Goal: Task Accomplishment & Management: Manage account settings

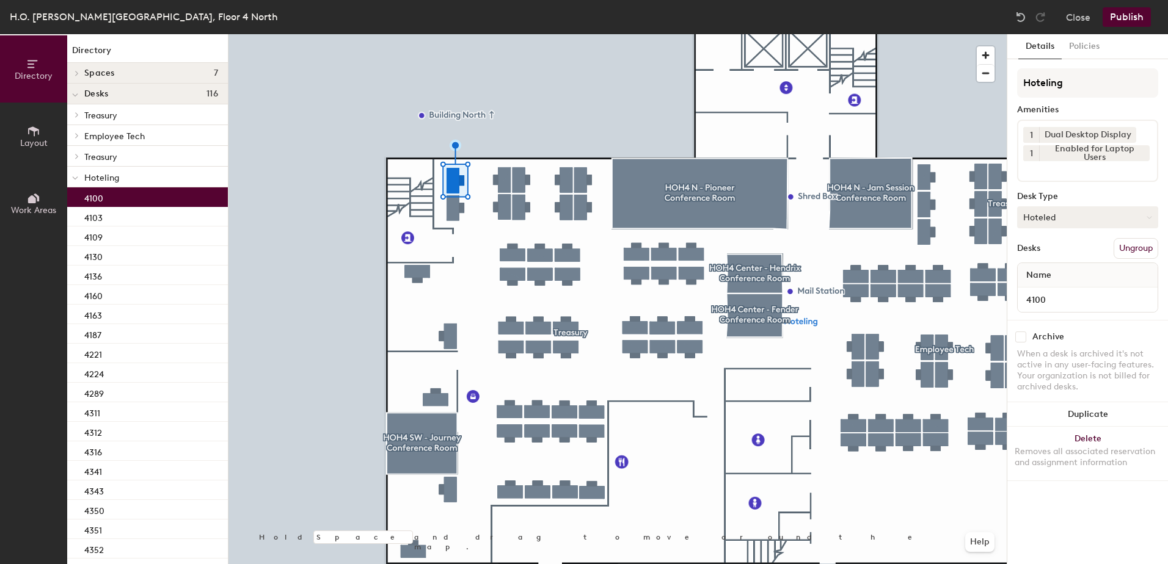
click at [1040, 220] on button "Hoteled" at bounding box center [1087, 217] width 141 height 22
click at [1059, 255] on div "Assigned" at bounding box center [1078, 255] width 122 height 18
click at [1128, 244] on button "Ungroup" at bounding box center [1135, 248] width 45 height 21
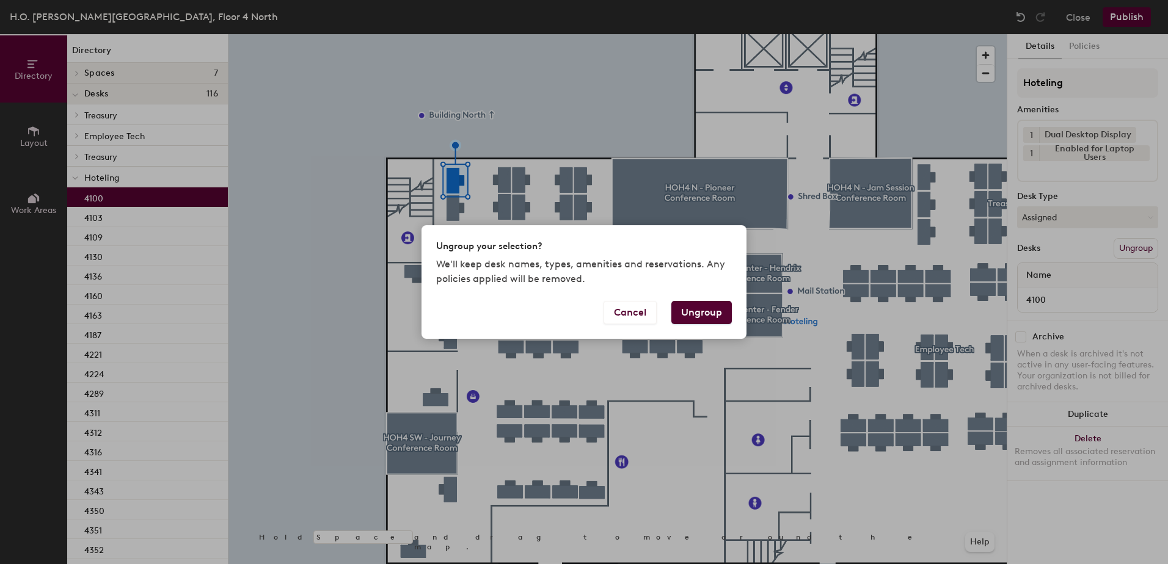
click at [707, 313] on button "Ungroup" at bounding box center [701, 312] width 60 height 23
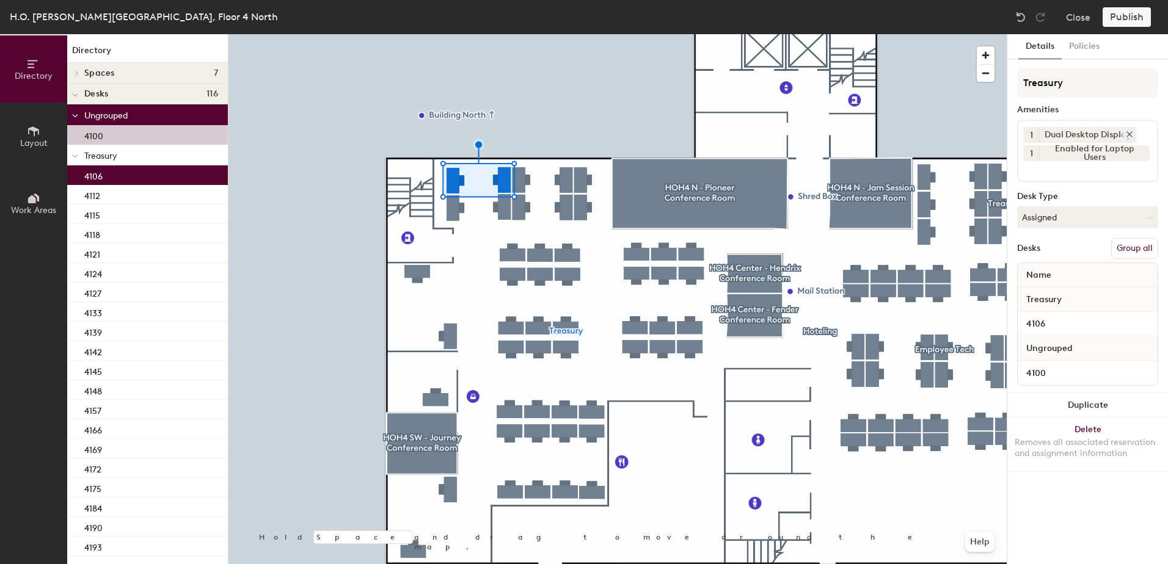
drag, startPoint x: 1142, startPoint y: 248, endPoint x: 1123, endPoint y: 137, distance: 112.8
click at [1142, 247] on button "Group all" at bounding box center [1134, 248] width 47 height 21
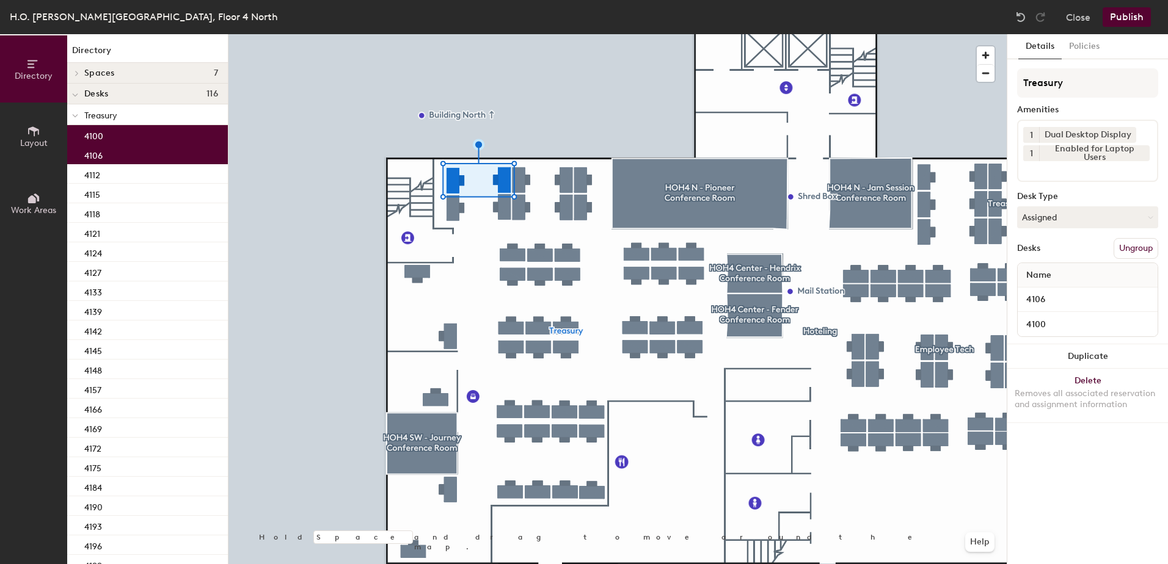
click at [1127, 8] on button "Publish" at bounding box center [1126, 17] width 48 height 20
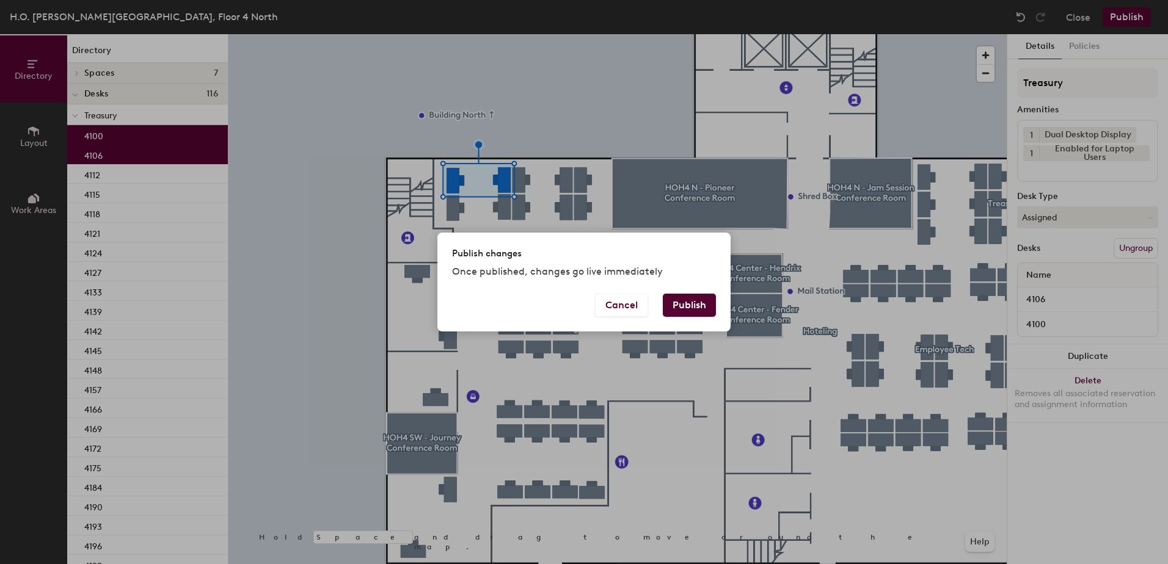
click at [692, 304] on button "Publish" at bounding box center [689, 305] width 53 height 23
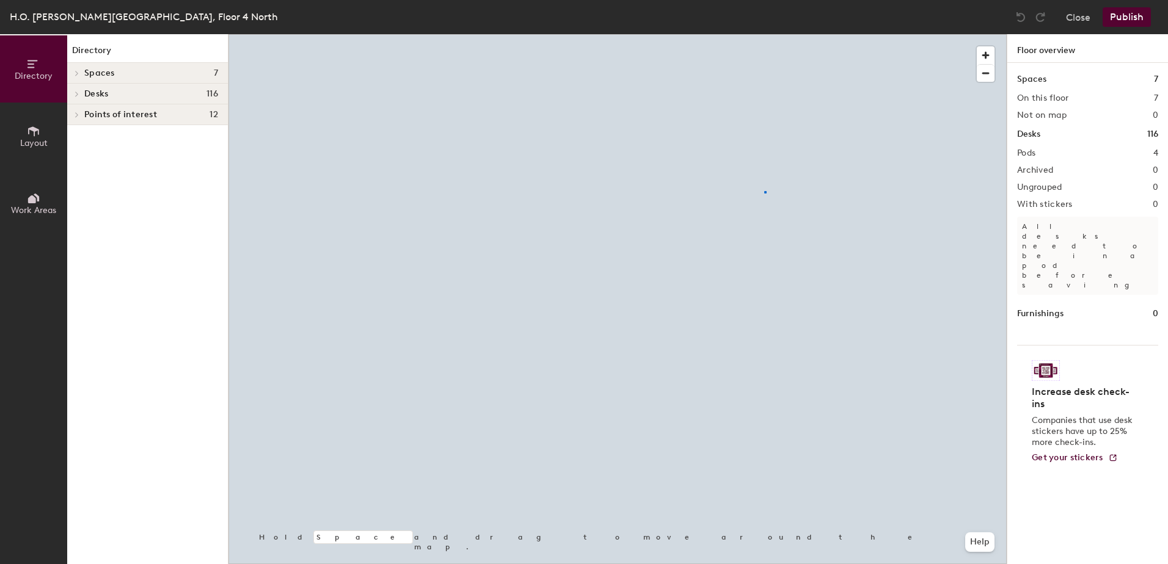
click at [764, 34] on div at bounding box center [617, 34] width 778 height 0
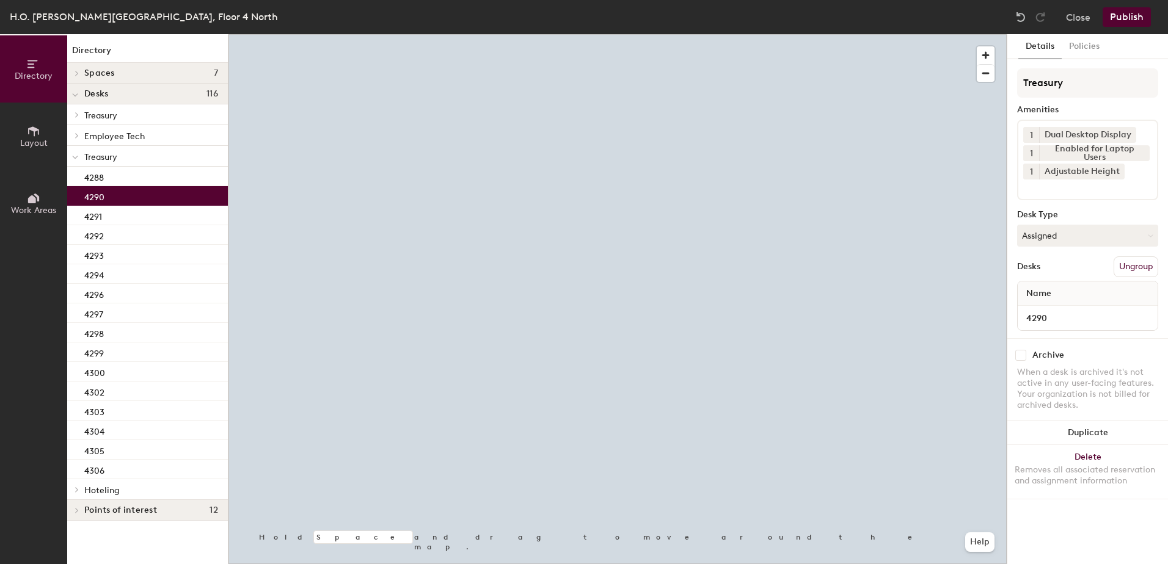
drag, startPoint x: 1025, startPoint y: 233, endPoint x: 1037, endPoint y: 256, distance: 26.2
click at [1027, 239] on button "Assigned" at bounding box center [1087, 236] width 141 height 22
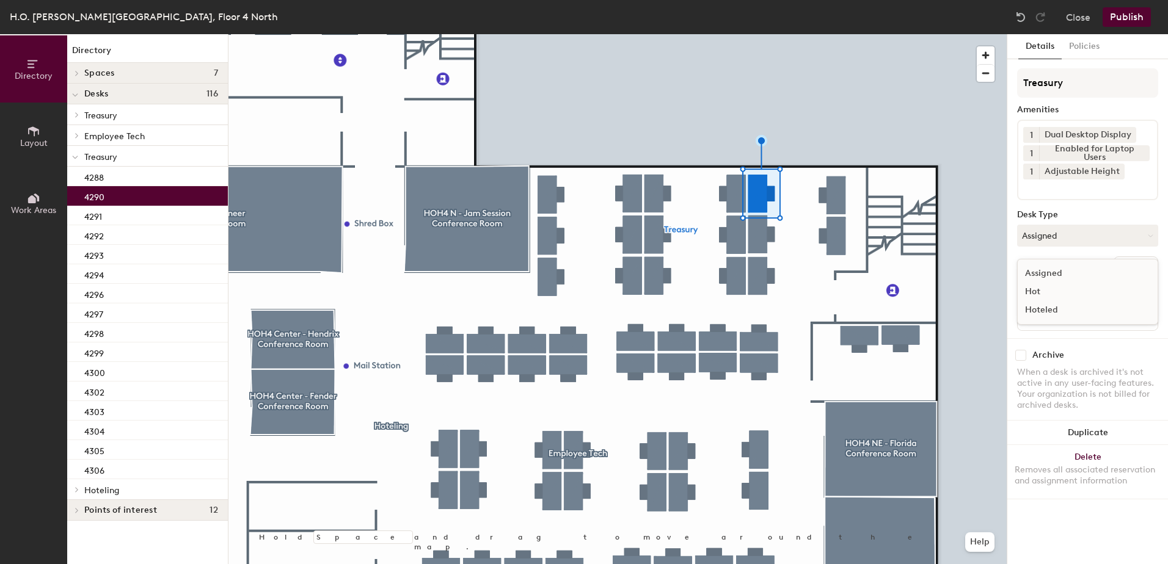
click at [1042, 314] on div "Hoteled" at bounding box center [1078, 310] width 122 height 18
click at [1108, 261] on div "Desks Ungroup" at bounding box center [1087, 266] width 141 height 21
click at [1131, 269] on button "Ungroup" at bounding box center [1135, 266] width 45 height 21
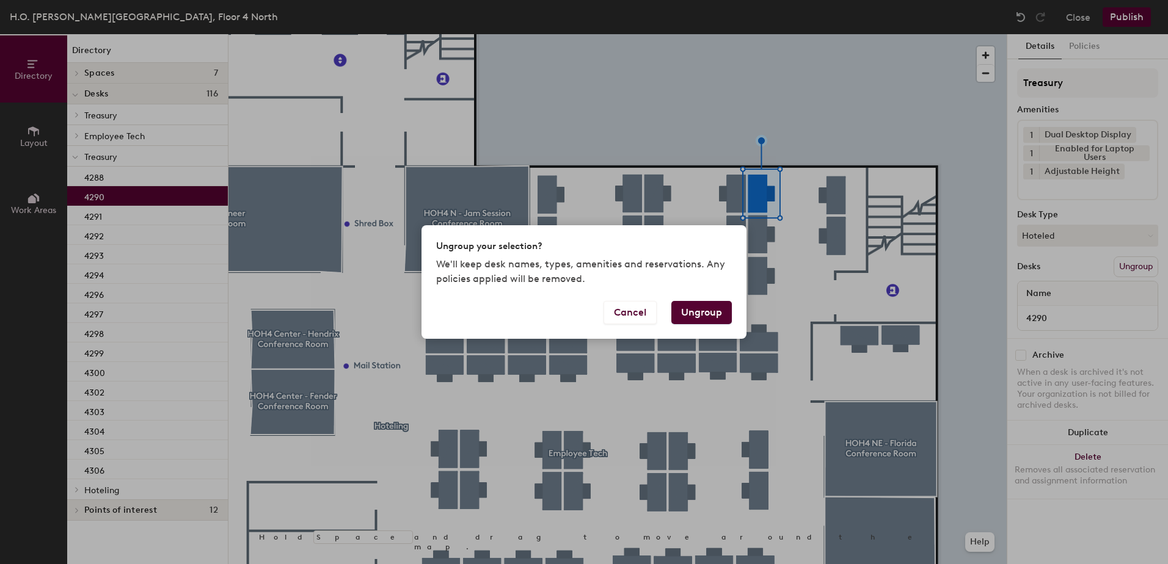
click at [703, 313] on button "Ungroup" at bounding box center [701, 312] width 60 height 23
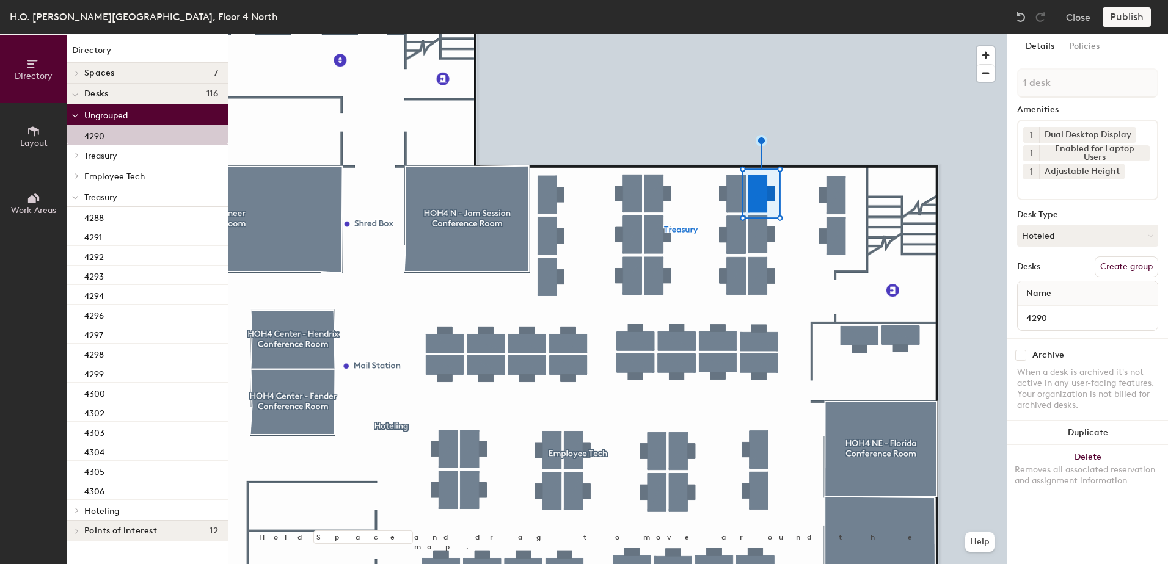
click at [73, 197] on icon at bounding box center [75, 197] width 6 height 5
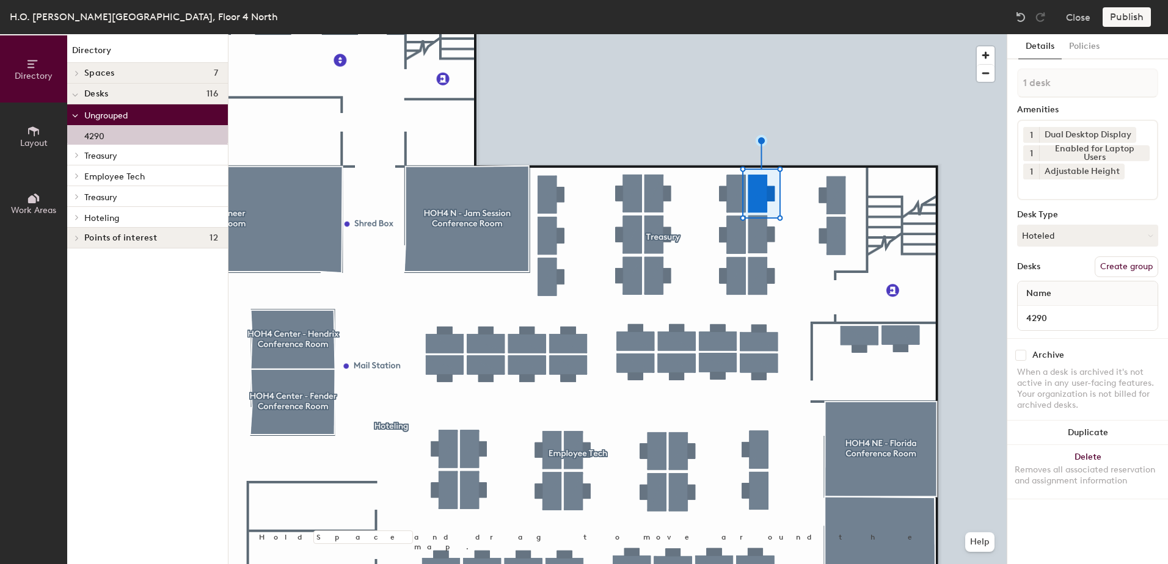
click at [78, 216] on icon at bounding box center [76, 217] width 5 height 6
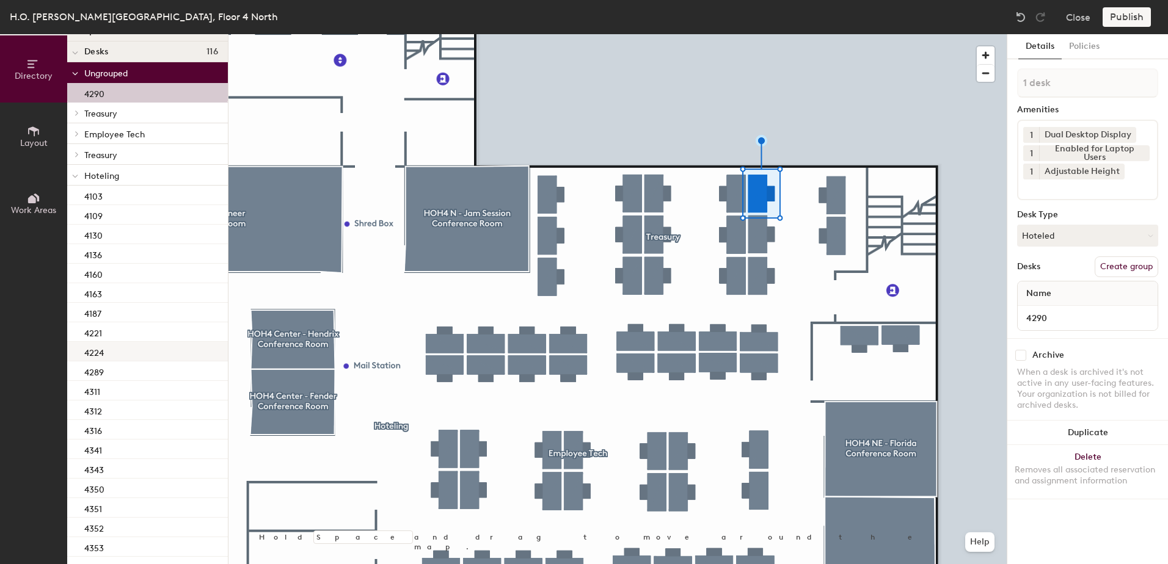
scroll to position [61, 0]
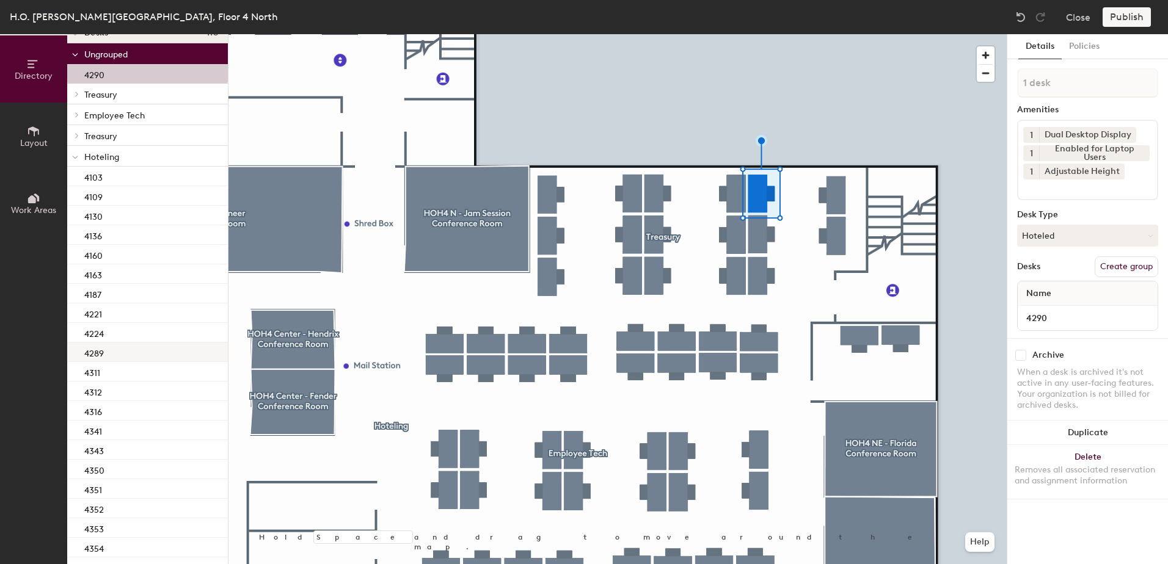
click at [160, 354] on div "4289" at bounding box center [147, 353] width 161 height 20
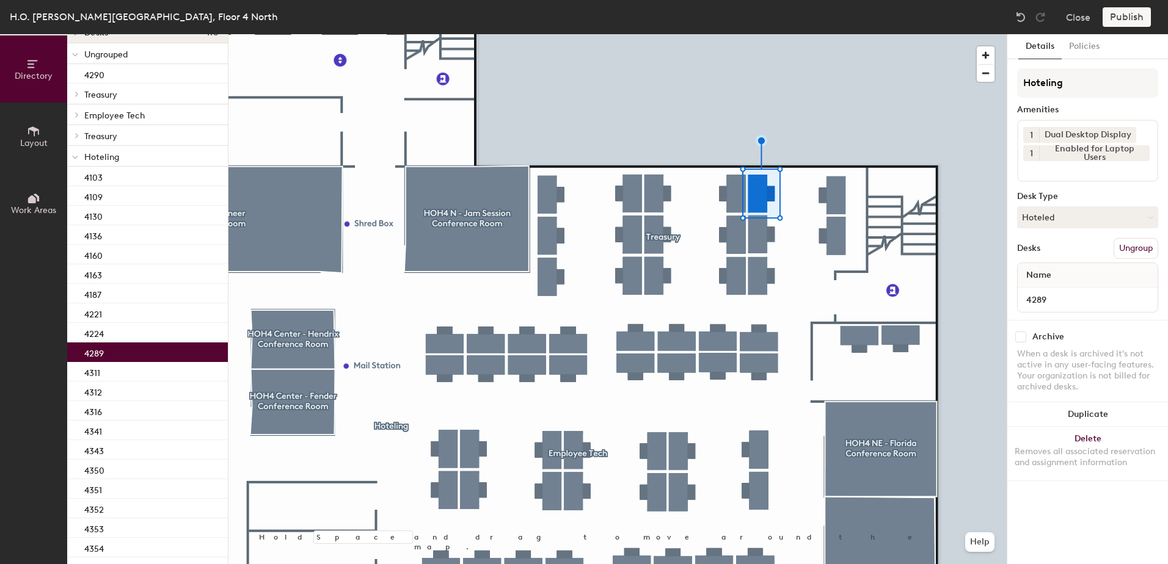
click at [743, 34] on div at bounding box center [617, 34] width 778 height 0
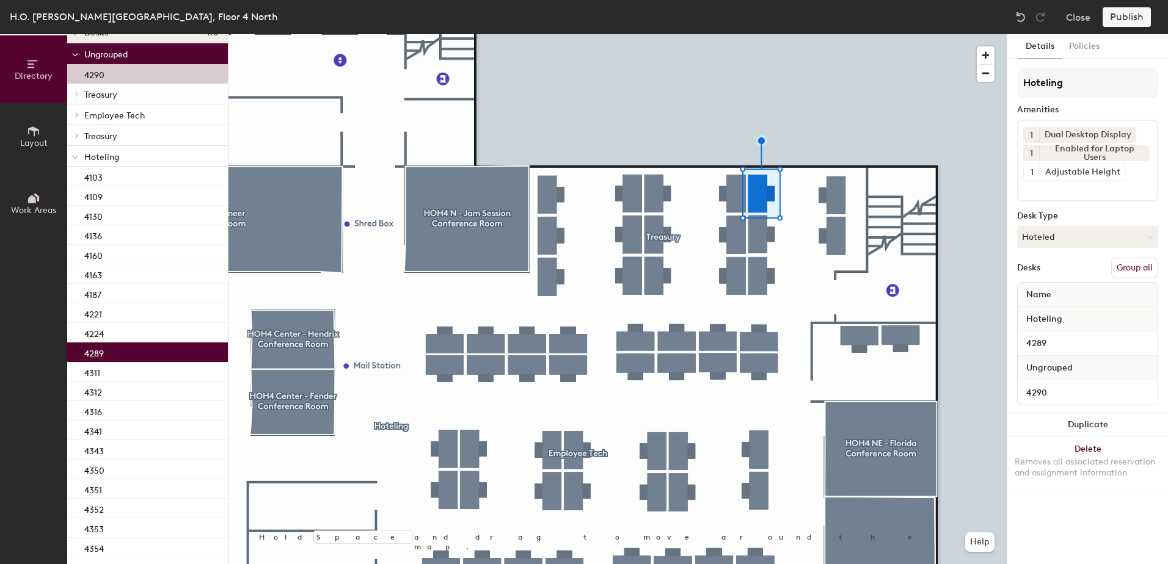
click at [1127, 264] on button "Group all" at bounding box center [1134, 268] width 47 height 21
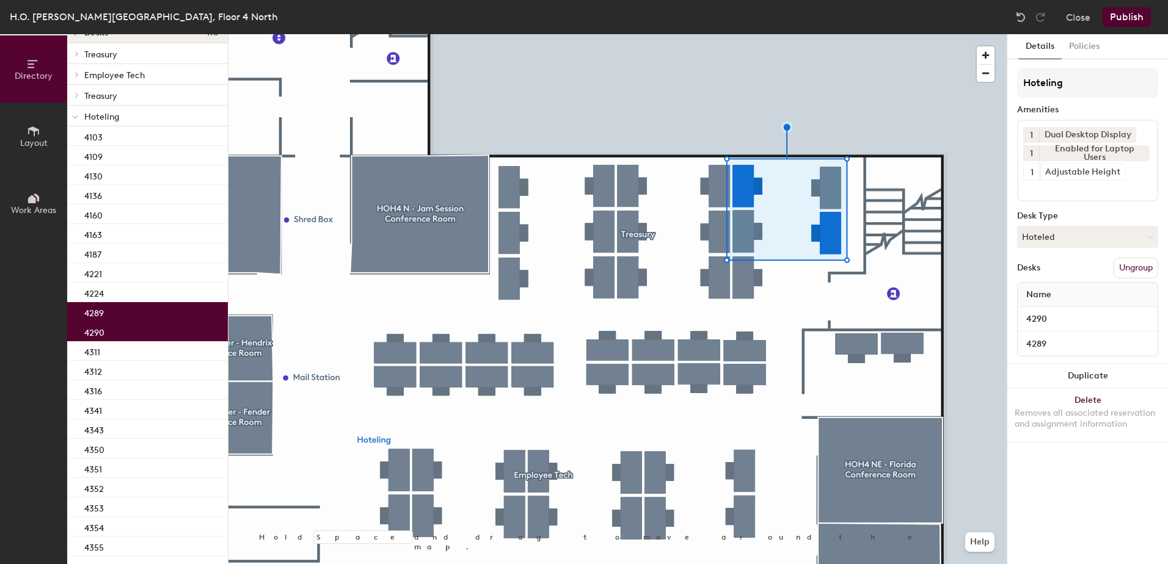
drag, startPoint x: 1127, startPoint y: 21, endPoint x: 1109, endPoint y: 32, distance: 20.8
click at [1126, 21] on button "Publish" at bounding box center [1126, 17] width 48 height 20
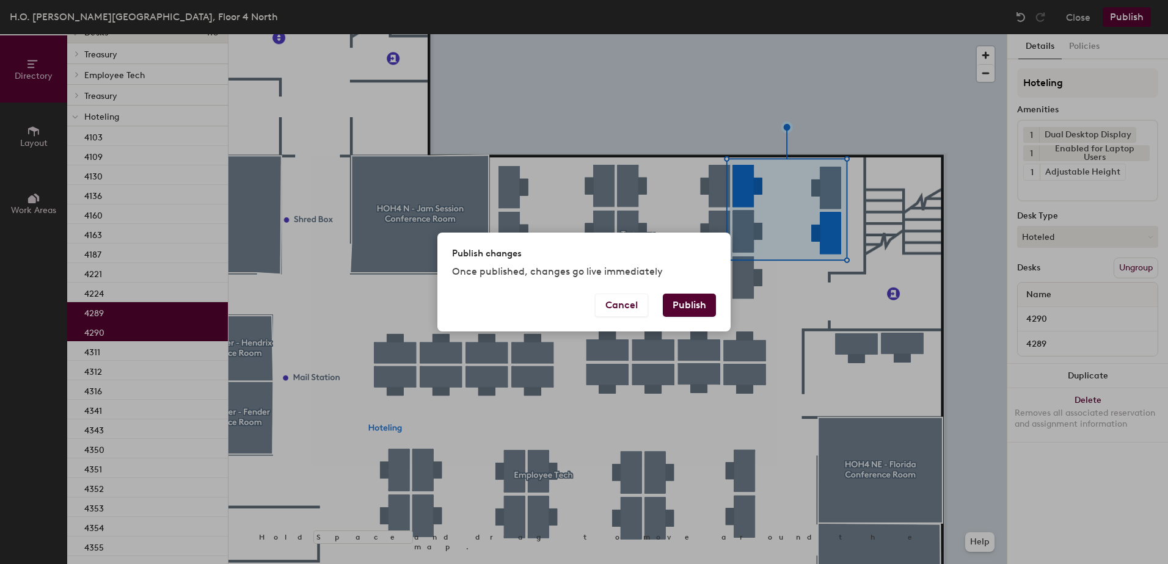
click at [683, 307] on button "Publish" at bounding box center [689, 305] width 53 height 23
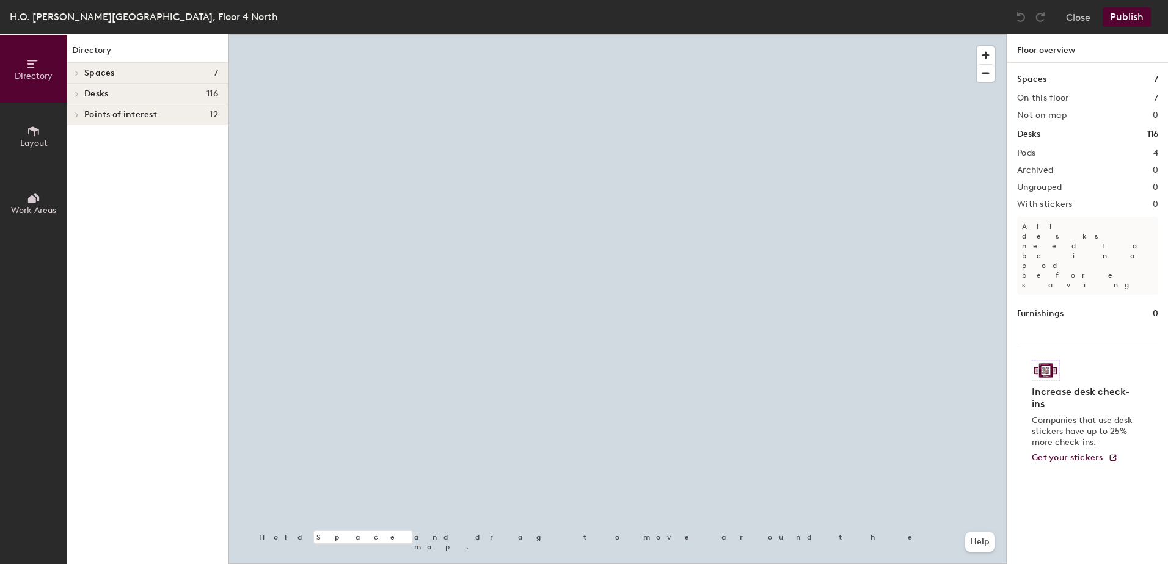
click at [711, 34] on div at bounding box center [617, 34] width 778 height 0
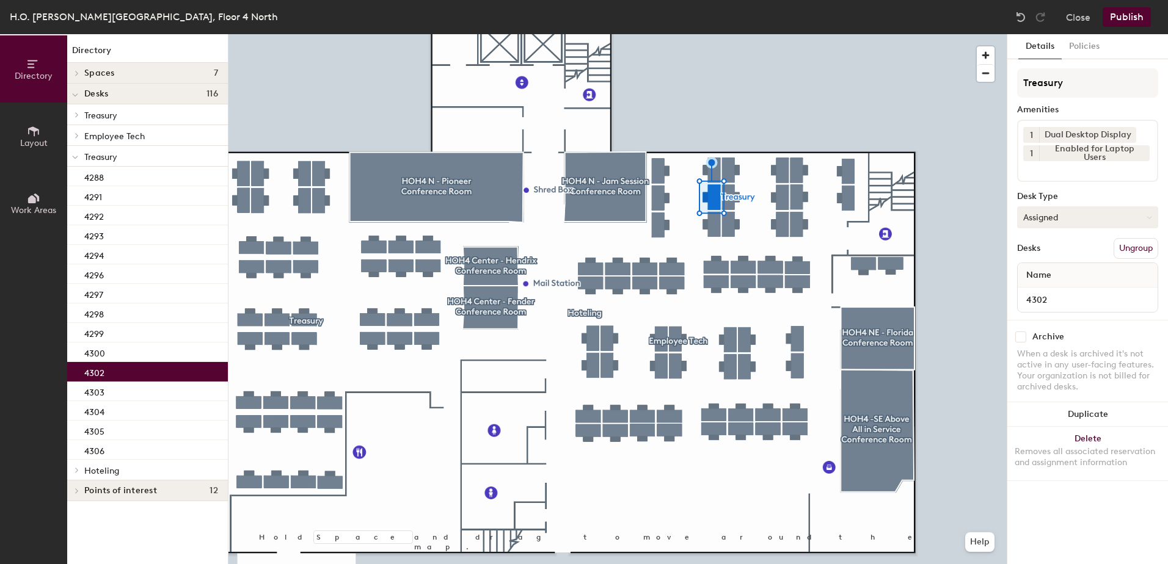
click at [1071, 217] on button "Assigned" at bounding box center [1087, 217] width 141 height 22
drag, startPoint x: 1060, startPoint y: 280, endPoint x: 1061, endPoint y: 294, distance: 14.1
click at [1059, 291] on ul "Assigned Hot Hoteled" at bounding box center [1078, 273] width 122 height 55
click at [1116, 214] on button "Assigned" at bounding box center [1087, 217] width 141 height 22
drag, startPoint x: 1105, startPoint y: 239, endPoint x: 1102, endPoint y: 281, distance: 42.8
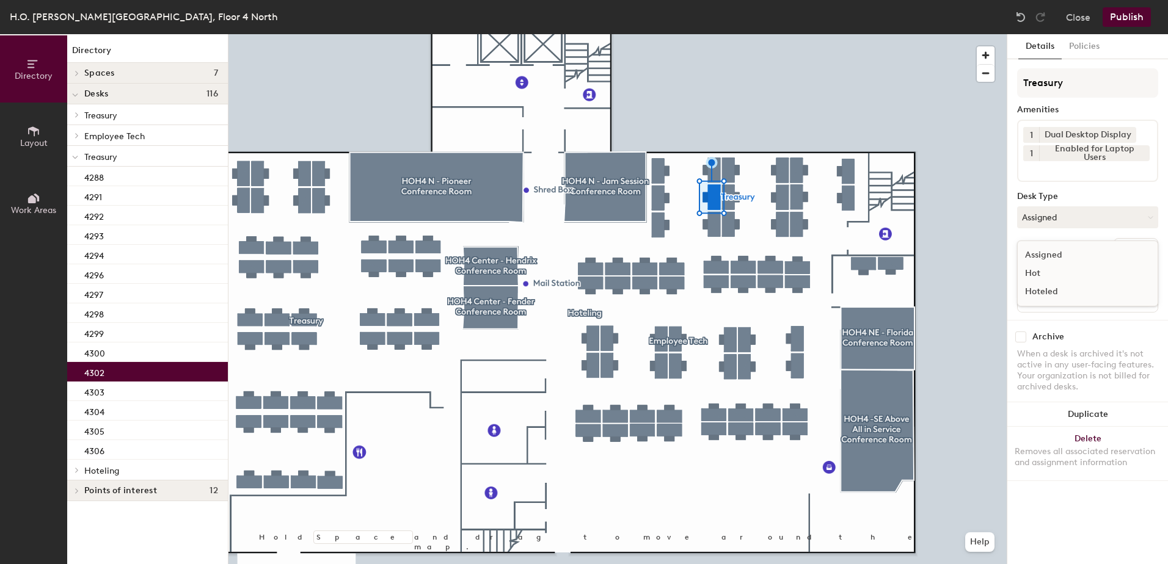
click at [1085, 286] on div "Hoteled" at bounding box center [1078, 292] width 122 height 18
click at [1126, 253] on button "Ungroup" at bounding box center [1135, 248] width 45 height 21
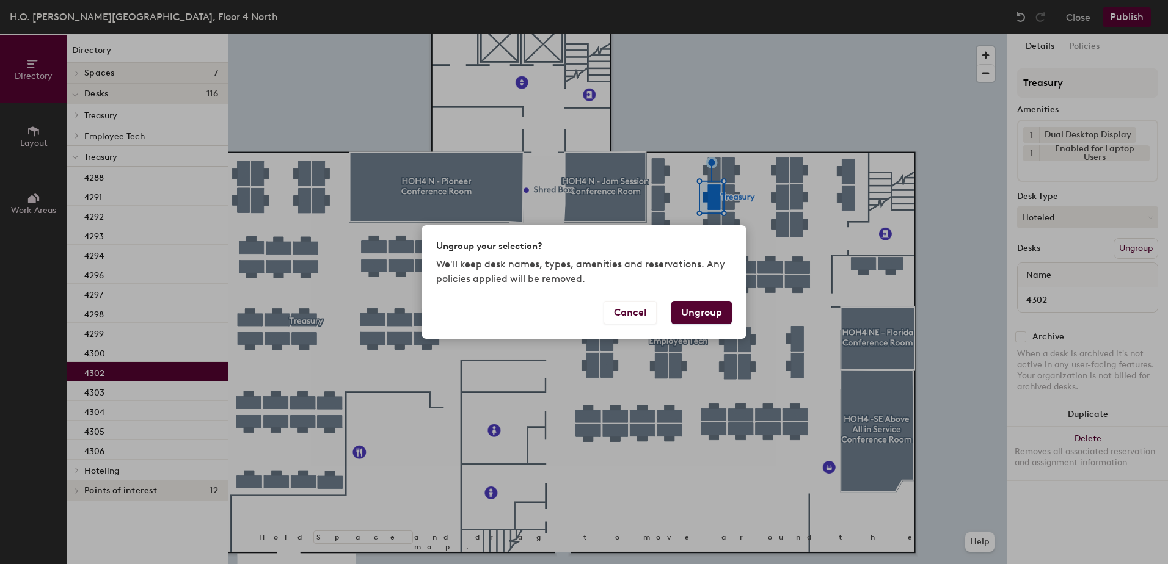
click at [693, 317] on button "Ungroup" at bounding box center [701, 312] width 60 height 23
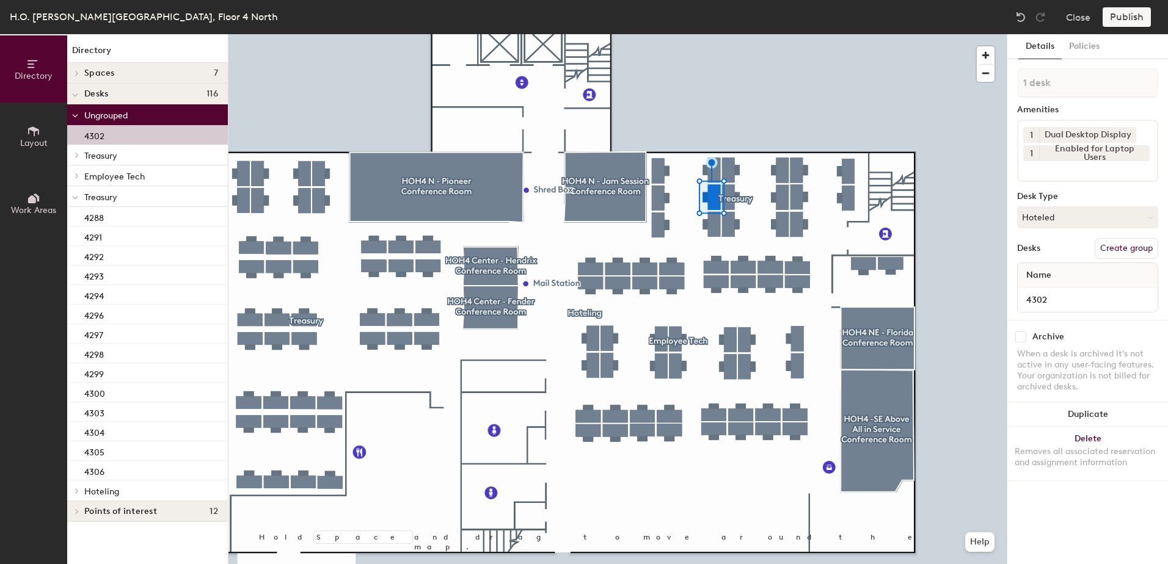
click at [72, 198] on div at bounding box center [75, 196] width 16 height 20
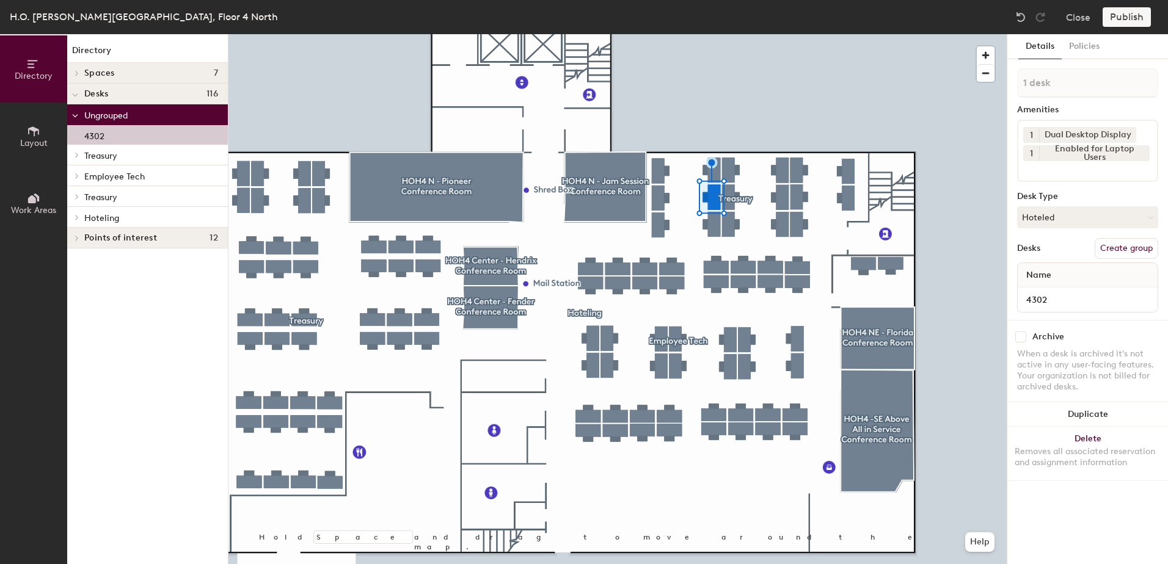
click at [79, 216] on span at bounding box center [76, 217] width 10 height 6
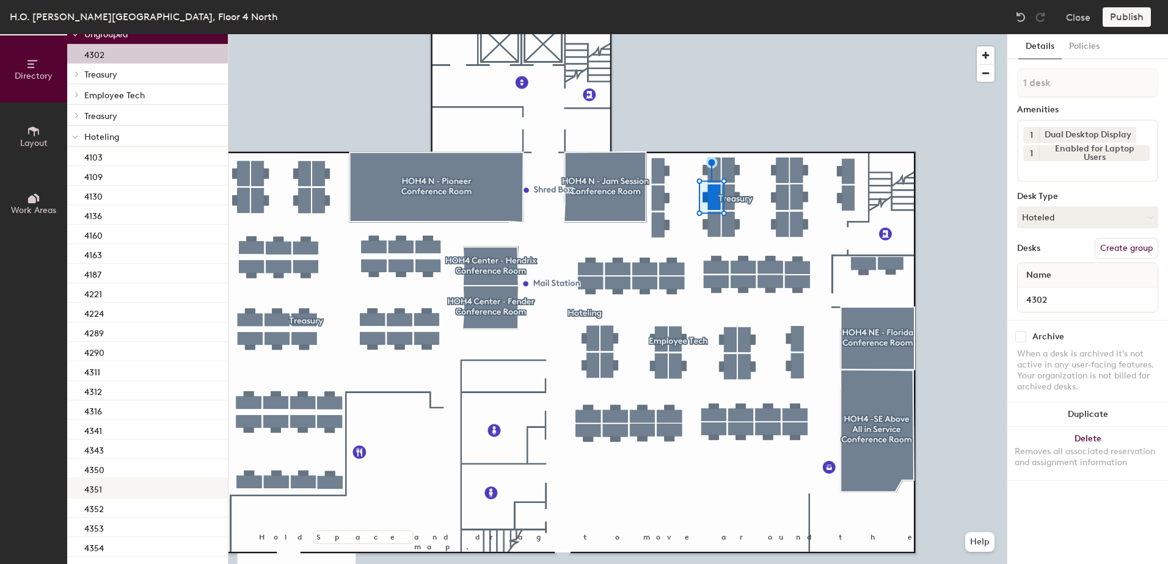
scroll to position [163, 0]
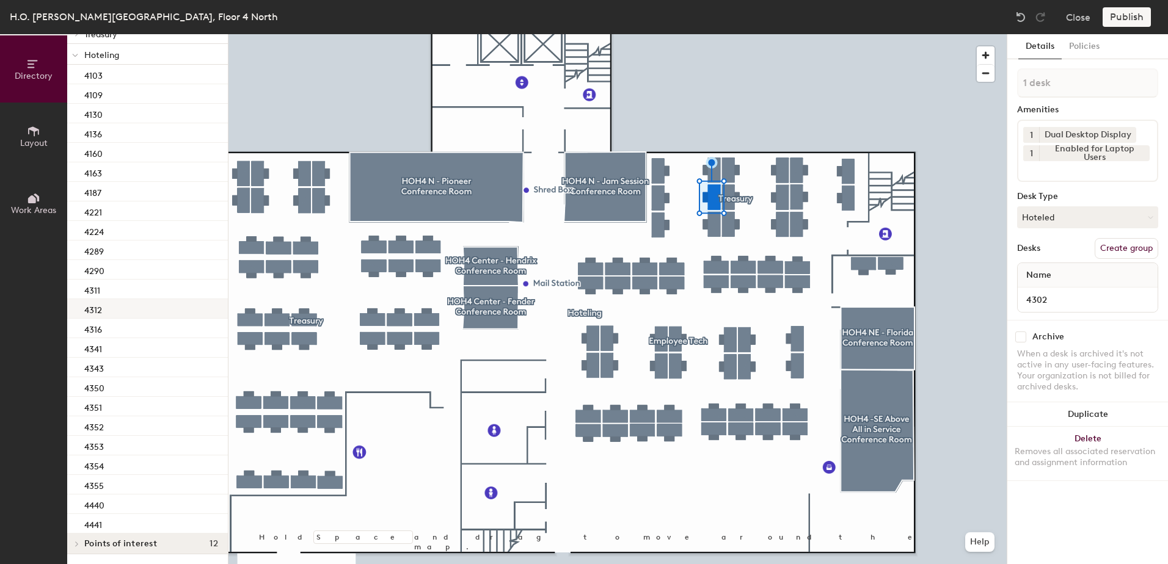
click at [141, 305] on div "4312" at bounding box center [147, 309] width 161 height 20
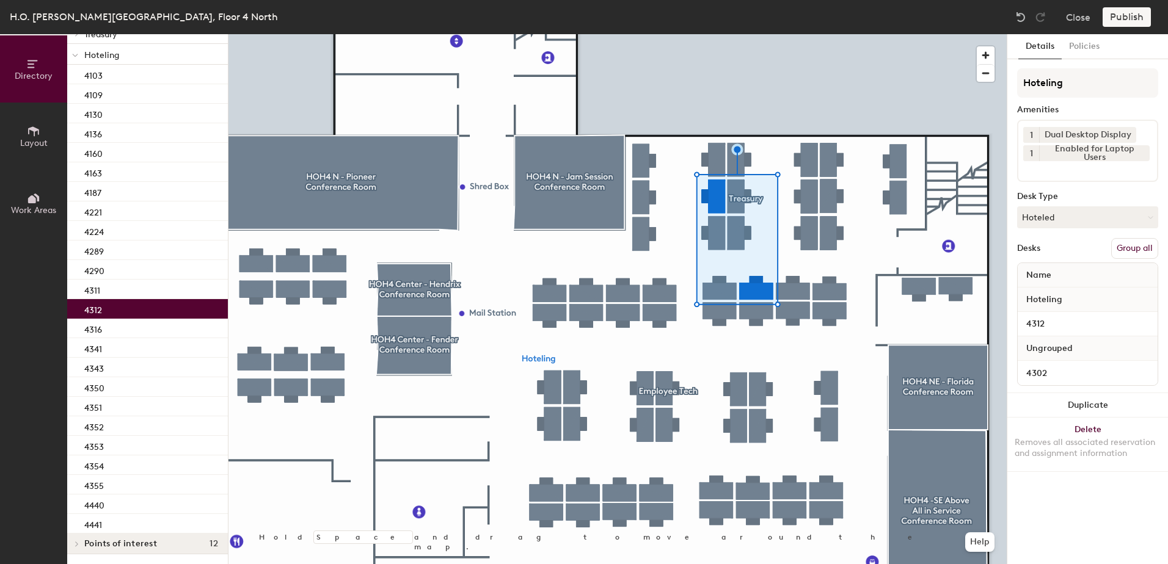
click at [1142, 244] on button "Group all" at bounding box center [1134, 248] width 47 height 21
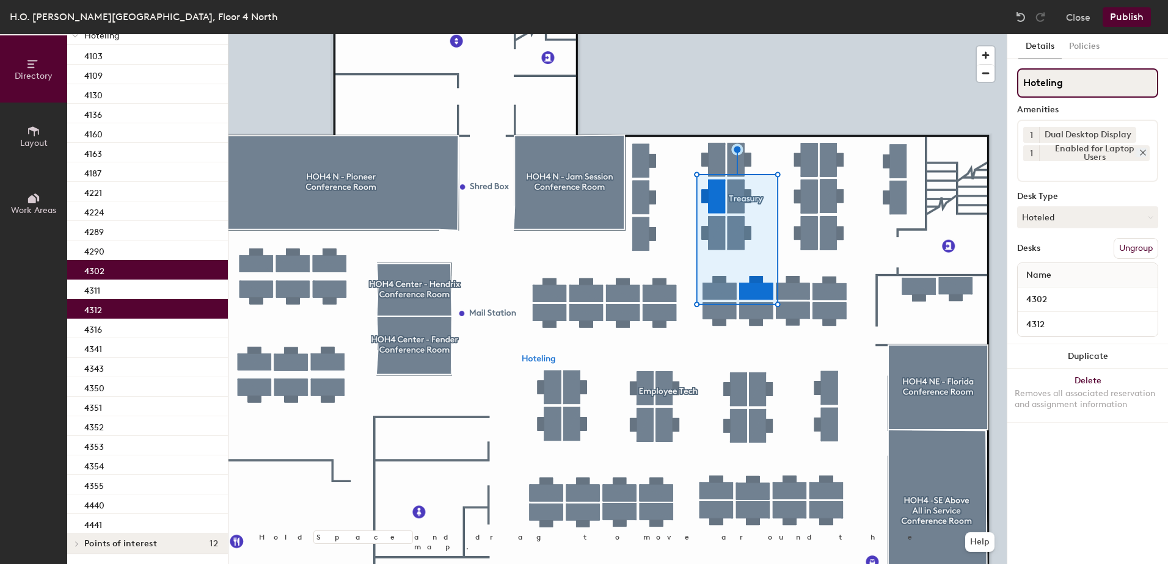
scroll to position [142, 0]
click at [1119, 18] on button "Publish" at bounding box center [1126, 17] width 48 height 20
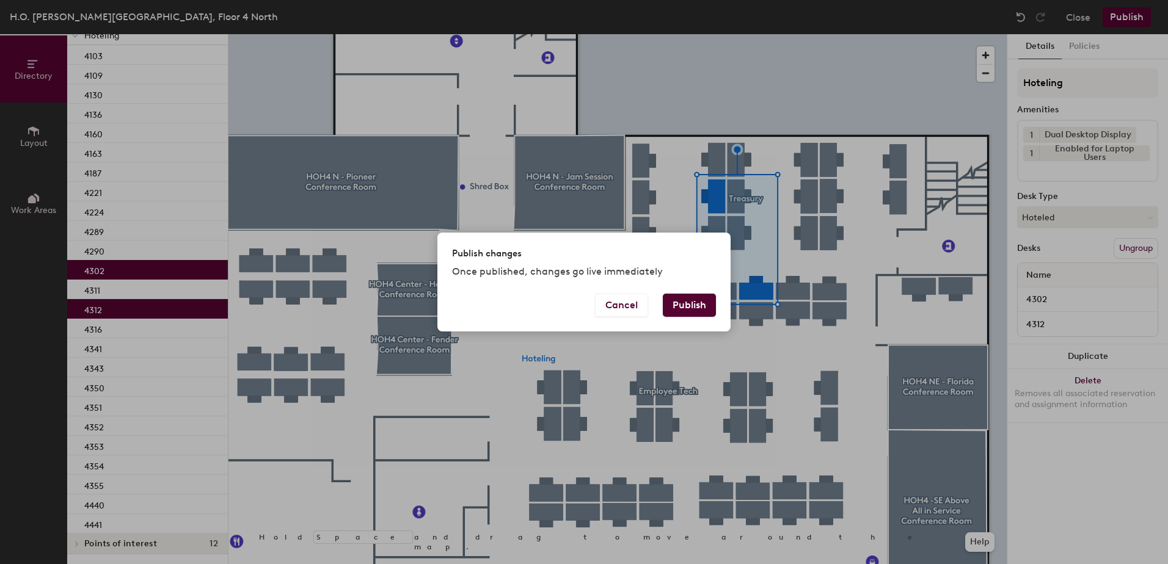
click at [711, 302] on button "Publish" at bounding box center [689, 305] width 53 height 23
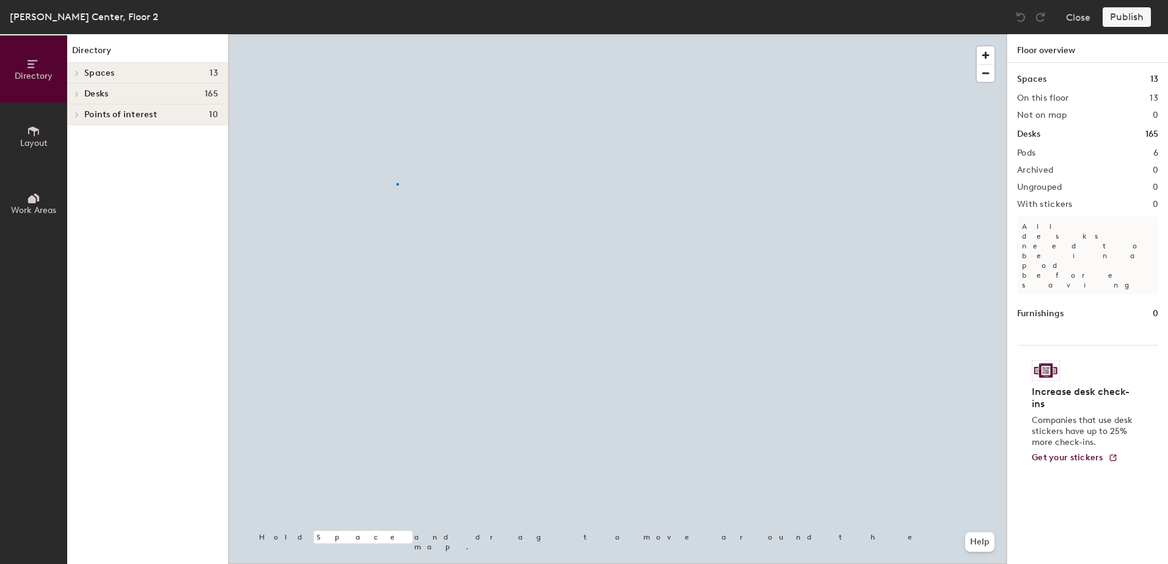
click at [396, 34] on div at bounding box center [617, 34] width 778 height 0
click at [398, 34] on div at bounding box center [617, 34] width 778 height 0
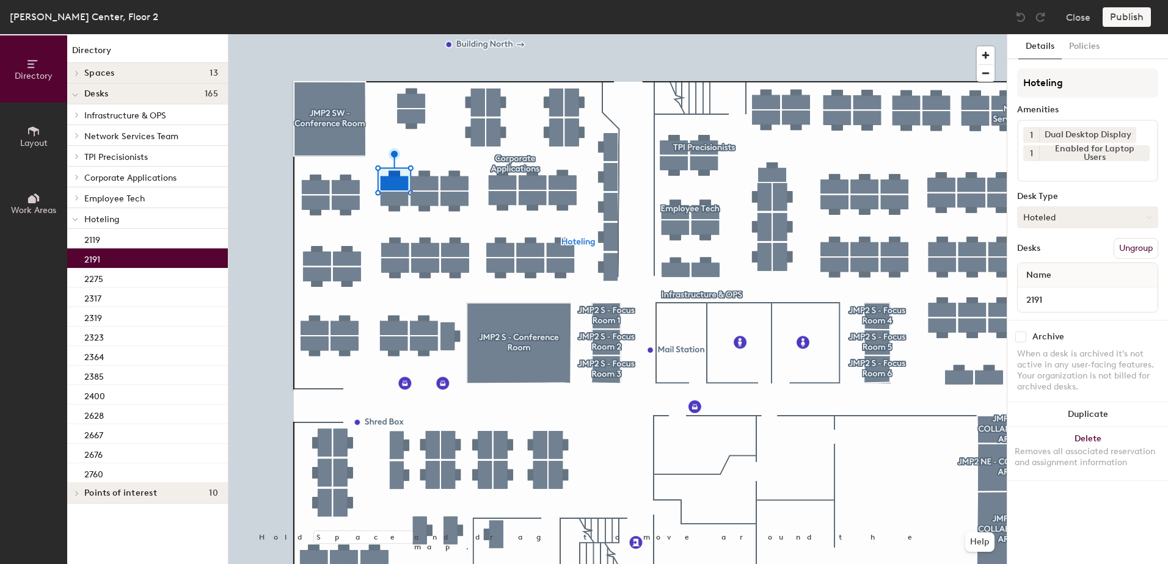
click at [1063, 220] on button "Hoteled" at bounding box center [1087, 217] width 141 height 22
click at [1074, 249] on div "Assigned" at bounding box center [1078, 255] width 122 height 18
click at [1117, 248] on button "Ungroup" at bounding box center [1135, 248] width 45 height 21
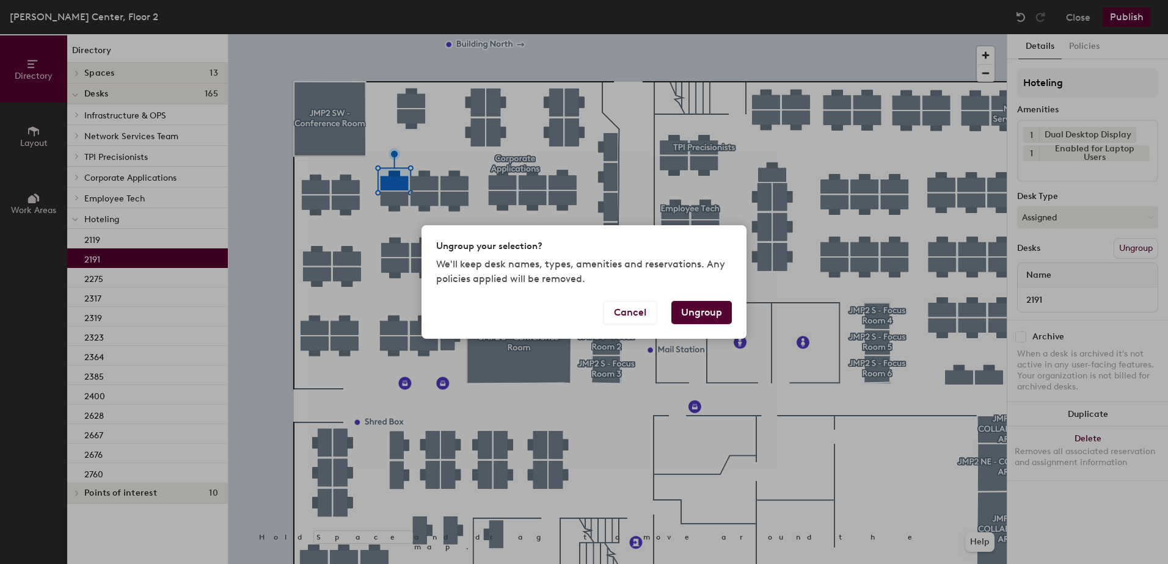
click at [701, 305] on button "Ungroup" at bounding box center [701, 312] width 60 height 23
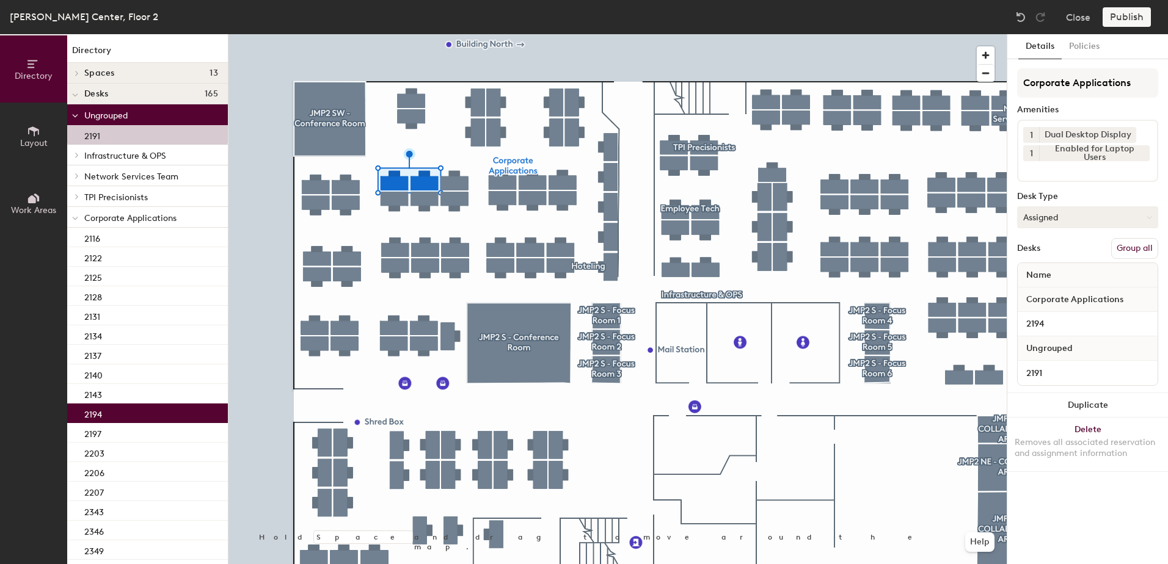
drag, startPoint x: 1134, startPoint y: 247, endPoint x: 1127, endPoint y: 212, distance: 35.4
click at [1133, 244] on button "Group all" at bounding box center [1134, 248] width 47 height 21
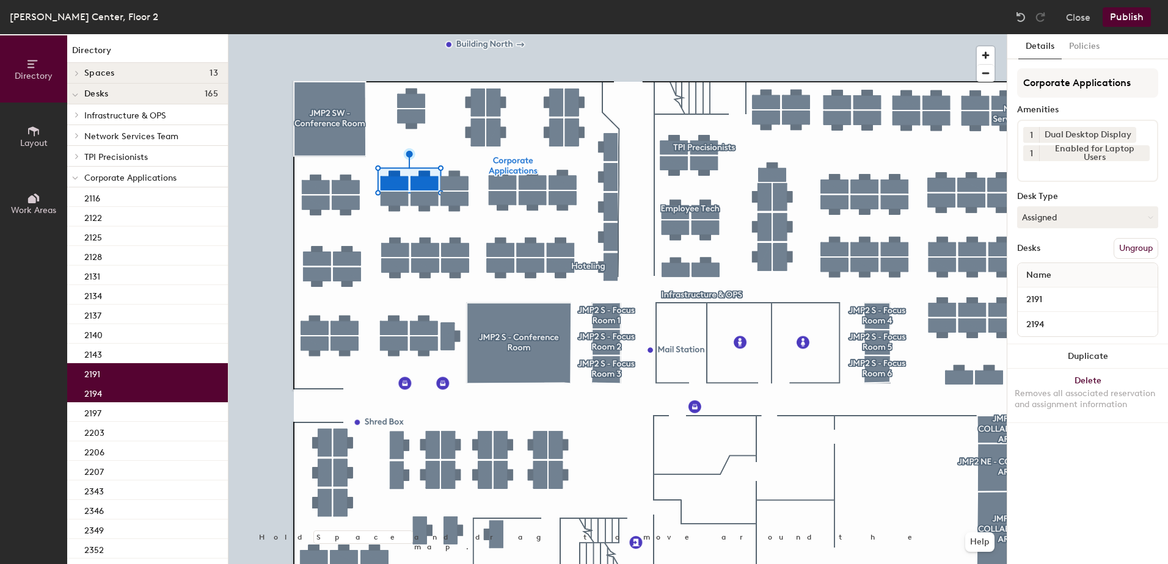
click at [1125, 21] on button "Publish" at bounding box center [1126, 17] width 48 height 20
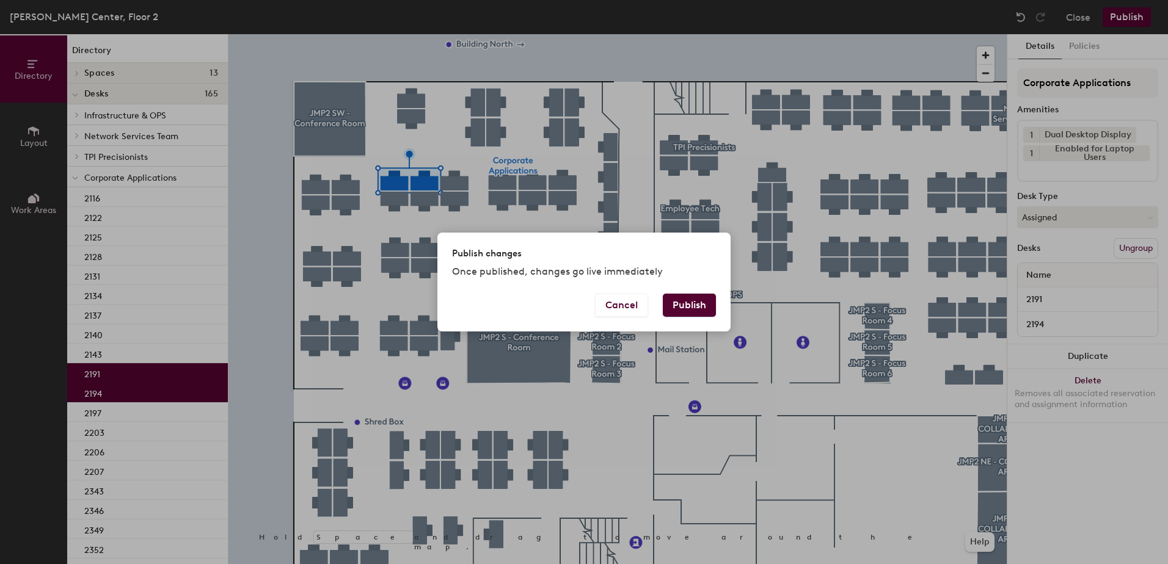
drag, startPoint x: 708, startPoint y: 289, endPoint x: 691, endPoint y: 292, distance: 17.4
click at [692, 291] on div "Publish changes Once published, changes go live immediately" at bounding box center [583, 263] width 293 height 60
drag, startPoint x: 691, startPoint y: 300, endPoint x: 665, endPoint y: 298, distance: 25.8
click at [692, 300] on button "Publish" at bounding box center [689, 305] width 53 height 23
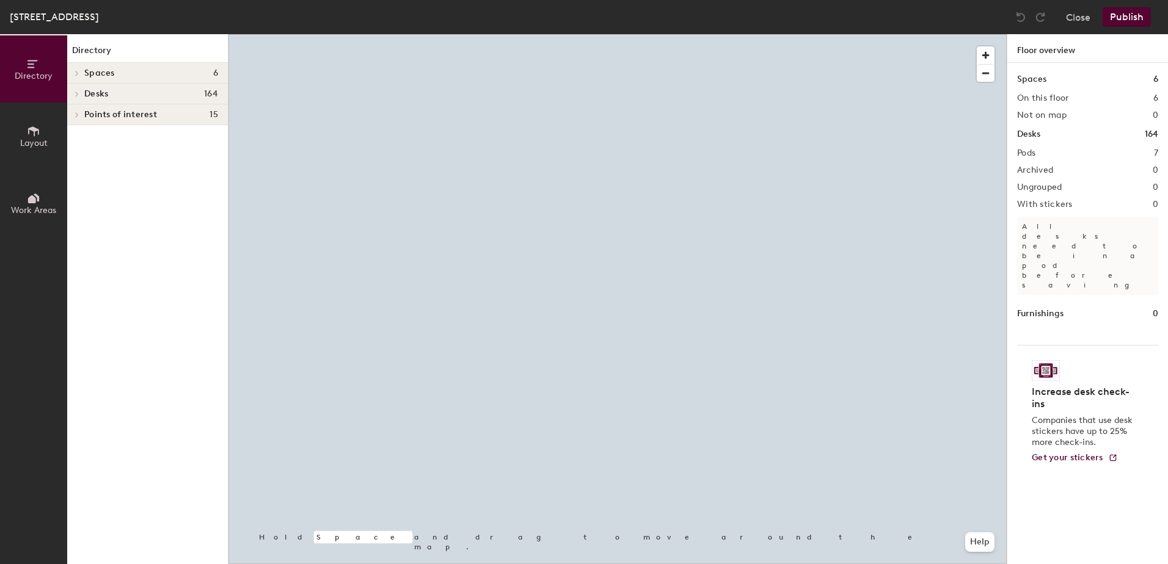
click at [681, 34] on div at bounding box center [617, 34] width 778 height 0
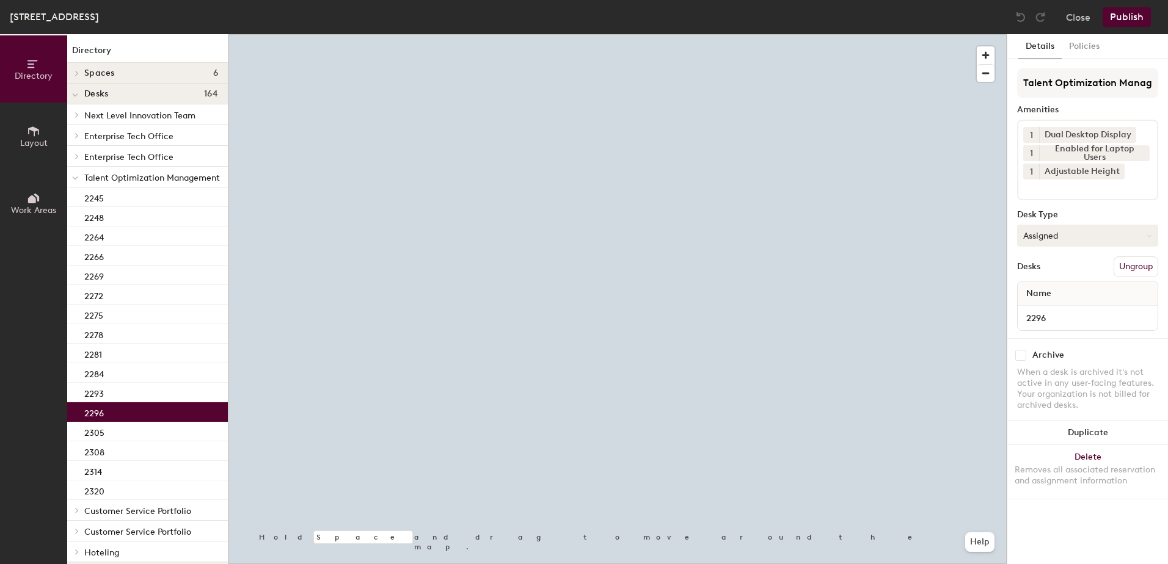
click at [1058, 239] on button "Assigned" at bounding box center [1087, 236] width 141 height 22
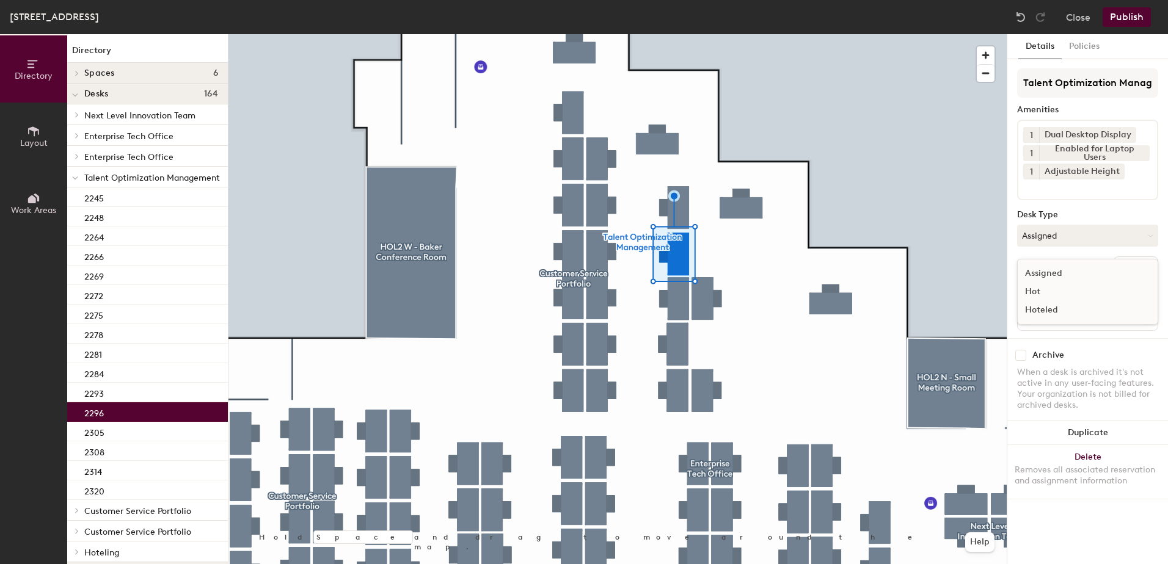
click at [1053, 316] on div "Hoteled" at bounding box center [1078, 310] width 122 height 18
click at [1130, 268] on button "Ungroup" at bounding box center [1135, 266] width 45 height 21
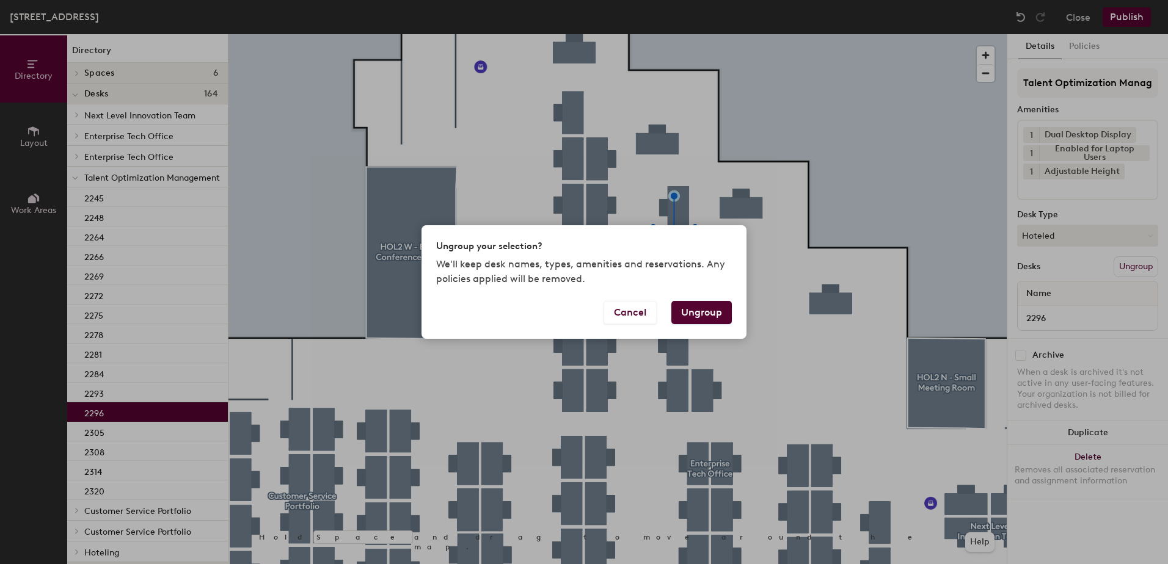
click at [703, 308] on button "Ungroup" at bounding box center [701, 312] width 60 height 23
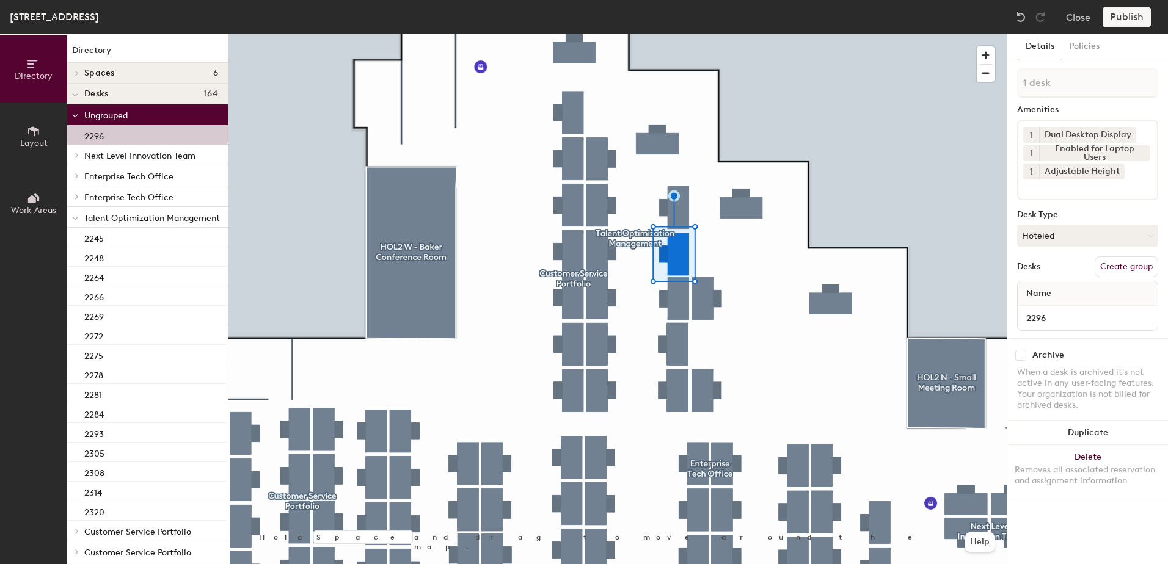
click at [76, 219] on icon at bounding box center [75, 218] width 6 height 5
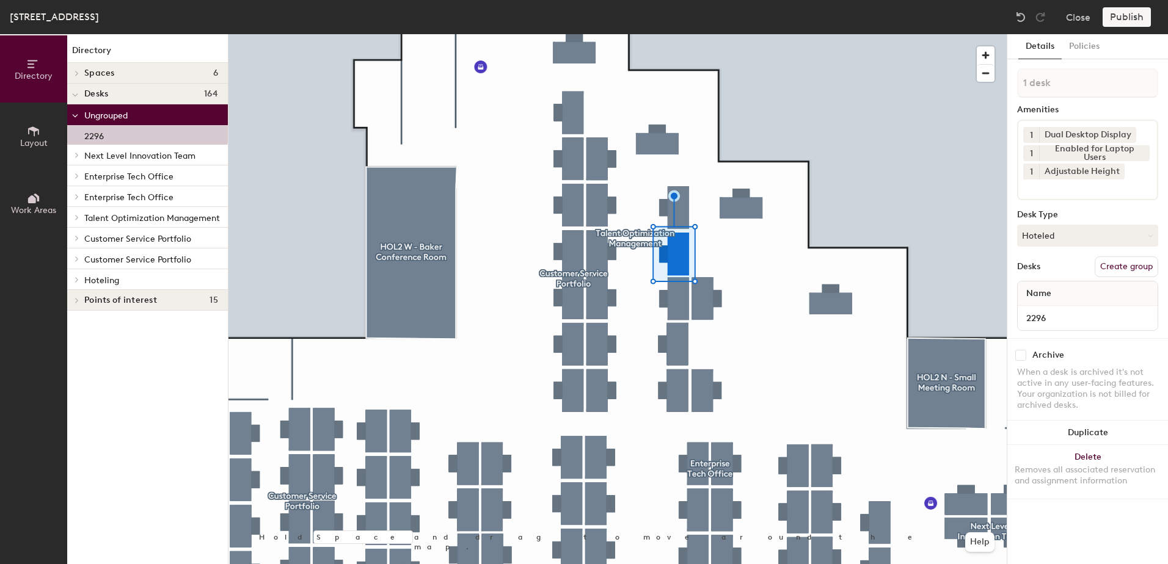
click at [74, 284] on div at bounding box center [75, 279] width 16 height 20
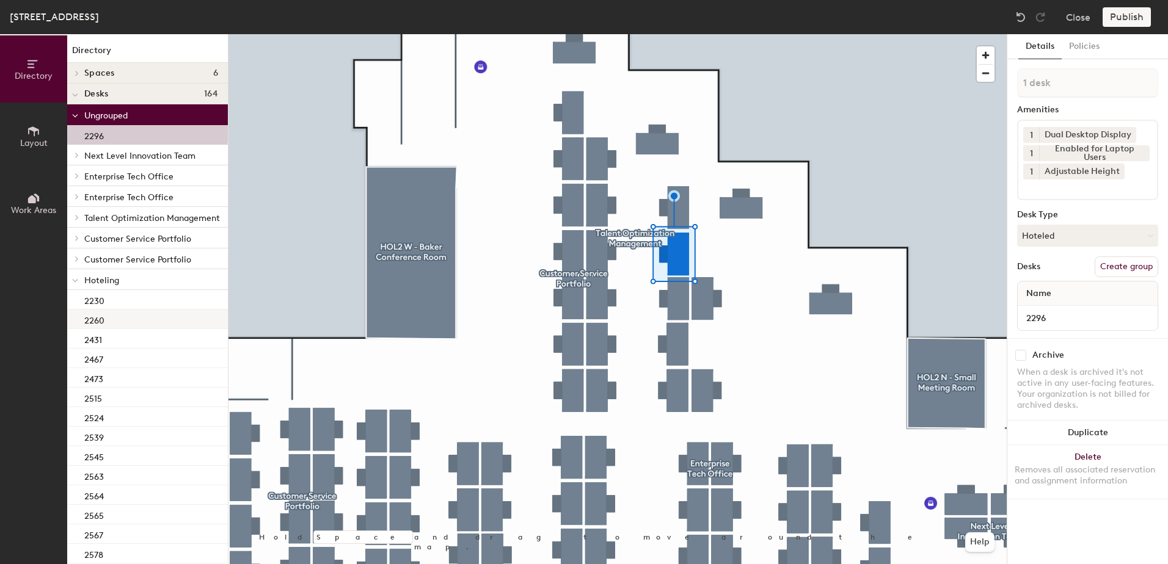
drag, startPoint x: 120, startPoint y: 322, endPoint x: 143, endPoint y: 322, distance: 23.8
click at [120, 322] on div "2260" at bounding box center [147, 320] width 161 height 20
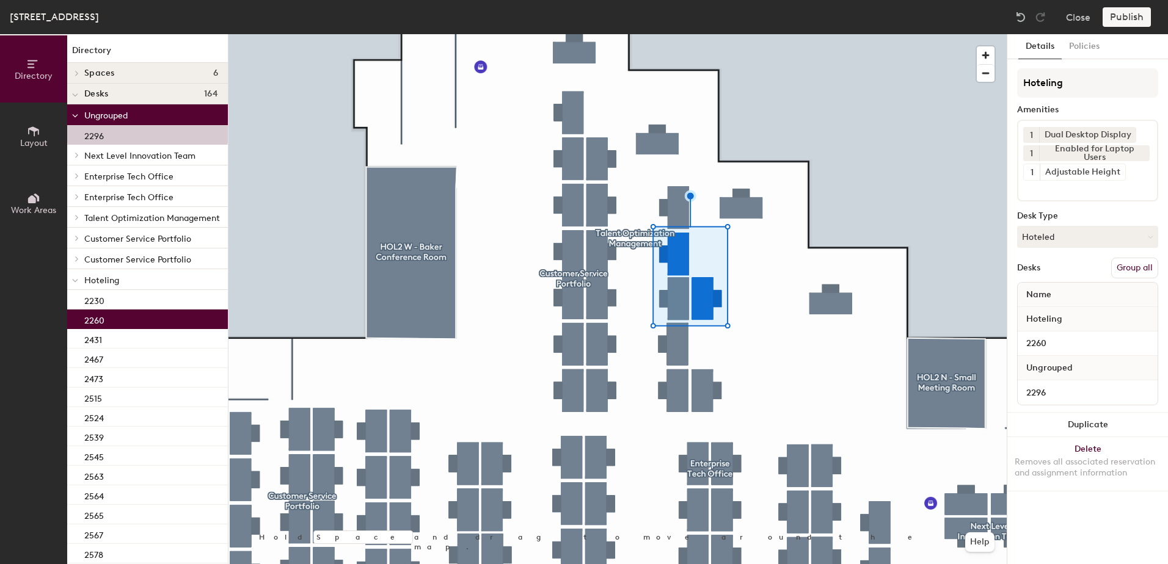
click at [1124, 270] on button "Group all" at bounding box center [1134, 268] width 47 height 21
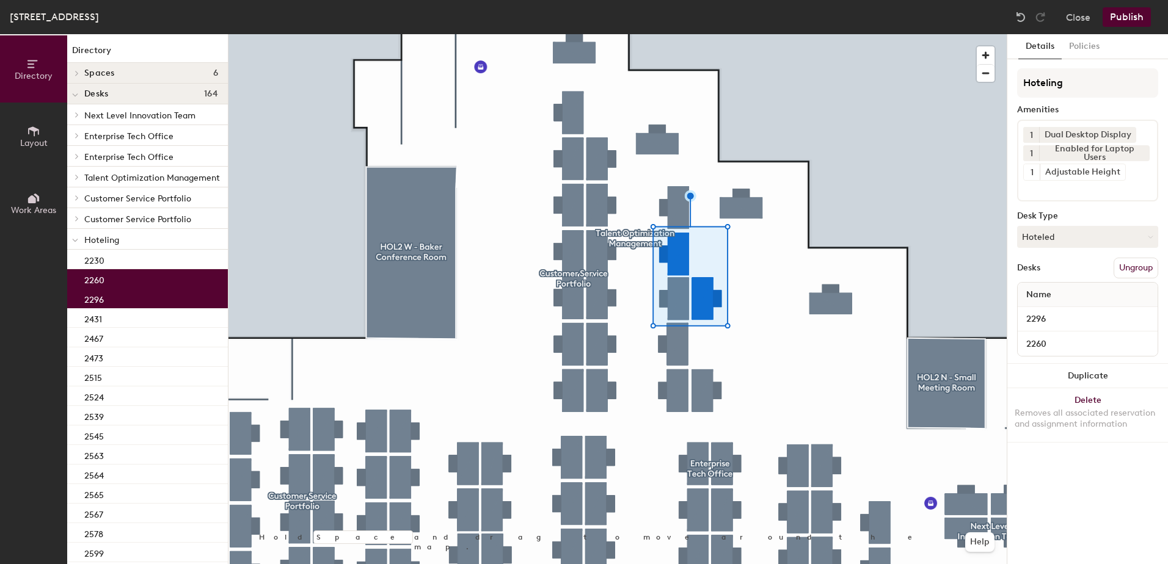
click at [1126, 23] on button "Publish" at bounding box center [1126, 17] width 48 height 20
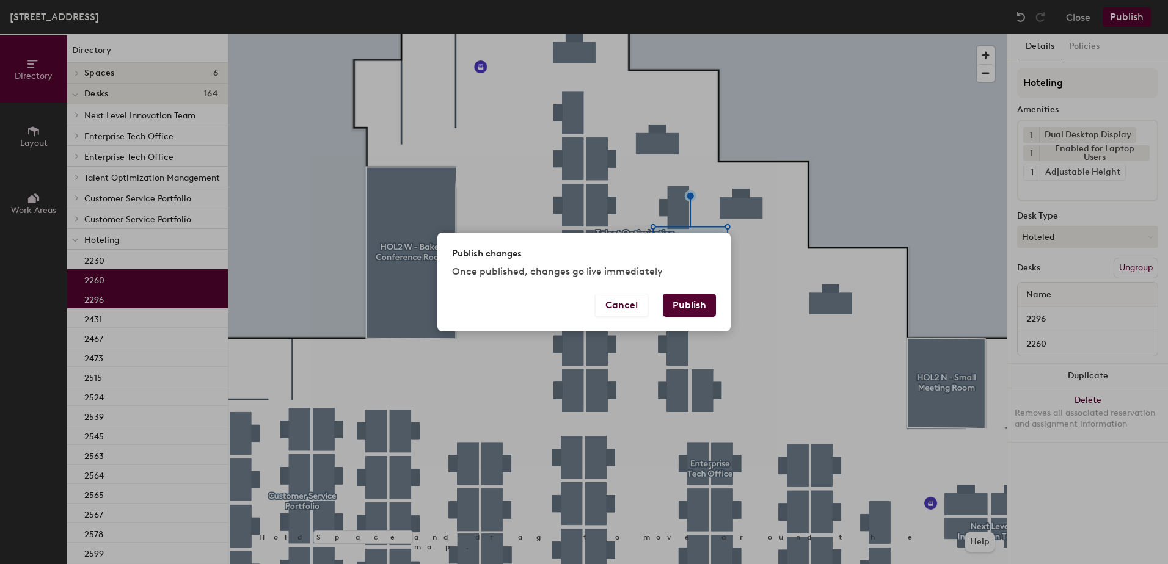
drag, startPoint x: 696, startPoint y: 311, endPoint x: 663, endPoint y: 313, distance: 33.6
click at [696, 310] on button "Publish" at bounding box center [689, 305] width 53 height 23
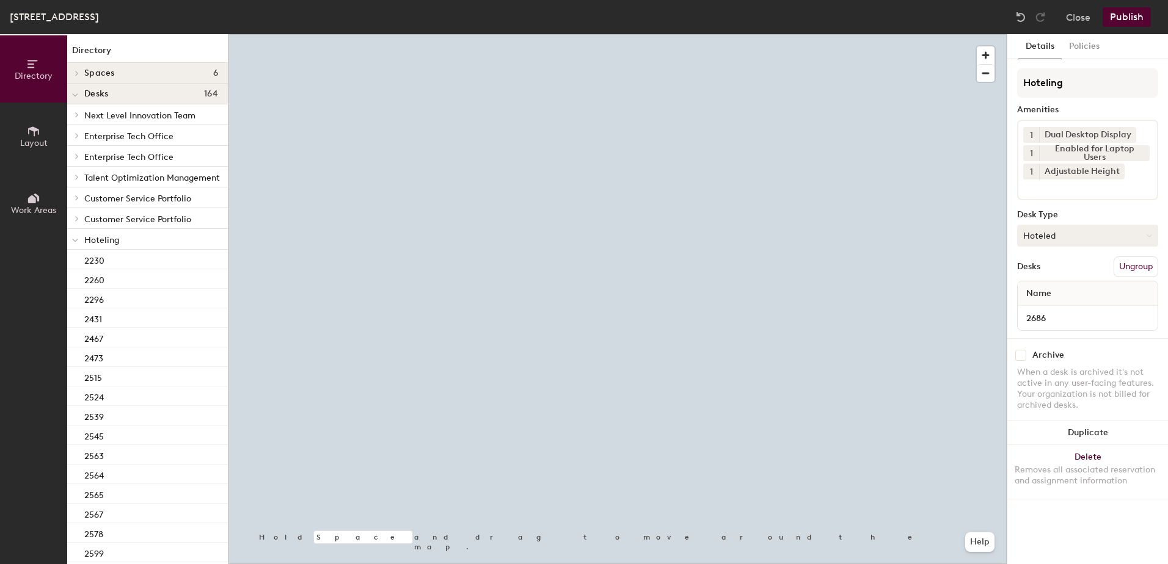
click at [1042, 244] on button "Hoteled" at bounding box center [1087, 236] width 141 height 22
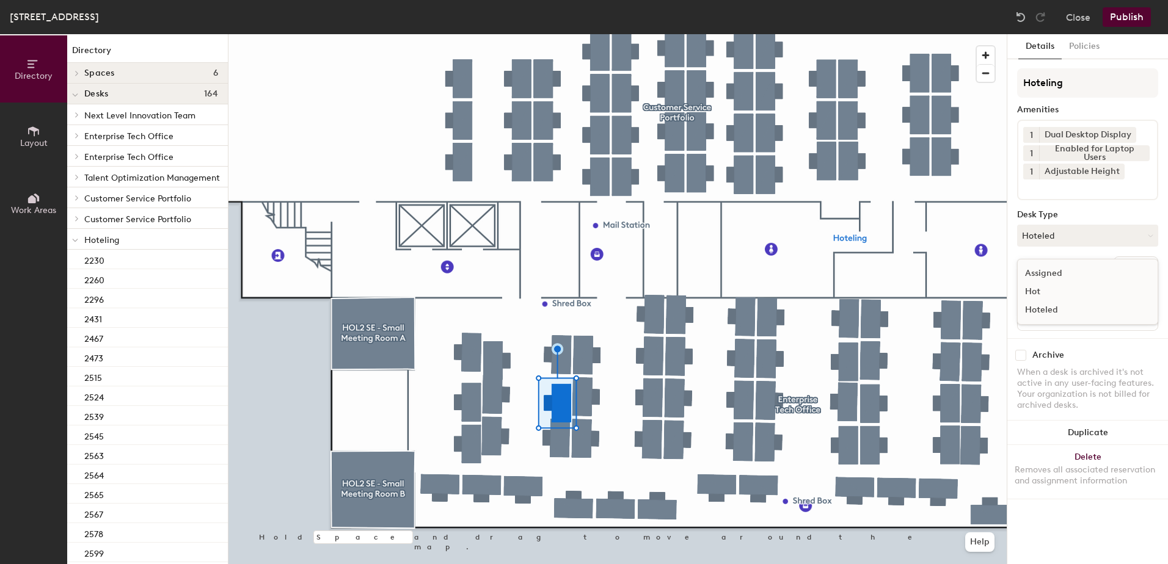
click at [1070, 274] on div "Assigned" at bounding box center [1078, 273] width 122 height 18
click at [1133, 271] on button "Ungroup" at bounding box center [1135, 266] width 45 height 21
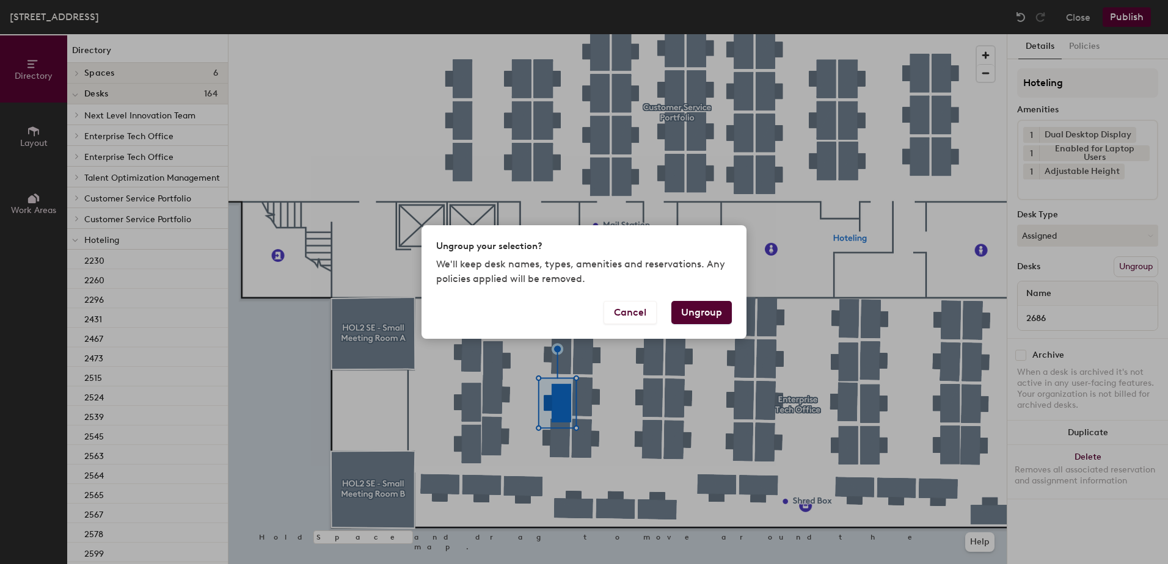
click at [703, 312] on button "Ungroup" at bounding box center [701, 312] width 60 height 23
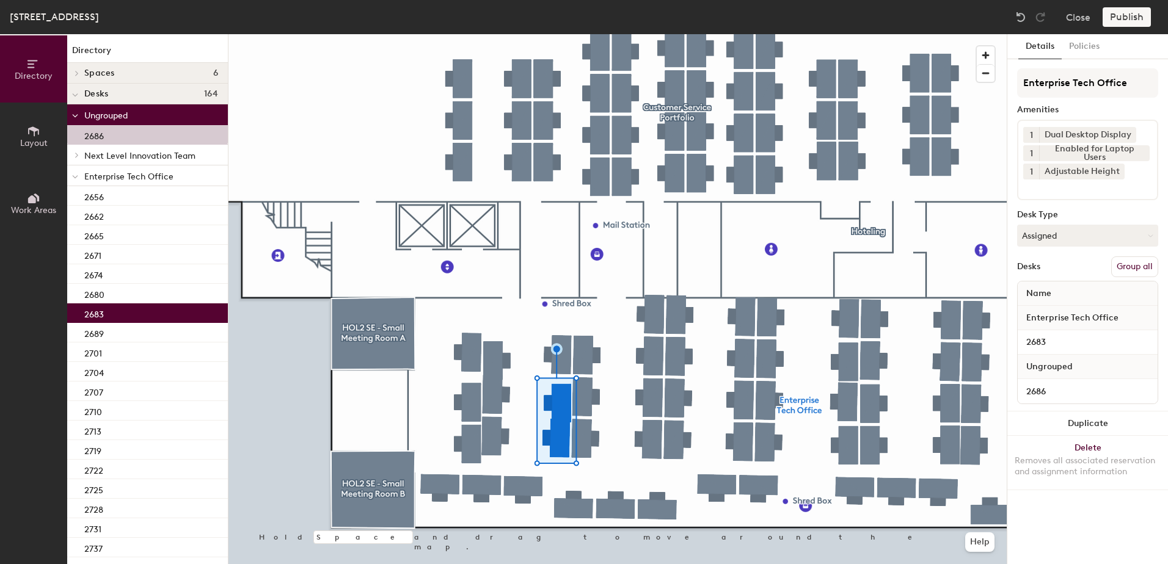
click at [1142, 261] on button "Group all" at bounding box center [1134, 266] width 47 height 21
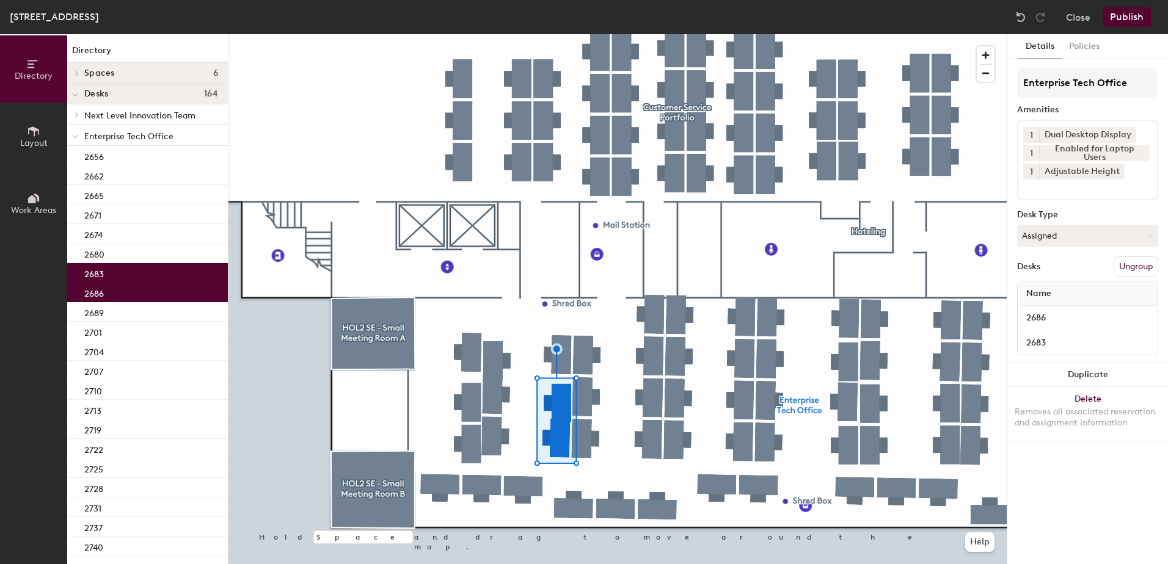
click at [1111, 17] on button "Publish" at bounding box center [1126, 17] width 48 height 20
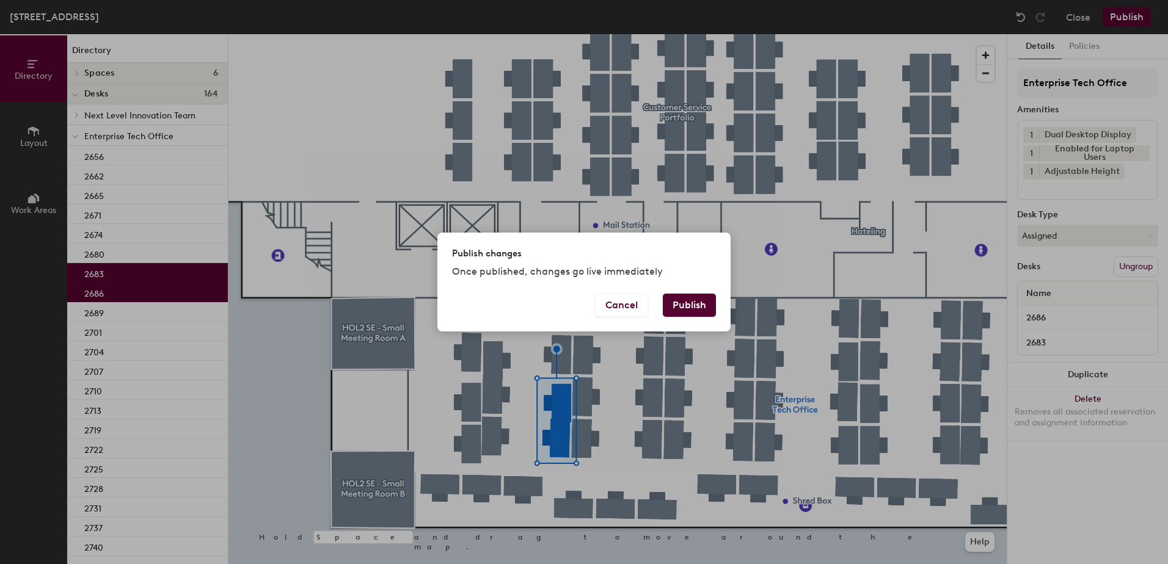
click at [700, 324] on div "Cancel Publish" at bounding box center [583, 313] width 293 height 38
click at [701, 294] on button "Publish" at bounding box center [689, 305] width 53 height 23
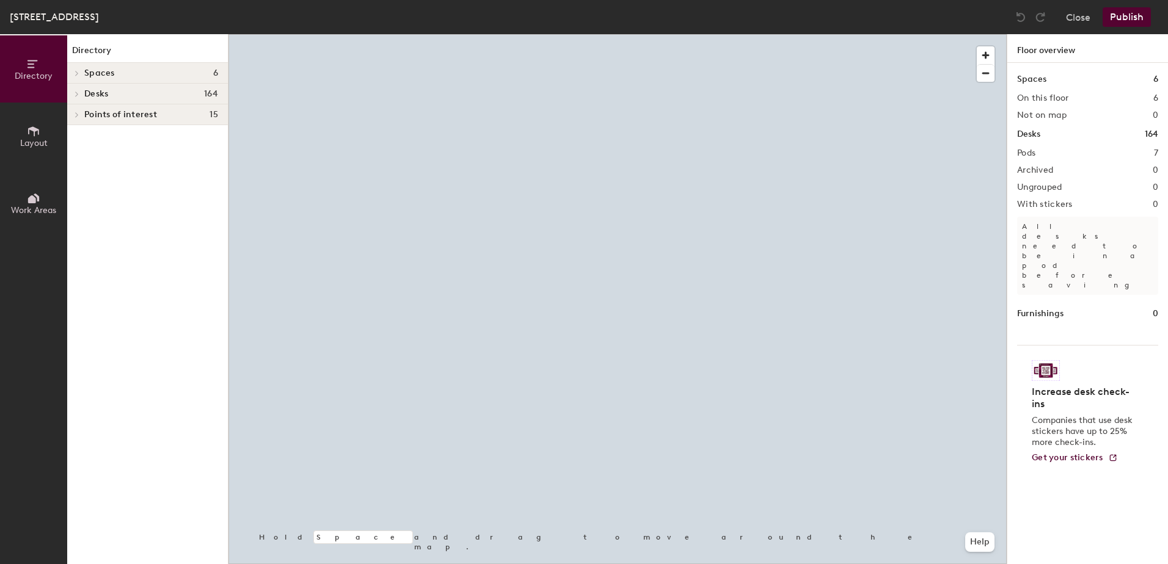
click at [708, 34] on div at bounding box center [617, 34] width 778 height 0
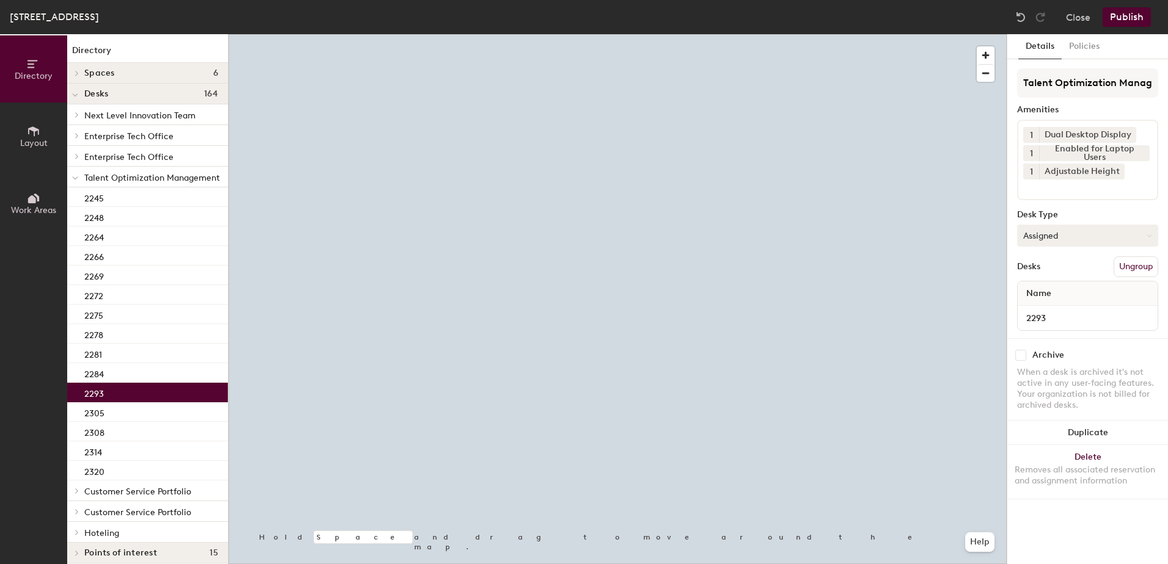
drag, startPoint x: 1054, startPoint y: 240, endPoint x: 1052, endPoint y: 246, distance: 6.4
click at [1054, 241] on button "Assigned" at bounding box center [1087, 236] width 141 height 22
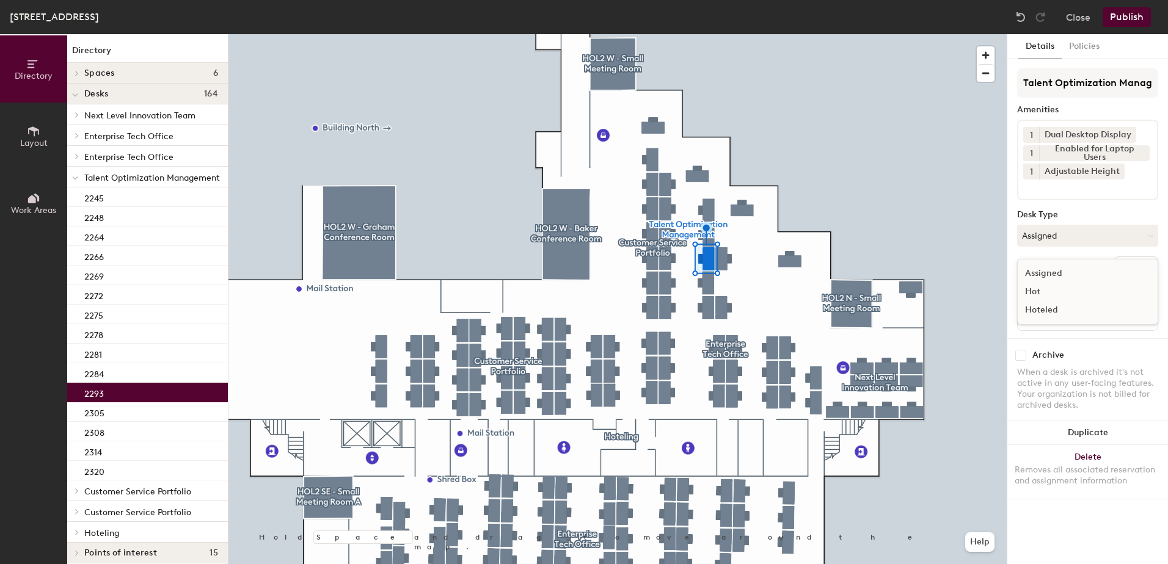
click at [1040, 314] on div "Hoteled" at bounding box center [1078, 310] width 122 height 18
click at [1128, 265] on button "Ungroup" at bounding box center [1135, 266] width 45 height 21
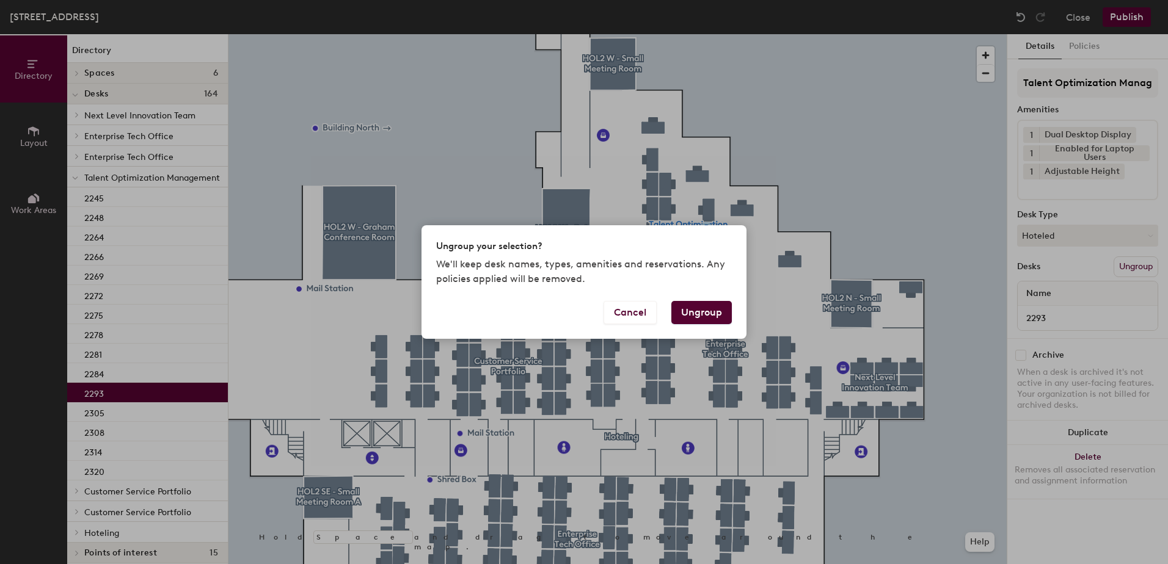
click at [697, 310] on button "Ungroup" at bounding box center [701, 312] width 60 height 23
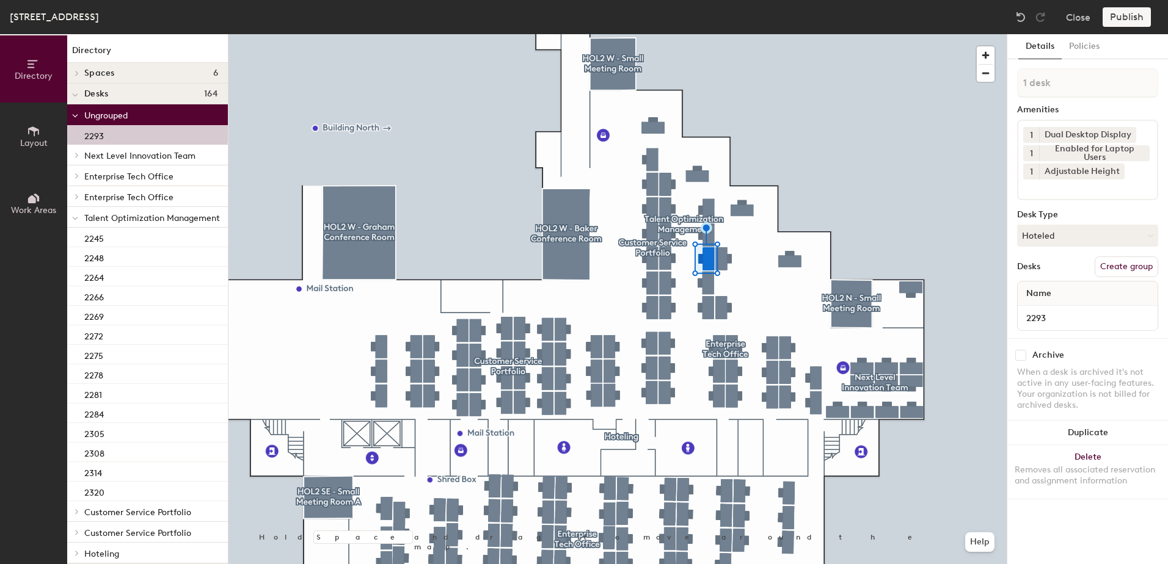
click at [73, 219] on icon at bounding box center [75, 218] width 6 height 5
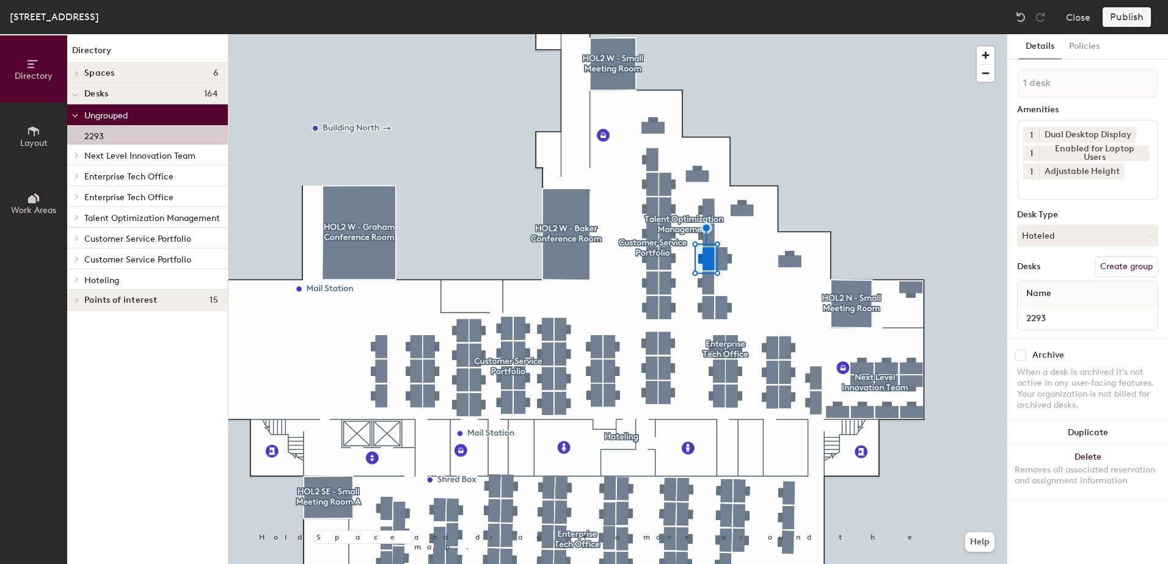
click at [75, 280] on icon at bounding box center [76, 280] width 5 height 6
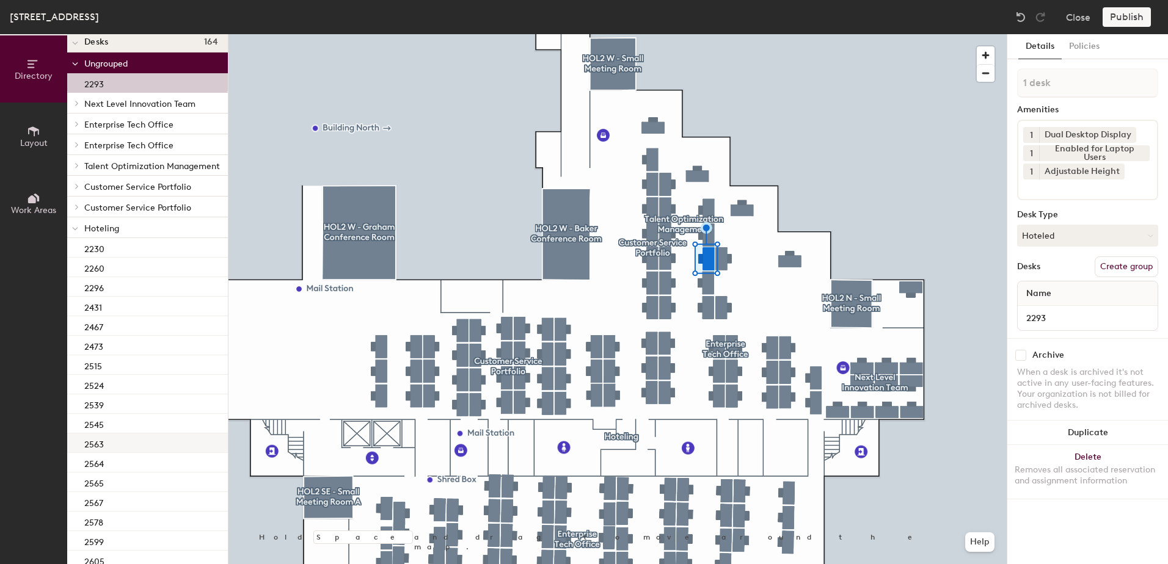
scroll to position [122, 0]
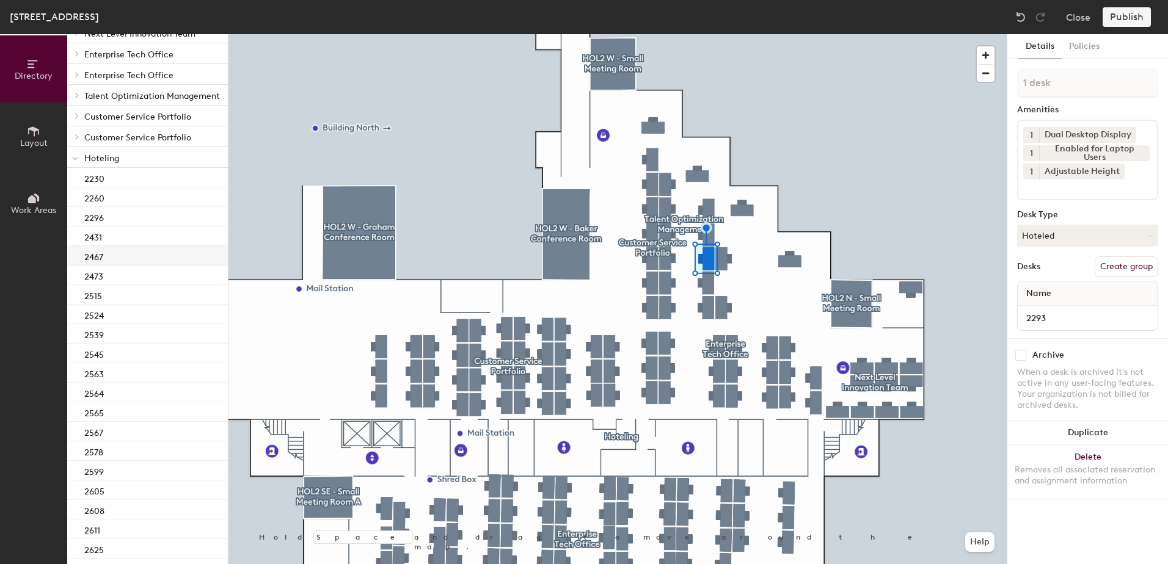
click at [142, 220] on div "2296" at bounding box center [147, 217] width 161 height 20
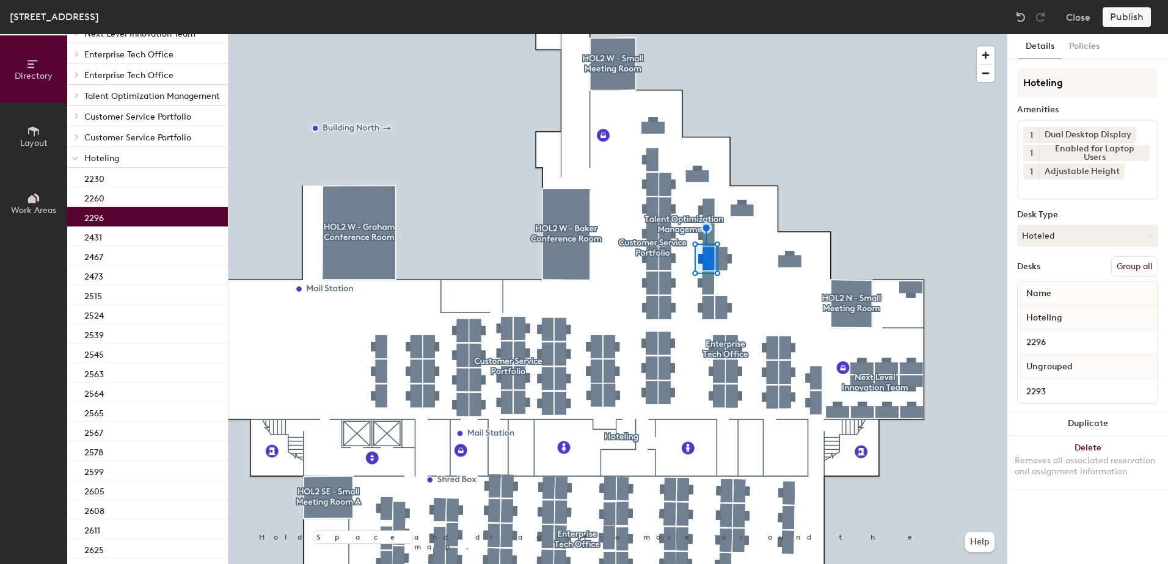
click at [1119, 265] on button "Group all" at bounding box center [1134, 266] width 47 height 21
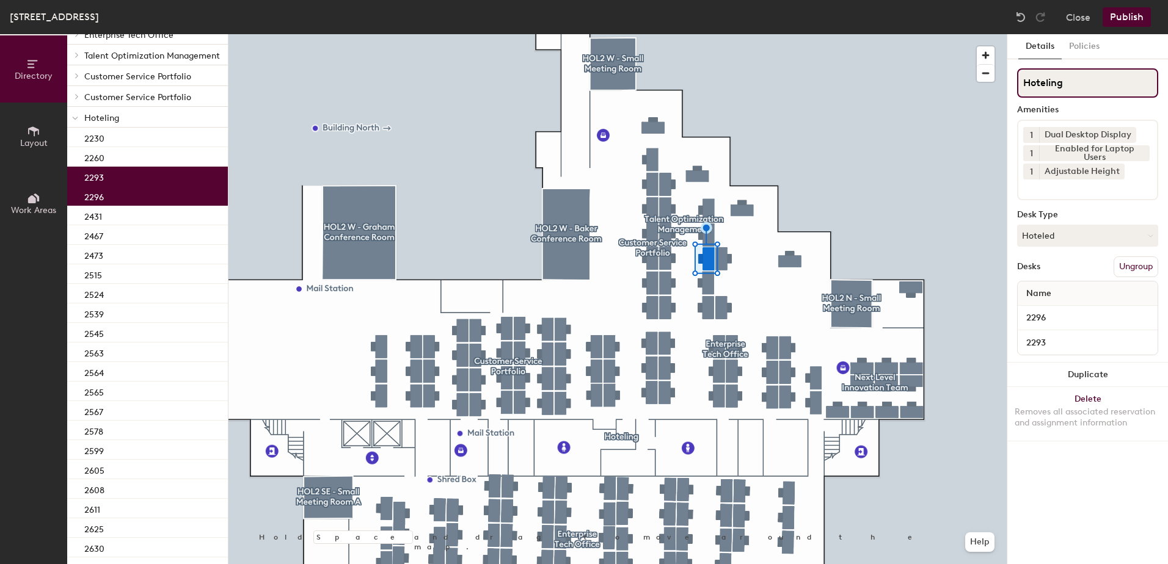
scroll to position [82, 0]
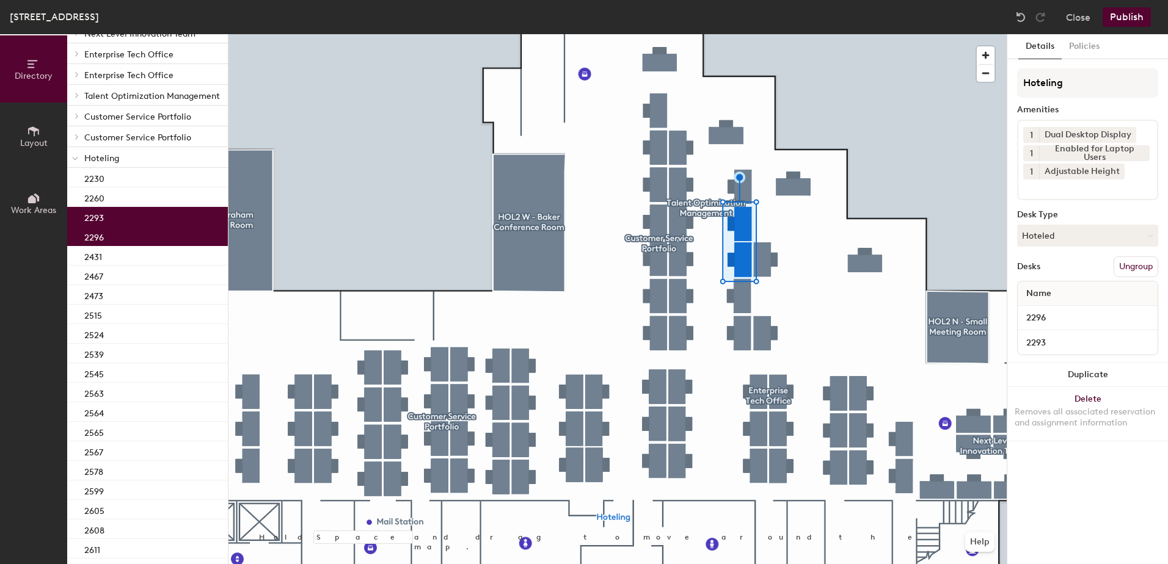
click at [1125, 13] on button "Publish" at bounding box center [1126, 17] width 48 height 20
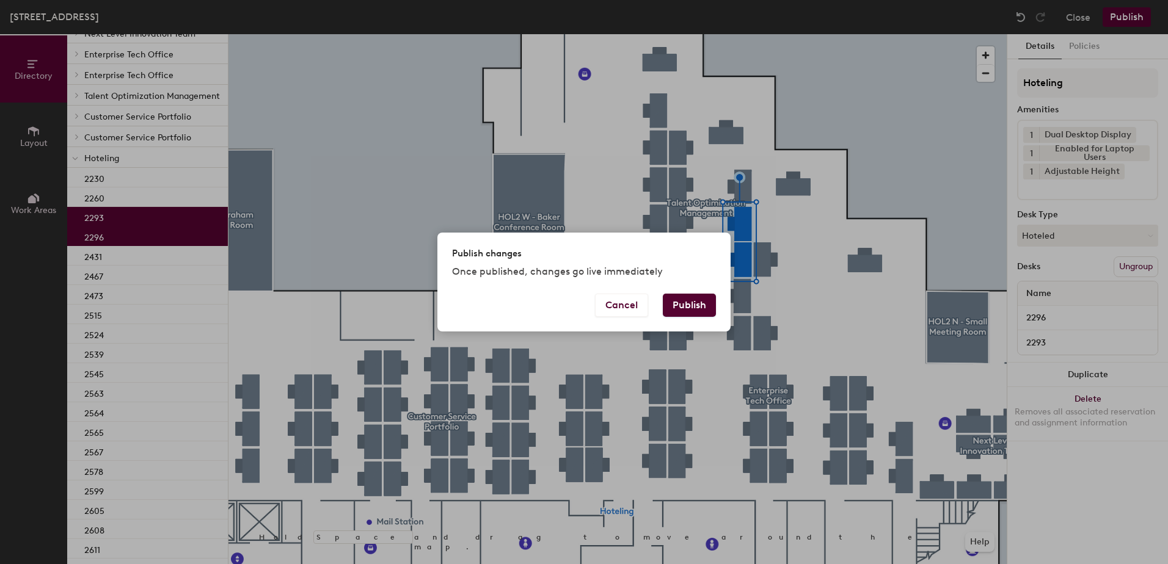
drag, startPoint x: 702, startPoint y: 307, endPoint x: 695, endPoint y: 311, distance: 8.5
click at [700, 307] on button "Publish" at bounding box center [689, 305] width 53 height 23
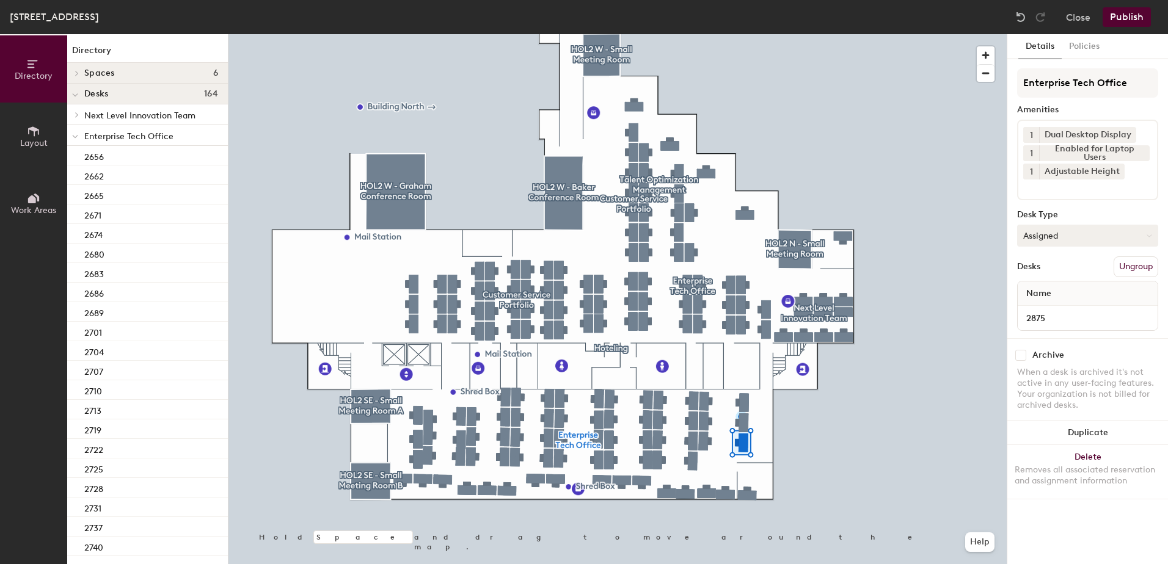
click at [1066, 241] on button "Assigned" at bounding box center [1087, 236] width 141 height 22
click at [1060, 313] on div "Hoteled" at bounding box center [1078, 310] width 122 height 18
click at [1130, 272] on button "Ungroup" at bounding box center [1135, 266] width 45 height 21
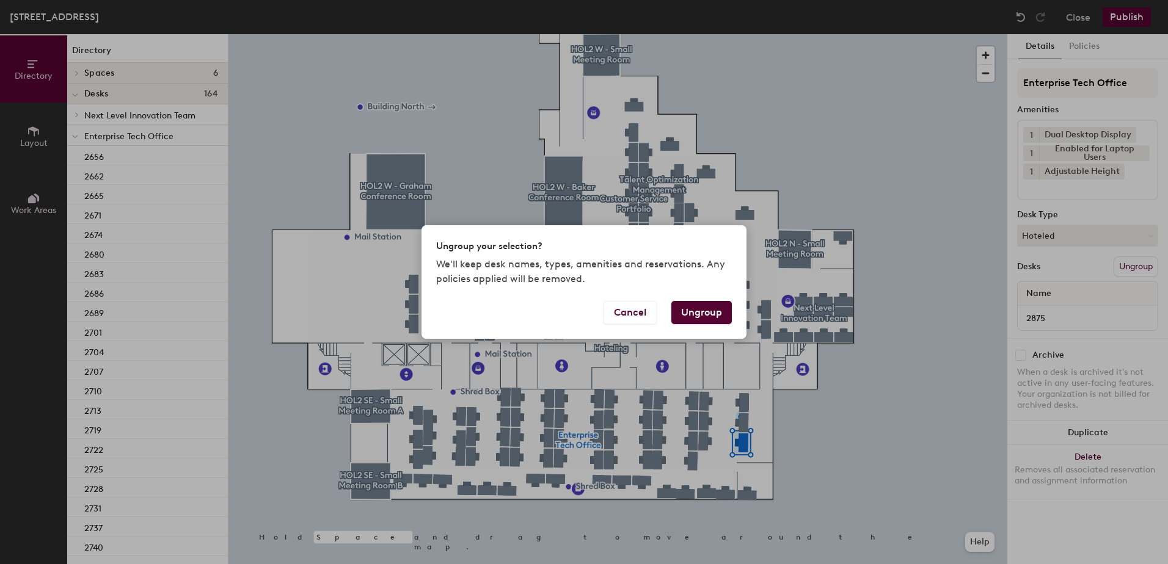
click at [716, 314] on button "Ungroup" at bounding box center [701, 312] width 60 height 23
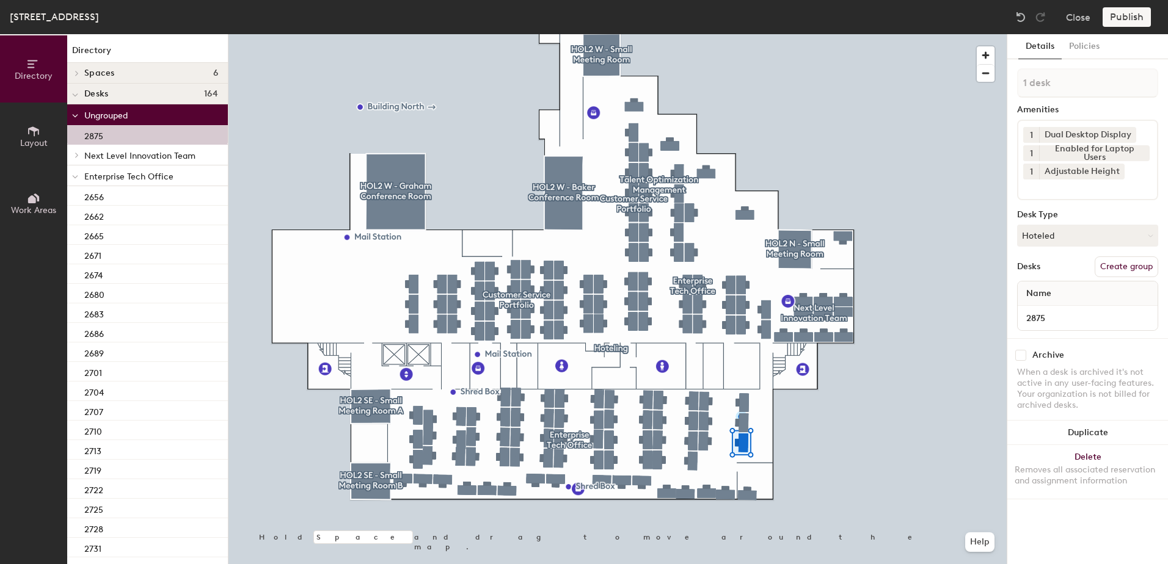
click at [74, 176] on icon at bounding box center [75, 177] width 6 height 5
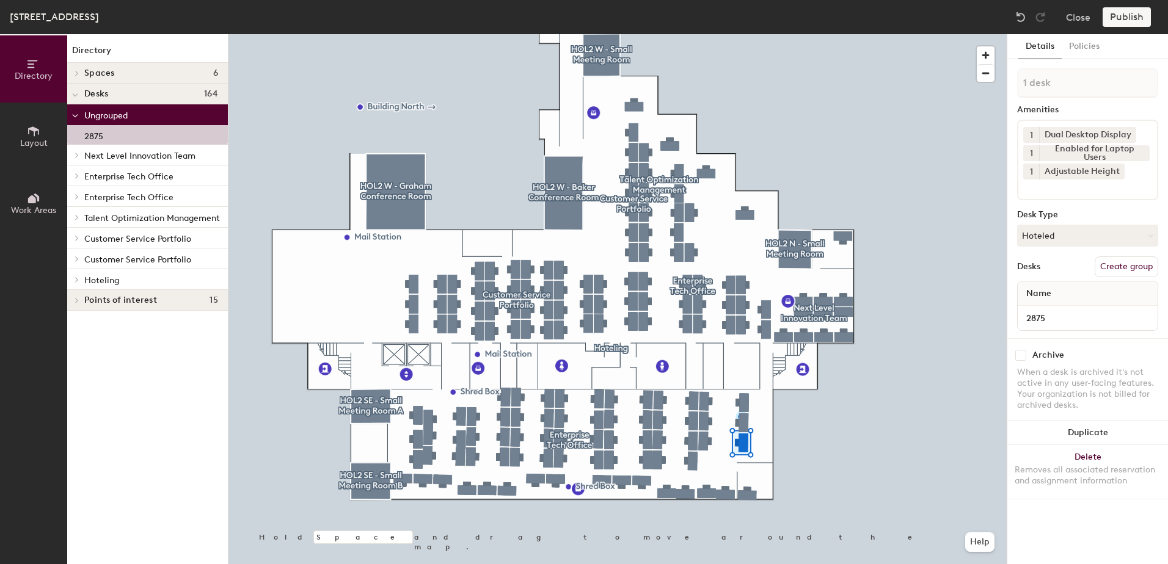
click at [78, 283] on div at bounding box center [75, 279] width 16 height 20
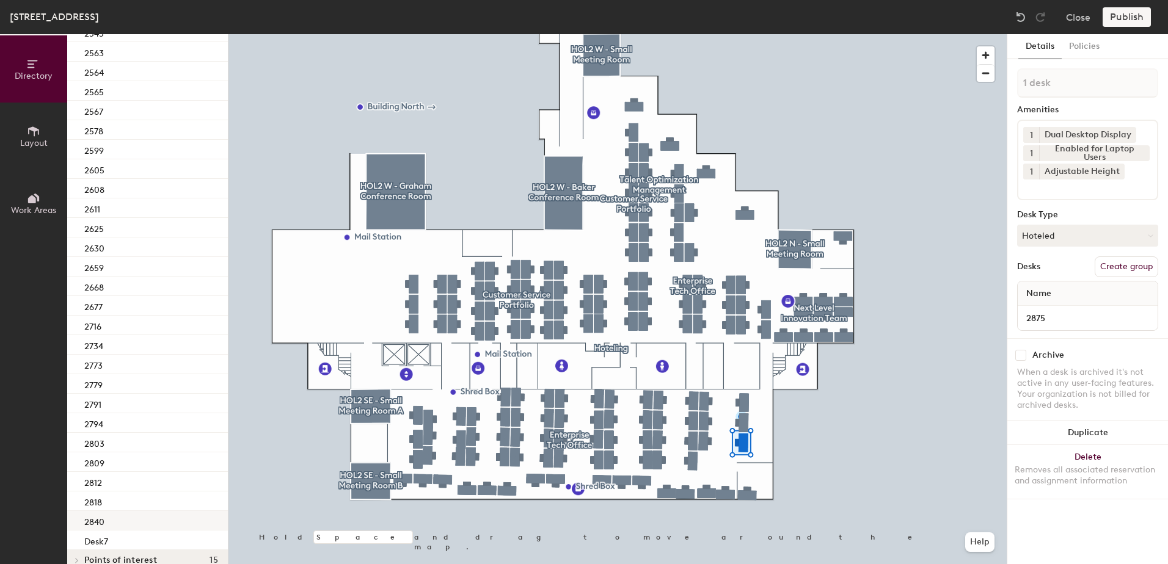
scroll to position [488, 0]
click at [147, 500] on div "2840" at bounding box center [147, 505] width 161 height 20
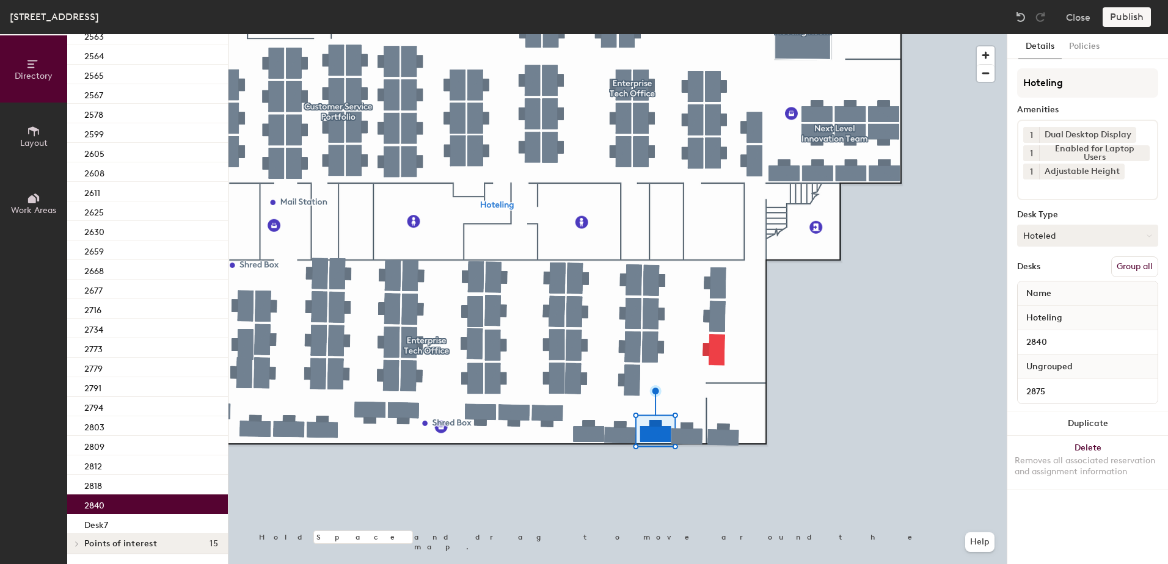
drag, startPoint x: 1122, startPoint y: 261, endPoint x: 1118, endPoint y: 242, distance: 19.3
click at [1122, 261] on button "Group all" at bounding box center [1134, 266] width 47 height 21
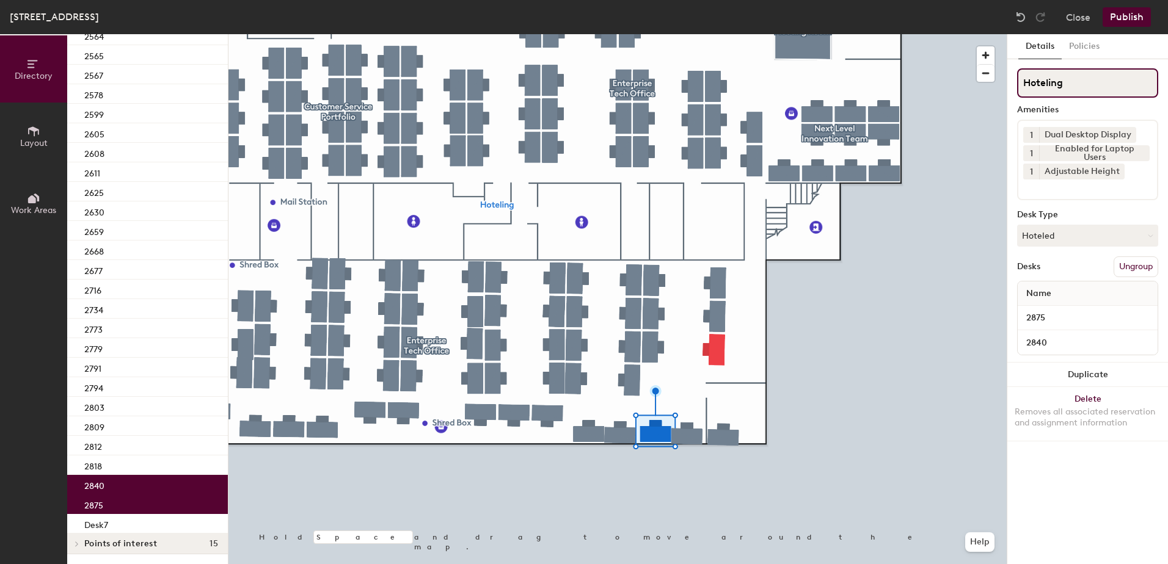
scroll to position [448, 0]
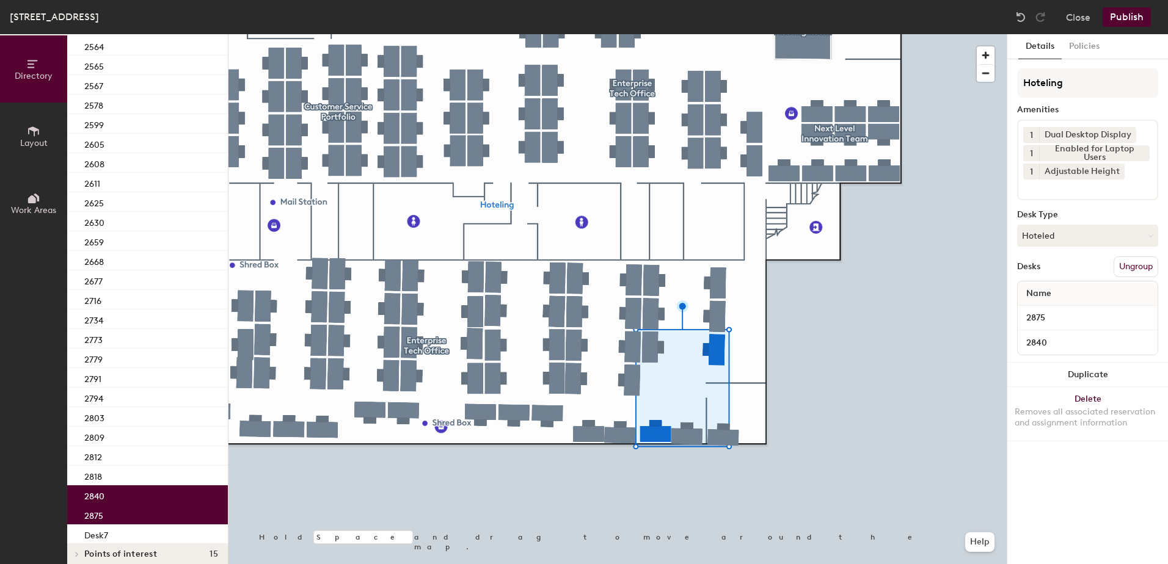
click at [1124, 12] on button "Publish" at bounding box center [1126, 17] width 48 height 20
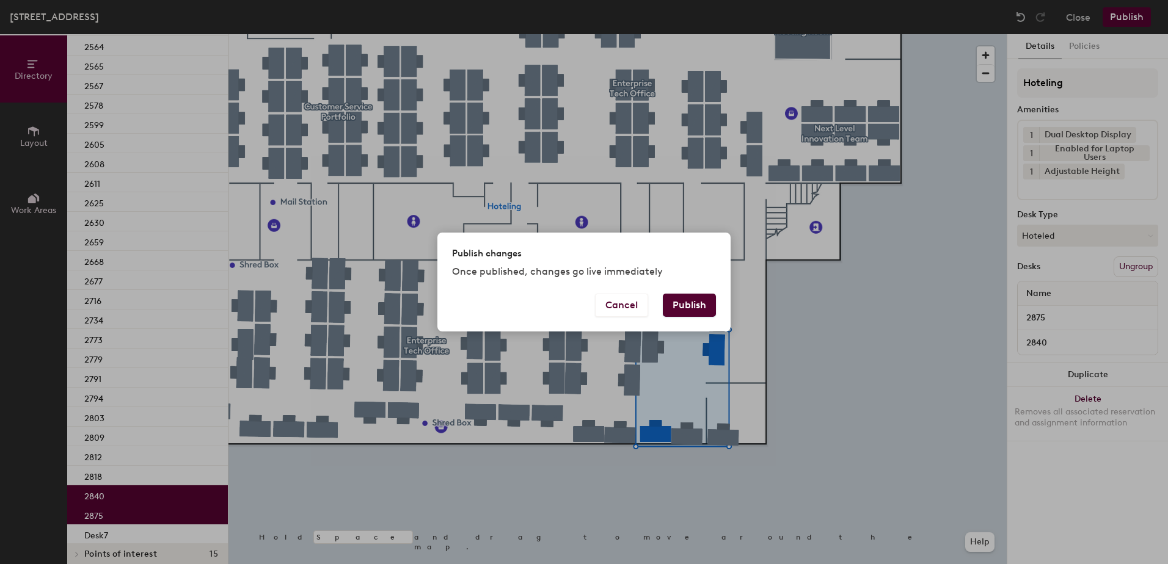
drag, startPoint x: 691, startPoint y: 299, endPoint x: 665, endPoint y: 323, distance: 35.0
click at [689, 299] on button "Publish" at bounding box center [689, 305] width 53 height 23
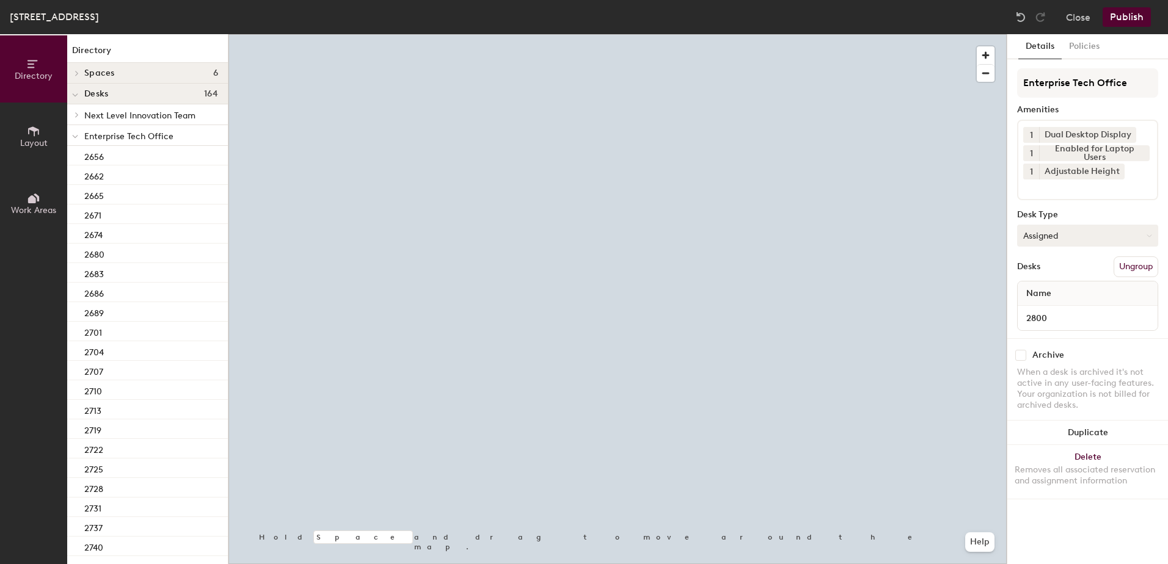
drag, startPoint x: 1080, startPoint y: 237, endPoint x: 1080, endPoint y: 245, distance: 8.5
click at [1080, 242] on button "Assigned" at bounding box center [1087, 236] width 141 height 22
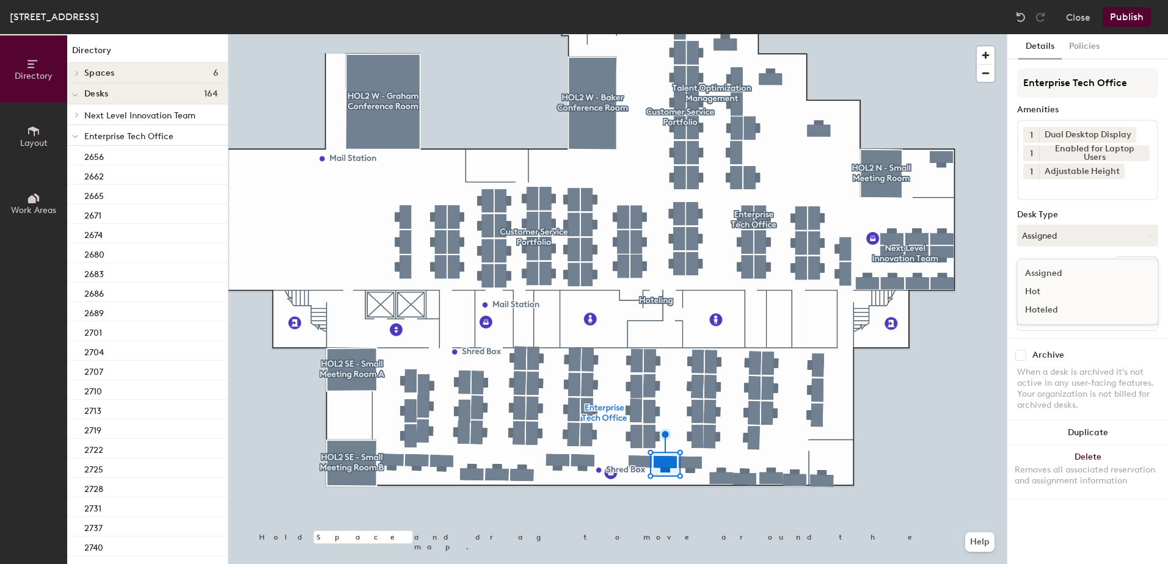
drag, startPoint x: 1069, startPoint y: 300, endPoint x: 1083, endPoint y: 301, distance: 13.5
click at [1070, 300] on div "Hot" at bounding box center [1078, 292] width 122 height 18
click at [1136, 274] on button "Ungroup" at bounding box center [1135, 266] width 45 height 21
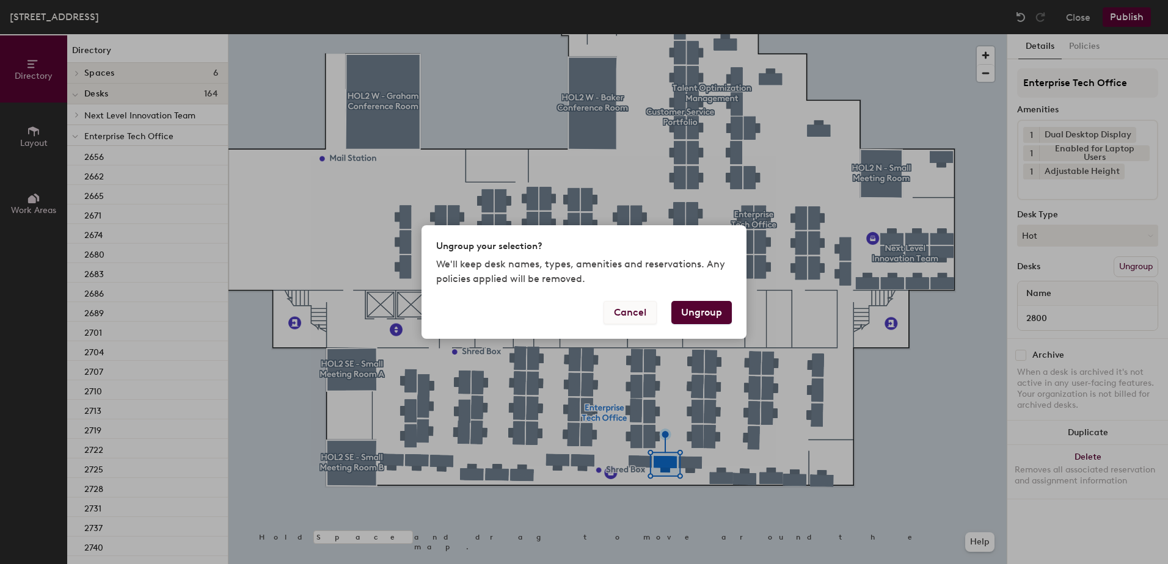
click at [640, 314] on button "Cancel" at bounding box center [629, 312] width 53 height 23
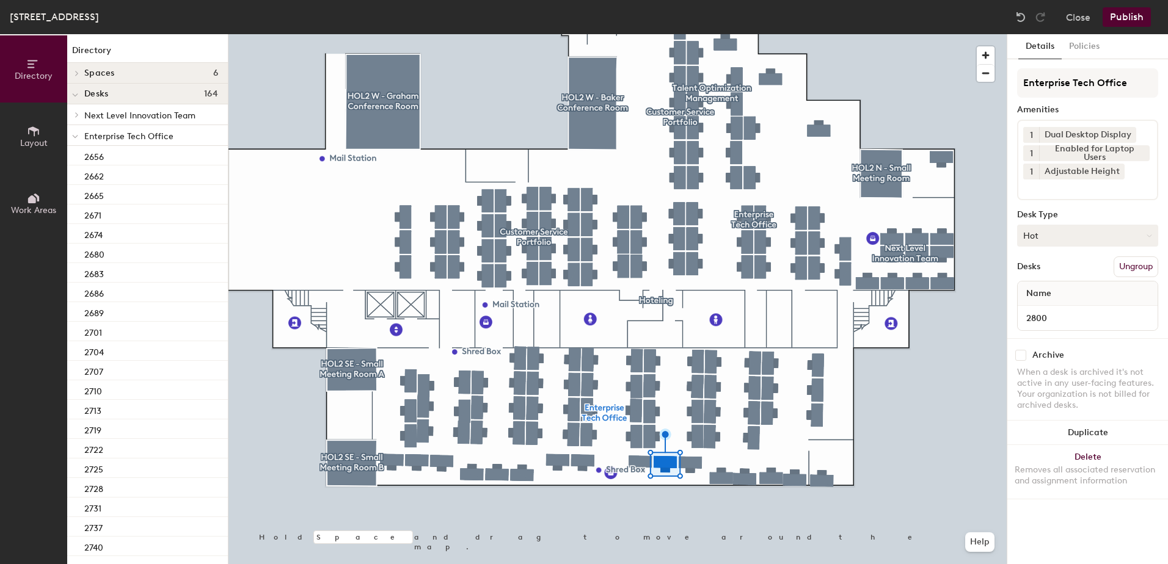
click at [1059, 240] on button "Hot" at bounding box center [1087, 236] width 141 height 22
click at [1050, 306] on div "Hoteled" at bounding box center [1078, 310] width 122 height 18
click at [1133, 276] on button "Ungroup" at bounding box center [1135, 266] width 45 height 21
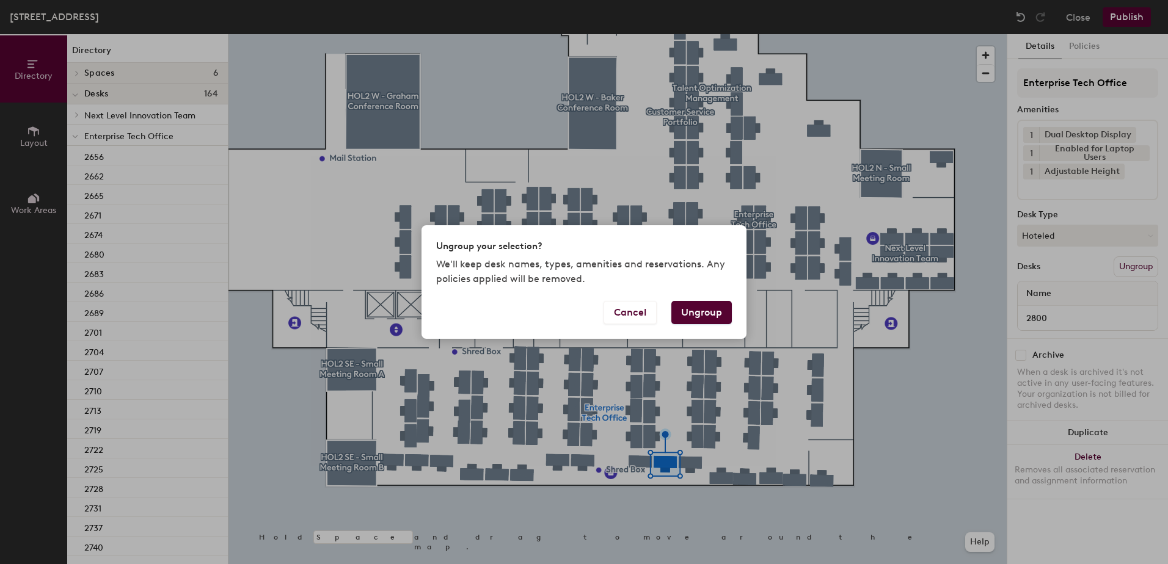
click at [697, 310] on button "Ungroup" at bounding box center [701, 312] width 60 height 23
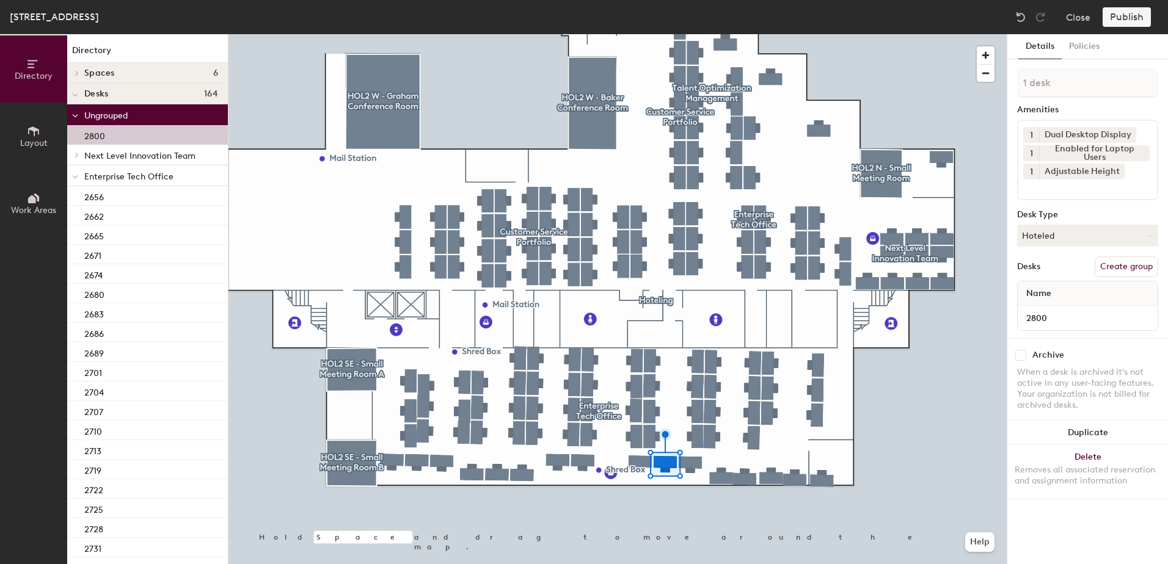
click at [77, 174] on span at bounding box center [75, 177] width 6 height 10
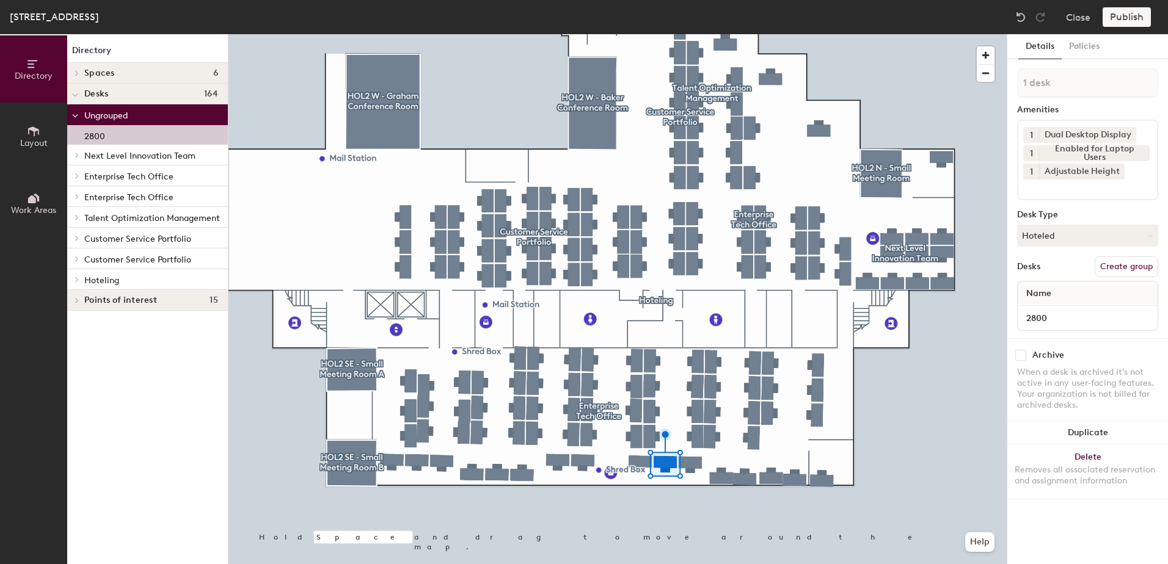
click at [103, 281] on span "Hoteling" at bounding box center [101, 280] width 35 height 10
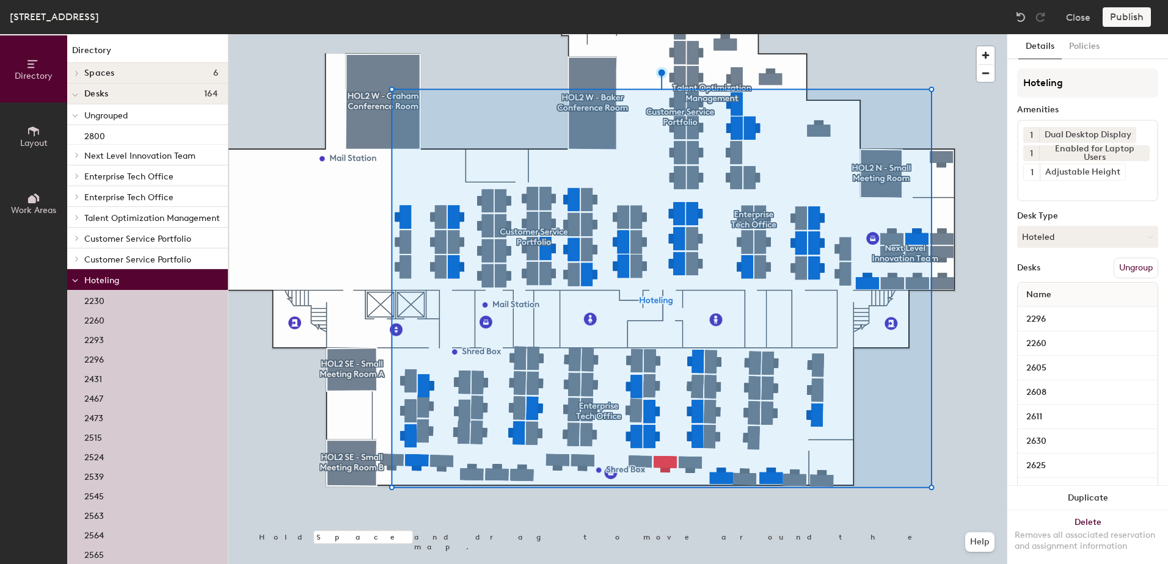
click at [75, 278] on icon at bounding box center [75, 280] width 6 height 5
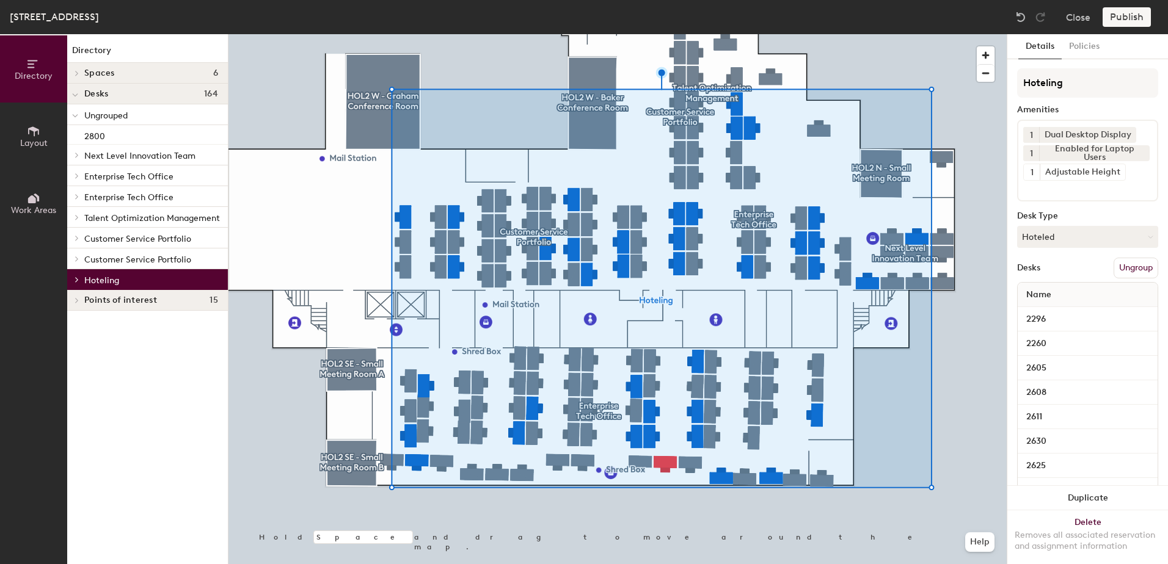
click at [74, 282] on icon at bounding box center [76, 280] width 5 height 6
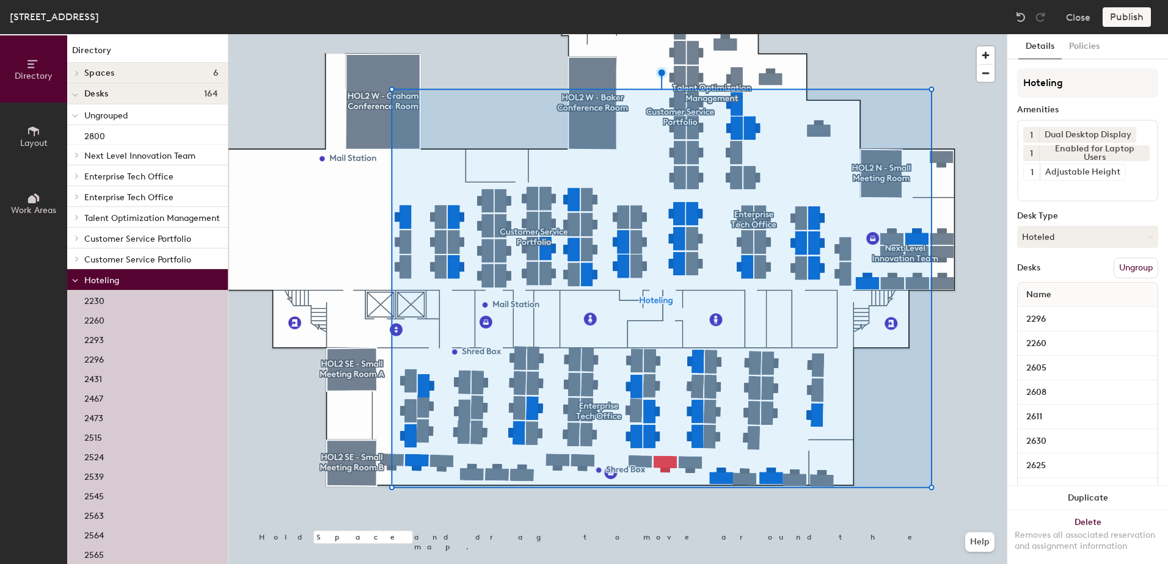
click at [77, 284] on span at bounding box center [75, 280] width 6 height 10
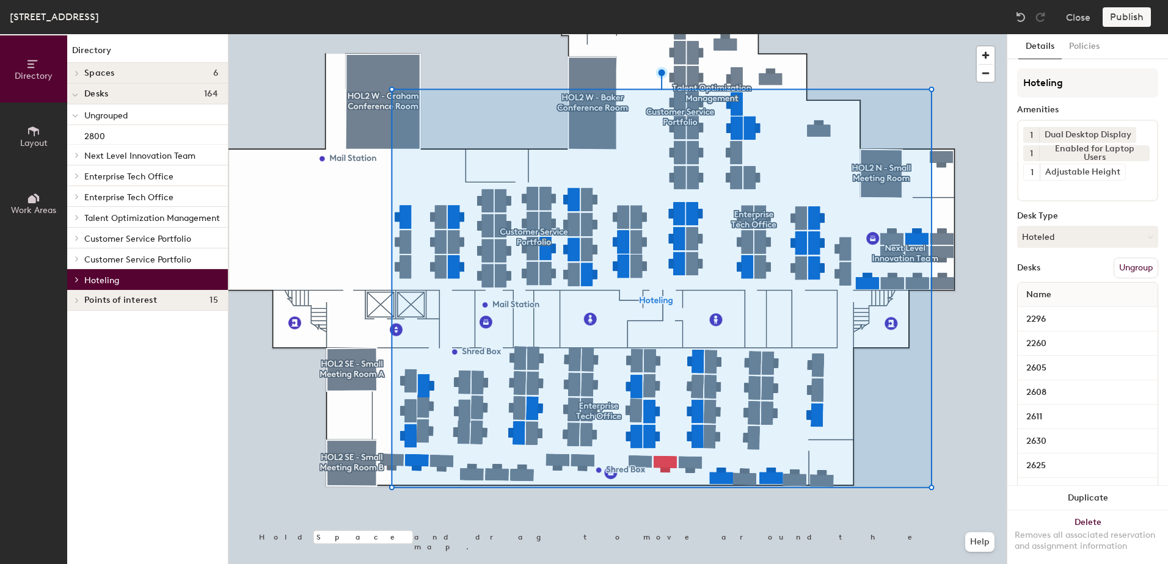
click at [77, 284] on div at bounding box center [75, 279] width 16 height 20
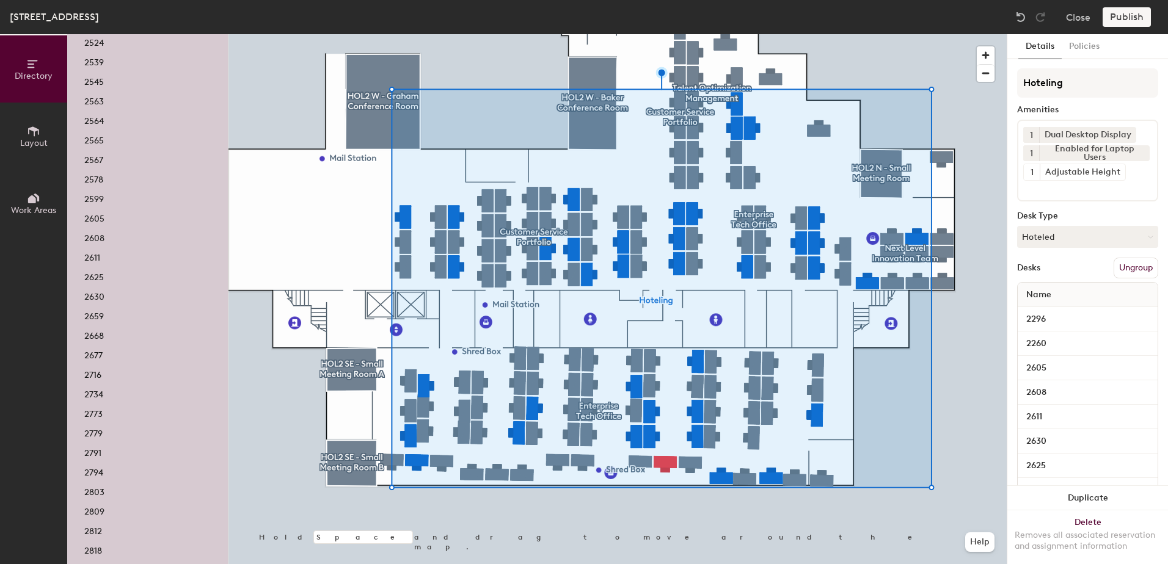
scroll to position [508, 0]
click at [121, 439] on div "2812" at bounding box center [147, 446] width 161 height 20
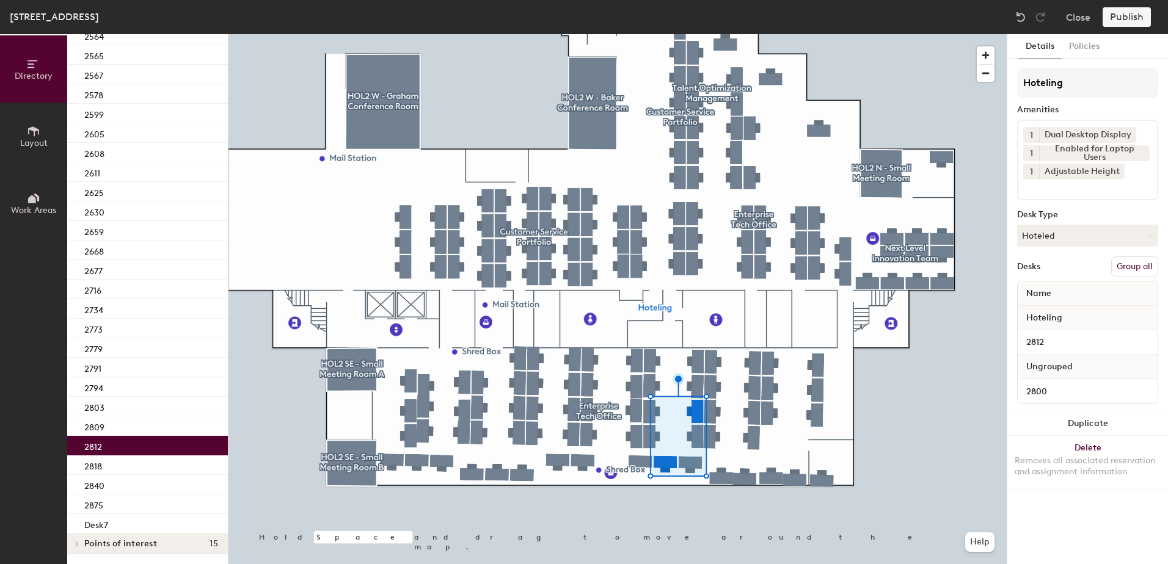
click at [1149, 272] on button "Group all" at bounding box center [1134, 266] width 47 height 21
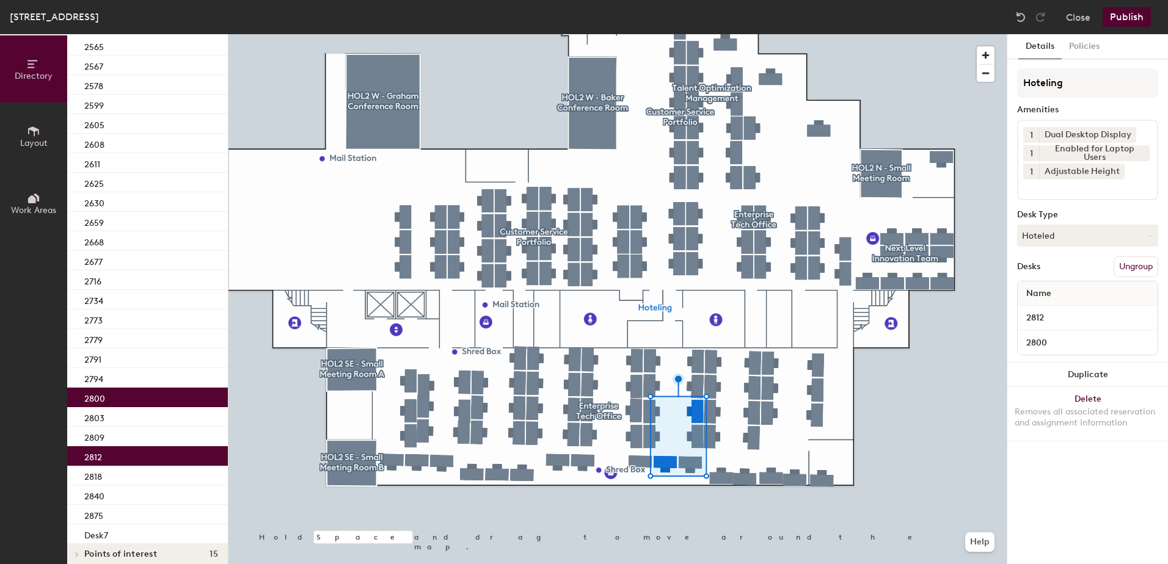
click at [1123, 19] on button "Publish" at bounding box center [1126, 17] width 48 height 20
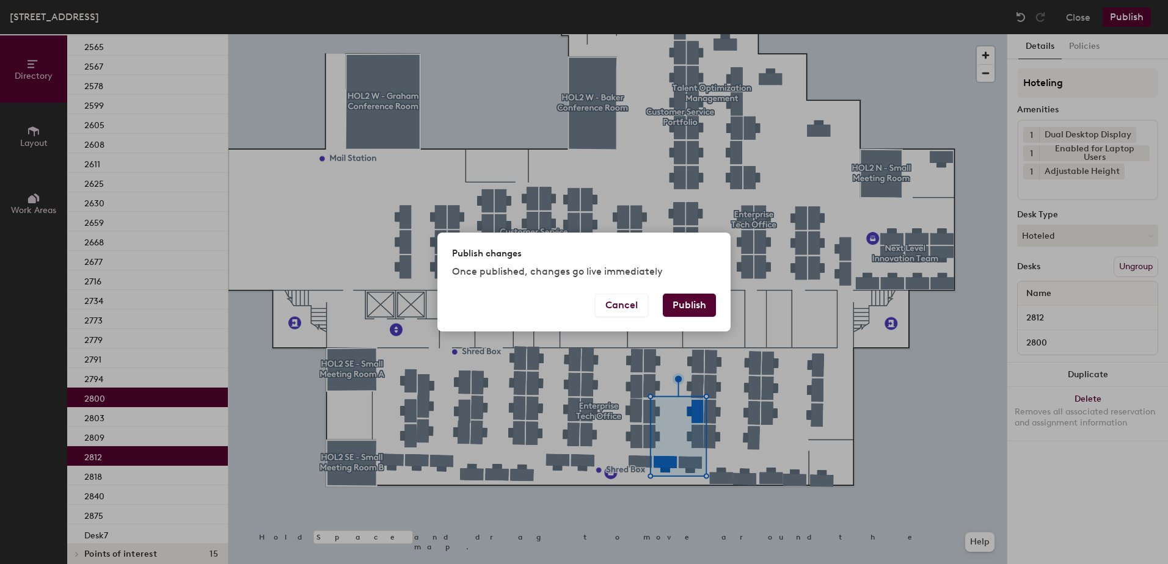
click at [705, 302] on button "Publish" at bounding box center [689, 305] width 53 height 23
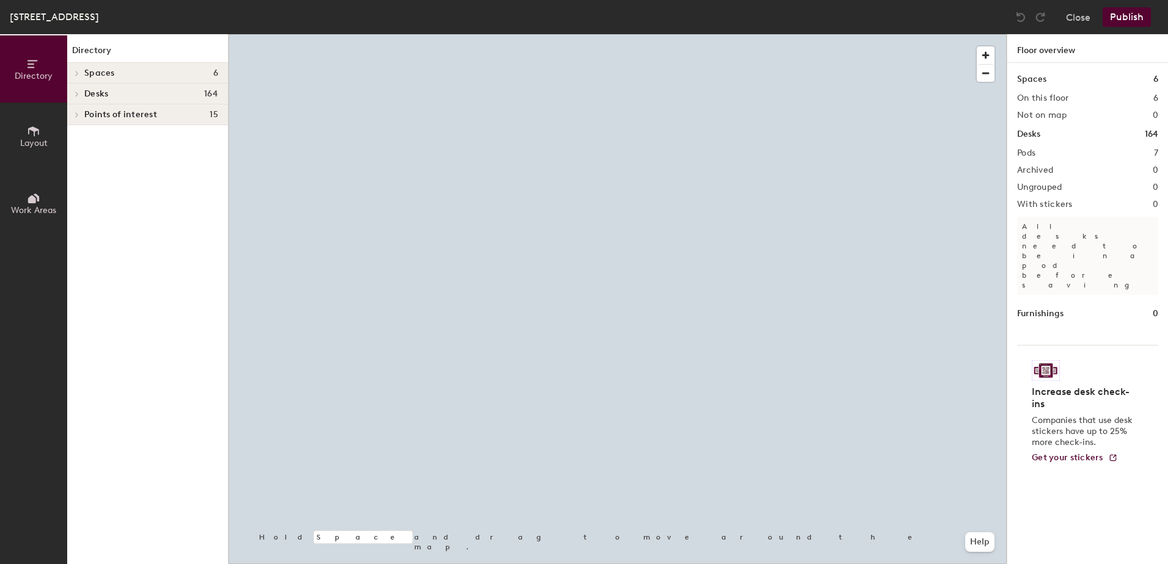
click at [592, 34] on div at bounding box center [617, 34] width 778 height 0
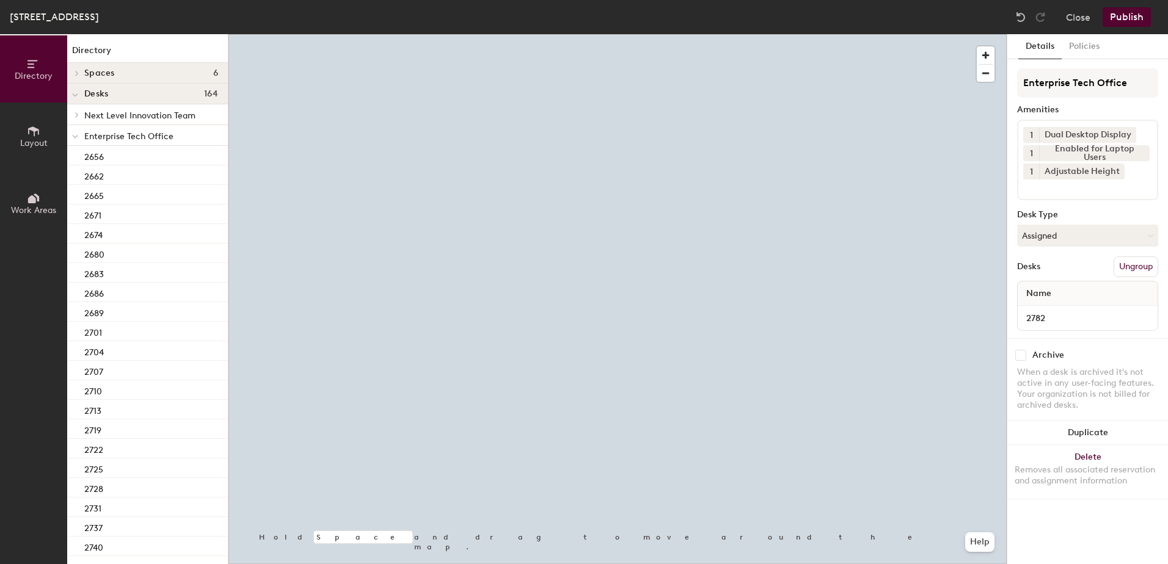
drag, startPoint x: 1080, startPoint y: 234, endPoint x: 1080, endPoint y: 252, distance: 17.7
click at [1081, 238] on button "Assigned" at bounding box center [1087, 236] width 141 height 22
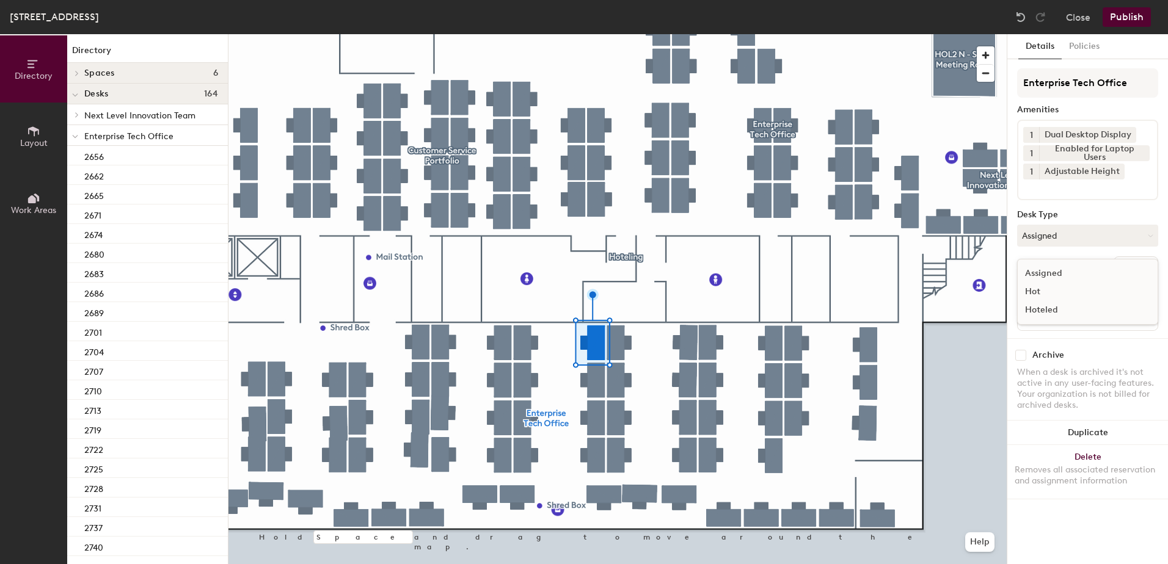
drag, startPoint x: 1070, startPoint y: 315, endPoint x: 1077, endPoint y: 311, distance: 7.1
click at [1072, 315] on div "Hoteled" at bounding box center [1078, 310] width 122 height 18
click at [1140, 260] on button "Ungroup" at bounding box center [1135, 266] width 45 height 21
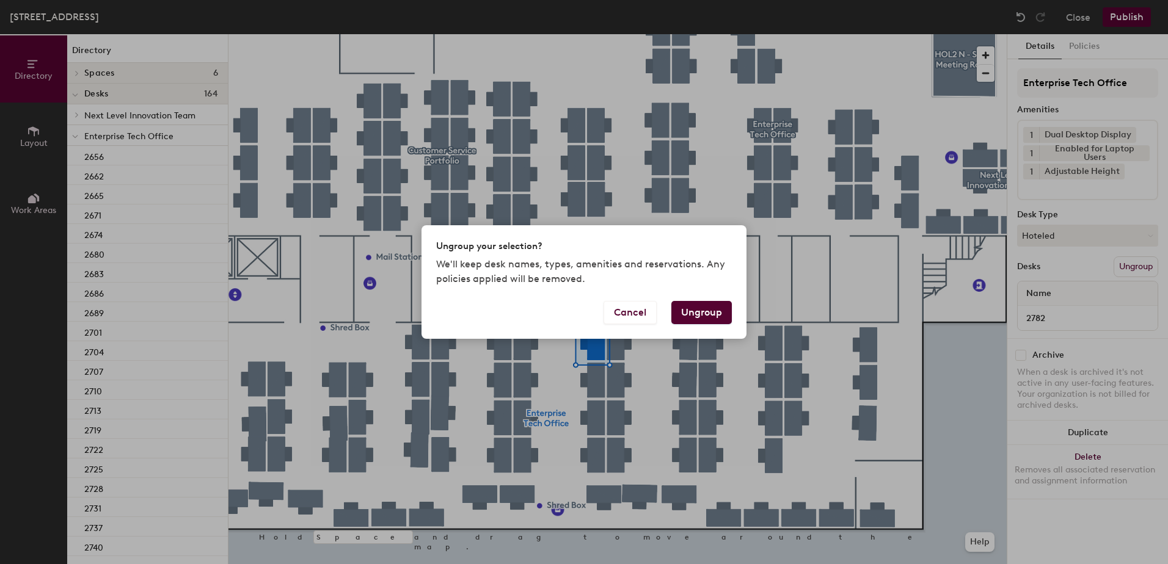
click at [705, 310] on button "Ungroup" at bounding box center [701, 312] width 60 height 23
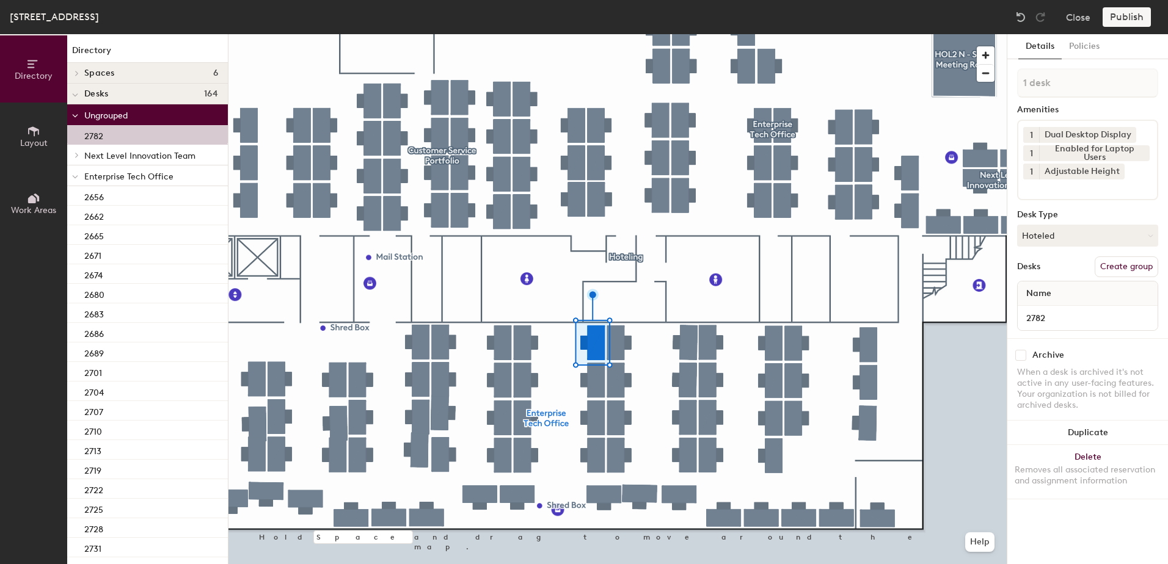
click at [76, 176] on icon at bounding box center [75, 177] width 6 height 5
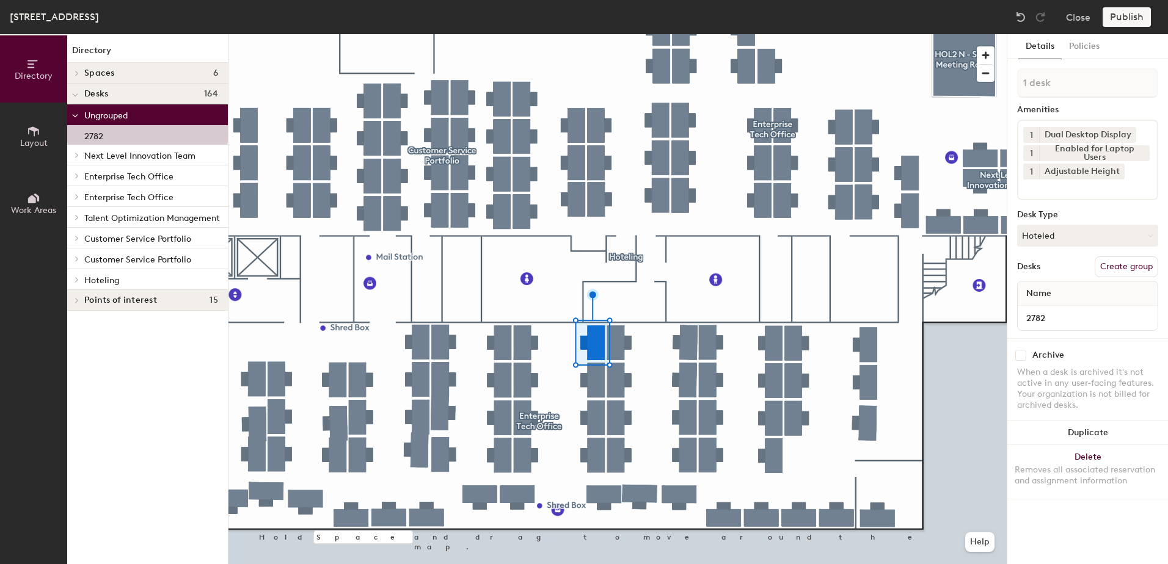
click at [72, 280] on span at bounding box center [76, 280] width 10 height 6
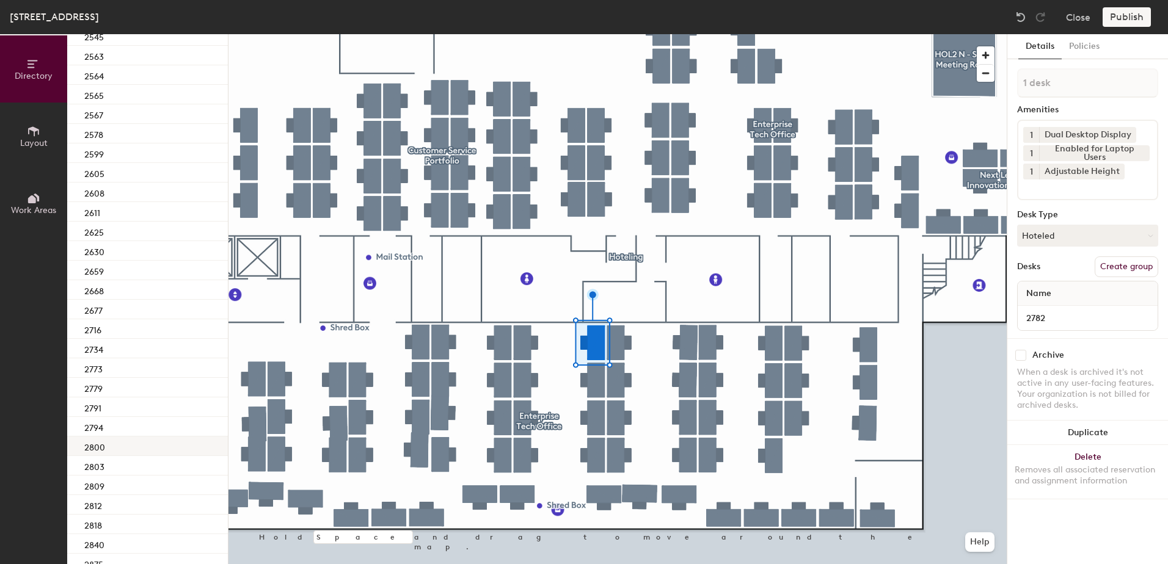
scroll to position [528, 0]
click at [131, 358] on div "2794" at bounding box center [147, 368] width 161 height 20
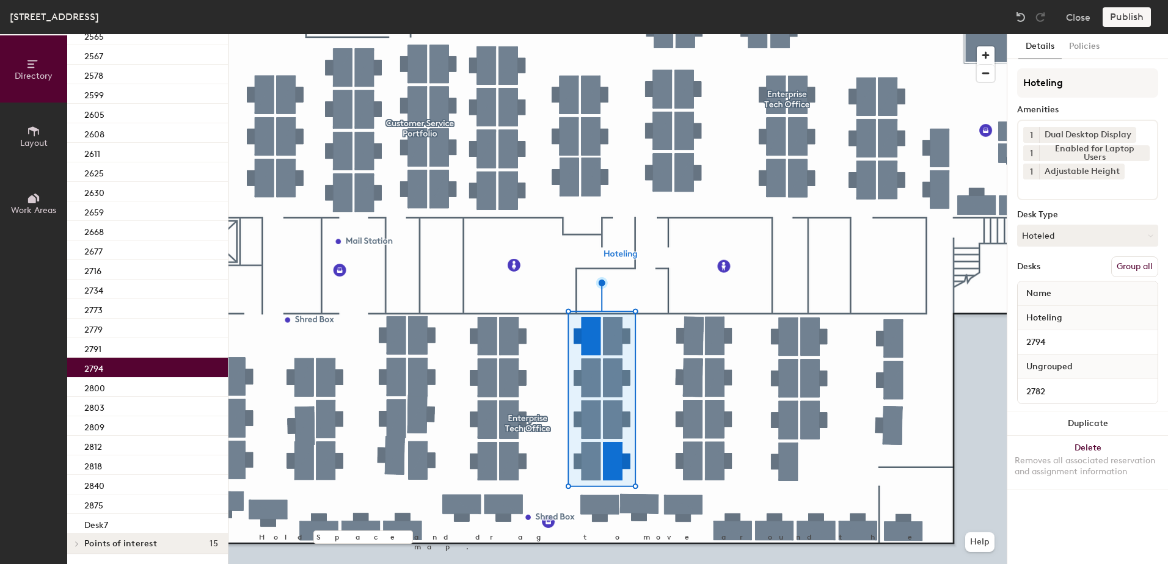
click at [1144, 260] on button "Group all" at bounding box center [1134, 266] width 47 height 21
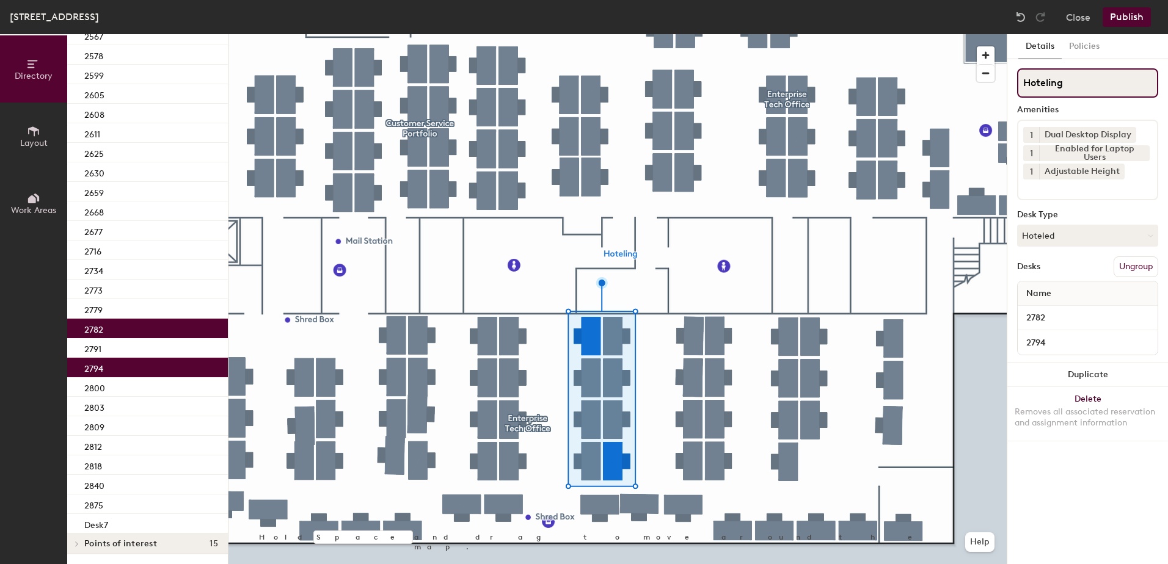
scroll to position [487, 0]
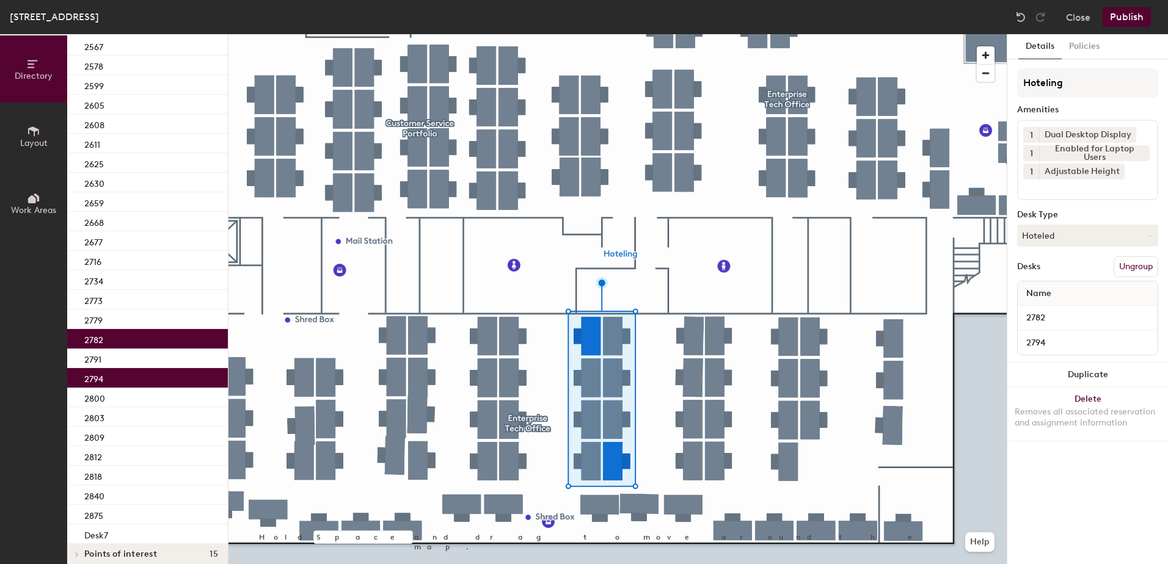
click at [1128, 12] on button "Publish" at bounding box center [1126, 17] width 48 height 20
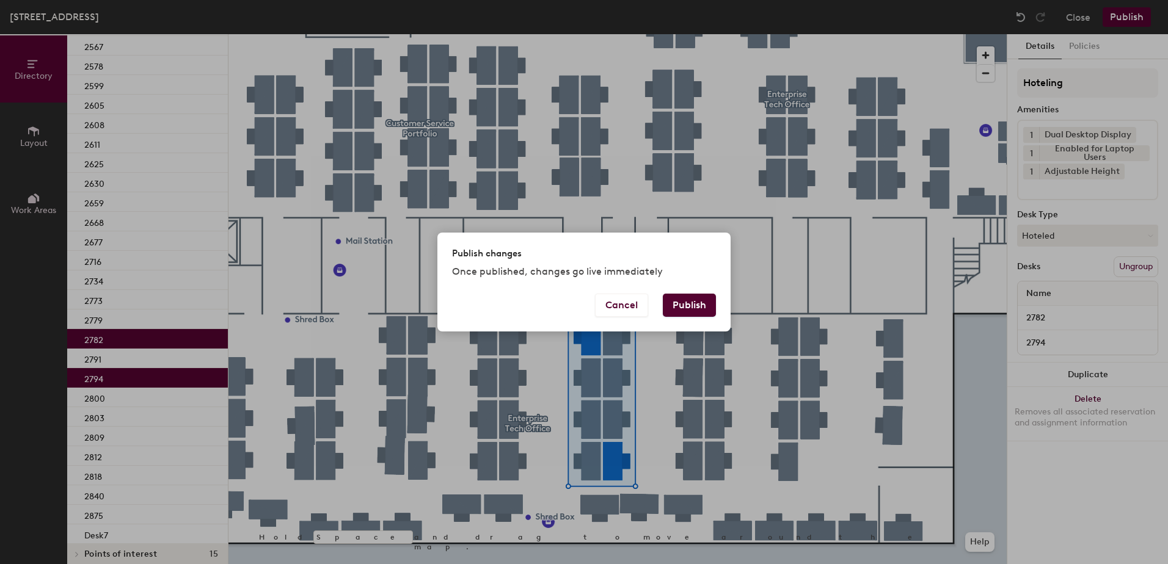
click at [688, 304] on button "Publish" at bounding box center [689, 305] width 53 height 23
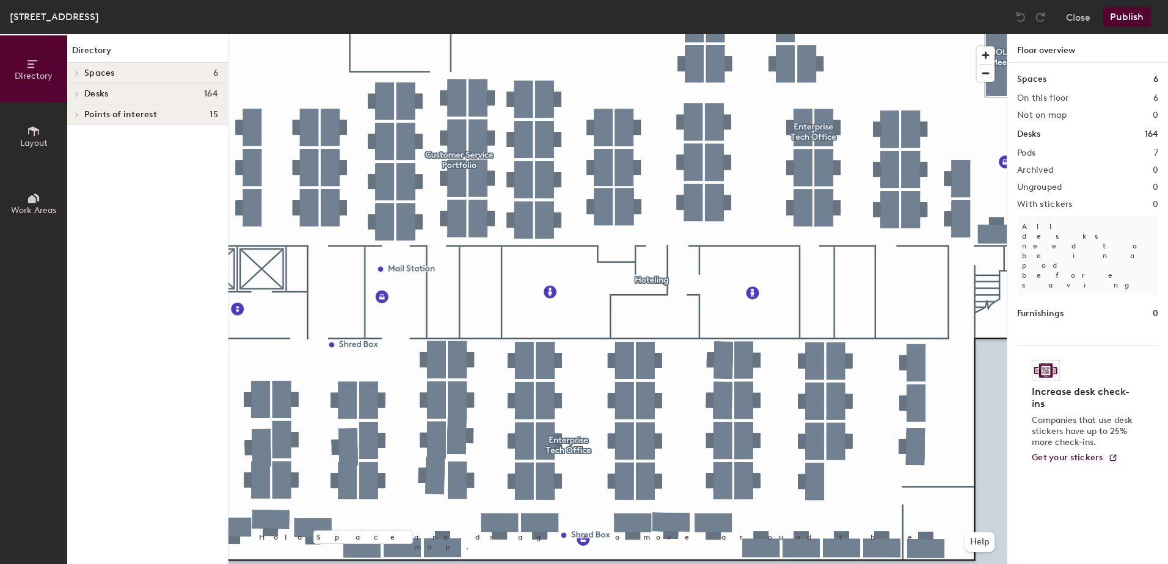
click at [644, 34] on div at bounding box center [617, 34] width 778 height 0
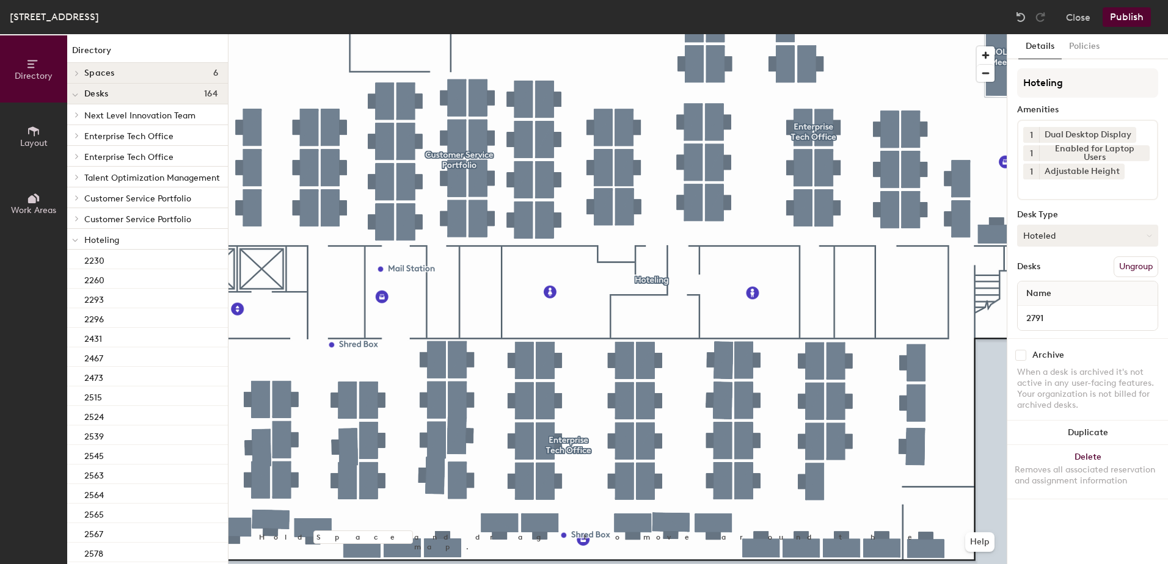
click at [1081, 243] on button "Hoteled" at bounding box center [1087, 236] width 141 height 22
click at [1076, 274] on div "Assigned" at bounding box center [1078, 273] width 122 height 18
click at [1145, 266] on button "Ungroup" at bounding box center [1135, 266] width 45 height 21
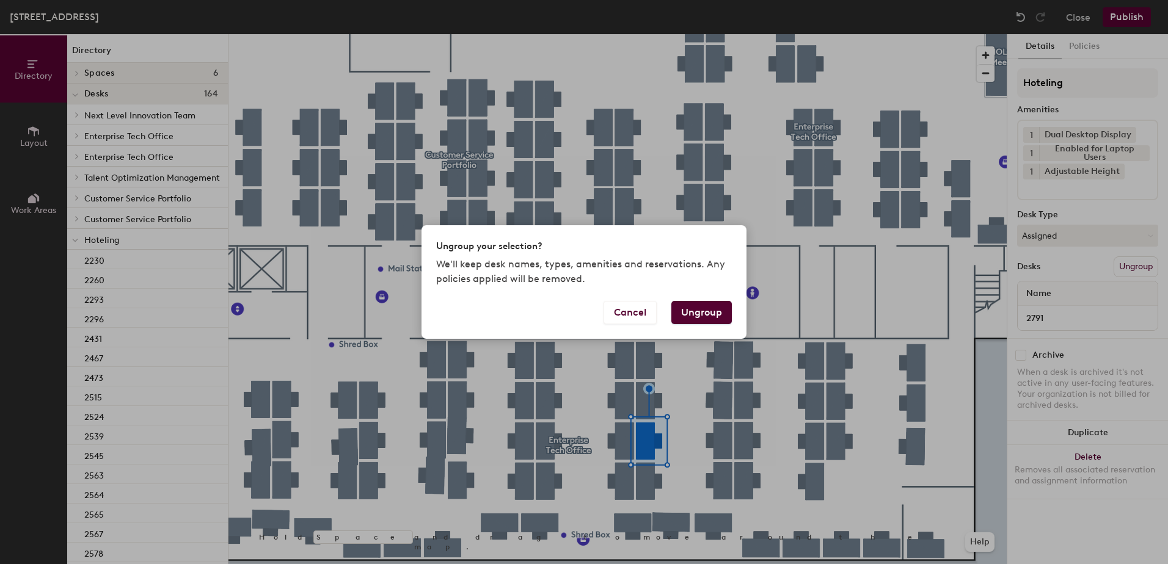
drag, startPoint x: 704, startPoint y: 313, endPoint x: 680, endPoint y: 406, distance: 96.0
click at [702, 324] on div "Cancel Ungroup" at bounding box center [583, 320] width 325 height 38
click at [707, 319] on button "Ungroup" at bounding box center [701, 312] width 60 height 23
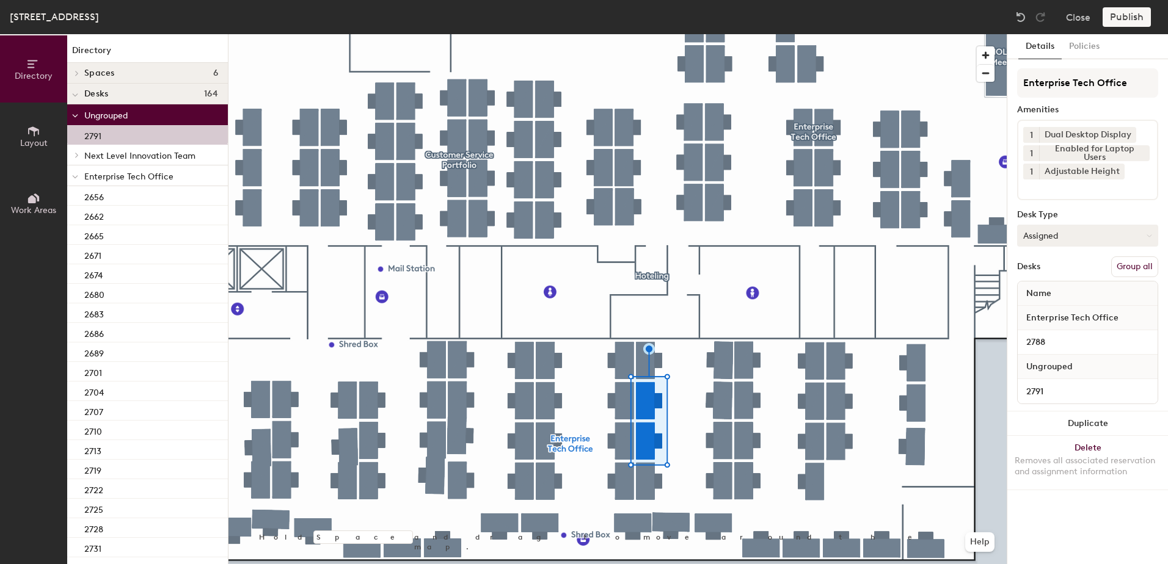
click at [1135, 261] on button "Group all" at bounding box center [1134, 266] width 47 height 21
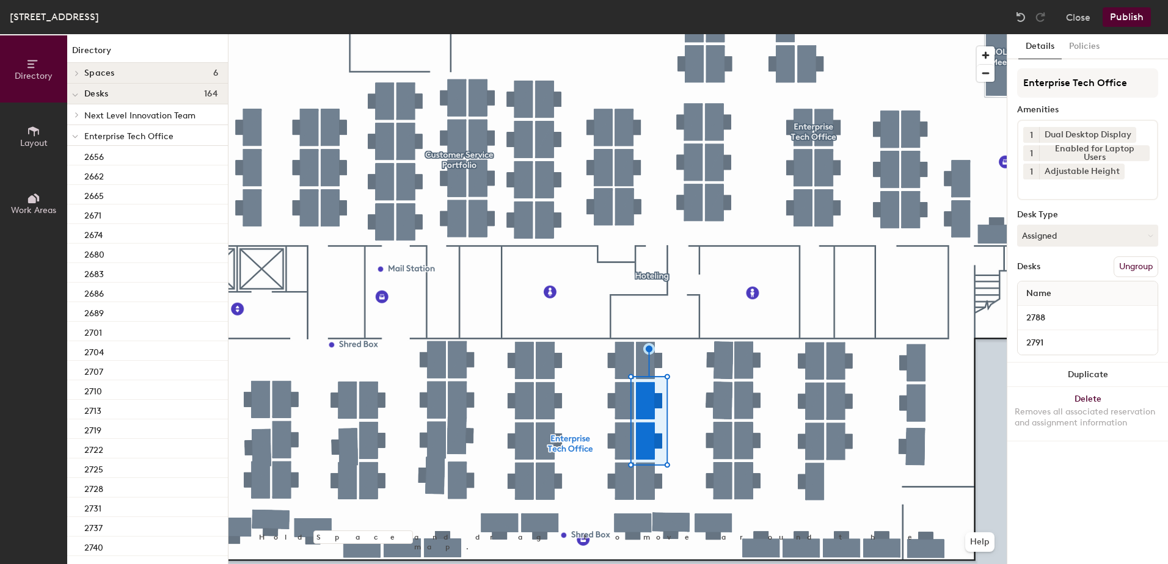
click at [1112, 15] on button "Publish" at bounding box center [1126, 17] width 48 height 20
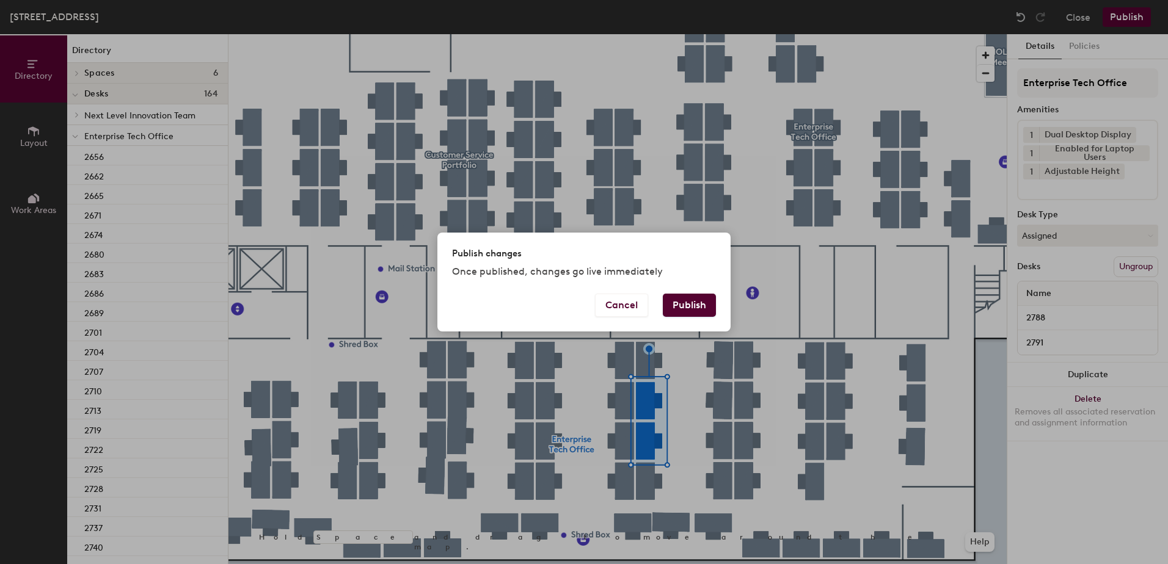
click at [703, 308] on button "Publish" at bounding box center [689, 305] width 53 height 23
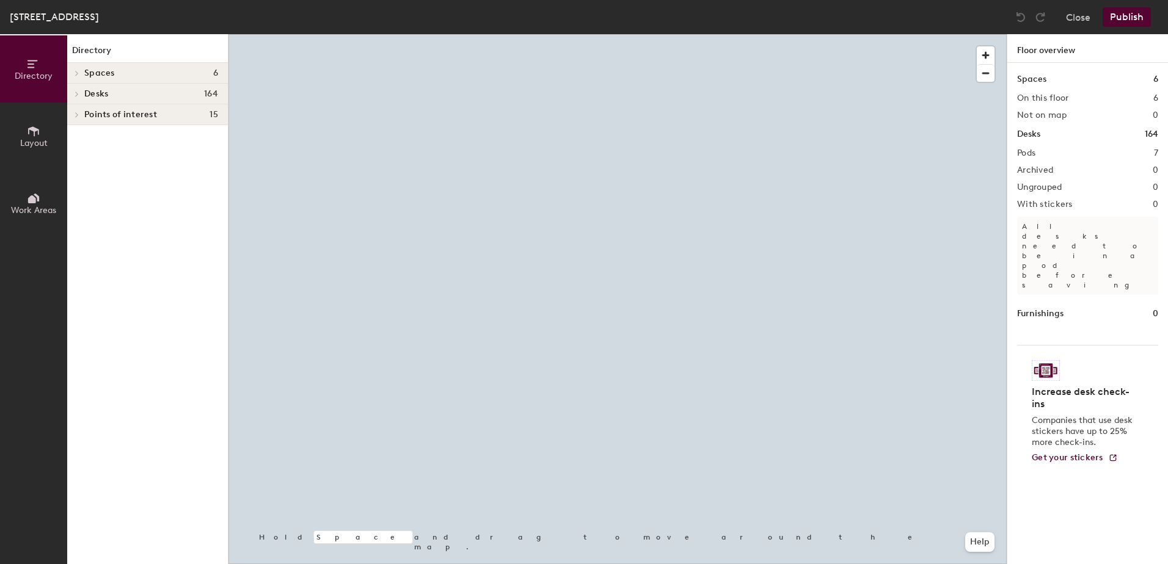
click at [672, 34] on div at bounding box center [617, 34] width 778 height 0
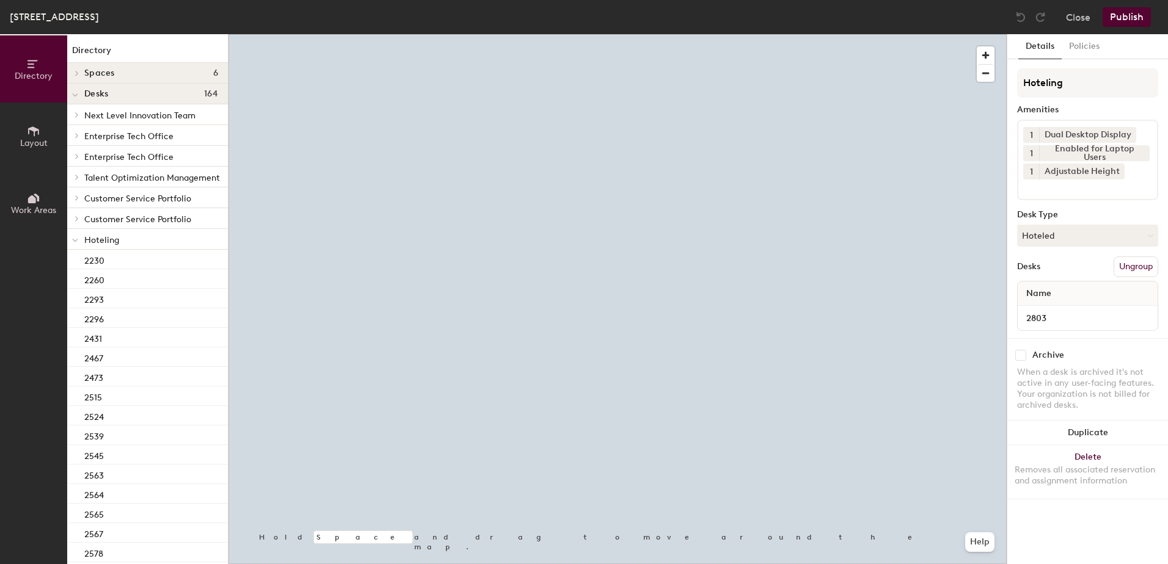
click at [1056, 236] on button "Hoteled" at bounding box center [1087, 236] width 141 height 22
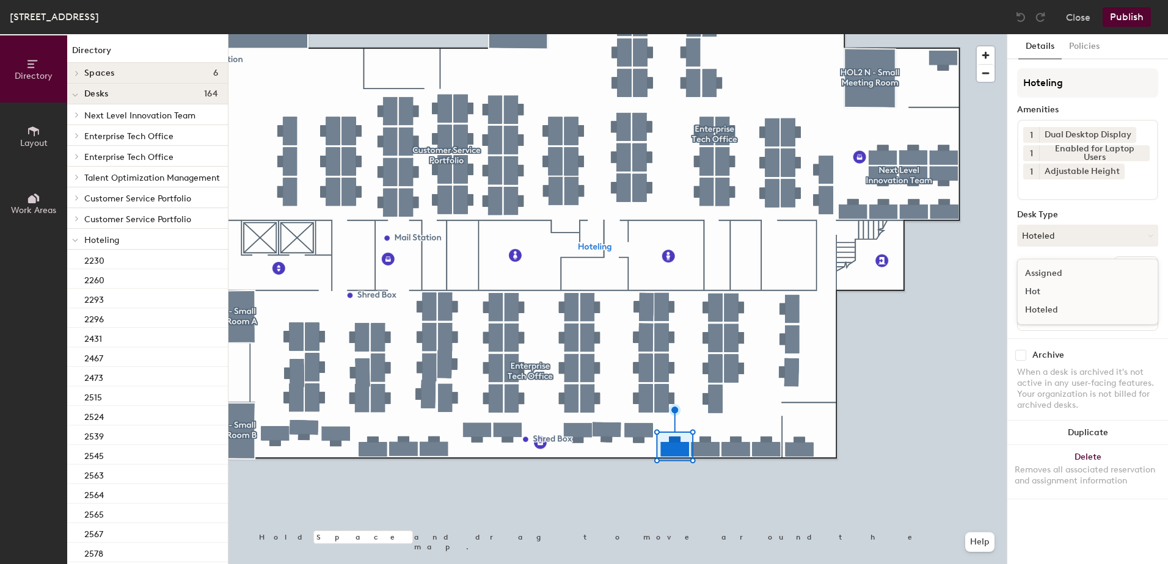
click at [1070, 273] on div "Assigned" at bounding box center [1078, 273] width 122 height 18
click at [1136, 260] on button "Ungroup" at bounding box center [1135, 266] width 45 height 21
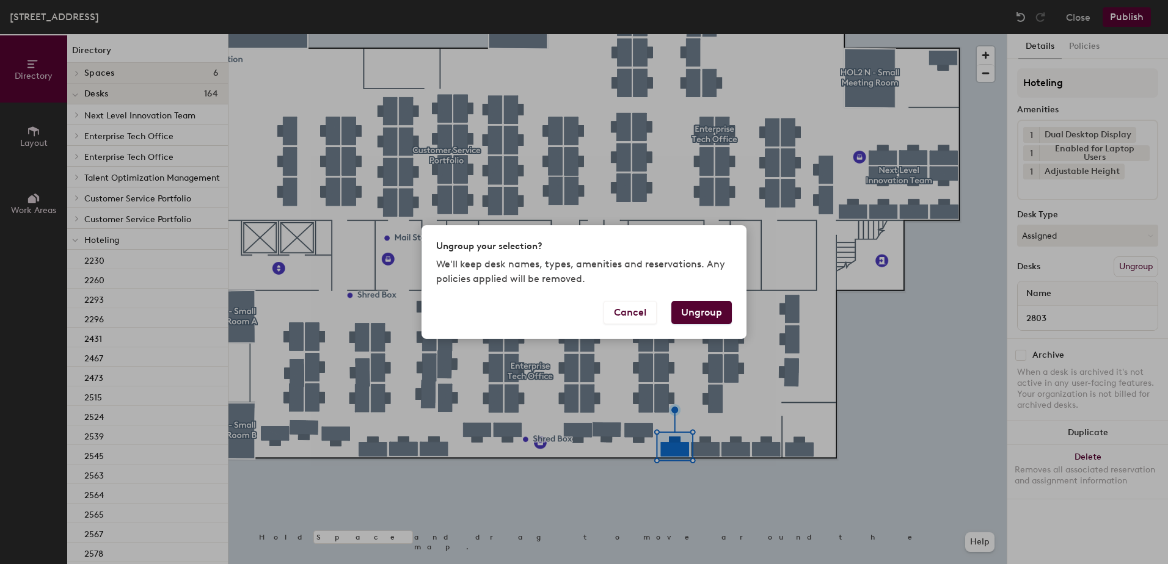
click at [718, 311] on button "Ungroup" at bounding box center [701, 312] width 60 height 23
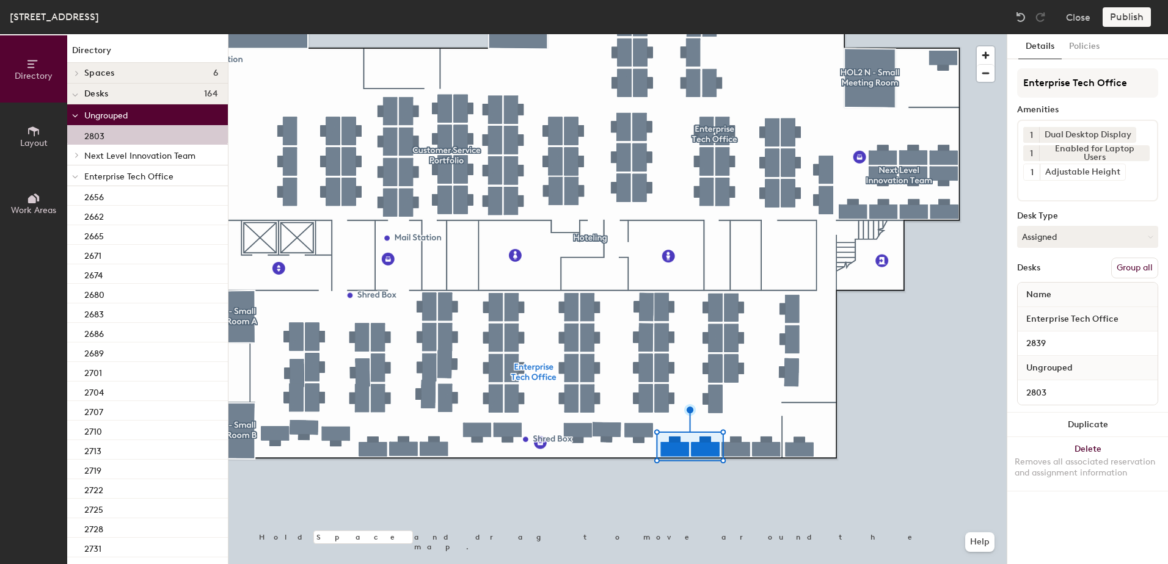
click at [1145, 269] on button "Group all" at bounding box center [1134, 268] width 47 height 21
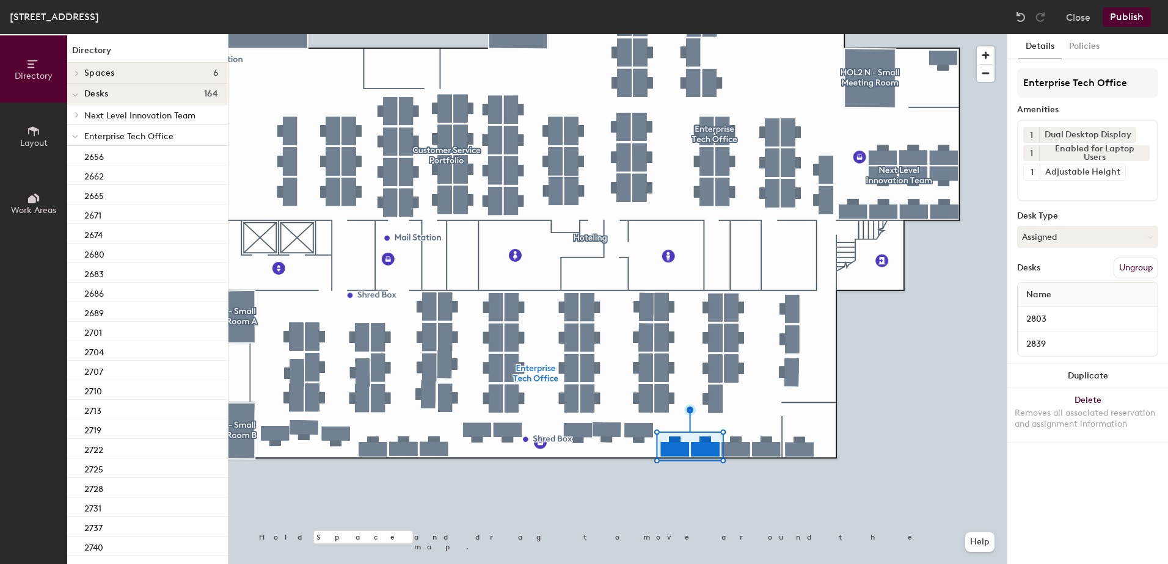
click at [1125, 18] on button "Publish" at bounding box center [1126, 17] width 48 height 20
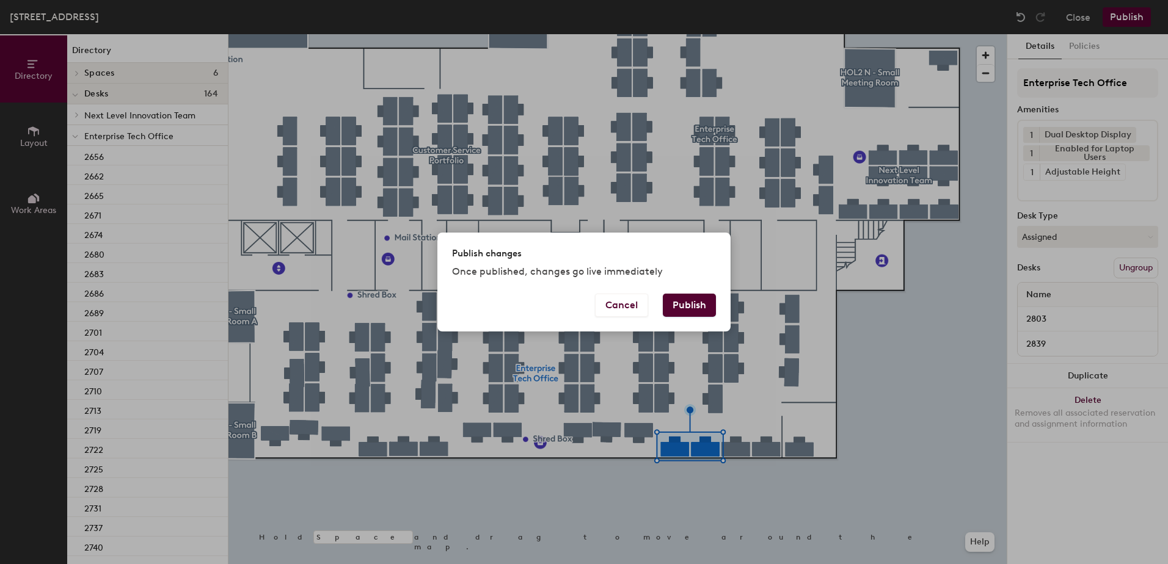
drag, startPoint x: 701, startPoint y: 302, endPoint x: 686, endPoint y: 307, distance: 15.7
click at [691, 303] on button "Publish" at bounding box center [689, 305] width 53 height 23
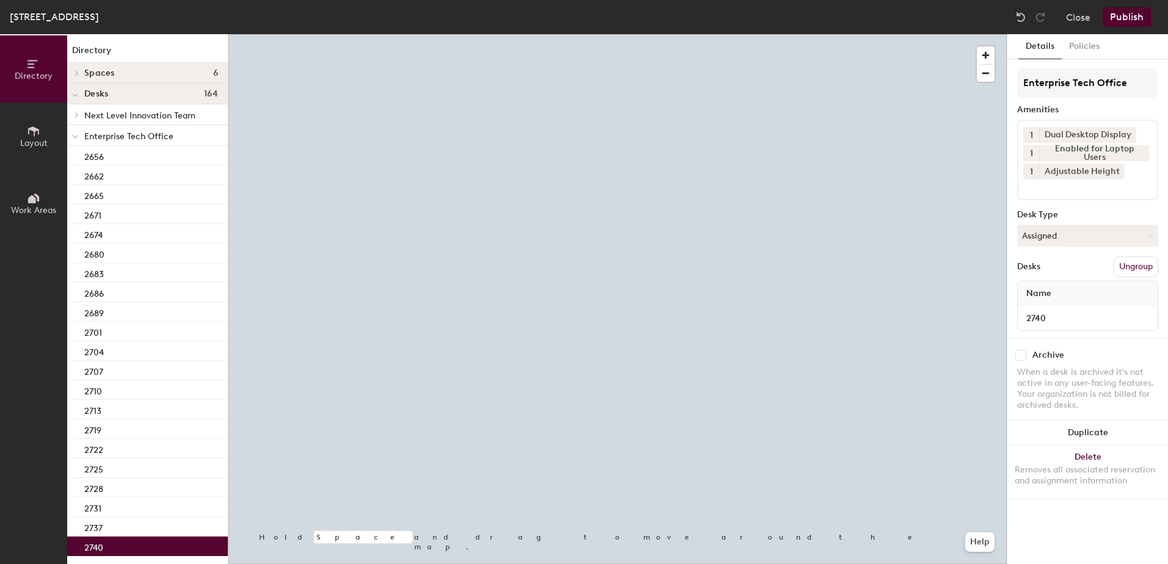
click at [1073, 236] on button "Assigned" at bounding box center [1087, 236] width 141 height 22
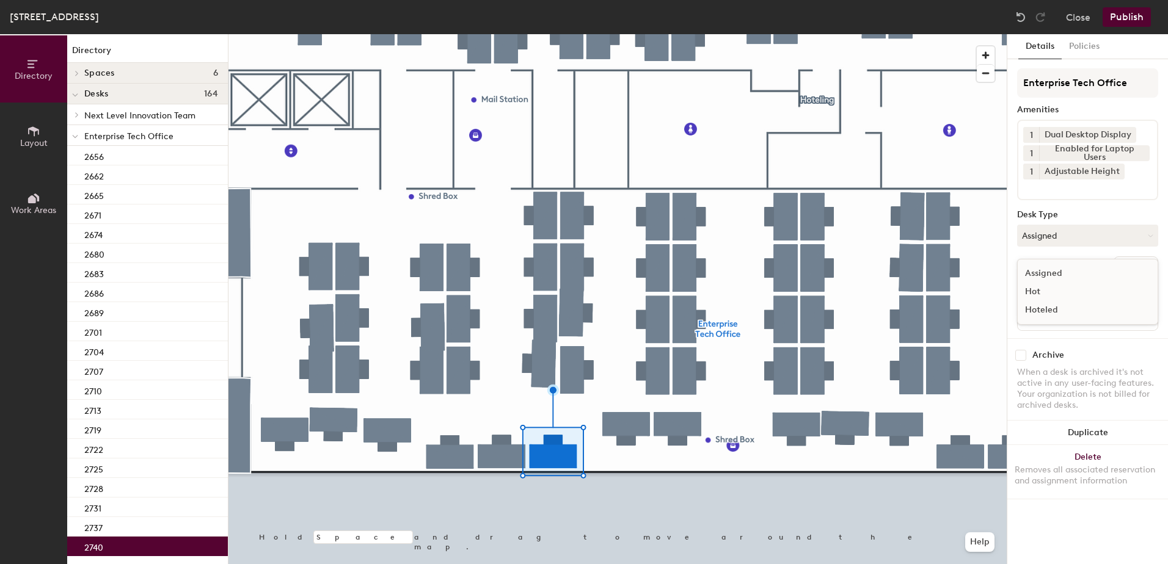
drag, startPoint x: 1062, startPoint y: 296, endPoint x: 1065, endPoint y: 308, distance: 11.9
click at [1062, 297] on div "Hot" at bounding box center [1078, 292] width 122 height 18
click at [1111, 231] on div "Enterprise Tech Office Amenities 1 Dual Desktop Display 1 Enabled for Laptop Us…" at bounding box center [1087, 203] width 141 height 270
click at [1094, 234] on button "Hot" at bounding box center [1087, 236] width 141 height 22
click at [1078, 307] on div "Hoteled" at bounding box center [1078, 310] width 122 height 18
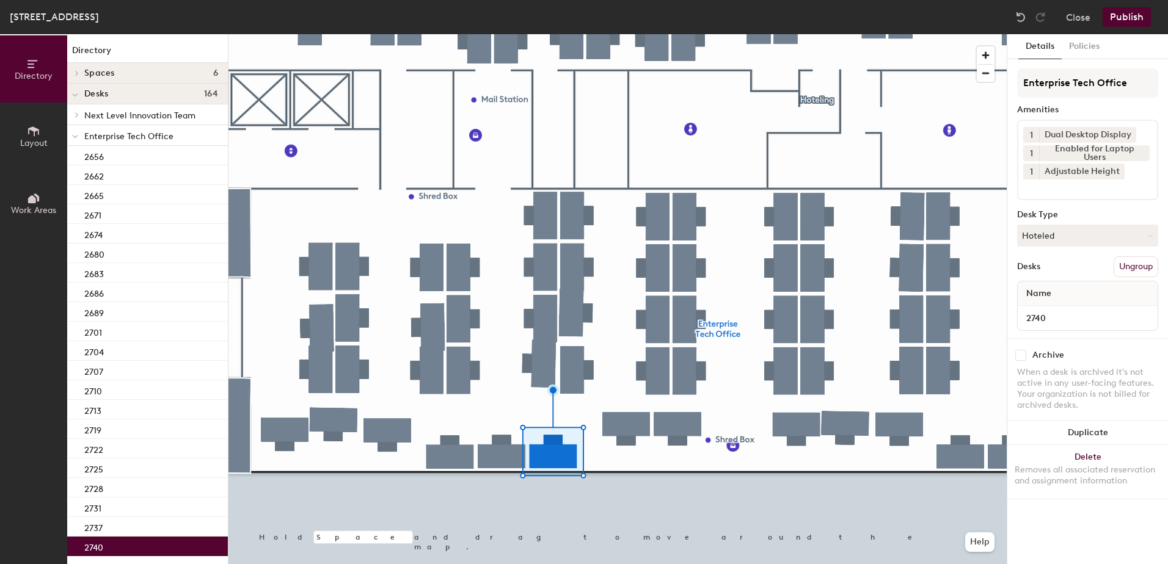
click at [1124, 272] on button "Ungroup" at bounding box center [1135, 266] width 45 height 21
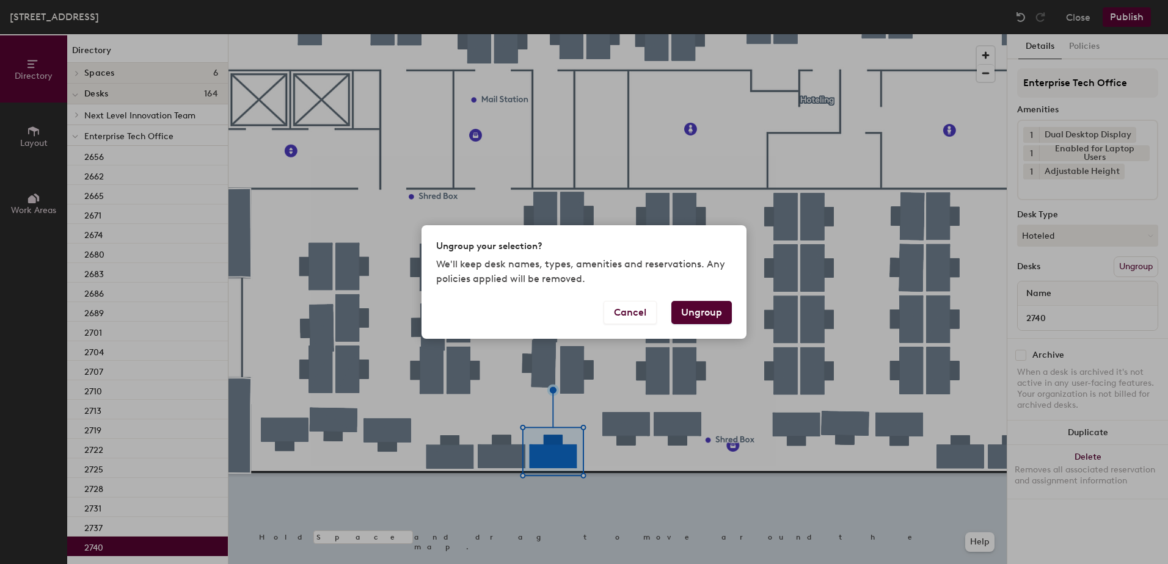
click at [708, 315] on button "Ungroup" at bounding box center [701, 312] width 60 height 23
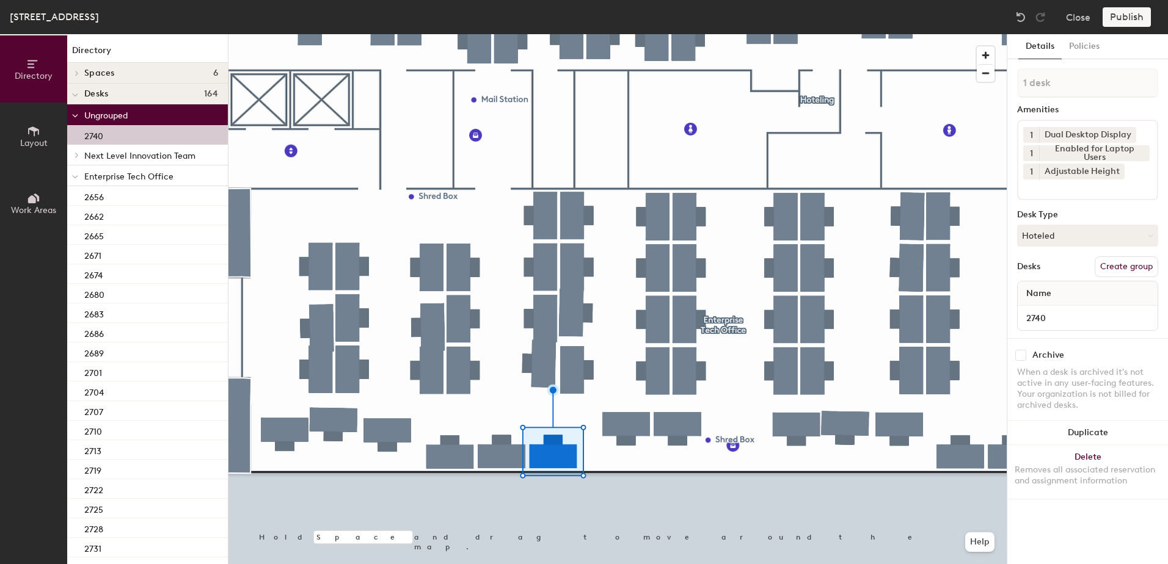
click at [73, 180] on span at bounding box center [75, 177] width 6 height 10
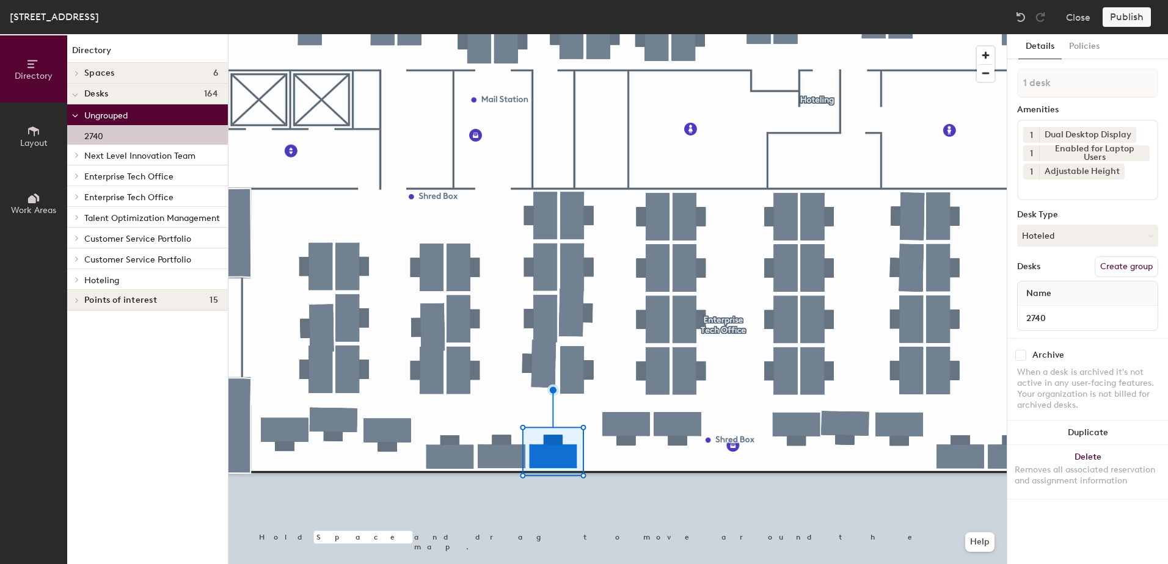
click at [76, 283] on div at bounding box center [75, 279] width 16 height 20
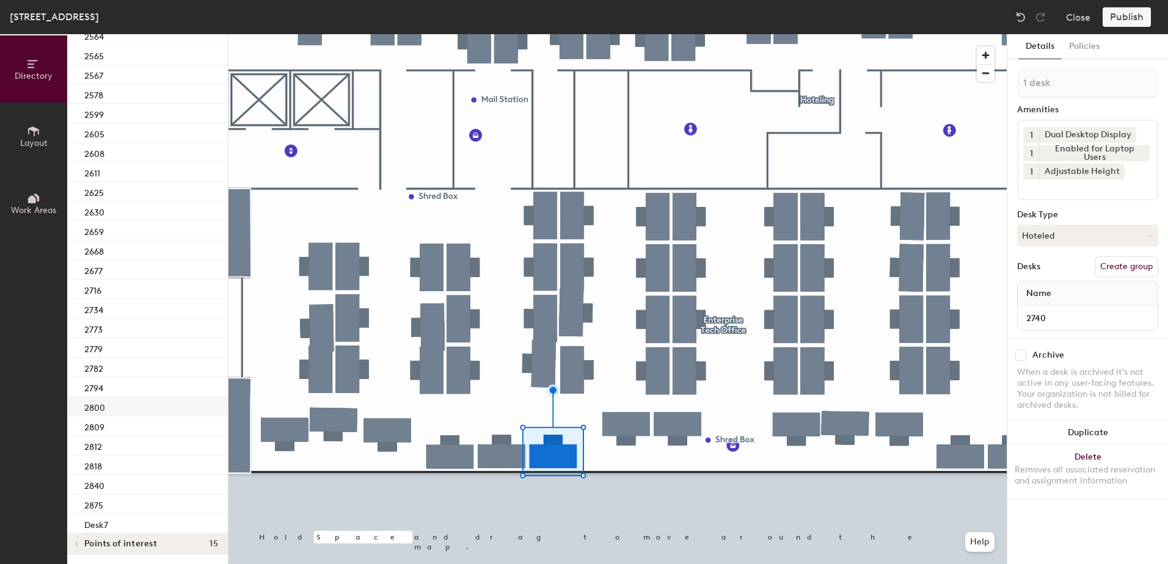
scroll to position [508, 0]
click at [160, 319] on div "2773" at bounding box center [147, 329] width 161 height 20
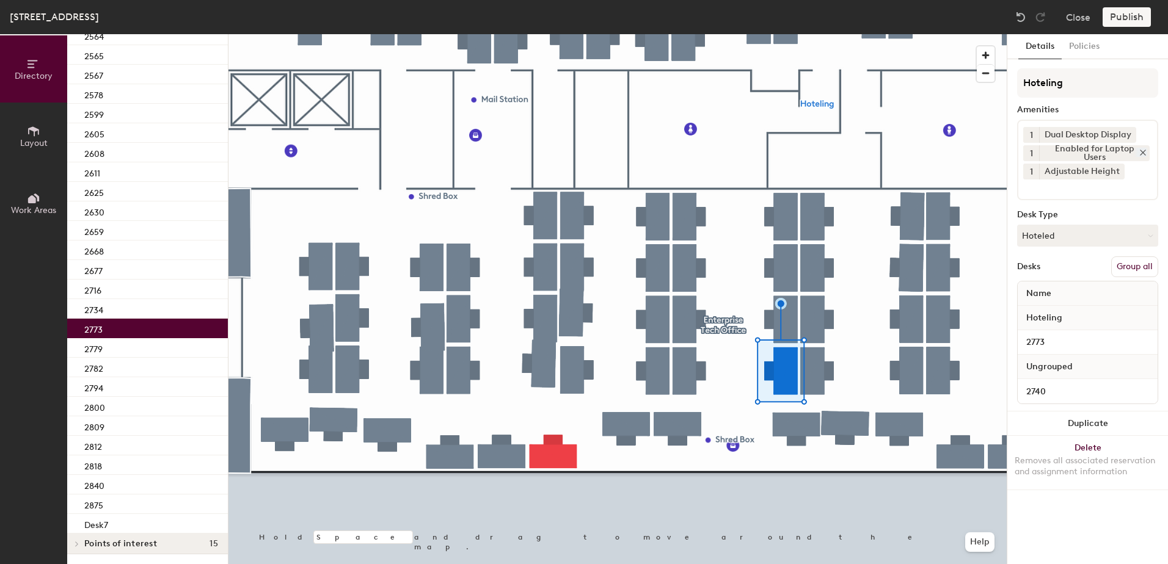
drag, startPoint x: 1125, startPoint y: 265, endPoint x: 1125, endPoint y: 153, distance: 112.4
click at [1126, 264] on button "Group all" at bounding box center [1134, 266] width 47 height 21
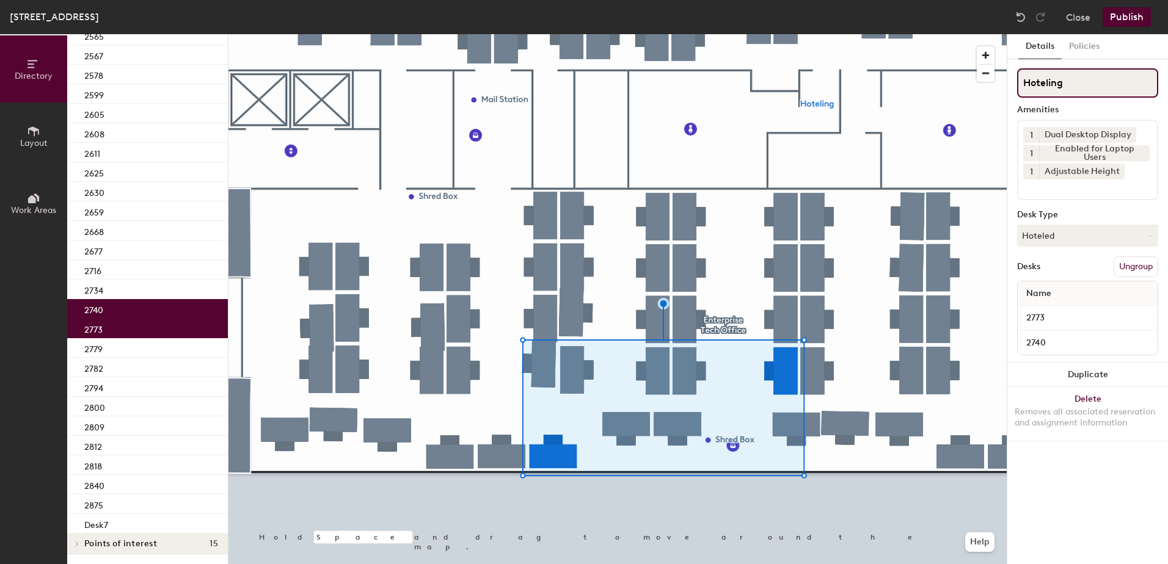
scroll to position [468, 0]
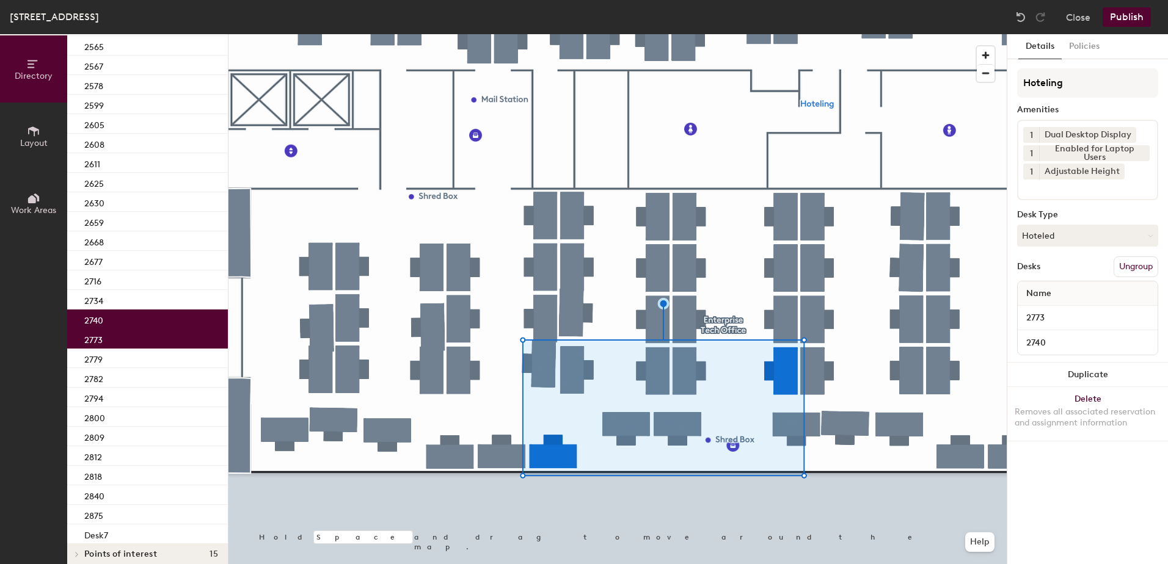
click at [1132, 15] on button "Publish" at bounding box center [1126, 17] width 48 height 20
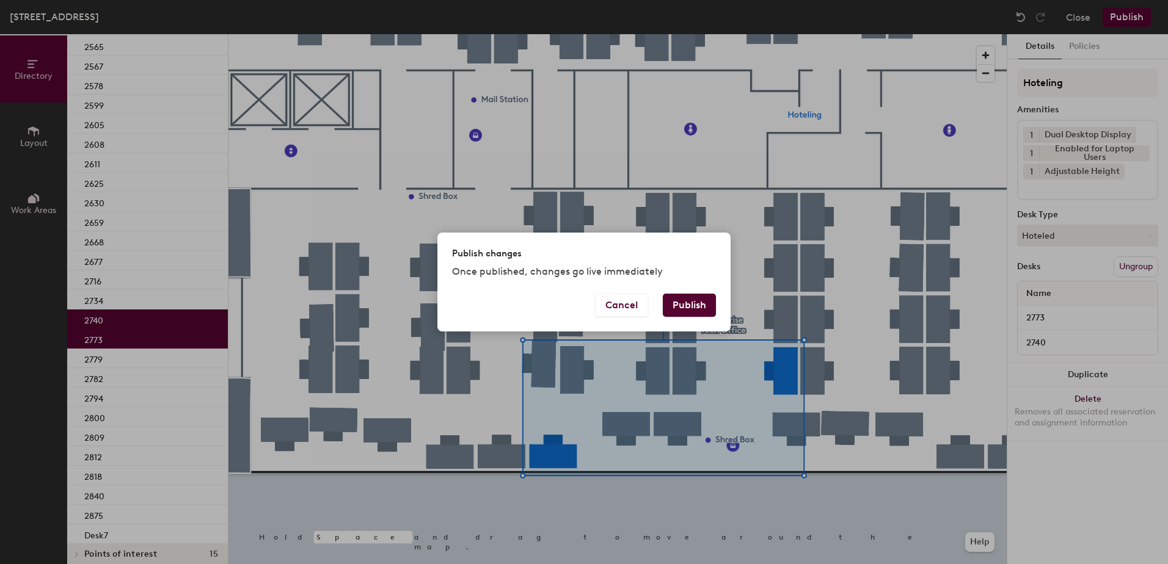
click at [695, 307] on button "Publish" at bounding box center [689, 305] width 53 height 23
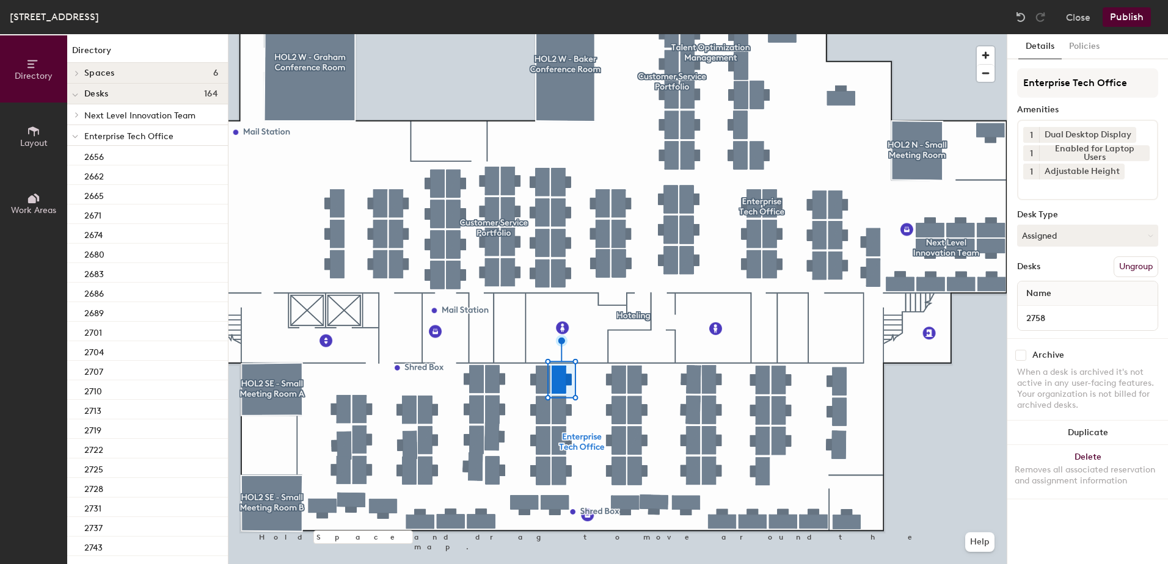
drag, startPoint x: 1110, startPoint y: 234, endPoint x: 1102, endPoint y: 250, distance: 17.5
click at [1108, 237] on button "Assigned" at bounding box center [1087, 236] width 141 height 22
click at [1073, 304] on div "Hoteled" at bounding box center [1078, 310] width 122 height 18
click at [1141, 267] on button "Ungroup" at bounding box center [1135, 266] width 45 height 21
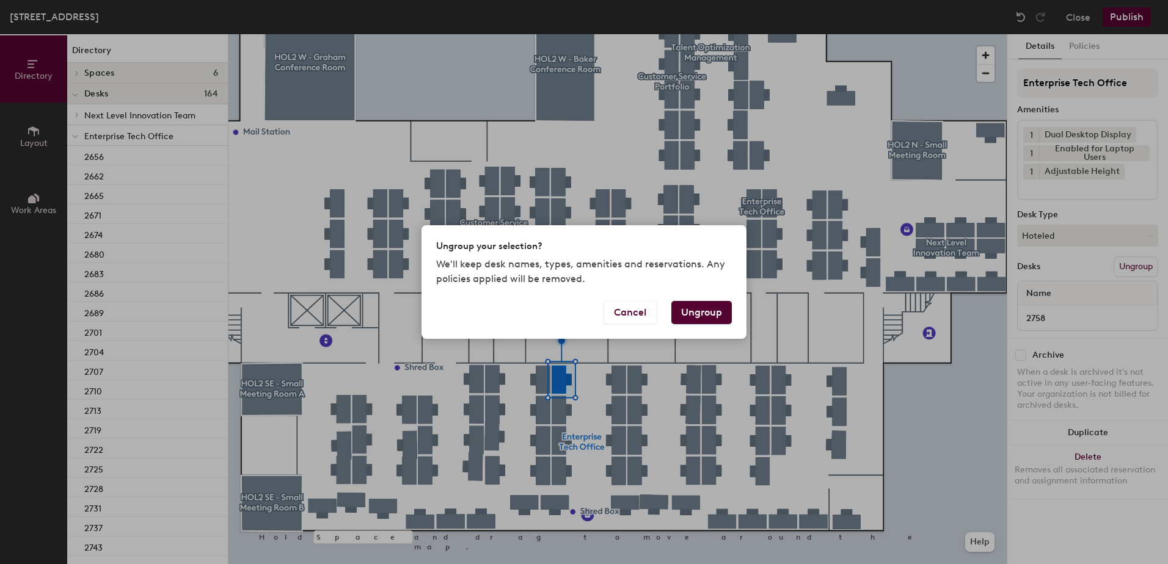
click at [699, 311] on button "Ungroup" at bounding box center [701, 312] width 60 height 23
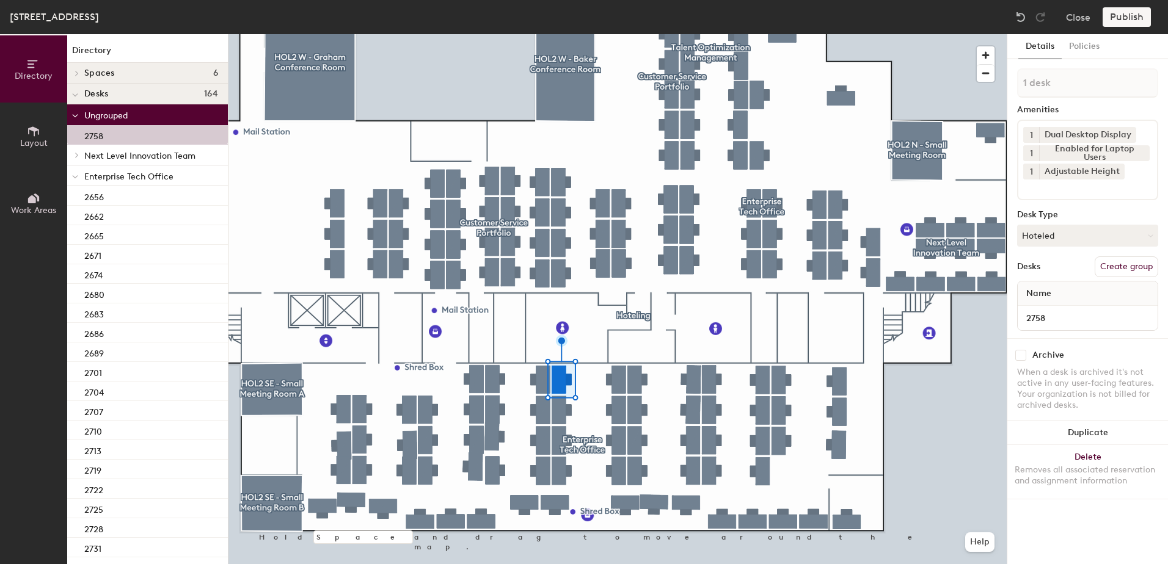
click at [74, 176] on icon at bounding box center [75, 177] width 6 height 5
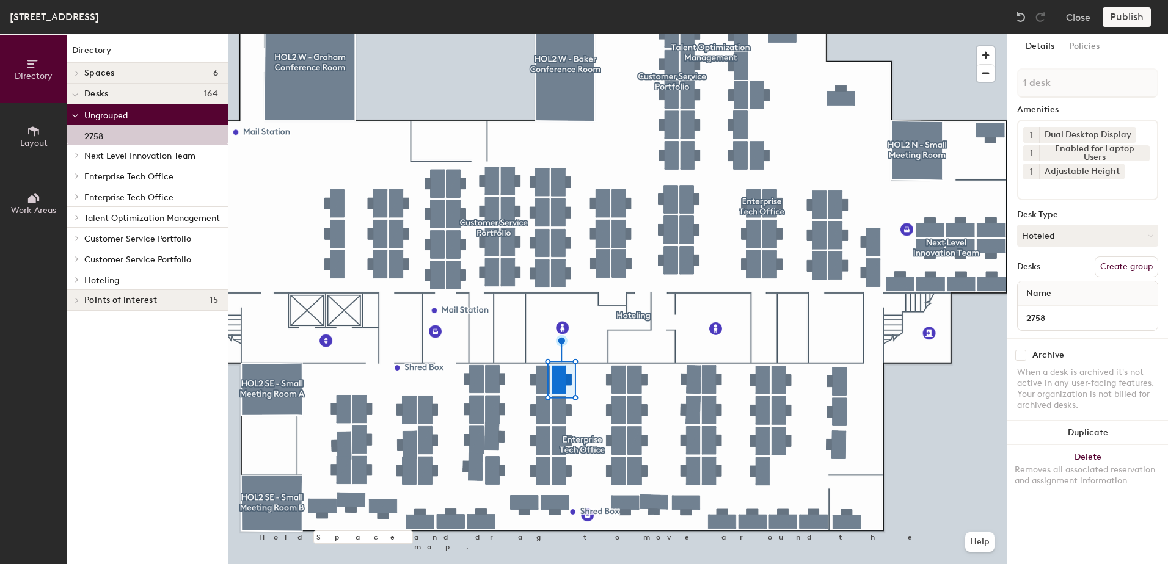
click at [80, 278] on span at bounding box center [76, 280] width 10 height 6
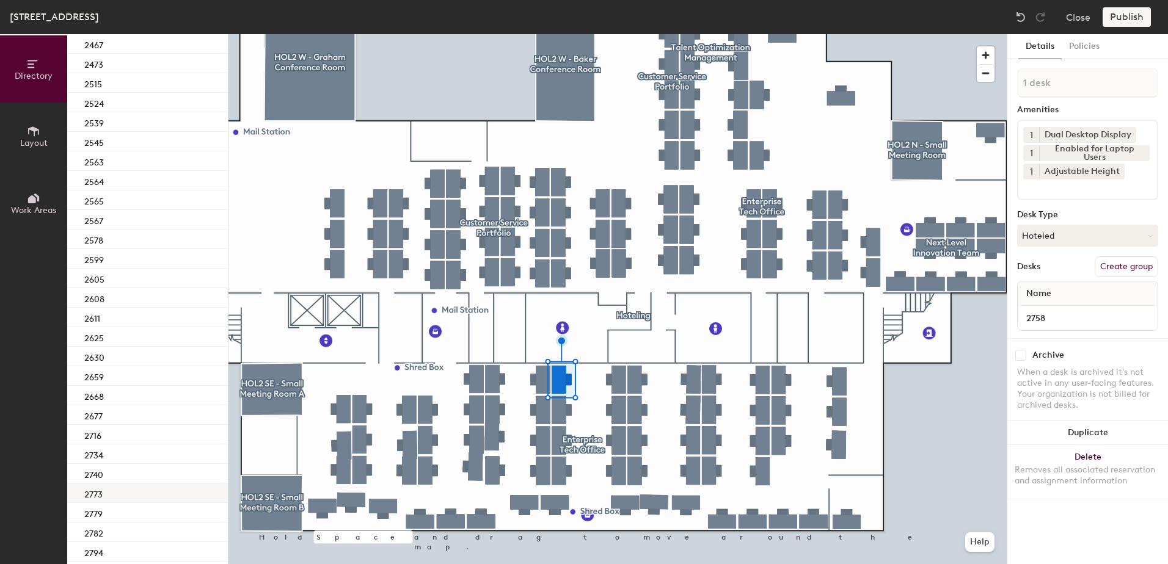
scroll to position [366, 0]
click at [156, 486] on div "2773" at bounding box center [147, 481] width 161 height 20
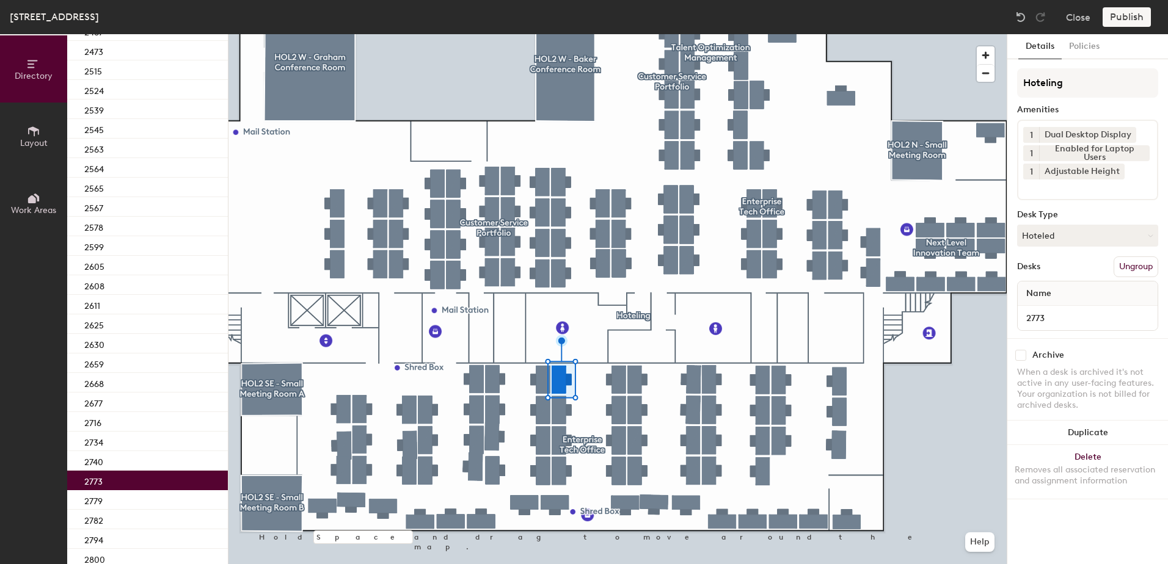
click at [551, 34] on div at bounding box center [617, 34] width 778 height 0
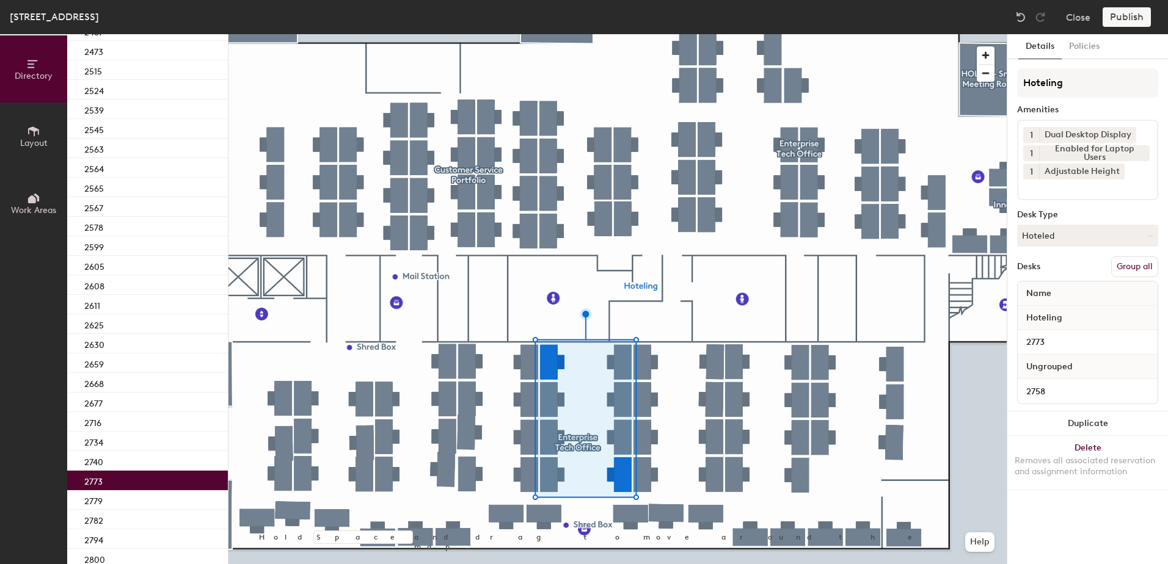
click at [1126, 265] on button "Group all" at bounding box center [1134, 266] width 47 height 21
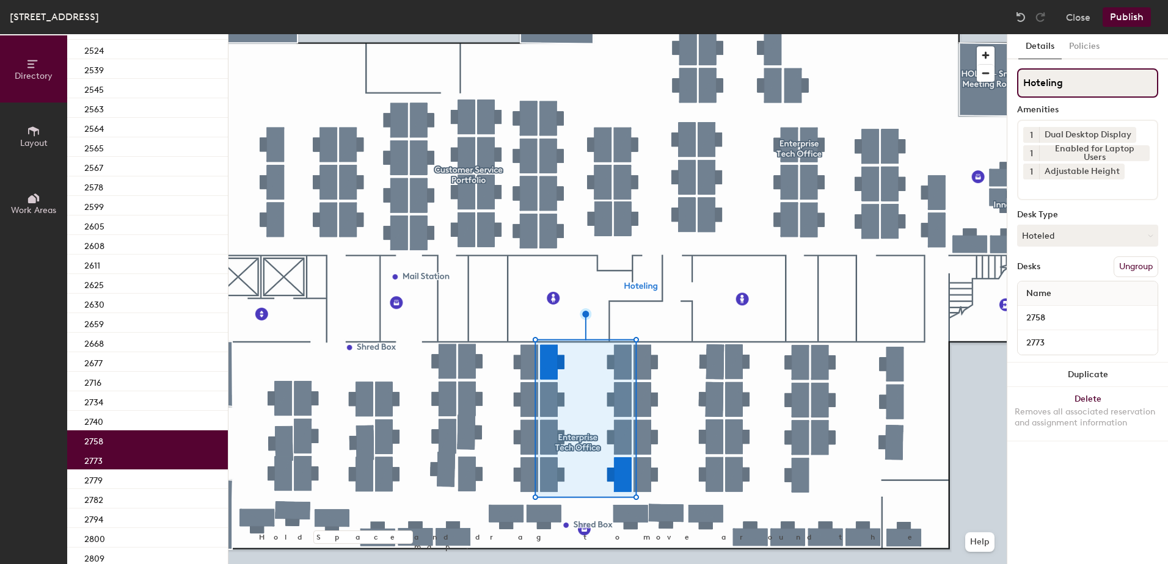
scroll to position [326, 0]
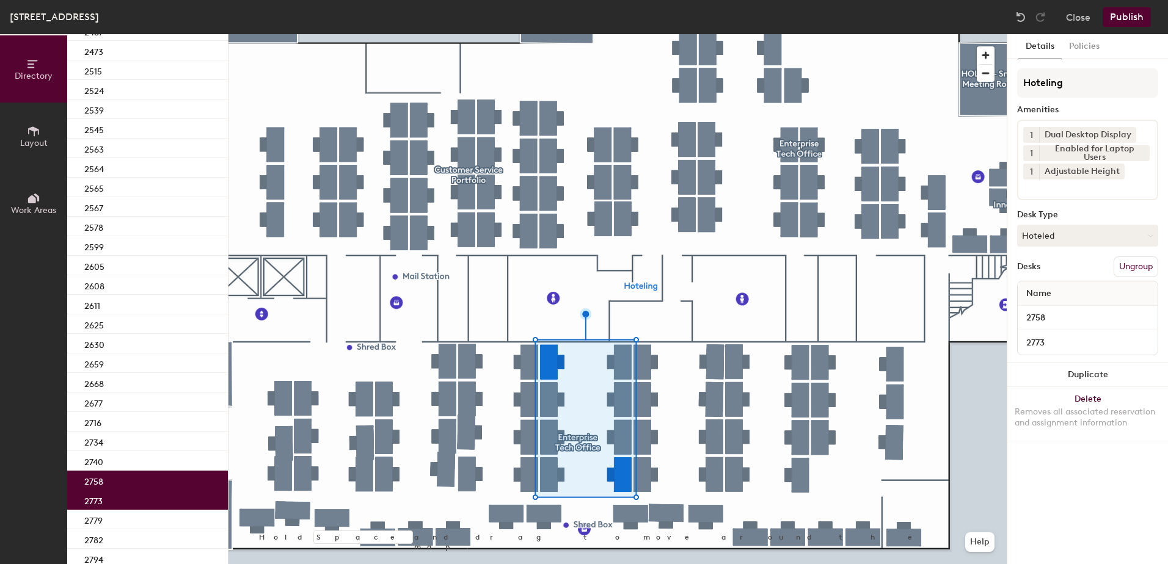
click at [1118, 17] on button "Publish" at bounding box center [1126, 17] width 48 height 20
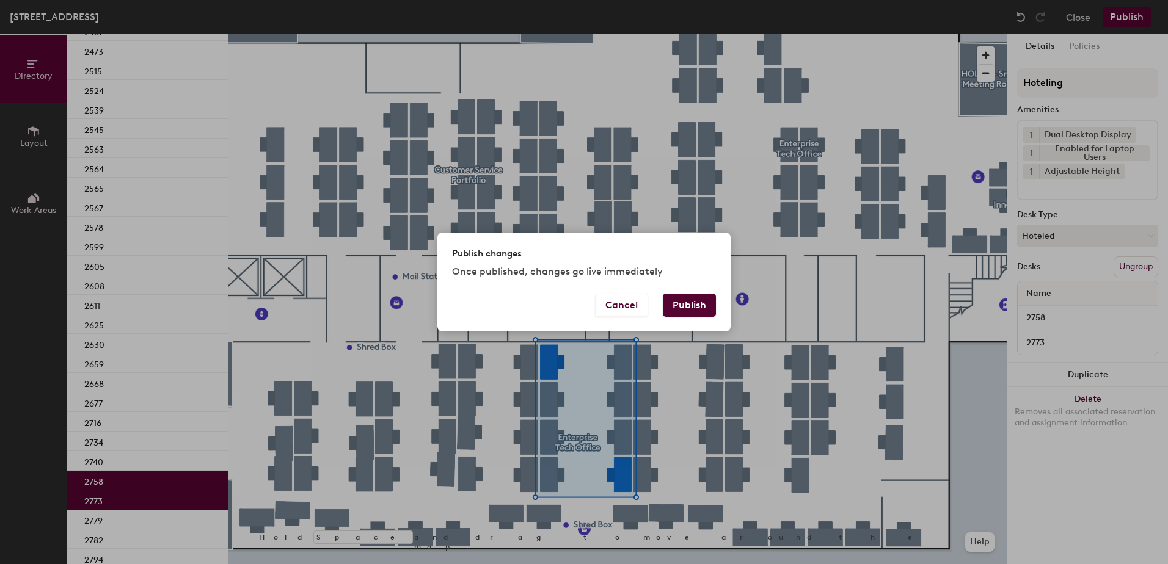
click at [692, 303] on button "Publish" at bounding box center [689, 305] width 53 height 23
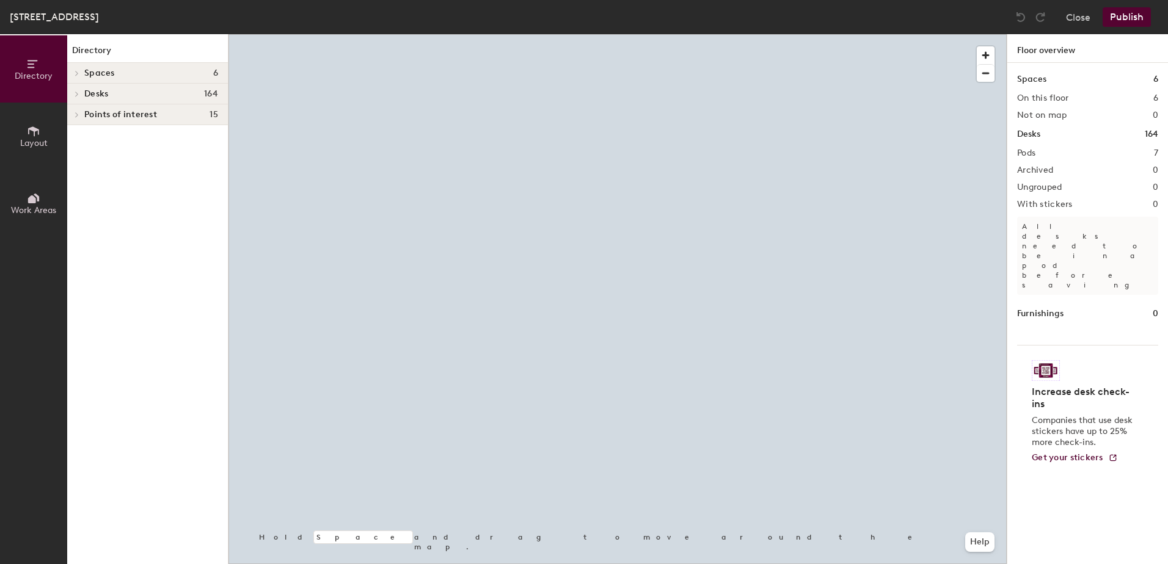
click at [567, 34] on div at bounding box center [617, 34] width 778 height 0
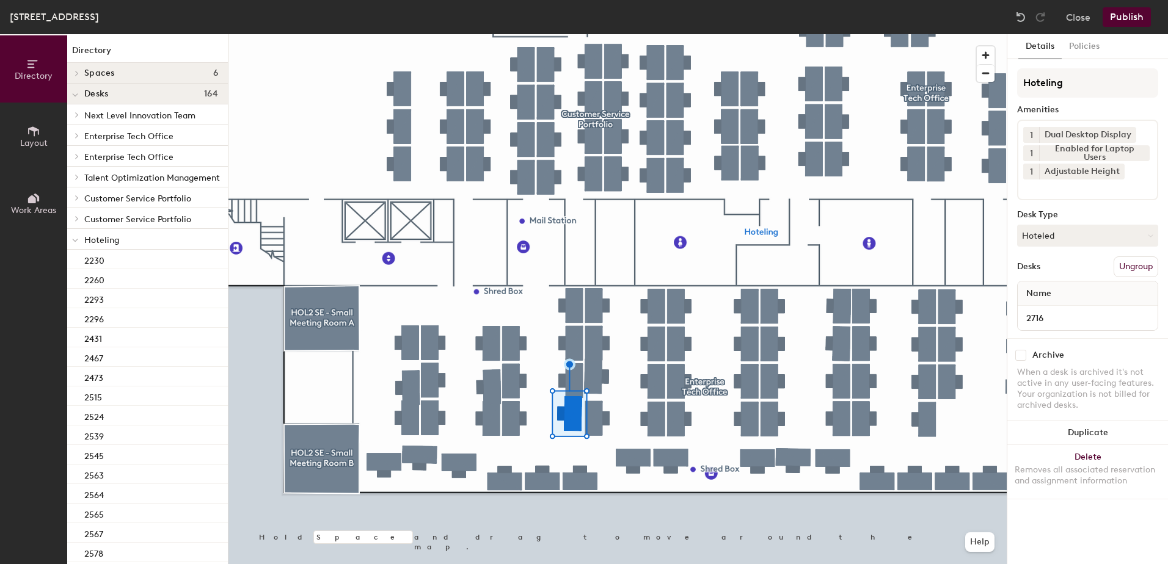
drag, startPoint x: 1051, startPoint y: 237, endPoint x: 1052, endPoint y: 255, distance: 17.7
click at [1051, 239] on button "Hoteled" at bounding box center [1087, 236] width 141 height 22
click at [1056, 268] on div "Assigned" at bounding box center [1078, 273] width 122 height 18
click at [1129, 260] on button "Ungroup" at bounding box center [1135, 266] width 45 height 21
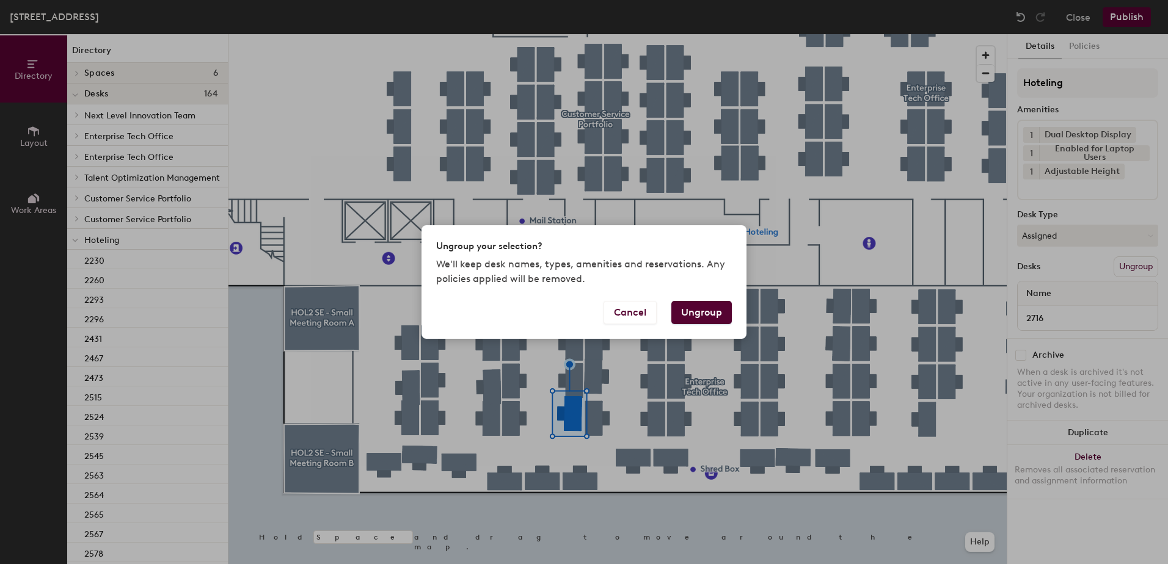
click at [710, 311] on button "Ungroup" at bounding box center [701, 312] width 60 height 23
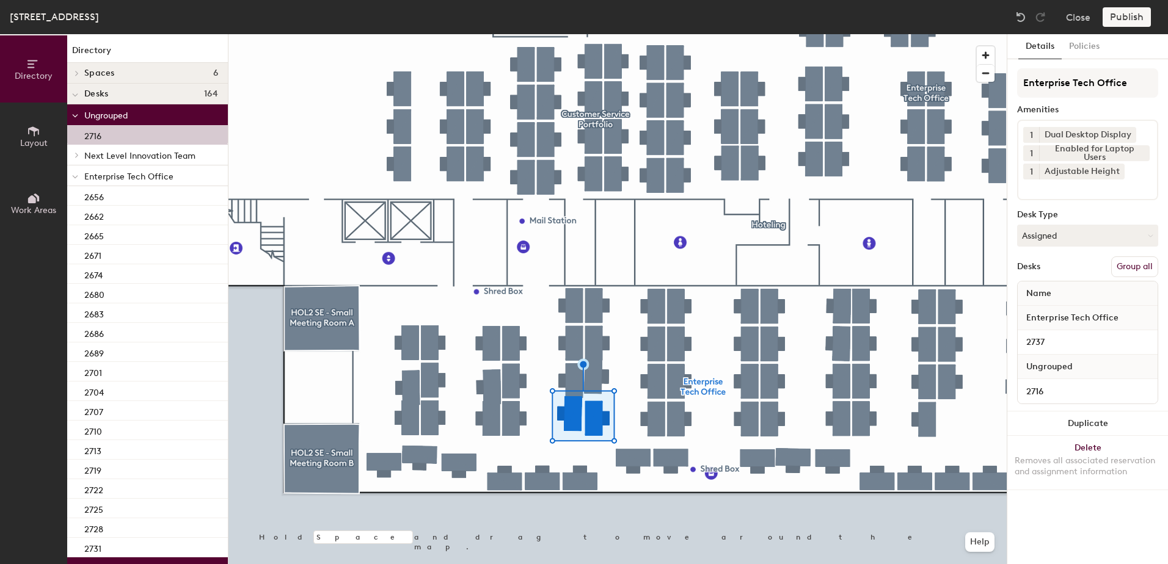
drag, startPoint x: 1119, startPoint y: 267, endPoint x: 1128, endPoint y: 222, distance: 46.2
click at [1120, 261] on button "Group all" at bounding box center [1134, 266] width 47 height 21
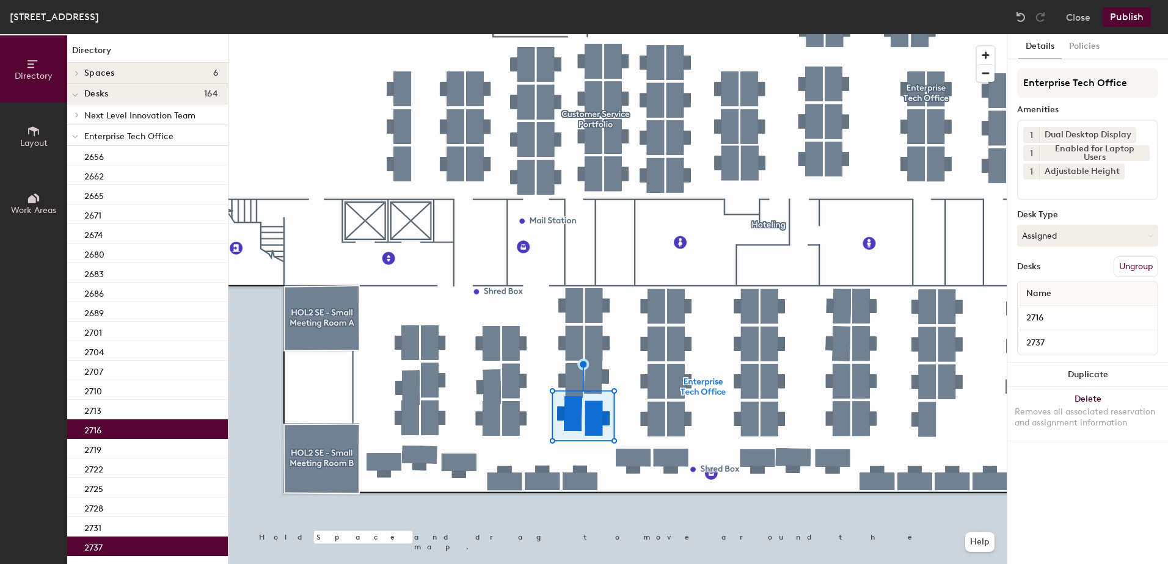
click at [1124, 15] on button "Publish" at bounding box center [1126, 17] width 48 height 20
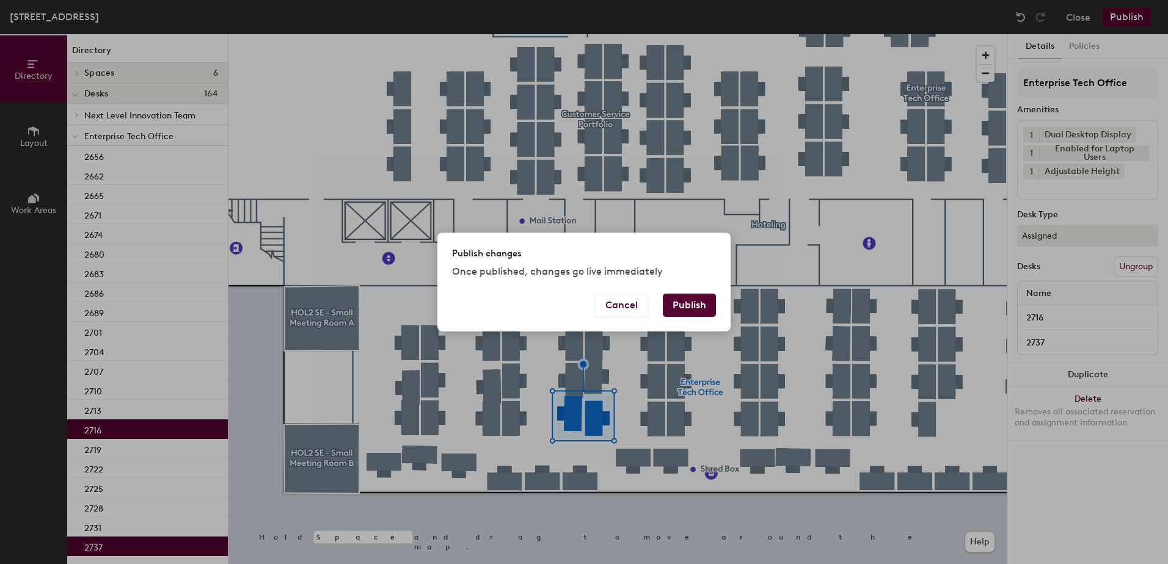
click at [689, 300] on button "Publish" at bounding box center [689, 305] width 53 height 23
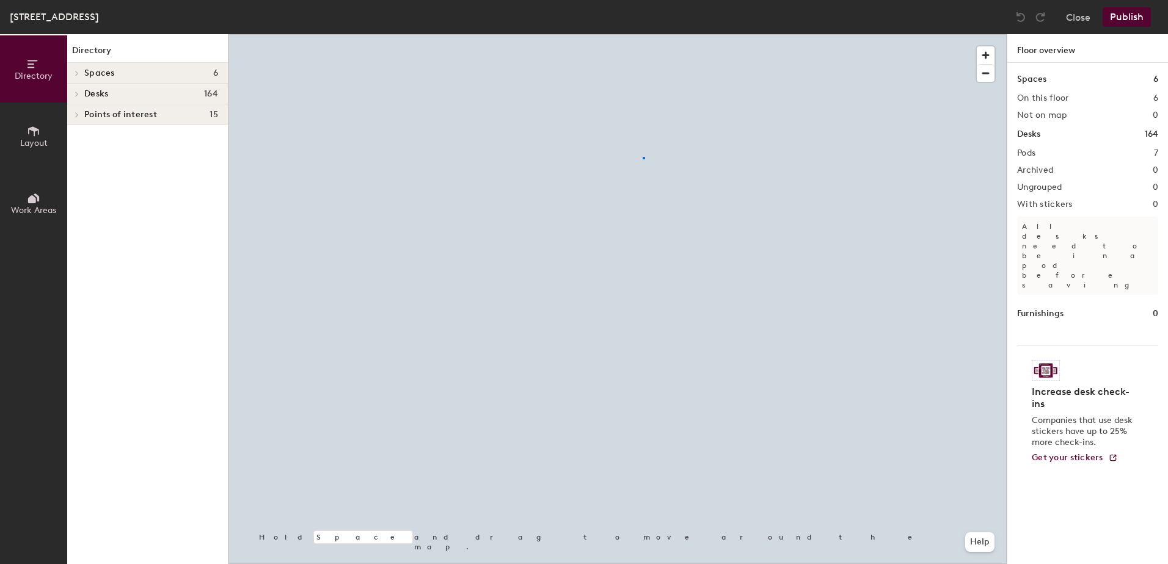
click at [643, 34] on div at bounding box center [617, 34] width 778 height 0
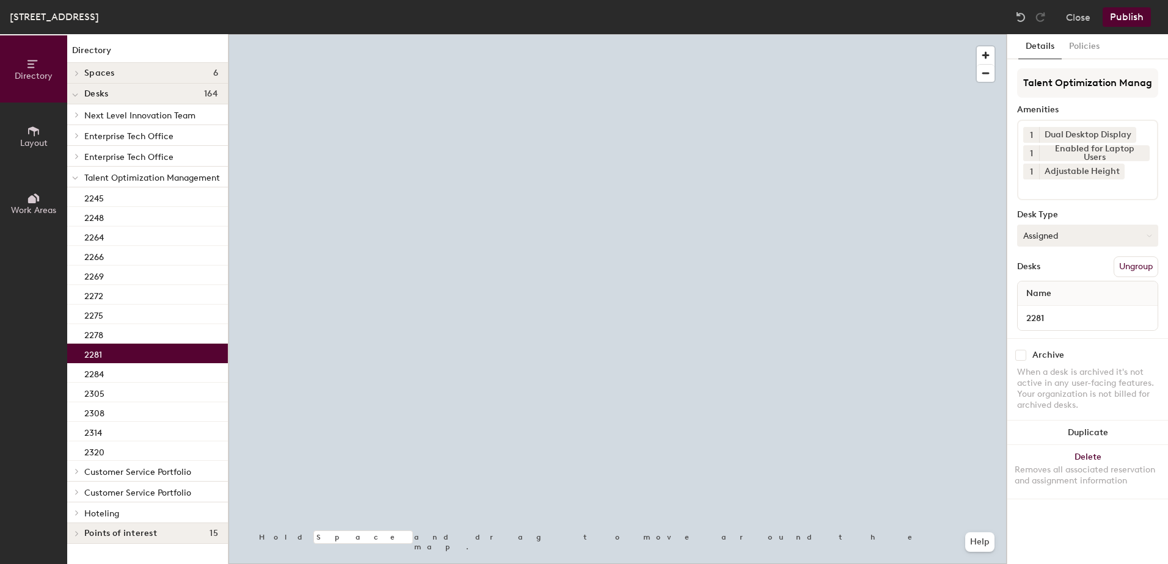
click at [1055, 234] on button "Assigned" at bounding box center [1087, 236] width 141 height 22
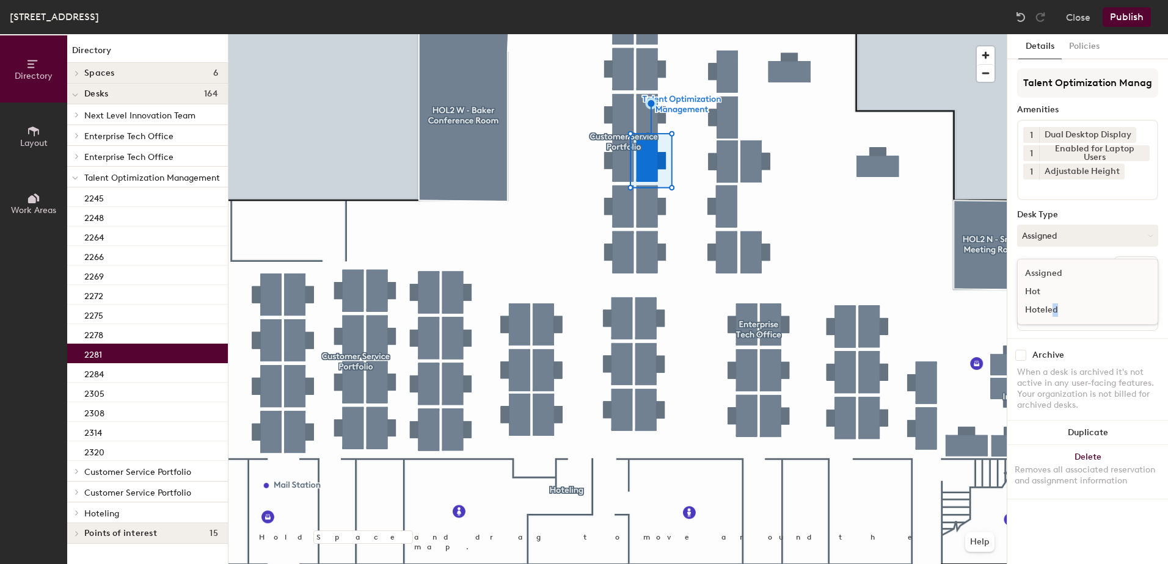
click at [1054, 311] on div "Hoteled" at bounding box center [1078, 310] width 122 height 18
click at [1127, 258] on button "Ungroup" at bounding box center [1135, 266] width 45 height 21
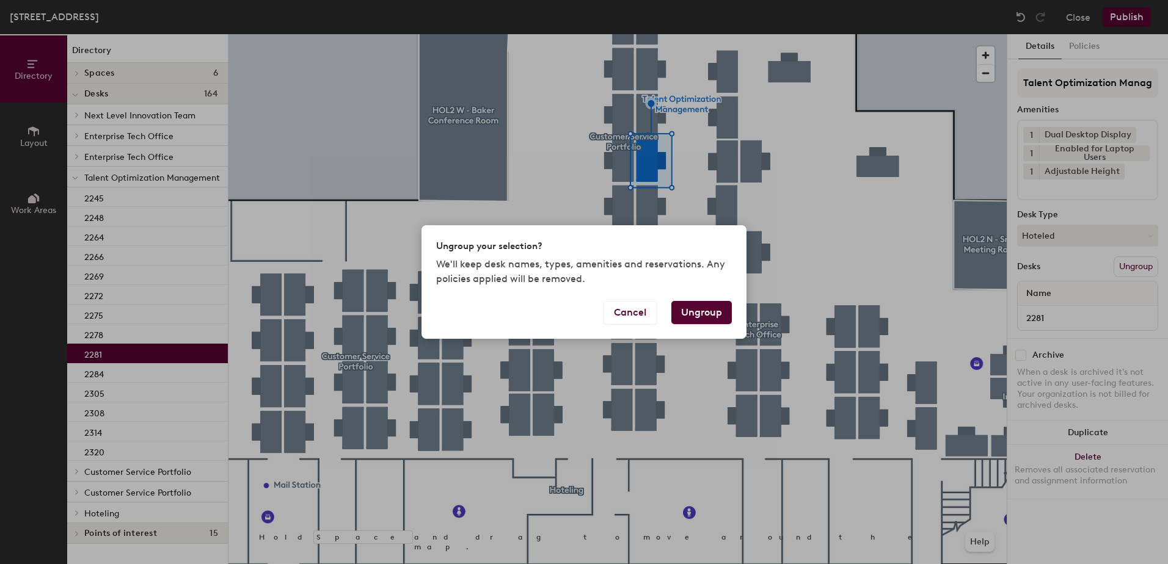
click at [711, 313] on button "Ungroup" at bounding box center [701, 312] width 60 height 23
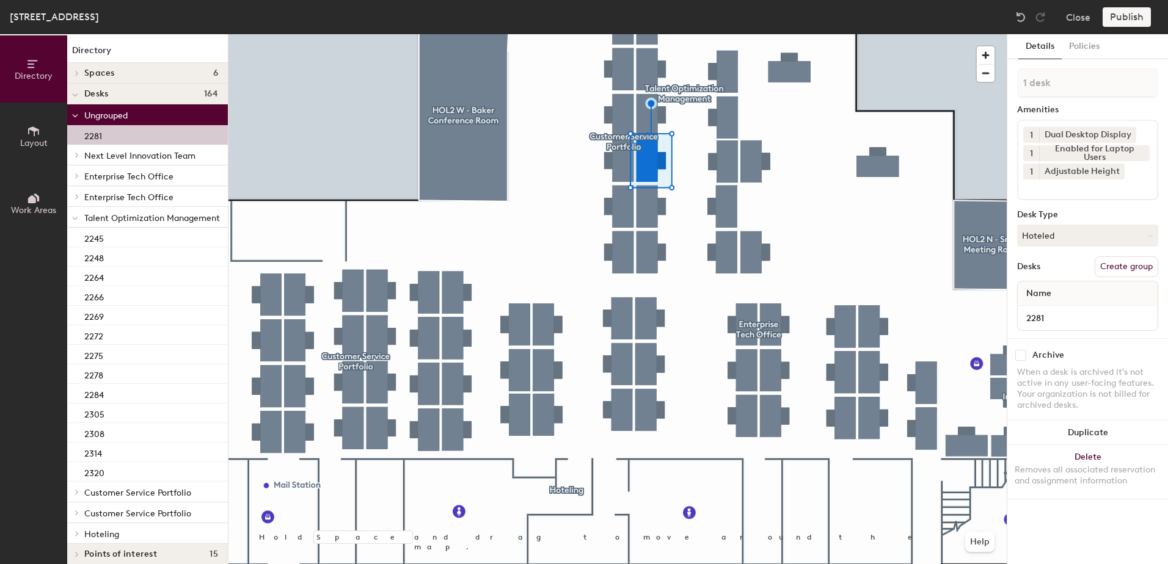
click at [71, 220] on div at bounding box center [75, 217] width 16 height 20
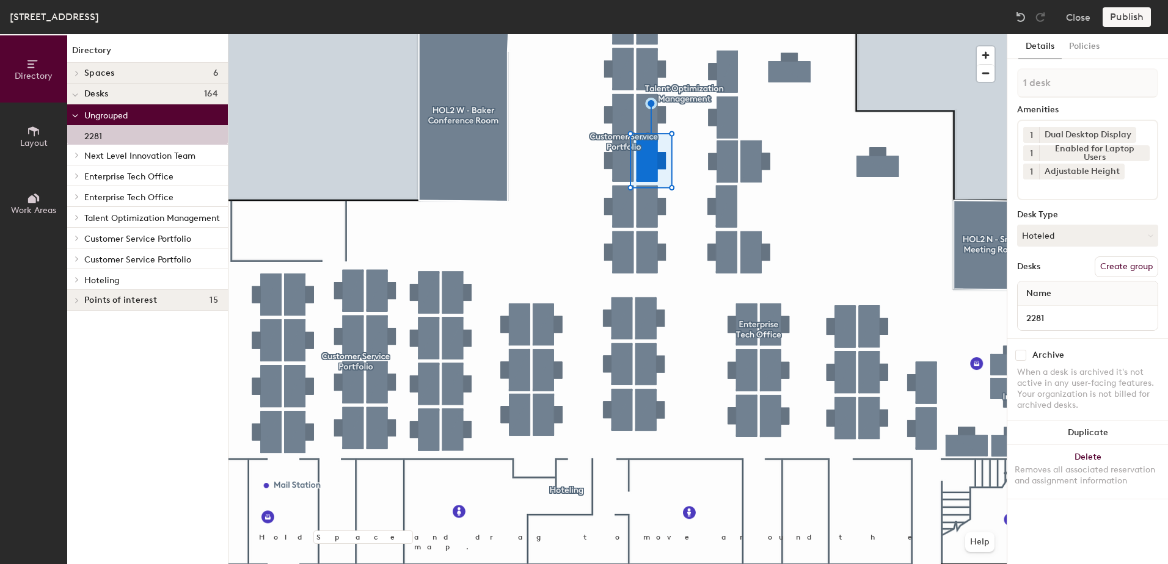
click at [77, 277] on icon at bounding box center [76, 280] width 5 height 6
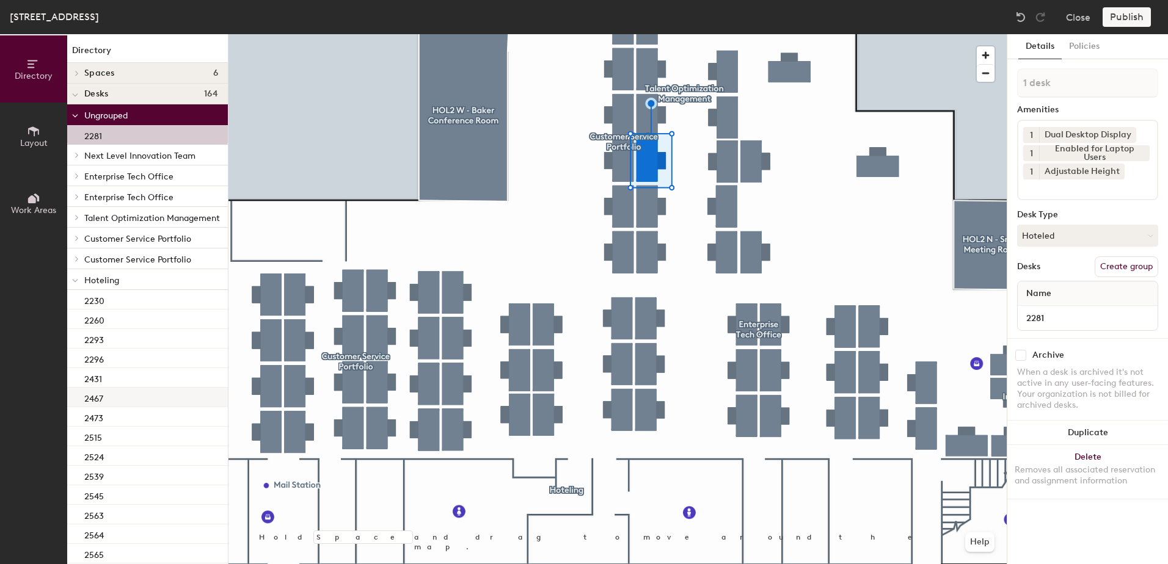
scroll to position [61, 0]
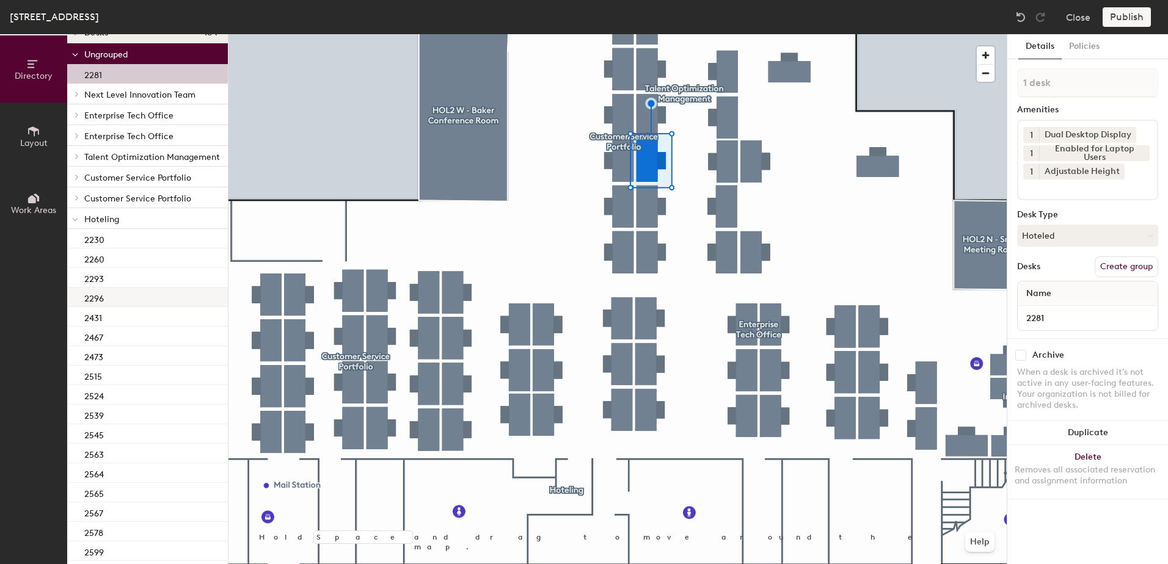
click at [159, 303] on div "2296" at bounding box center [147, 298] width 161 height 20
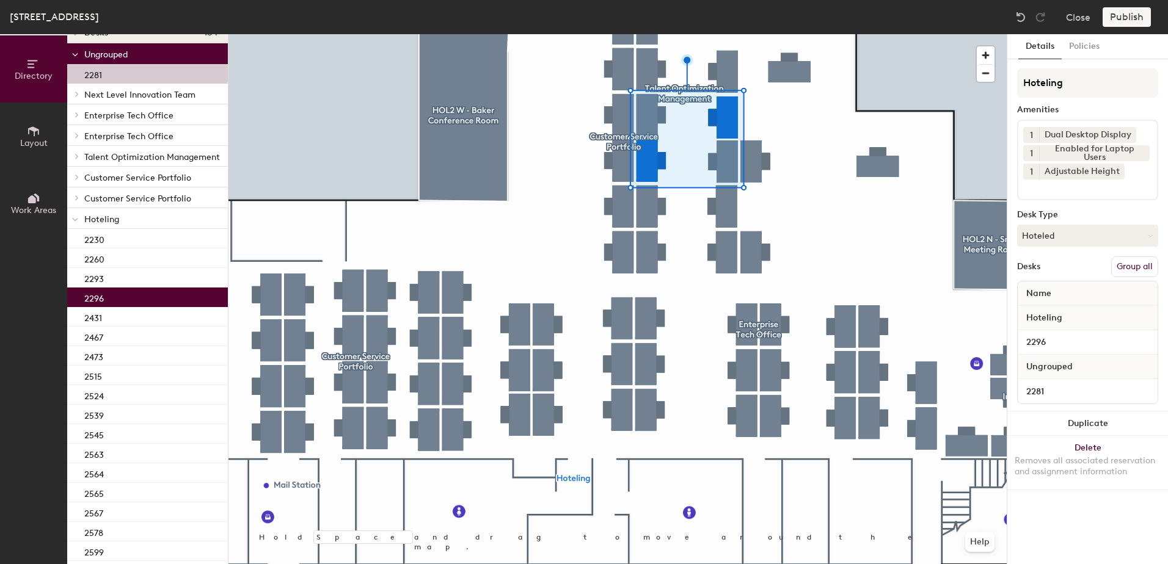
click at [1120, 267] on button "Group all" at bounding box center [1134, 266] width 47 height 21
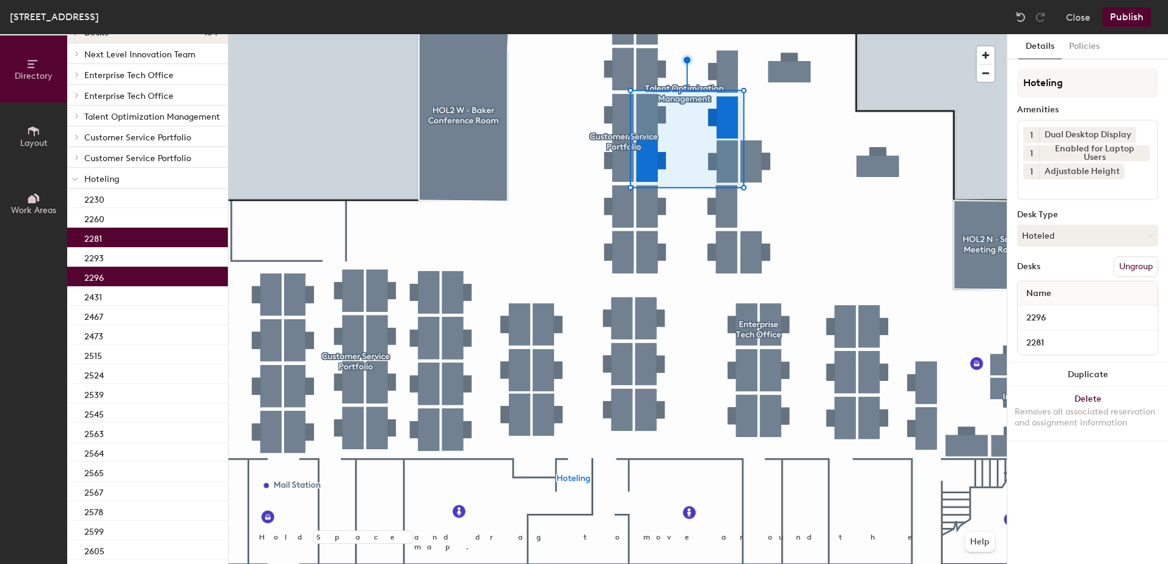
click at [1125, 18] on button "Publish" at bounding box center [1126, 17] width 48 height 20
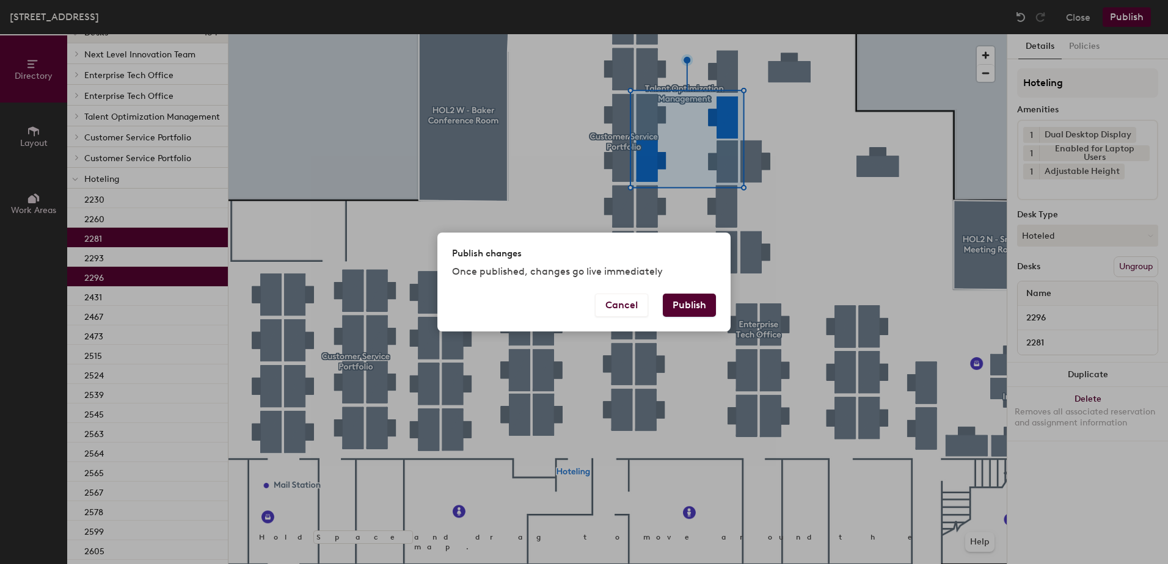
click at [686, 306] on button "Publish" at bounding box center [689, 305] width 53 height 23
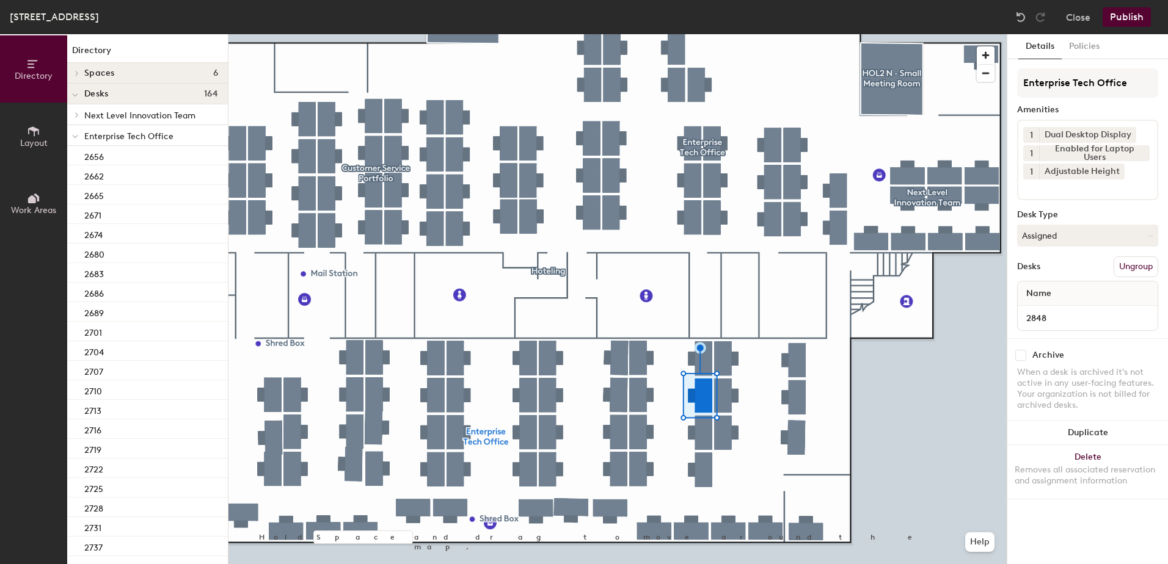
drag, startPoint x: 1039, startPoint y: 240, endPoint x: 1051, endPoint y: 256, distance: 20.0
click at [1040, 242] on button "Assigned" at bounding box center [1087, 236] width 141 height 22
click at [1057, 319] on div "Hoteled" at bounding box center [1078, 310] width 122 height 18
drag, startPoint x: 1135, startPoint y: 263, endPoint x: 1135, endPoint y: 274, distance: 11.0
click at [1135, 266] on button "Ungroup" at bounding box center [1135, 266] width 45 height 21
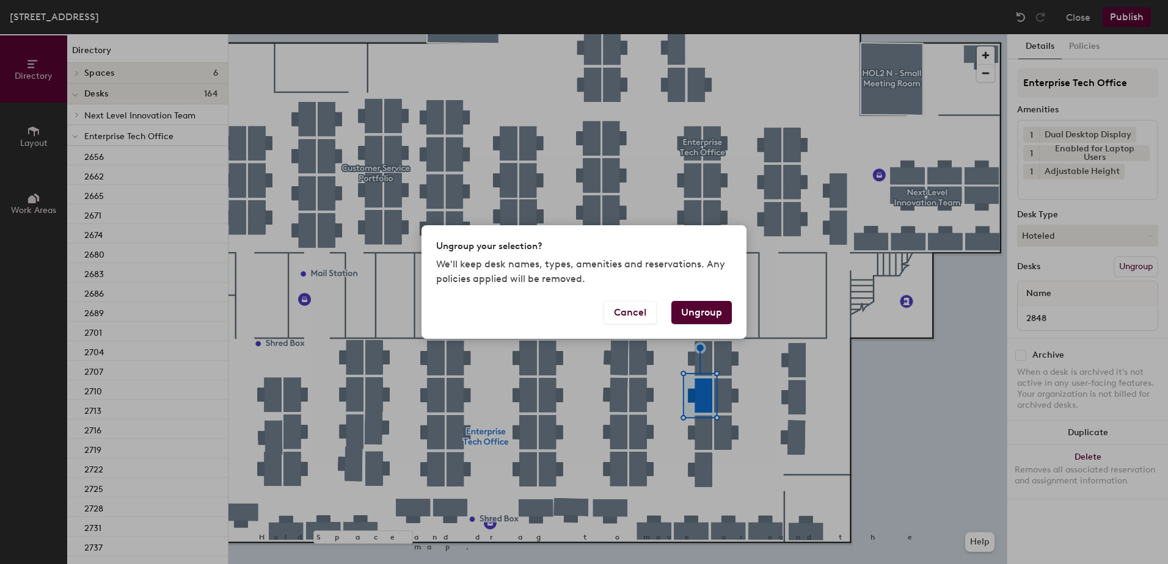
click at [705, 319] on button "Ungroup" at bounding box center [701, 312] width 60 height 23
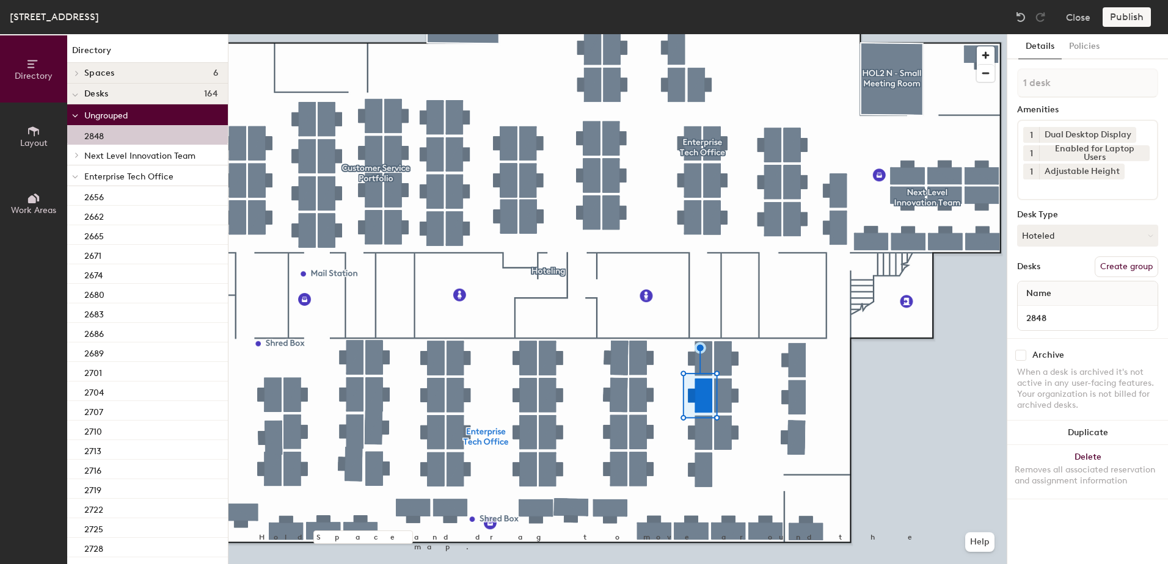
click at [73, 181] on span at bounding box center [75, 177] width 6 height 10
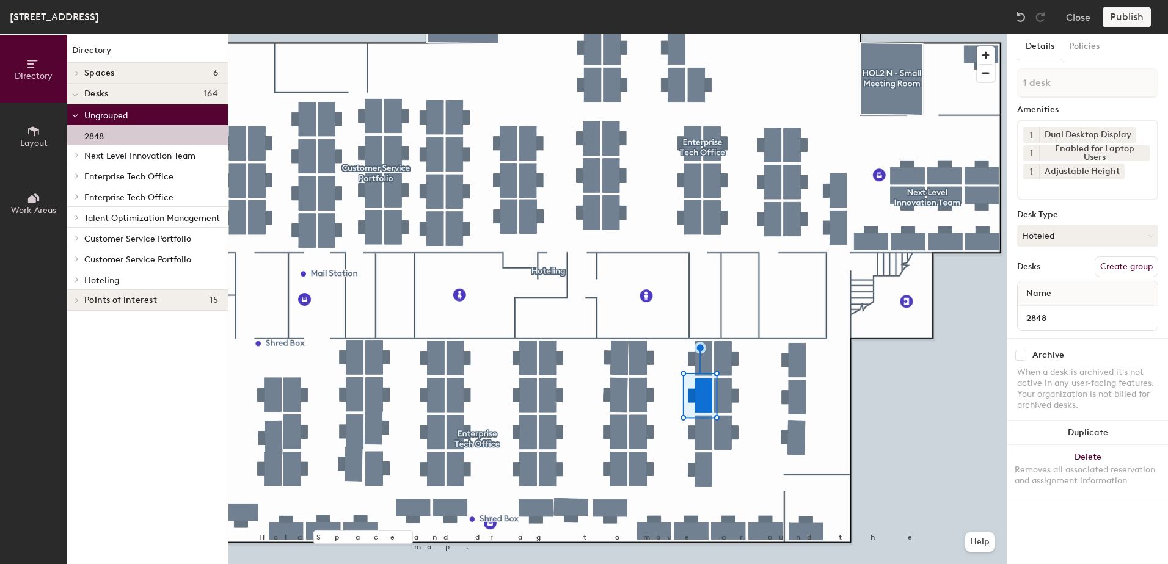
click at [77, 281] on icon at bounding box center [77, 279] width 2 height 5
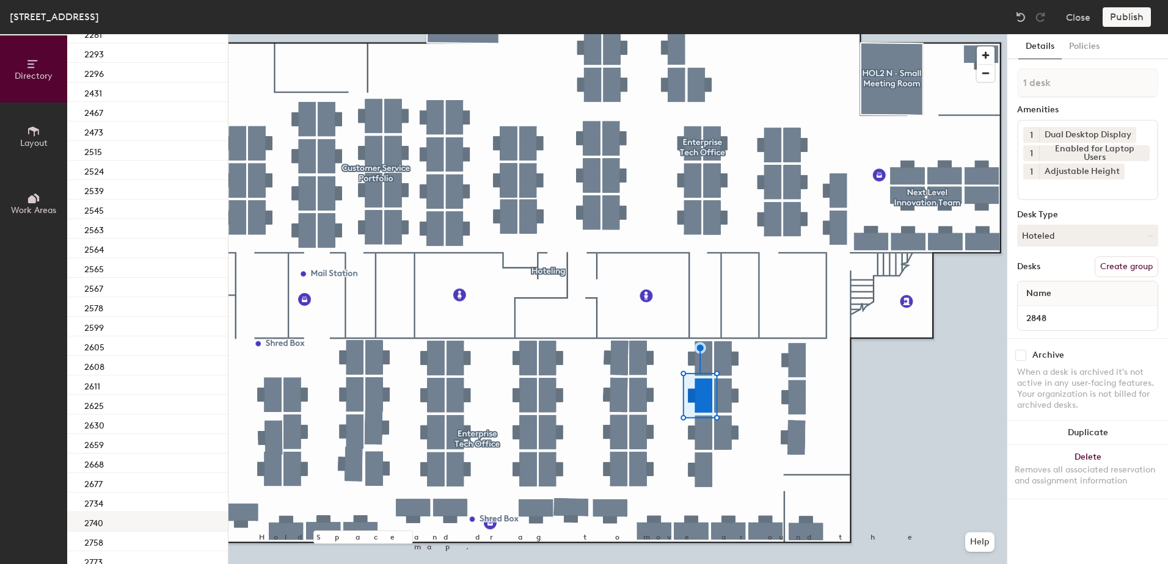
scroll to position [547, 0]
click at [125, 475] on div "2840" at bounding box center [147, 485] width 161 height 20
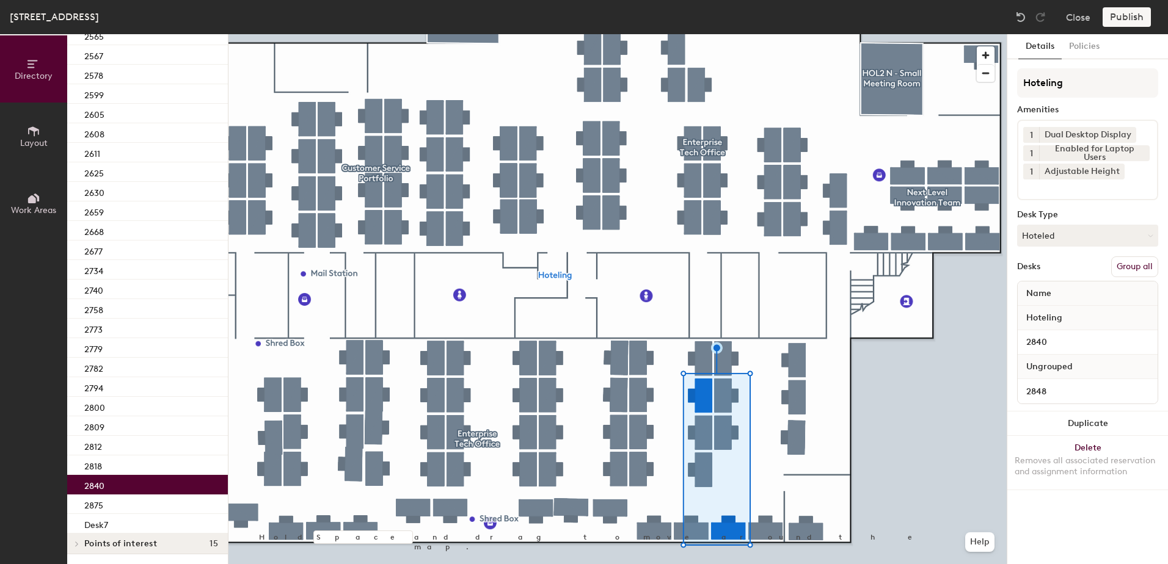
click at [1139, 266] on button "Group all" at bounding box center [1134, 266] width 47 height 21
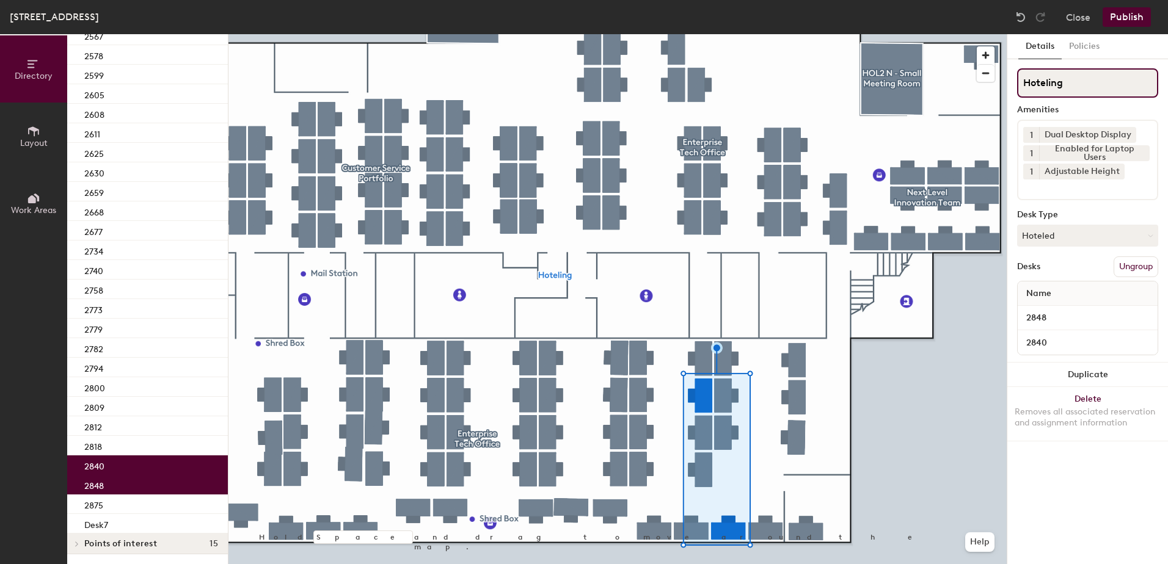
scroll to position [507, 0]
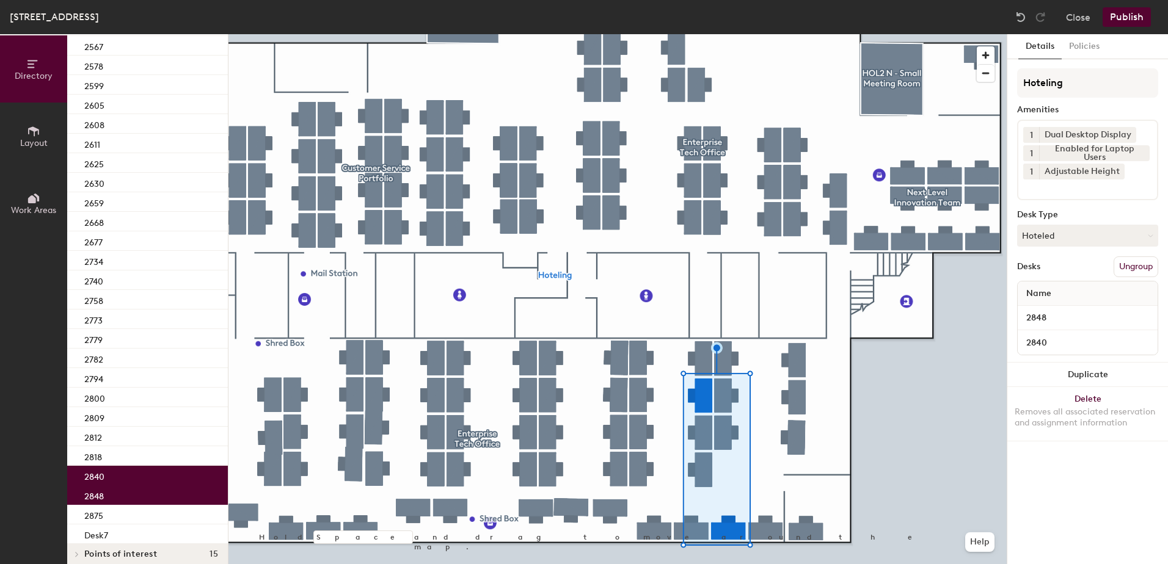
click at [1115, 16] on button "Publish" at bounding box center [1126, 17] width 48 height 20
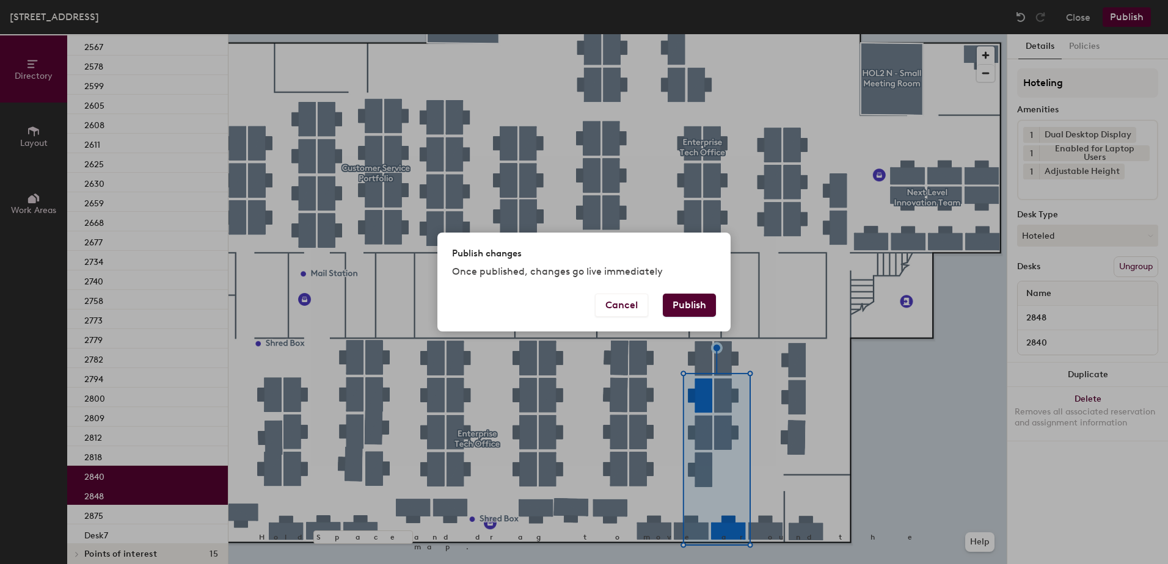
click at [697, 308] on button "Publish" at bounding box center [689, 305] width 53 height 23
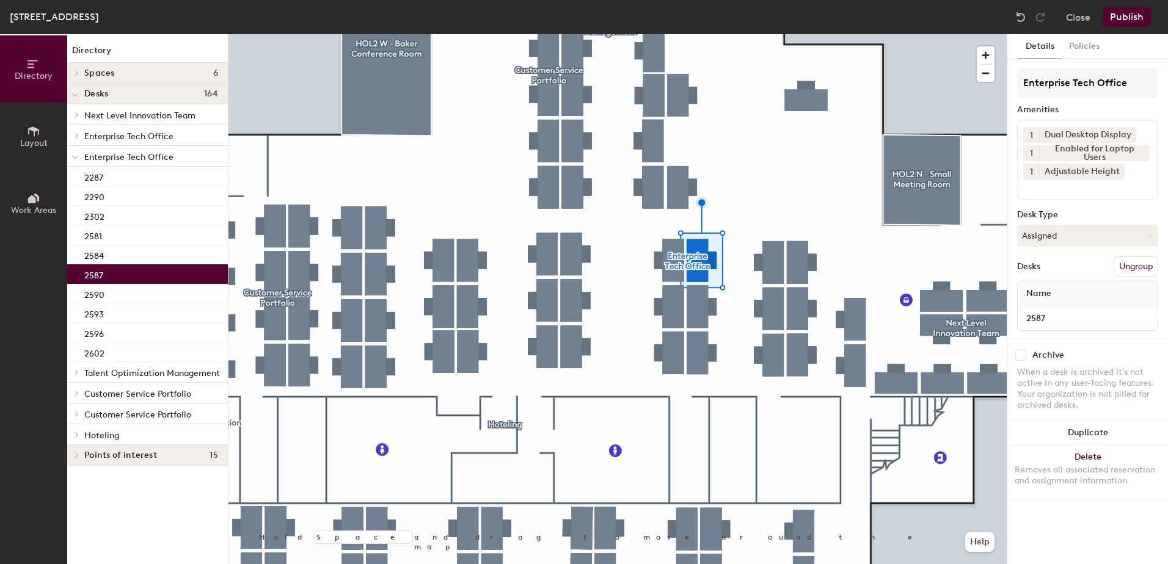
drag, startPoint x: 1106, startPoint y: 241, endPoint x: 1094, endPoint y: 256, distance: 19.5
click at [1106, 241] on button "Assigned" at bounding box center [1087, 236] width 141 height 22
click at [1089, 318] on div "Hoteled" at bounding box center [1078, 310] width 122 height 18
click at [1151, 255] on div "Enterprise Tech Office Amenities 1 Dual Desktop Display 1 Enabled for Laptop Us…" at bounding box center [1087, 203] width 141 height 270
click at [1141, 264] on button "Ungroup" at bounding box center [1135, 266] width 45 height 21
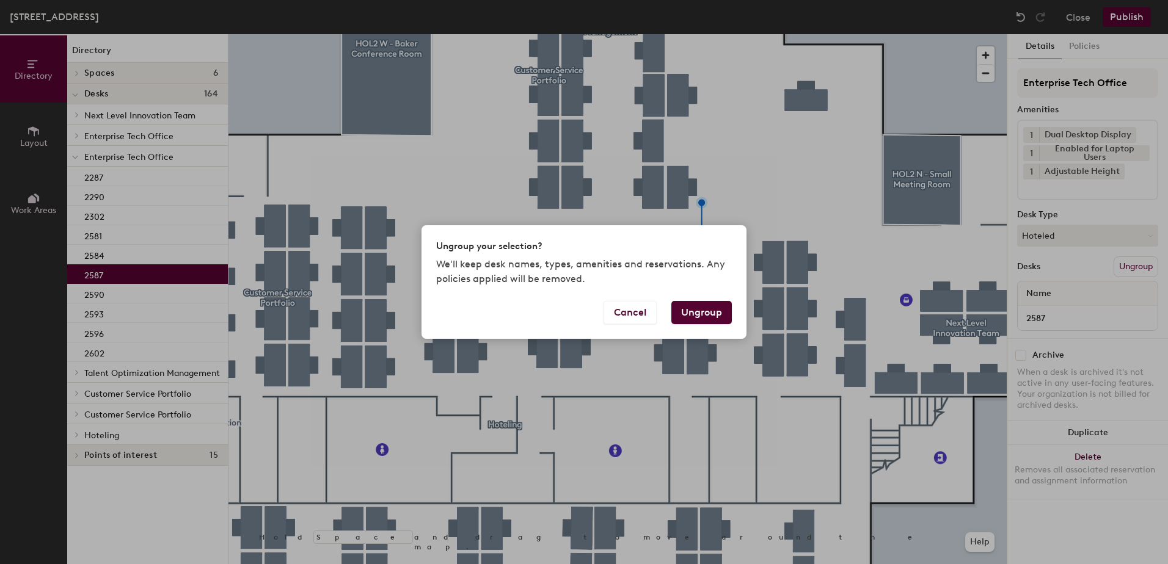
click at [702, 314] on button "Ungroup" at bounding box center [701, 312] width 60 height 23
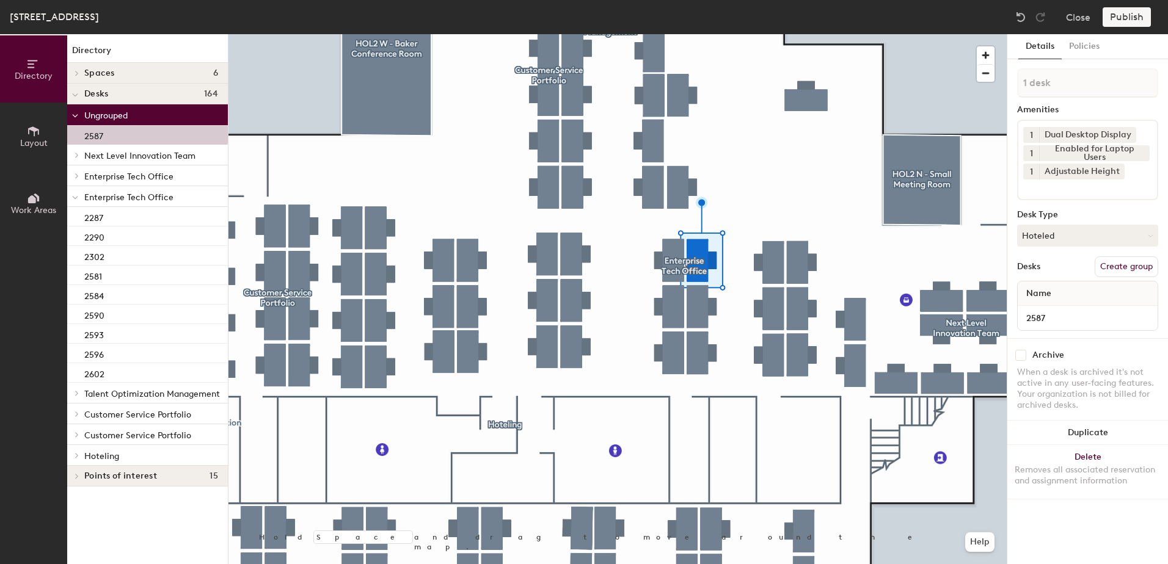
click at [74, 196] on icon at bounding box center [75, 197] width 6 height 5
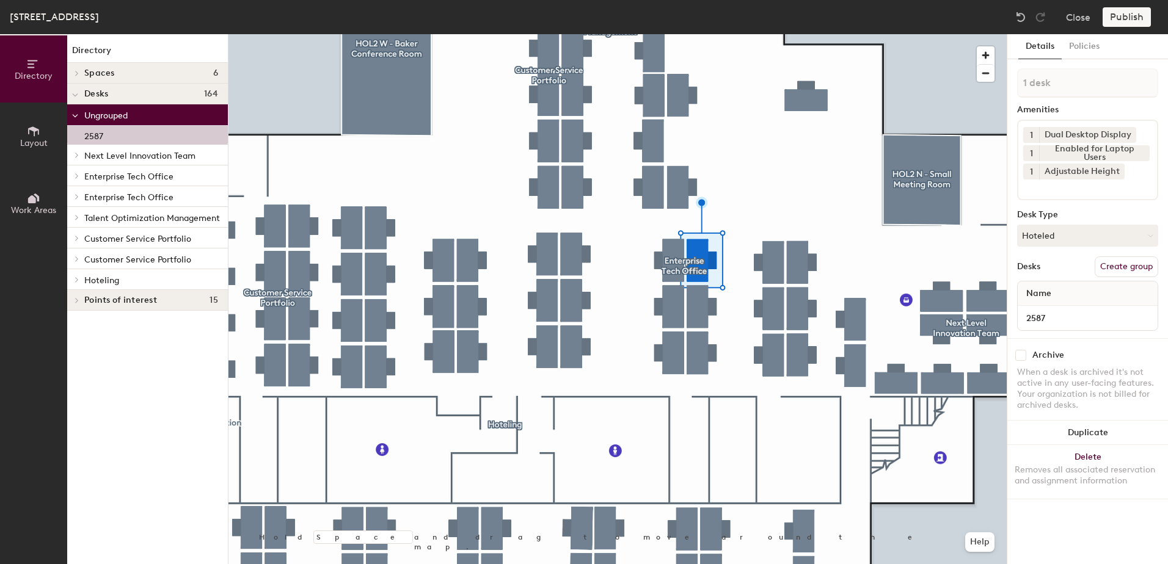
click at [80, 280] on span at bounding box center [76, 280] width 10 height 6
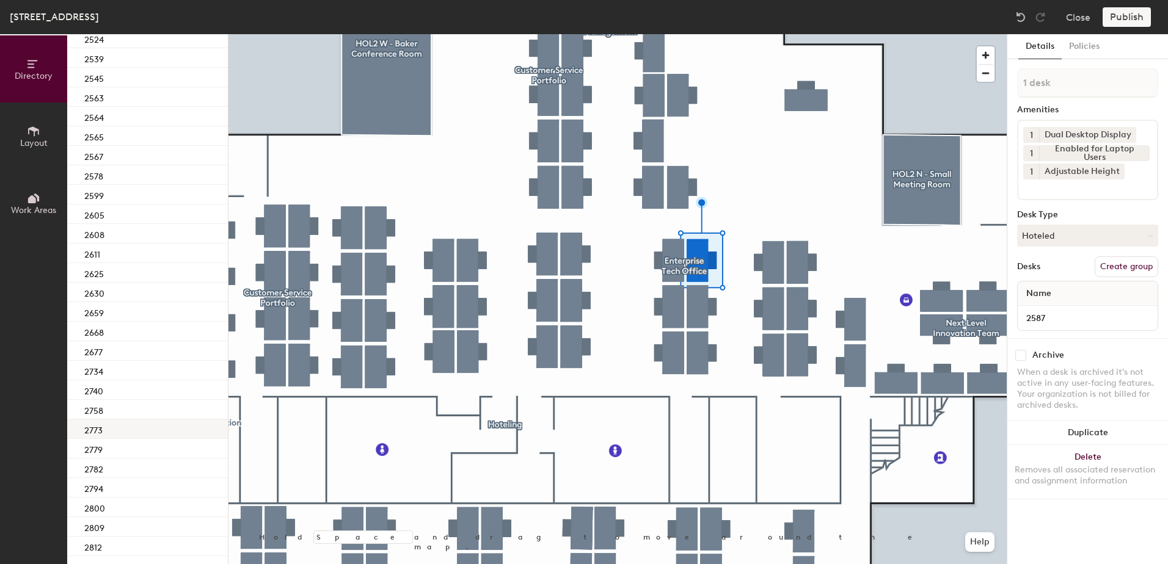
scroll to position [436, 0]
click at [171, 190] on div "2599" at bounding box center [147, 196] width 161 height 20
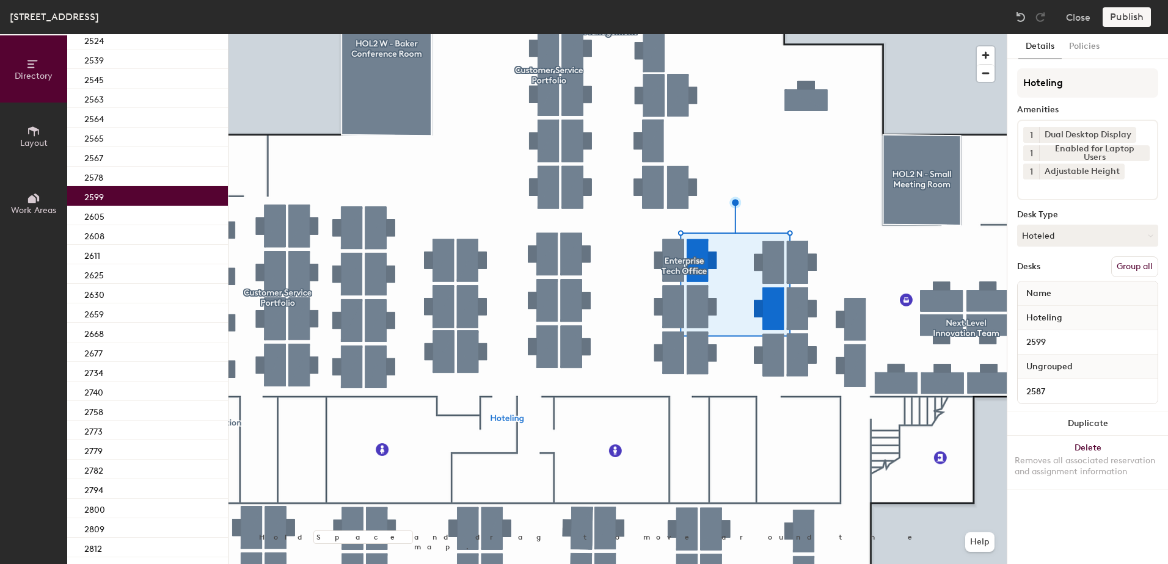
click at [1141, 263] on button "Group all" at bounding box center [1134, 266] width 47 height 21
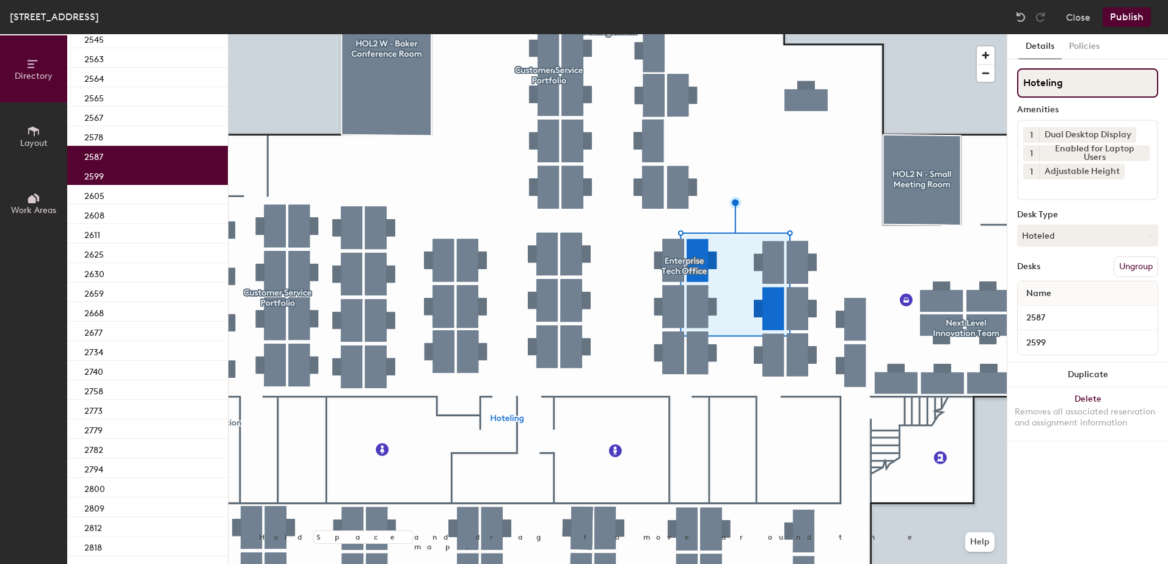
scroll to position [396, 0]
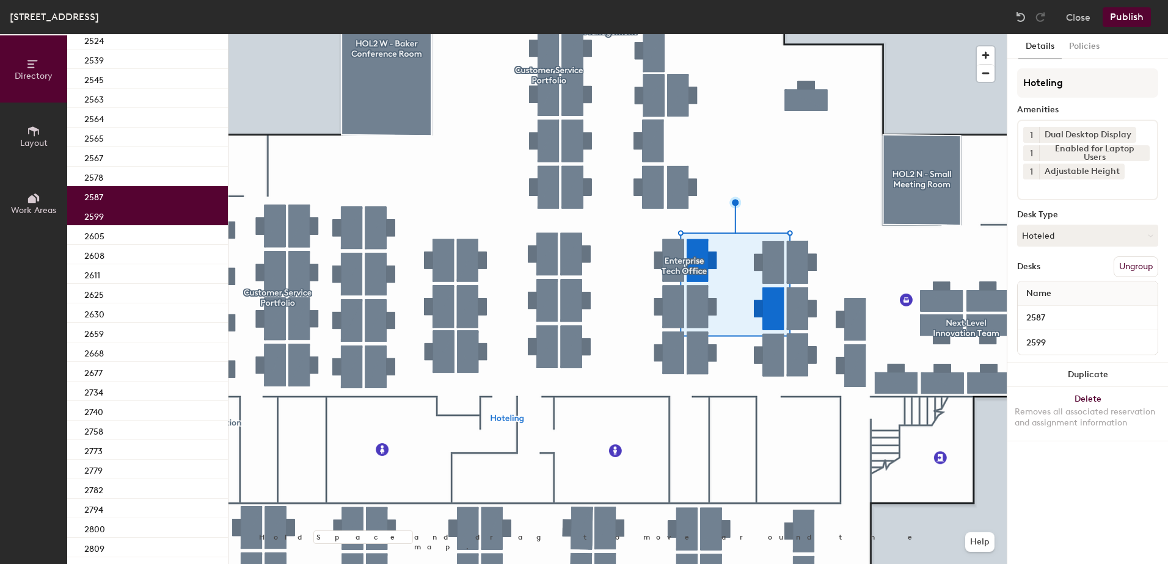
click at [1117, 20] on button "Publish" at bounding box center [1126, 17] width 48 height 20
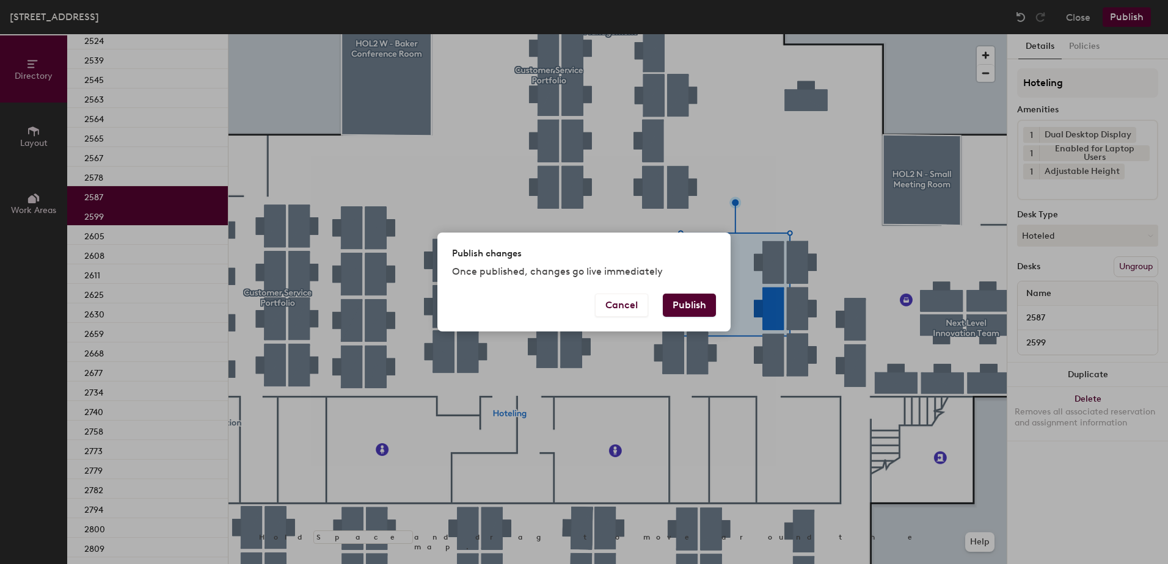
click at [667, 310] on button "Publish" at bounding box center [689, 305] width 53 height 23
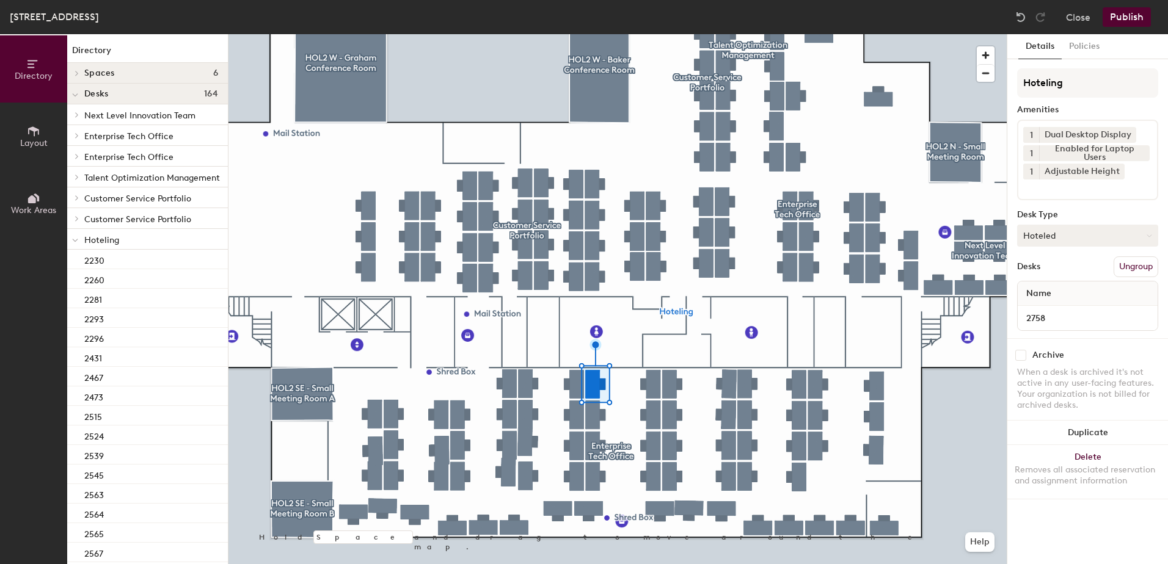
click at [1042, 242] on button "Hoteled" at bounding box center [1087, 236] width 141 height 22
drag, startPoint x: 1067, startPoint y: 277, endPoint x: 1089, endPoint y: 275, distance: 21.4
click at [1072, 276] on div "Assigned" at bounding box center [1078, 273] width 122 height 18
click at [1152, 261] on button "Ungroup" at bounding box center [1135, 266] width 45 height 21
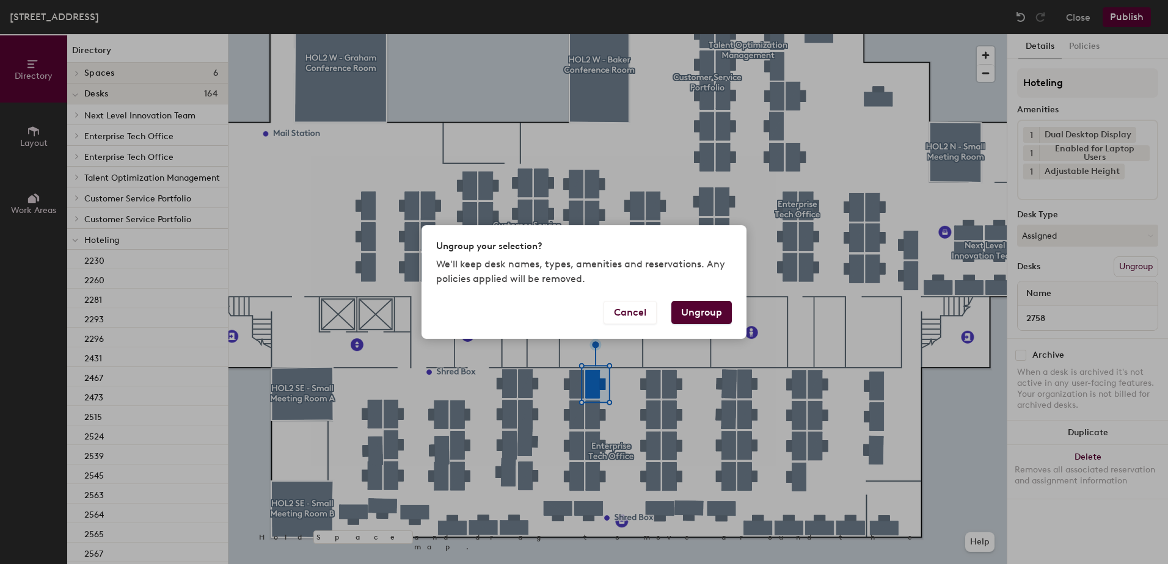
click at [688, 307] on button "Ungroup" at bounding box center [701, 312] width 60 height 23
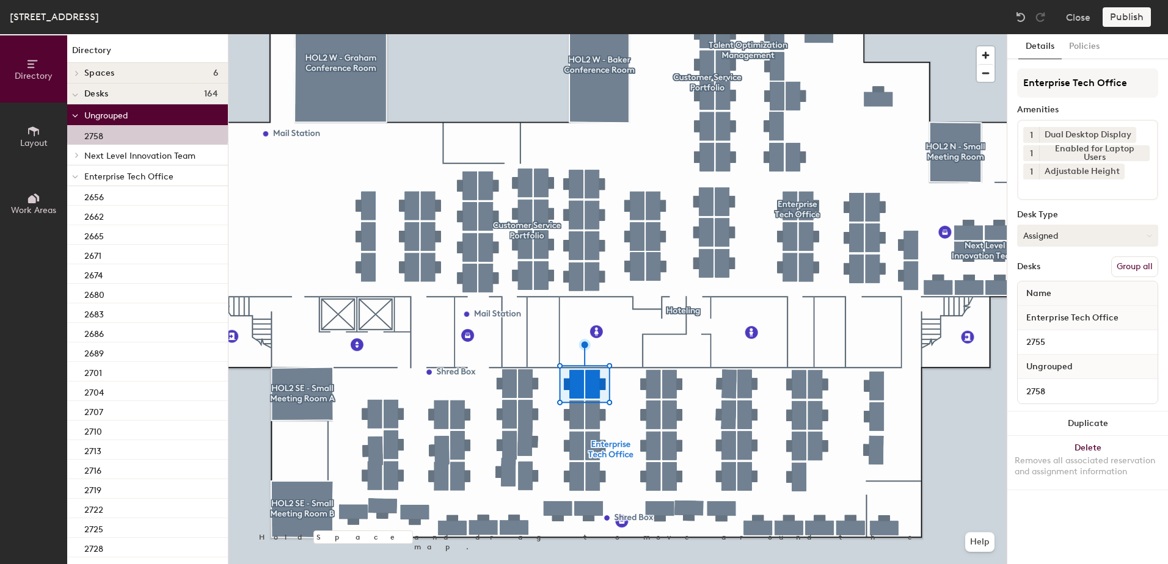
click at [1141, 266] on button "Group all" at bounding box center [1134, 266] width 47 height 21
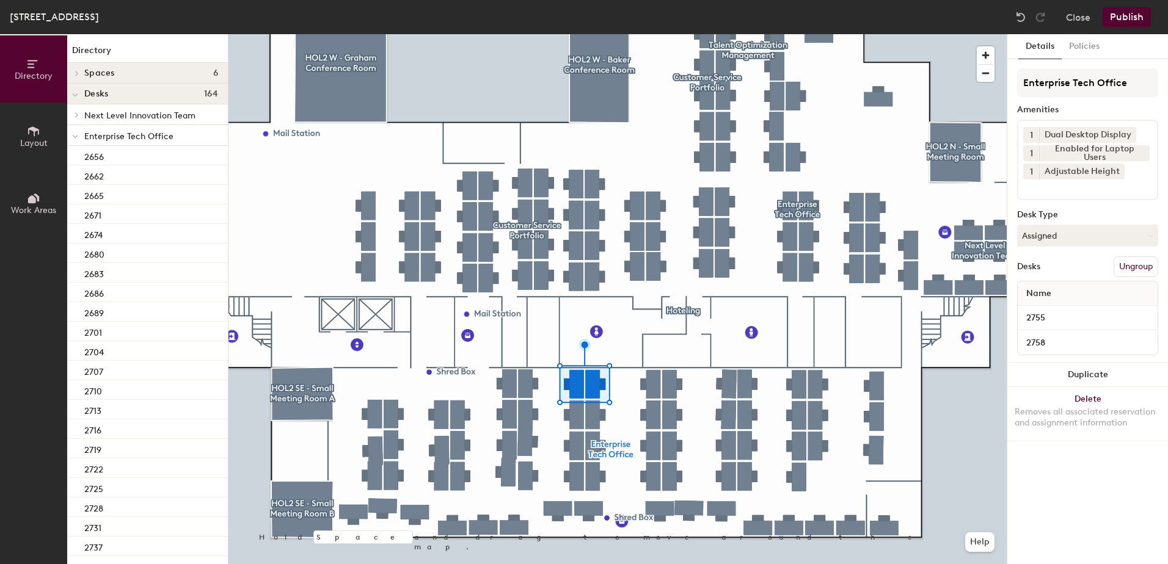
click at [1130, 16] on button "Publish" at bounding box center [1126, 17] width 48 height 20
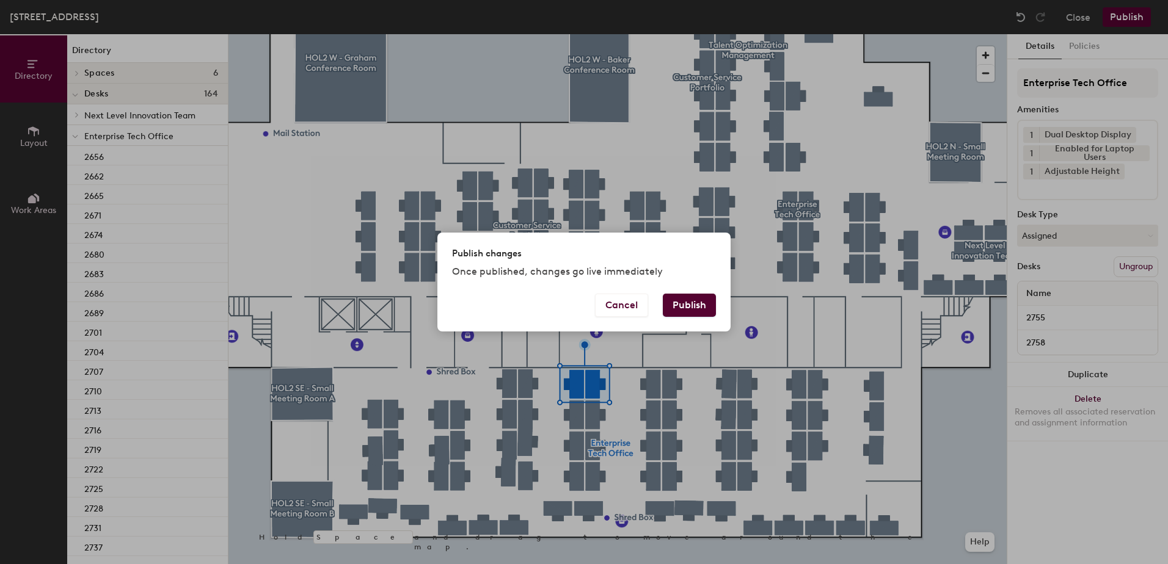
click at [694, 310] on button "Publish" at bounding box center [689, 305] width 53 height 23
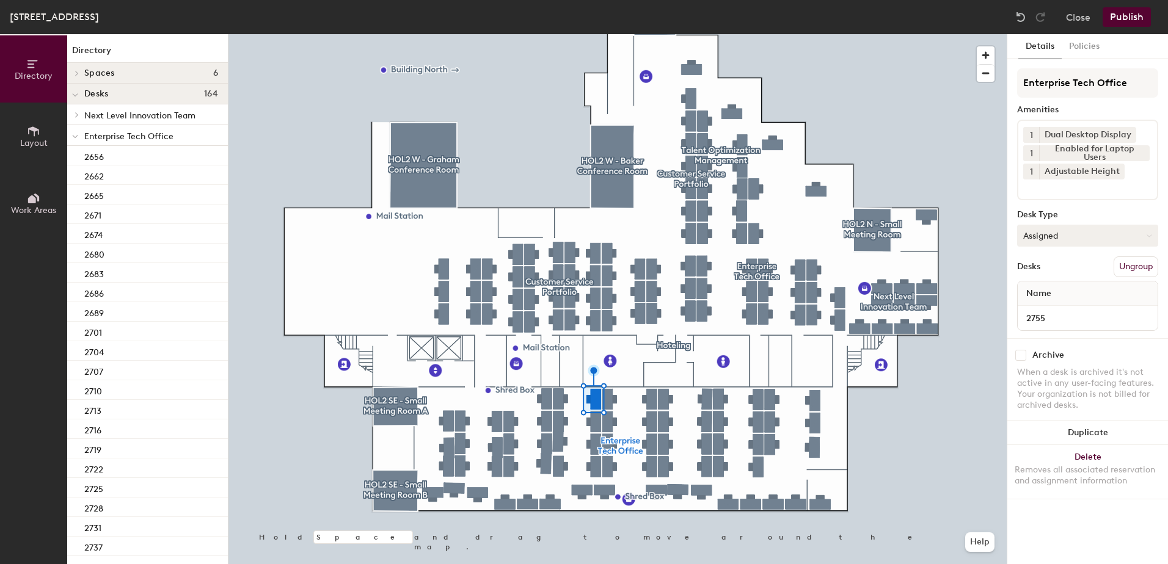
click at [1049, 242] on button "Assigned" at bounding box center [1087, 236] width 141 height 22
click at [1039, 318] on div "Hoteled" at bounding box center [1078, 310] width 122 height 18
click at [1133, 267] on button "Ungroup" at bounding box center [1135, 266] width 45 height 21
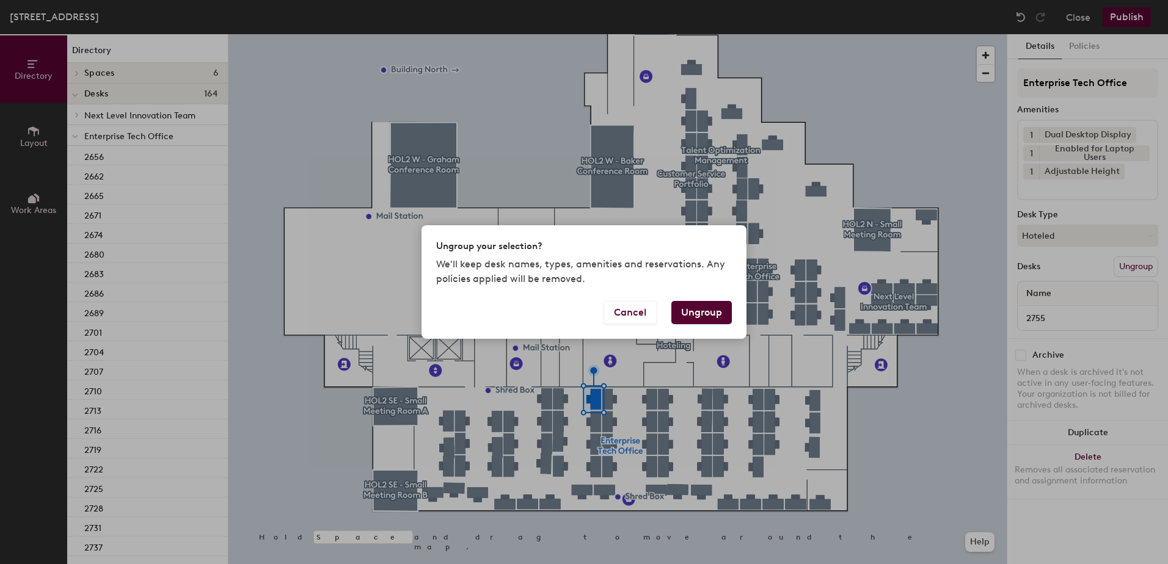
click at [692, 310] on button "Ungroup" at bounding box center [701, 312] width 60 height 23
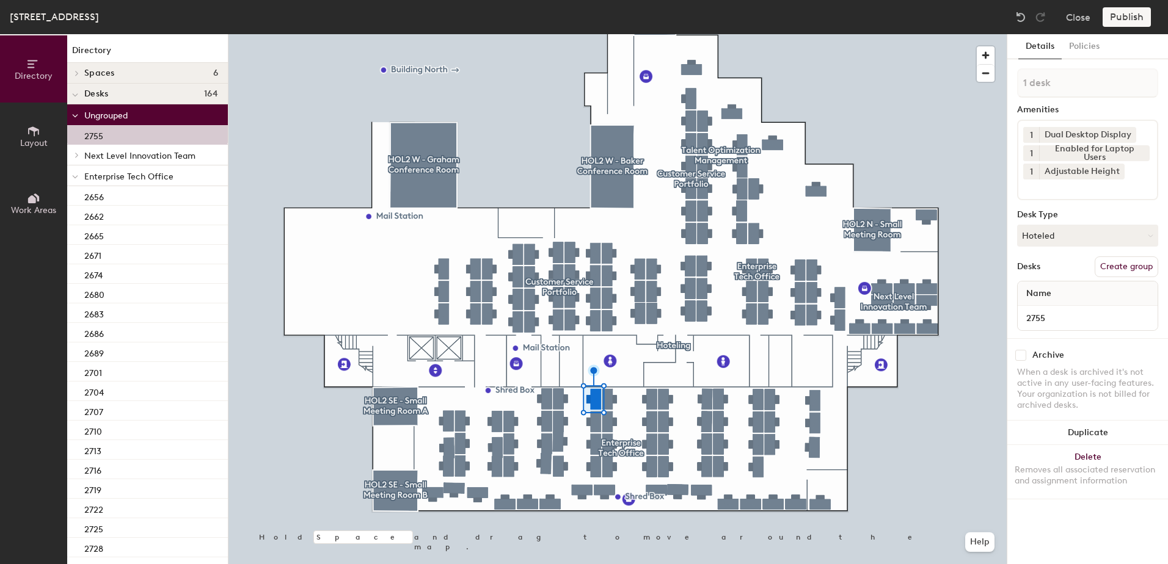
click at [75, 175] on icon at bounding box center [75, 177] width 6 height 5
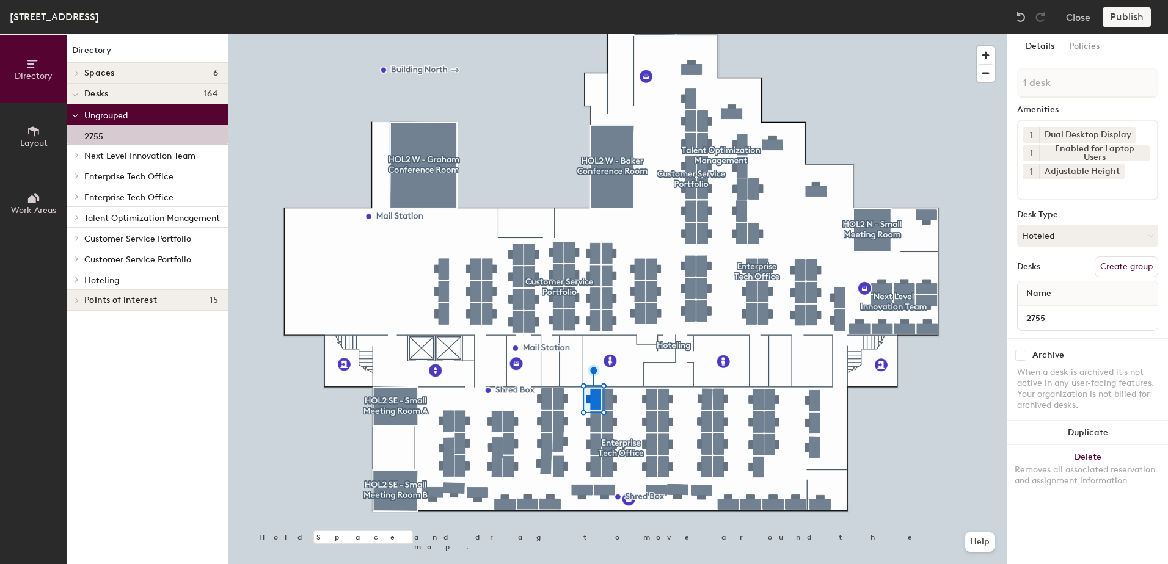
click at [75, 278] on icon at bounding box center [76, 280] width 5 height 6
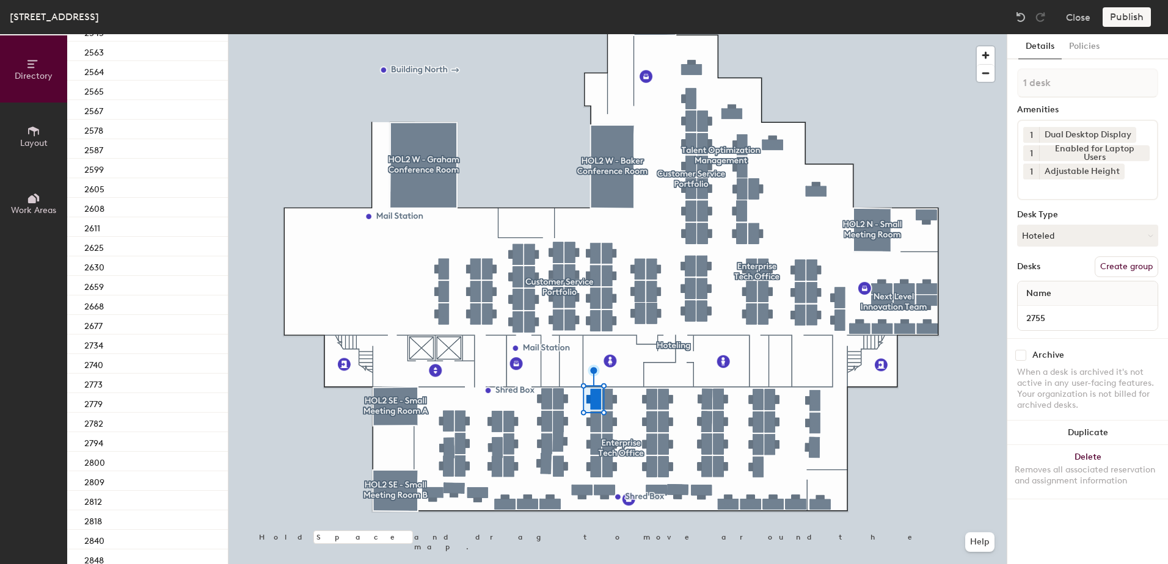
scroll to position [530, 0]
click at [162, 321] on div "2740" at bounding box center [147, 317] width 161 height 20
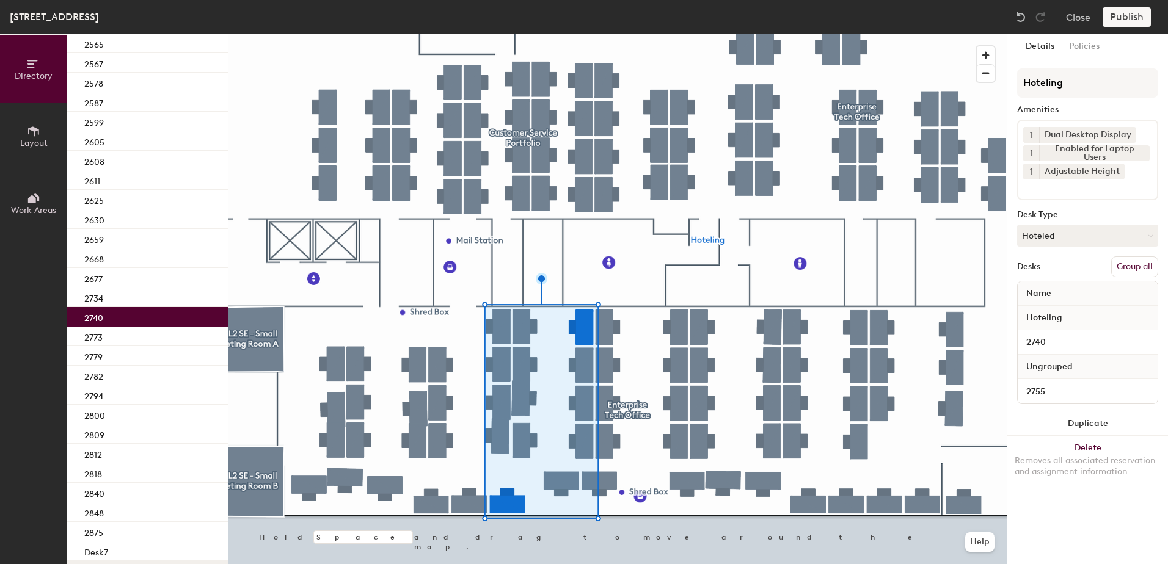
click at [1130, 271] on button "Group all" at bounding box center [1134, 266] width 47 height 21
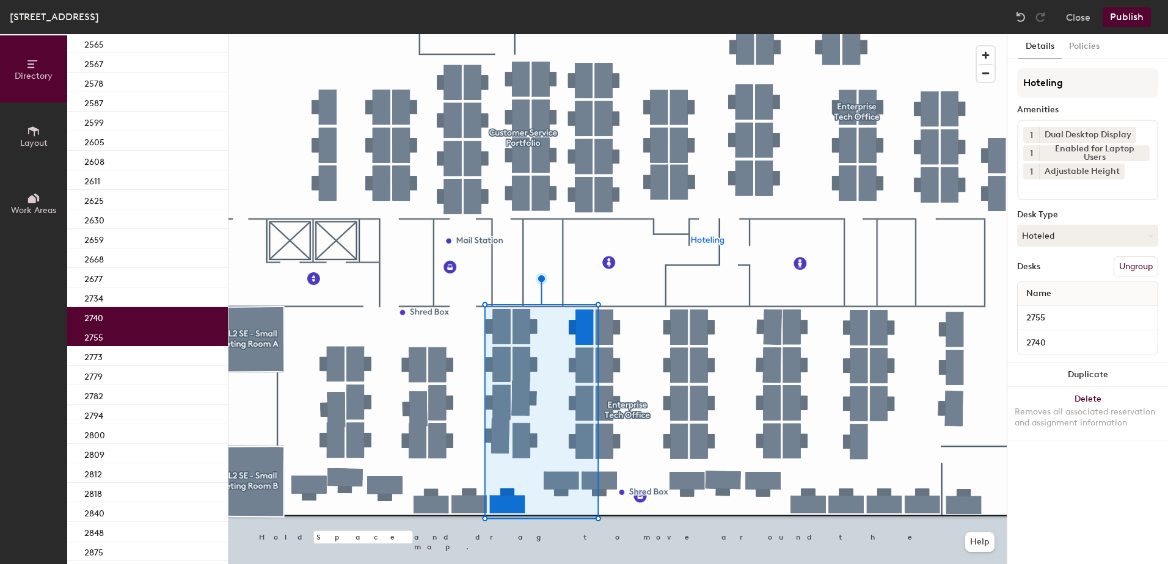
click at [1120, 18] on button "Publish" at bounding box center [1126, 17] width 48 height 20
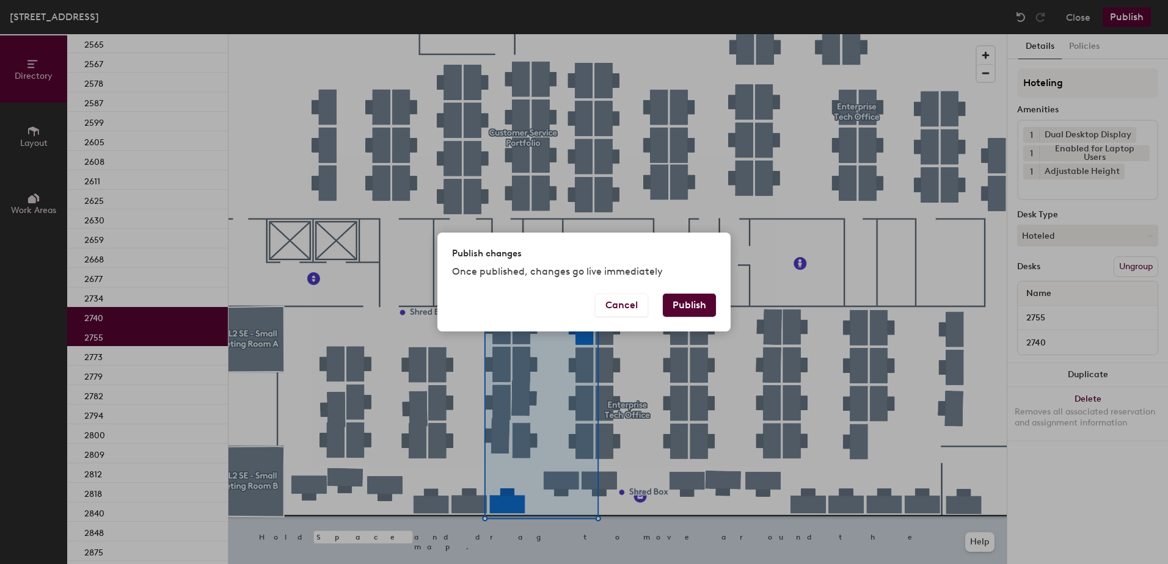
click at [705, 310] on button "Publish" at bounding box center [689, 305] width 53 height 23
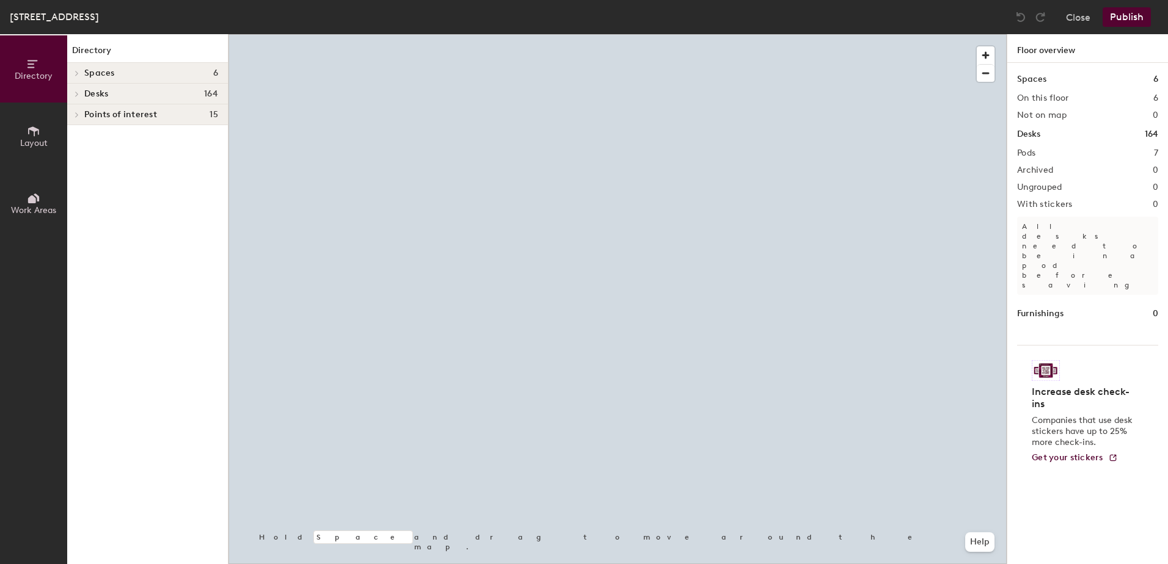
click at [549, 34] on div at bounding box center [617, 34] width 778 height 0
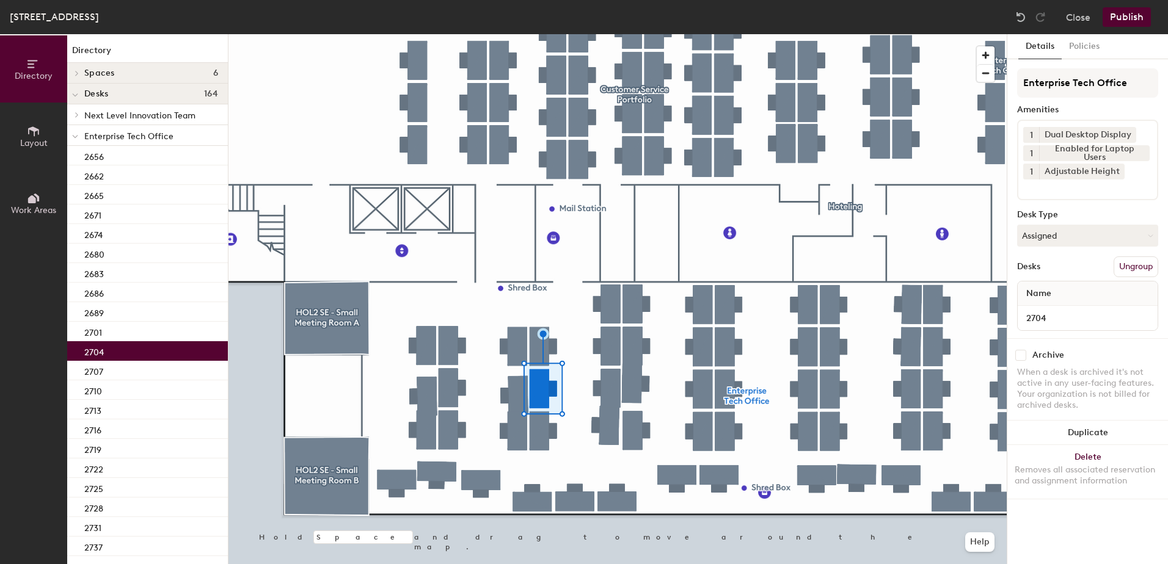
drag, startPoint x: 1080, startPoint y: 20, endPoint x: 1068, endPoint y: 32, distance: 16.8
click at [1080, 22] on button "Close" at bounding box center [1078, 17] width 24 height 20
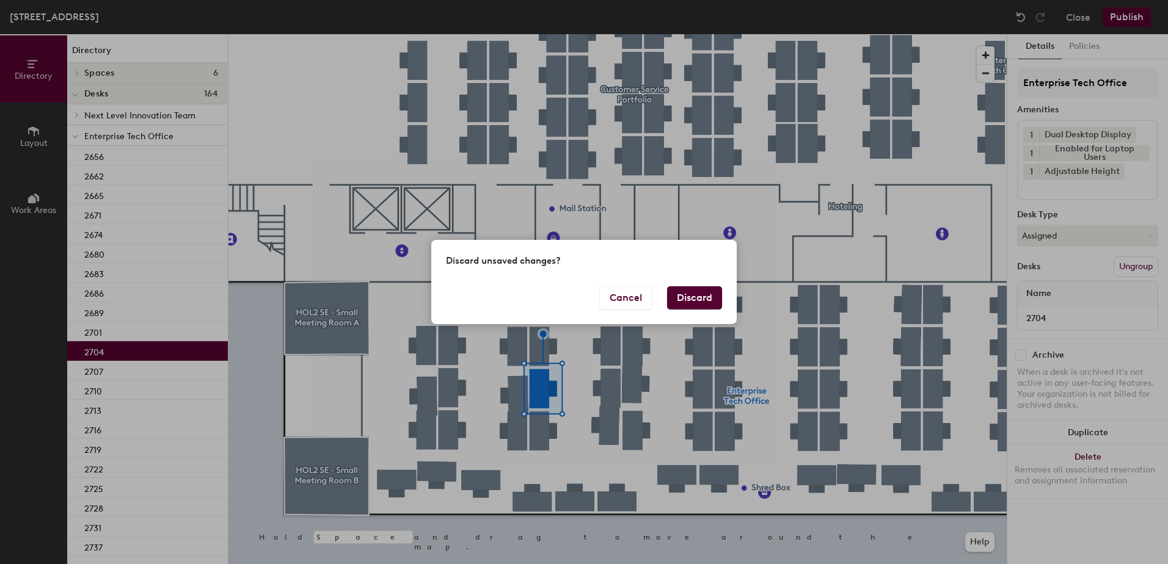
click at [700, 300] on button "Discard" at bounding box center [694, 297] width 55 height 23
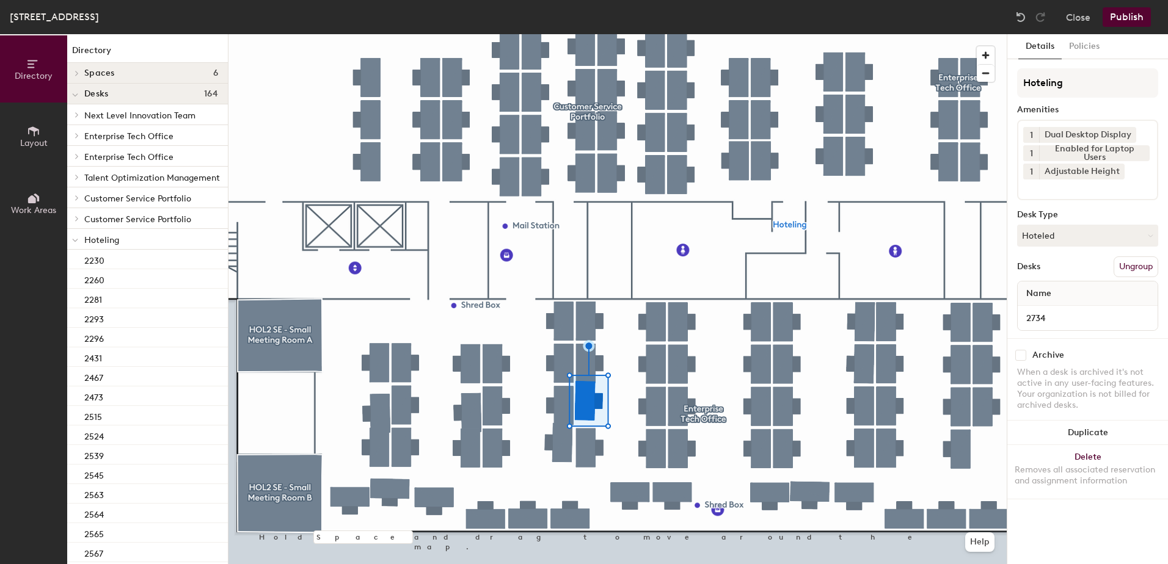
drag, startPoint x: 1117, startPoint y: 238, endPoint x: 1106, endPoint y: 256, distance: 21.4
click at [1115, 238] on button "Hoteled" at bounding box center [1087, 236] width 141 height 22
click at [1101, 269] on div "Assigned" at bounding box center [1078, 273] width 122 height 18
click at [1128, 270] on button "Ungroup" at bounding box center [1135, 266] width 45 height 21
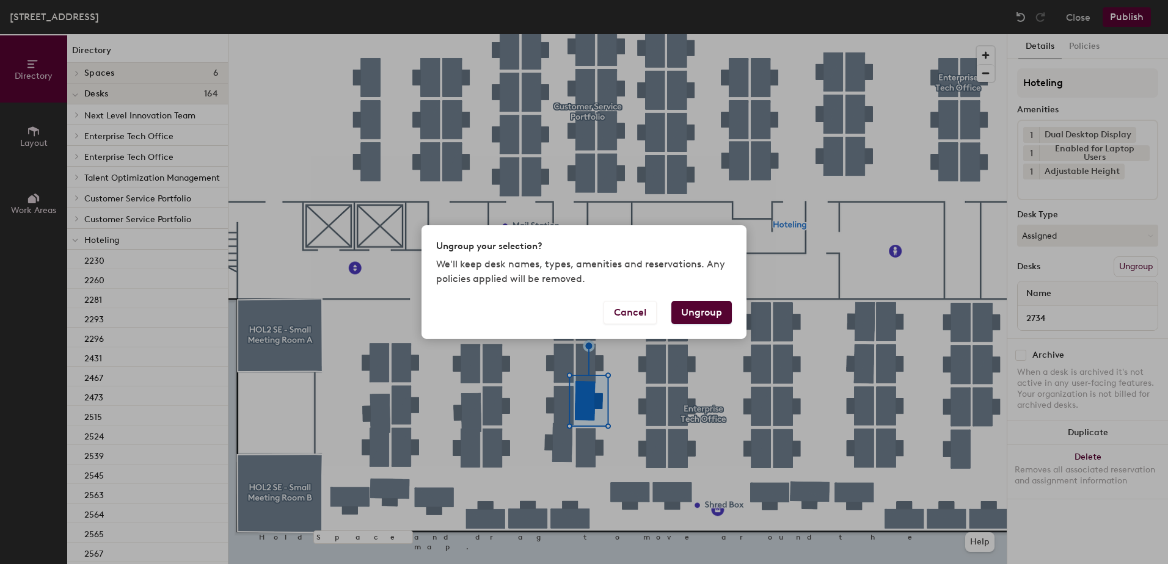
click at [713, 313] on button "Ungroup" at bounding box center [701, 312] width 60 height 23
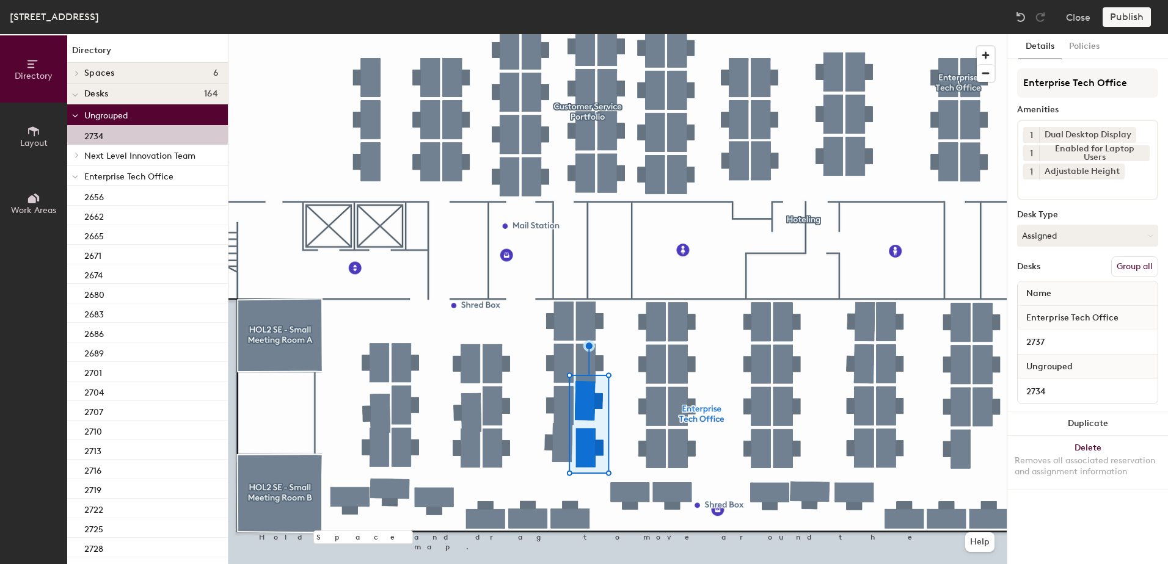
click at [1135, 268] on button "Group all" at bounding box center [1134, 266] width 47 height 21
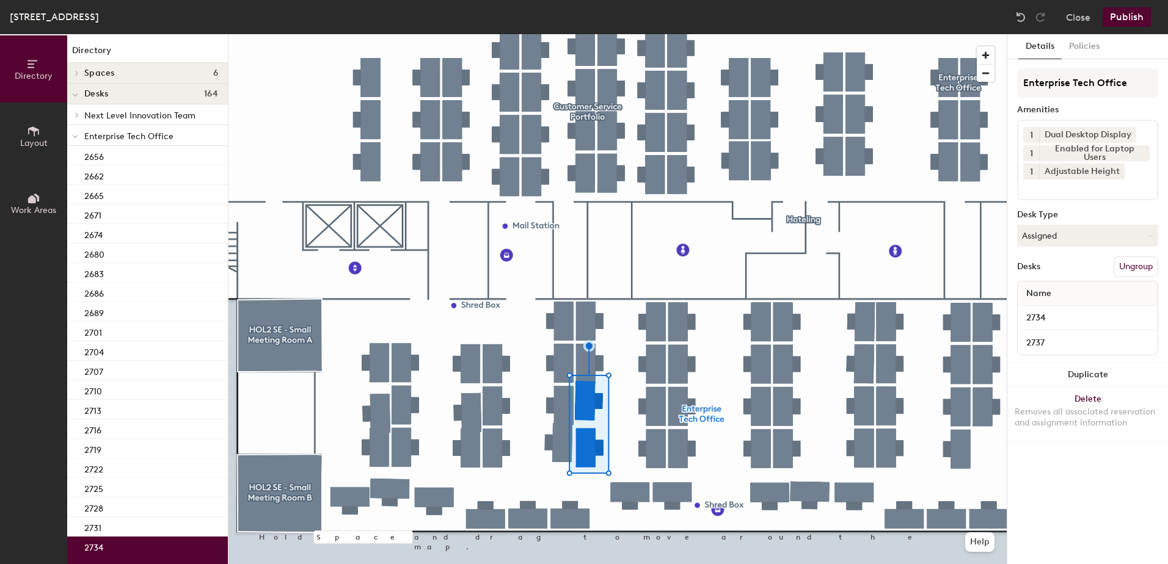
click at [1131, 13] on button "Publish" at bounding box center [1126, 17] width 48 height 20
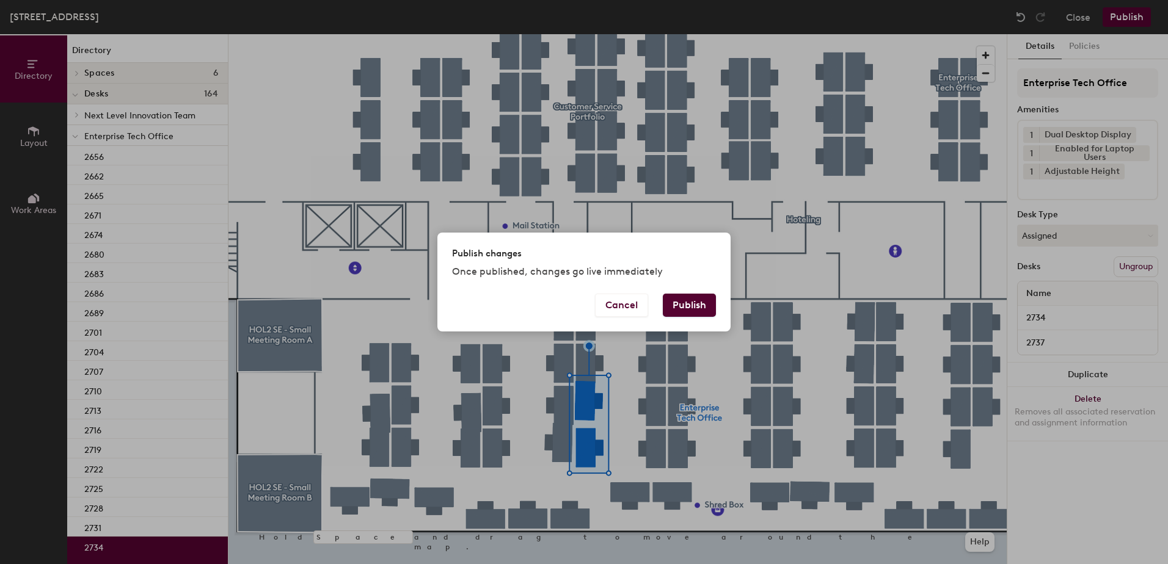
click at [689, 301] on button "Publish" at bounding box center [689, 305] width 53 height 23
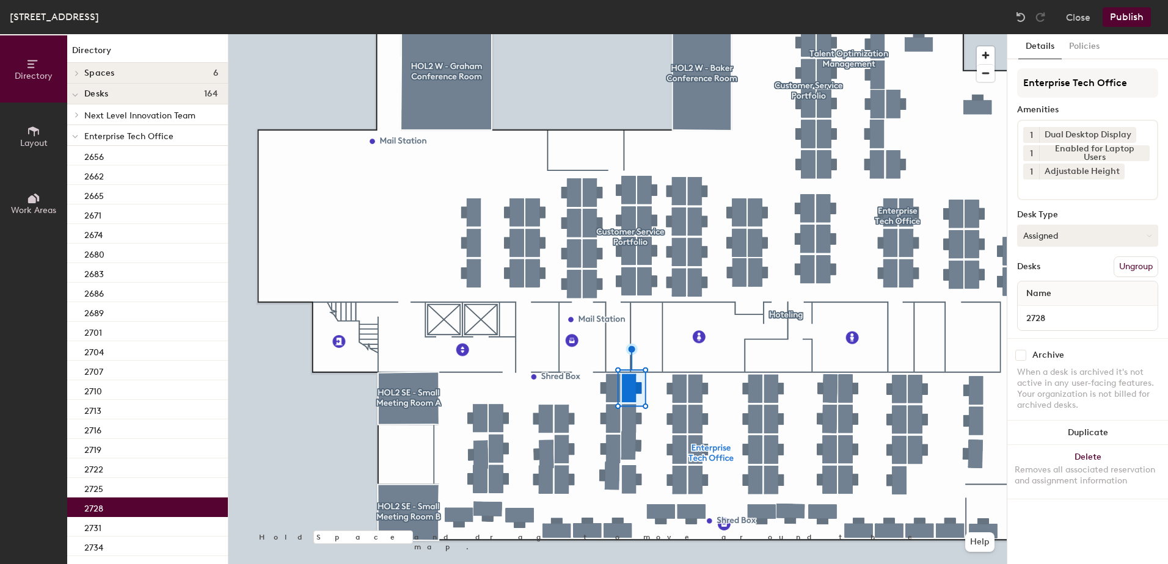
click at [1072, 243] on button "Assigned" at bounding box center [1087, 236] width 141 height 22
click at [1040, 313] on div "Hoteled" at bounding box center [1078, 310] width 122 height 18
click at [1146, 277] on div "Enterprise Tech Office Amenities 1 Dual Desktop Display 1 Enabled for Laptop Us…" at bounding box center [1087, 203] width 141 height 270
click at [1119, 268] on button "Ungroup" at bounding box center [1135, 266] width 45 height 21
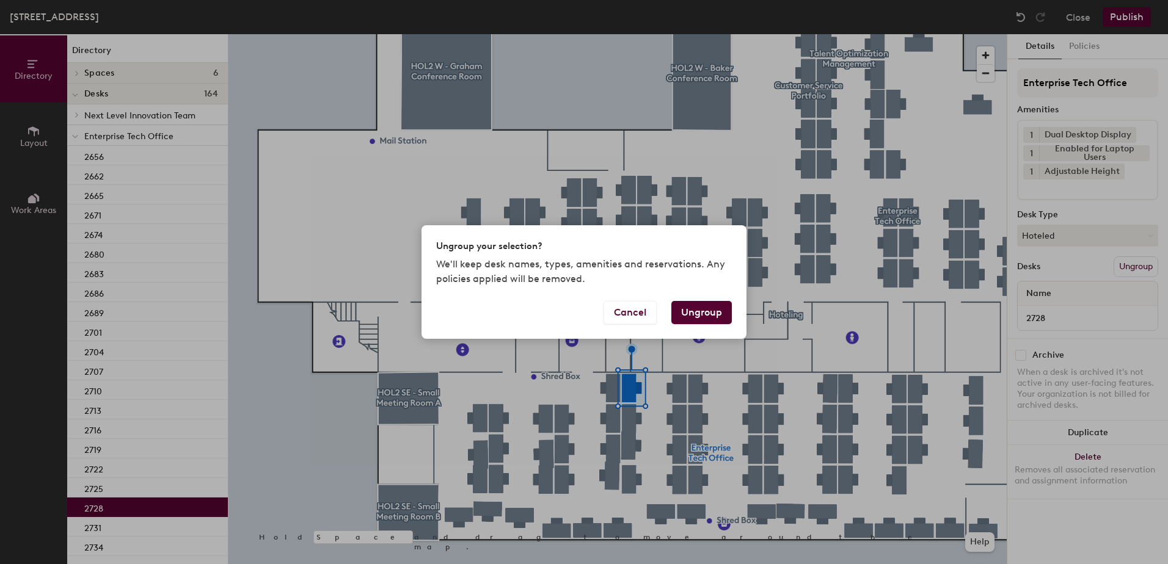
click at [691, 313] on button "Ungroup" at bounding box center [701, 312] width 60 height 23
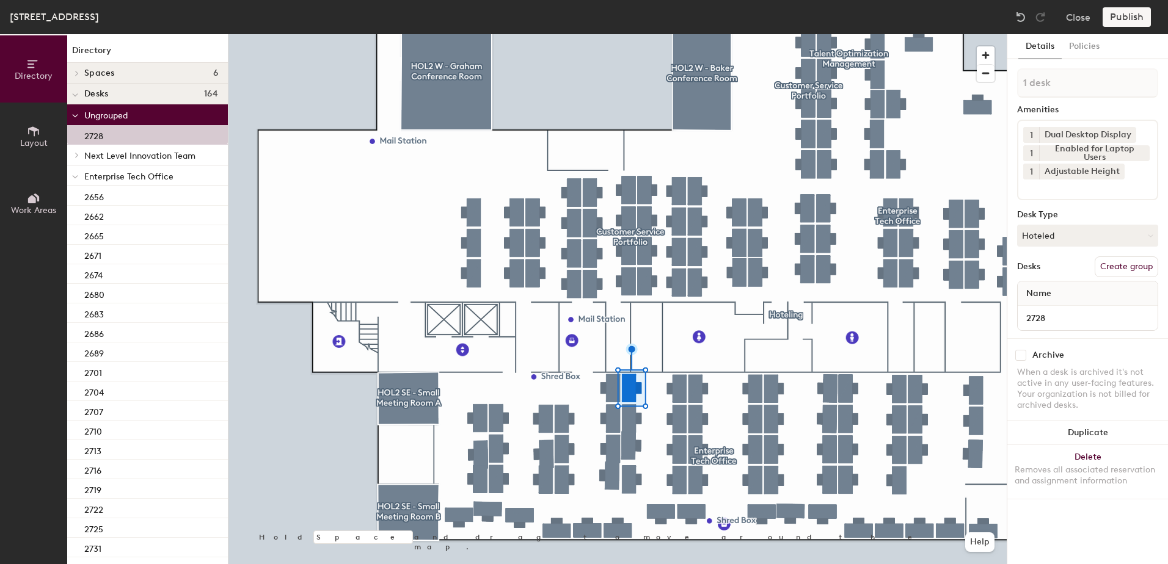
click at [76, 178] on icon at bounding box center [75, 177] width 6 height 5
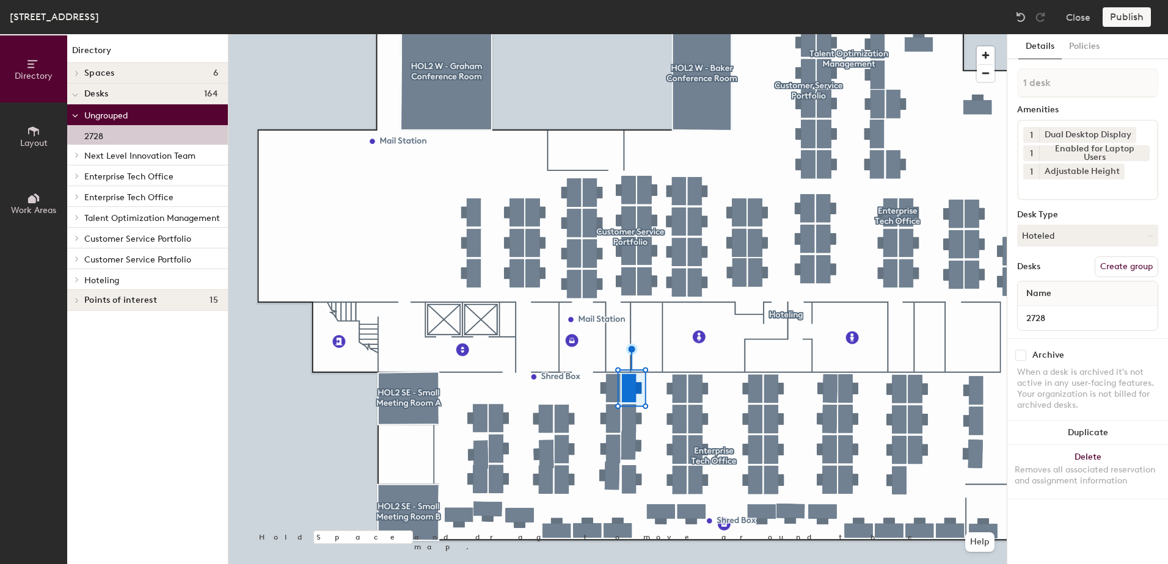
click at [76, 278] on icon at bounding box center [77, 279] width 2 height 5
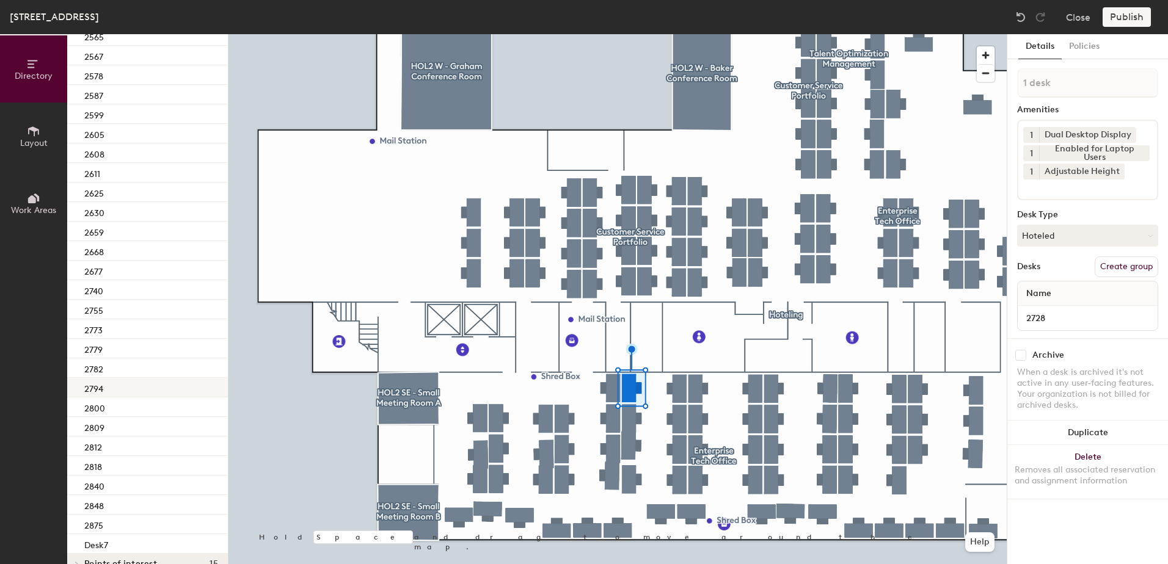
scroll to position [567, 0]
click at [158, 260] on div "2740" at bounding box center [147, 270] width 161 height 20
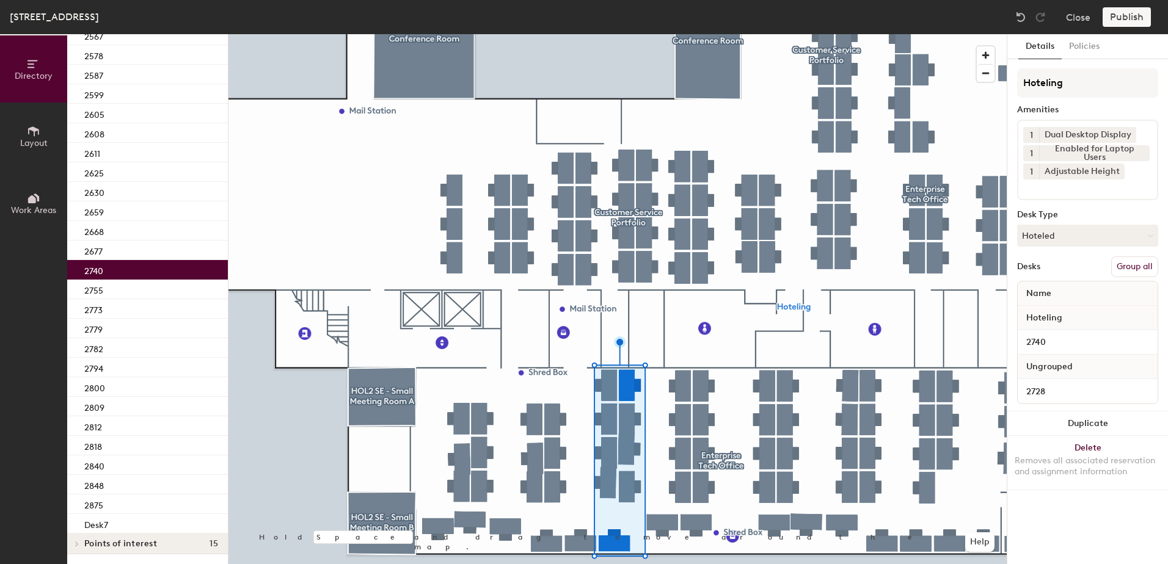
click at [1118, 265] on button "Group all" at bounding box center [1134, 266] width 47 height 21
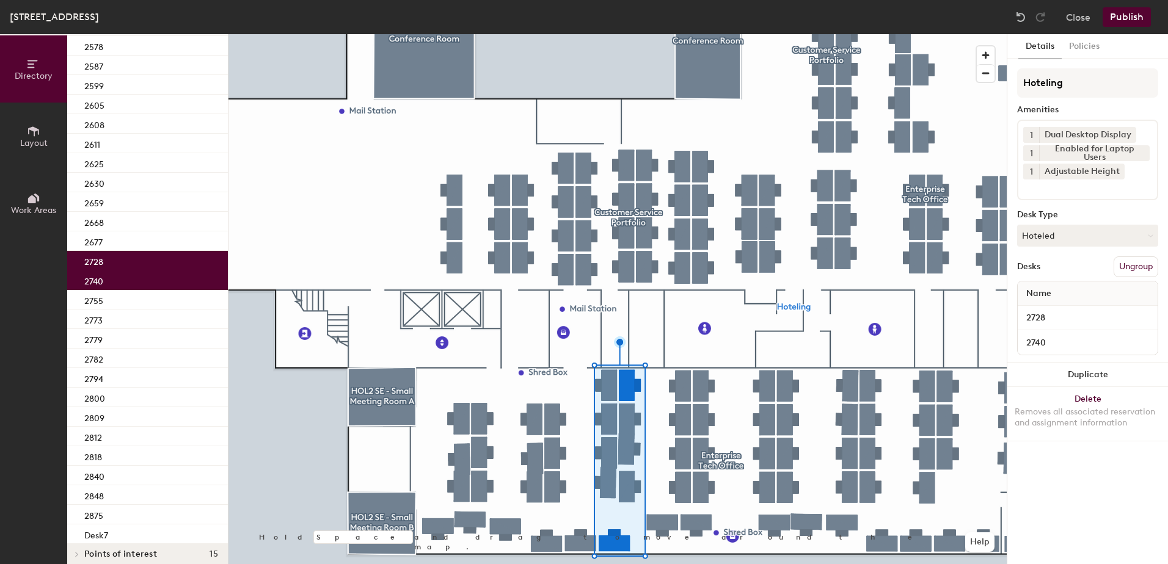
click at [1120, 20] on button "Publish" at bounding box center [1126, 17] width 48 height 20
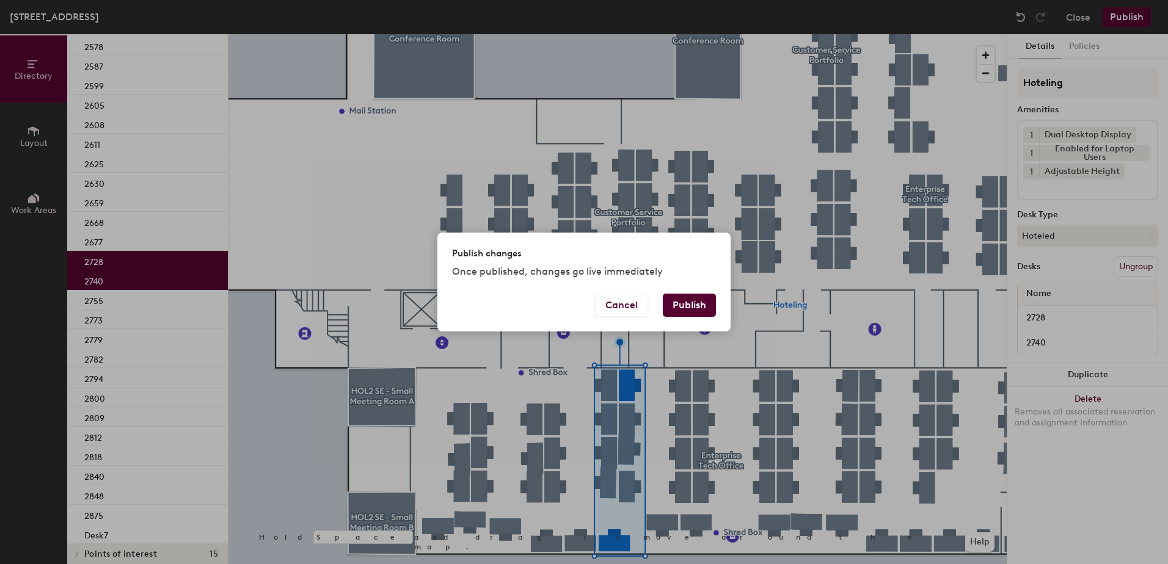
click at [690, 302] on button "Publish" at bounding box center [689, 305] width 53 height 23
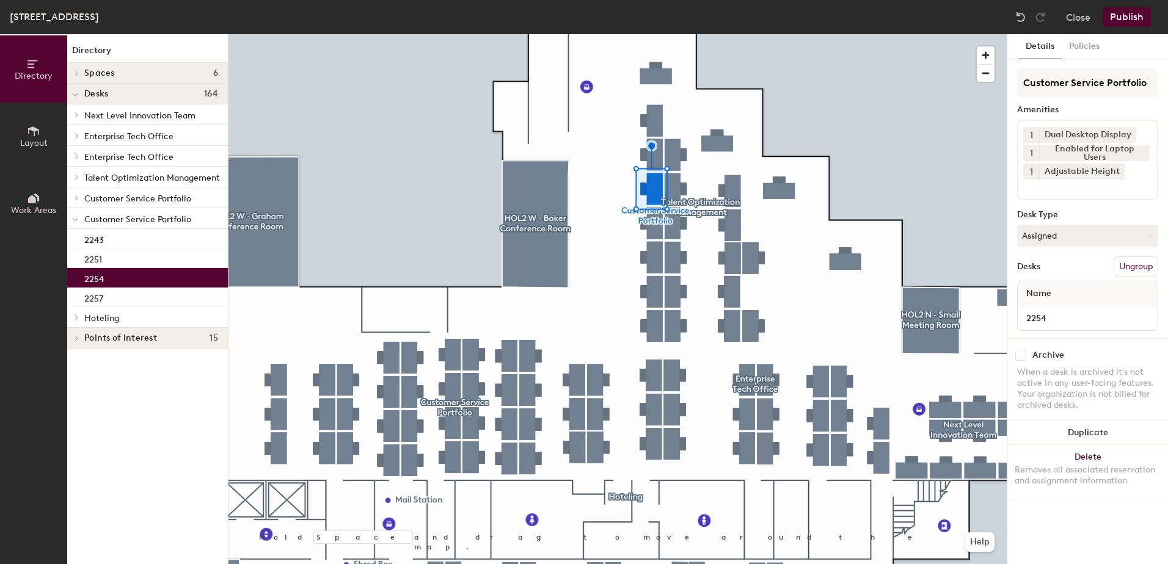
drag, startPoint x: 1089, startPoint y: 239, endPoint x: 1082, endPoint y: 258, distance: 19.7
click at [1088, 241] on button "Assigned" at bounding box center [1087, 236] width 141 height 22
click at [1073, 303] on ul "Assigned Hot Hoteled" at bounding box center [1078, 291] width 122 height 55
drag, startPoint x: 1109, startPoint y: 236, endPoint x: 1100, endPoint y: 257, distance: 22.7
click at [1109, 237] on button "Assigned" at bounding box center [1087, 236] width 141 height 22
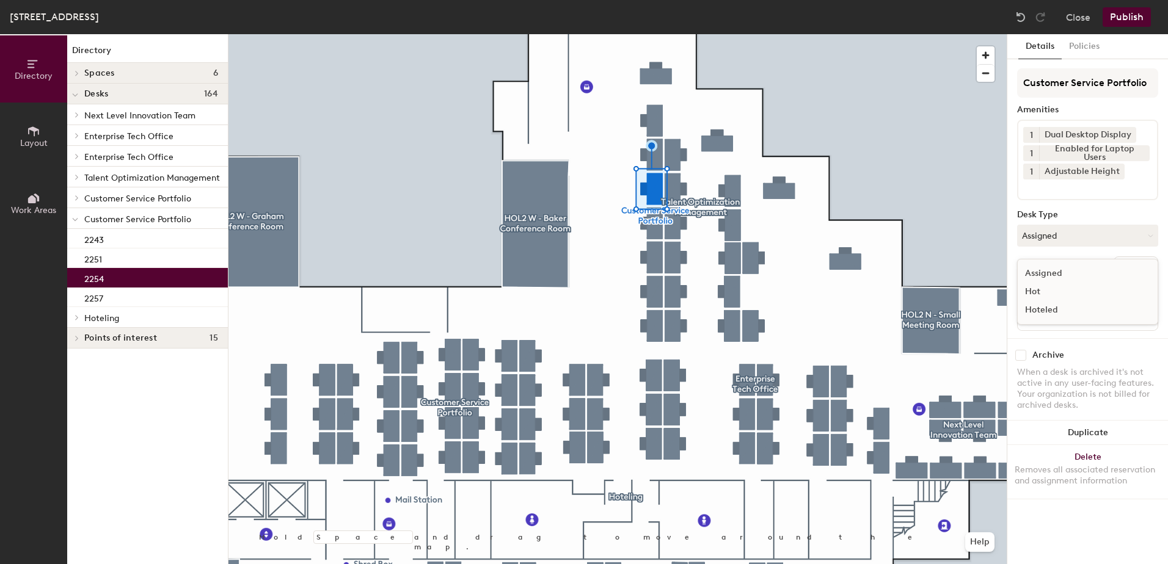
click at [1092, 300] on div "Hot" at bounding box center [1078, 292] width 122 height 18
click at [1117, 238] on button "Hot" at bounding box center [1087, 236] width 141 height 22
click at [1099, 312] on div "Hoteled" at bounding box center [1078, 310] width 122 height 18
click at [1130, 270] on button "Ungroup" at bounding box center [1135, 266] width 45 height 21
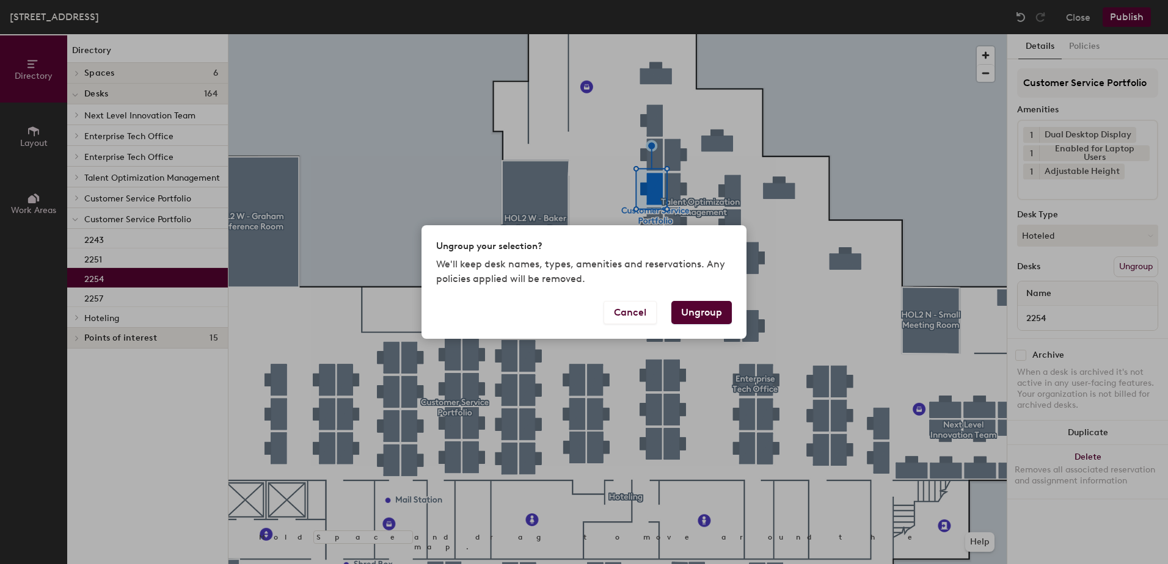
click at [709, 310] on button "Ungroup" at bounding box center [701, 312] width 60 height 23
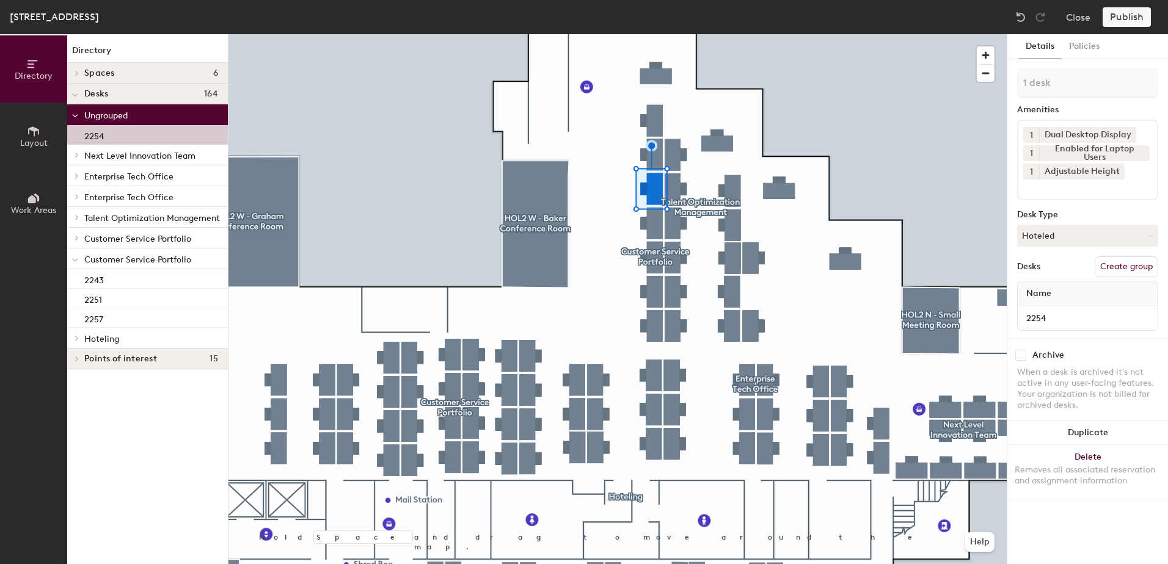
click at [78, 338] on icon at bounding box center [77, 338] width 2 height 5
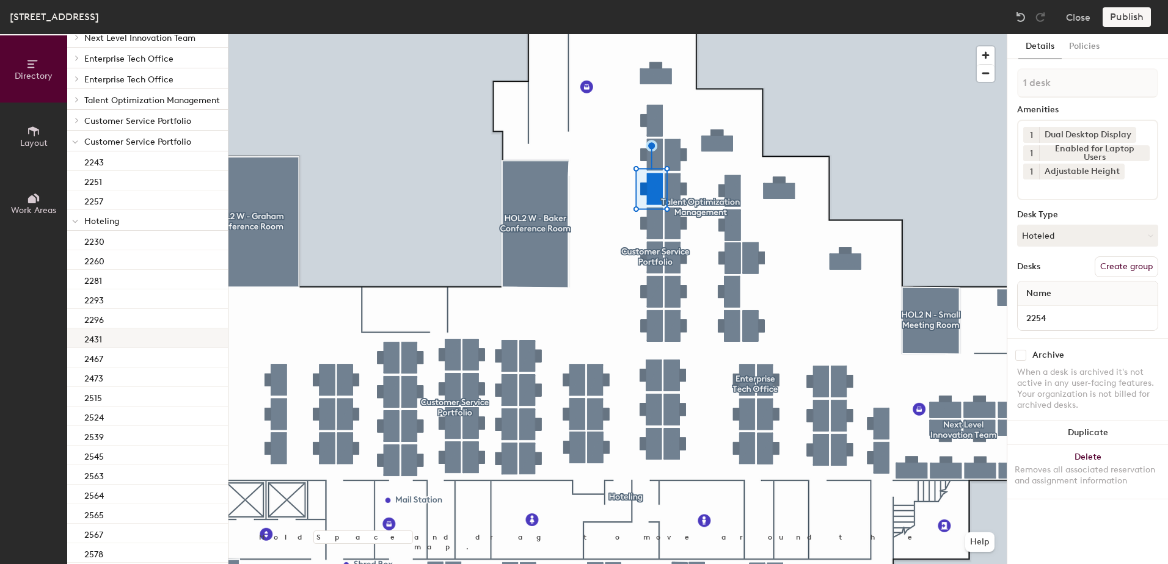
scroll to position [122, 0]
click at [158, 276] on div "2281" at bounding box center [147, 276] width 161 height 20
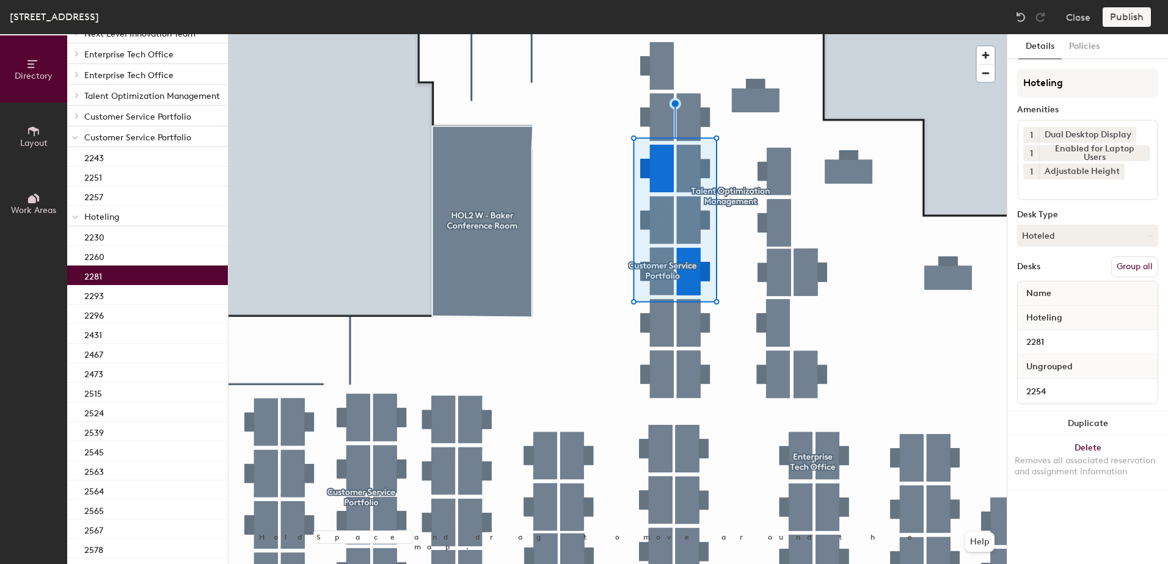
drag, startPoint x: 1147, startPoint y: 273, endPoint x: 1133, endPoint y: 223, distance: 51.4
click at [1147, 273] on button "Group all" at bounding box center [1134, 266] width 47 height 21
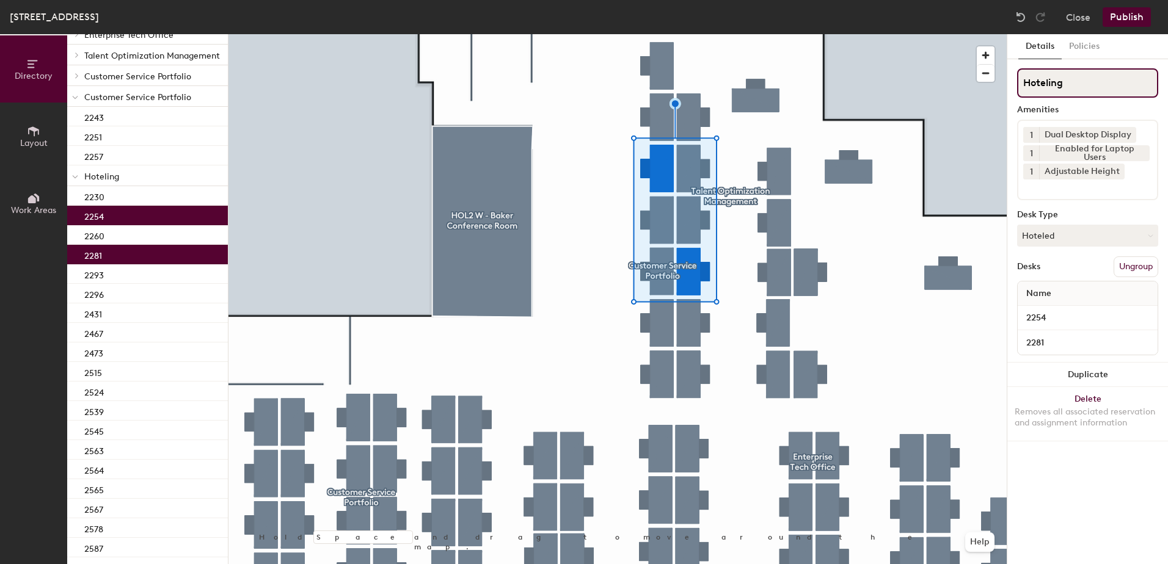
scroll to position [82, 0]
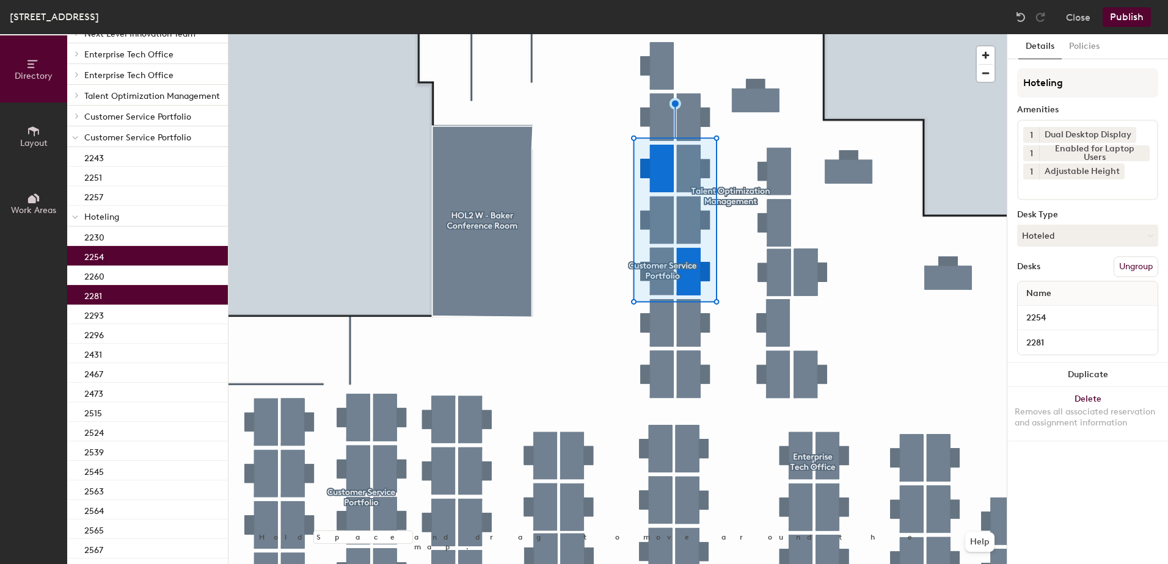
click at [1133, 13] on button "Publish" at bounding box center [1126, 17] width 48 height 20
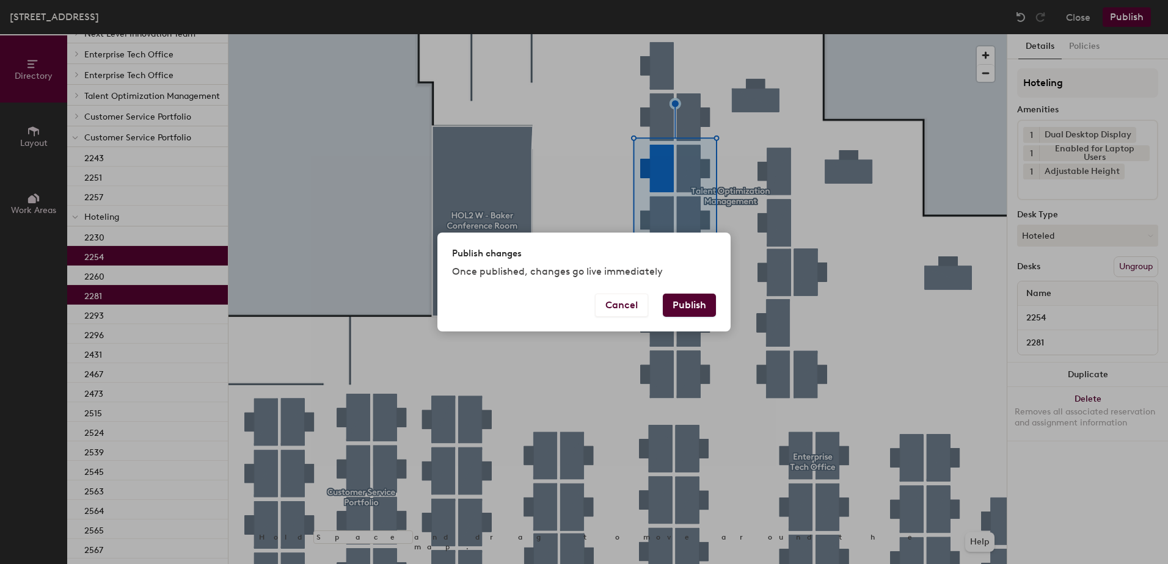
click at [694, 313] on button "Publish" at bounding box center [689, 305] width 53 height 23
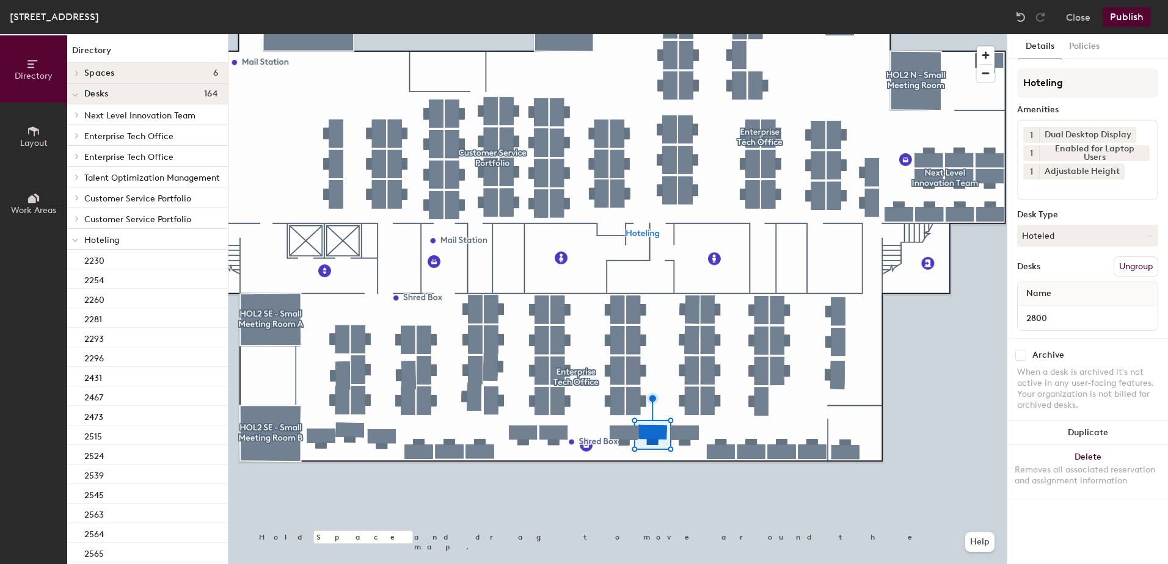
drag, startPoint x: 1065, startPoint y: 239, endPoint x: 1069, endPoint y: 251, distance: 12.9
click at [1066, 239] on button "Hoteled" at bounding box center [1087, 236] width 141 height 22
click at [1079, 277] on div "Assigned" at bounding box center [1078, 273] width 122 height 18
click at [1146, 263] on button "Ungroup" at bounding box center [1135, 266] width 45 height 21
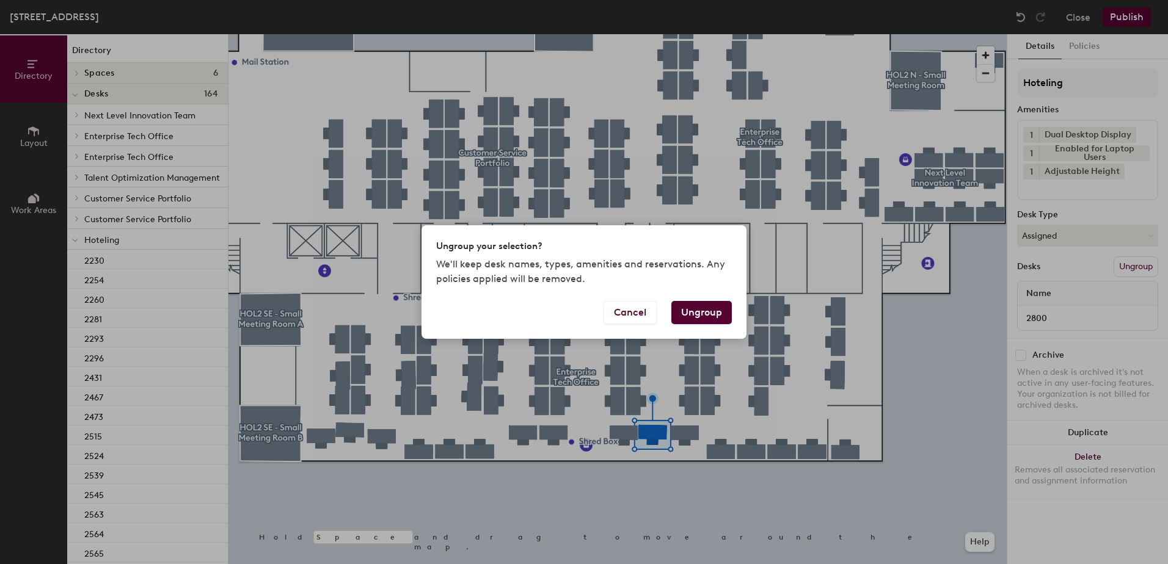
click at [716, 314] on button "Ungroup" at bounding box center [701, 312] width 60 height 23
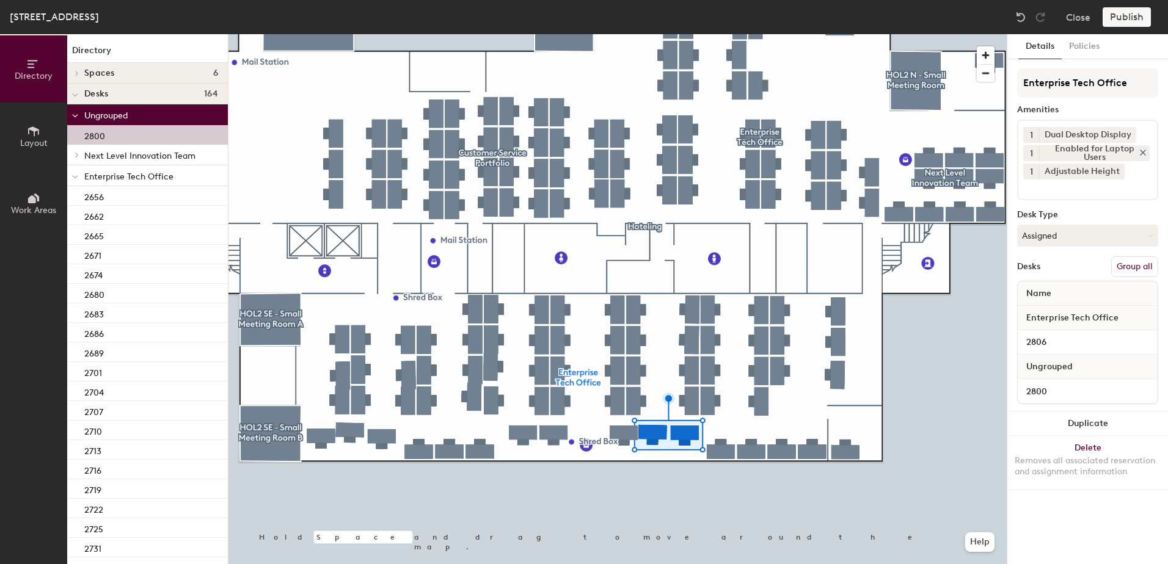
drag, startPoint x: 1142, startPoint y: 271, endPoint x: 1124, endPoint y: 158, distance: 114.3
click at [1142, 269] on button "Group all" at bounding box center [1134, 266] width 47 height 21
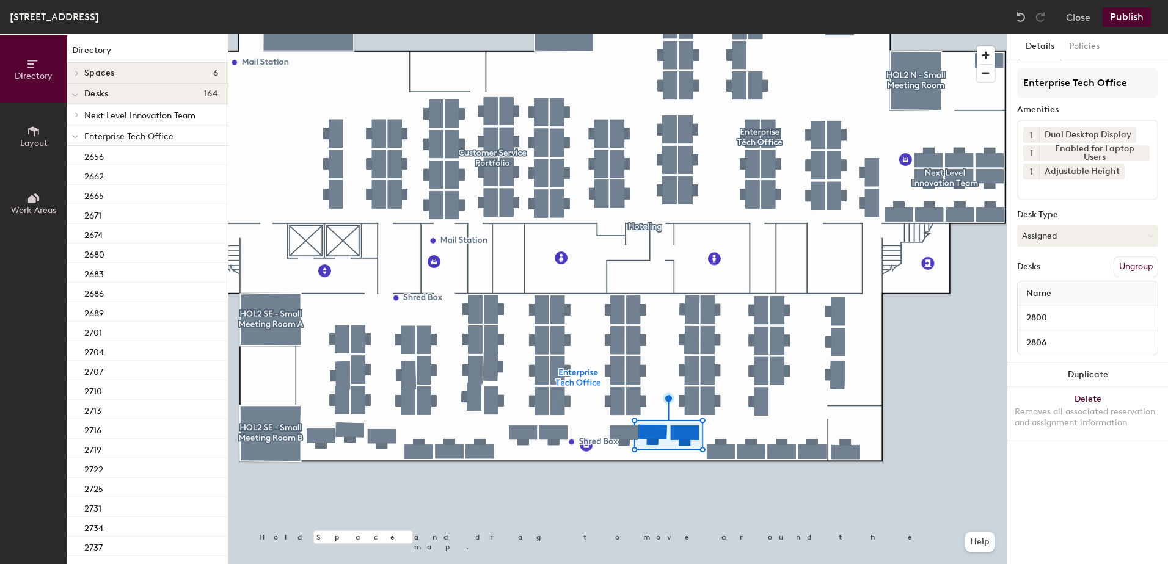
click at [1122, 23] on button "Publish" at bounding box center [1126, 17] width 48 height 20
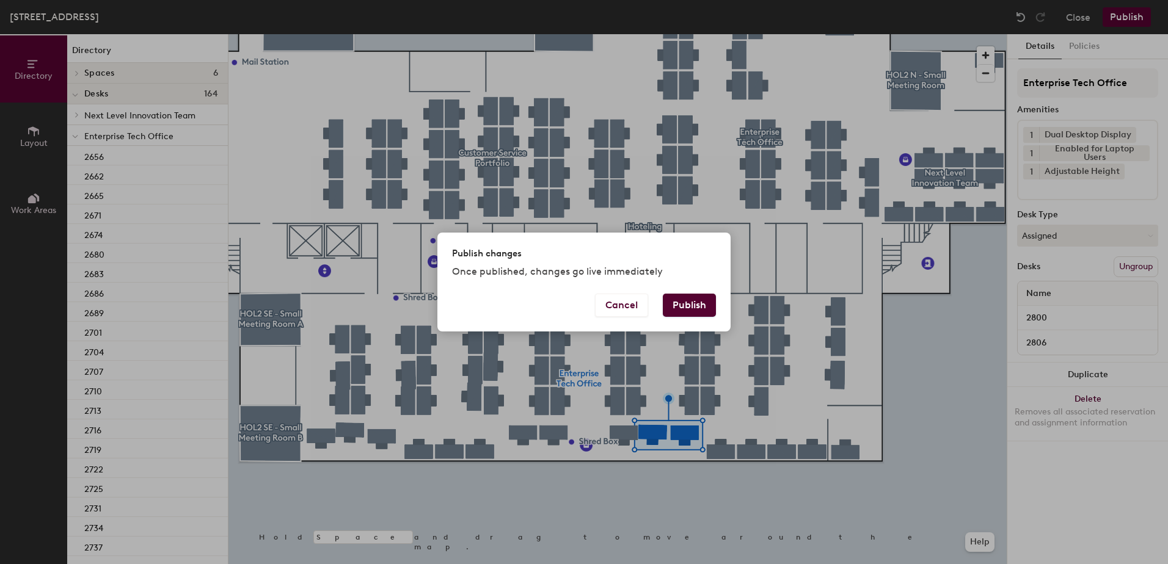
drag, startPoint x: 700, startPoint y: 310, endPoint x: 693, endPoint y: 322, distance: 13.9
click at [699, 308] on button "Publish" at bounding box center [689, 305] width 53 height 23
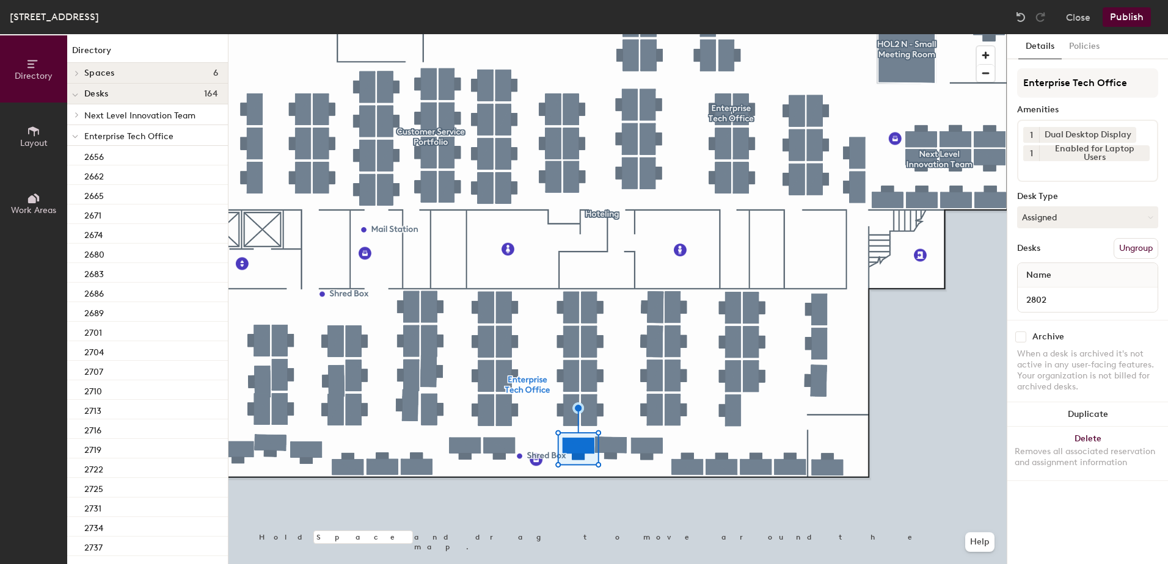
click at [1059, 232] on div "Enterprise Tech Office Amenities 1 Dual Desktop Display 1 Enabled for Laptop Us…" at bounding box center [1087, 194] width 141 height 252
click at [1051, 214] on button "Assigned" at bounding box center [1087, 217] width 141 height 22
drag, startPoint x: 1050, startPoint y: 285, endPoint x: 1050, endPoint y: 292, distance: 6.7
click at [1050, 288] on div "Hoteled" at bounding box center [1078, 292] width 122 height 18
click at [1120, 242] on button "Ungroup" at bounding box center [1135, 248] width 45 height 21
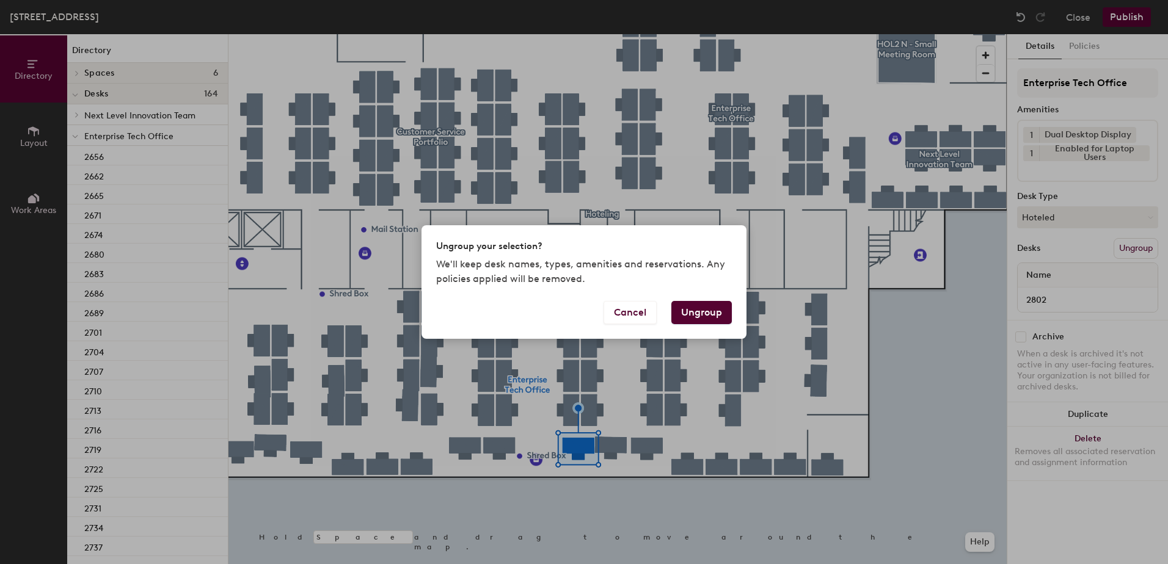
click at [714, 311] on button "Ungroup" at bounding box center [701, 312] width 60 height 23
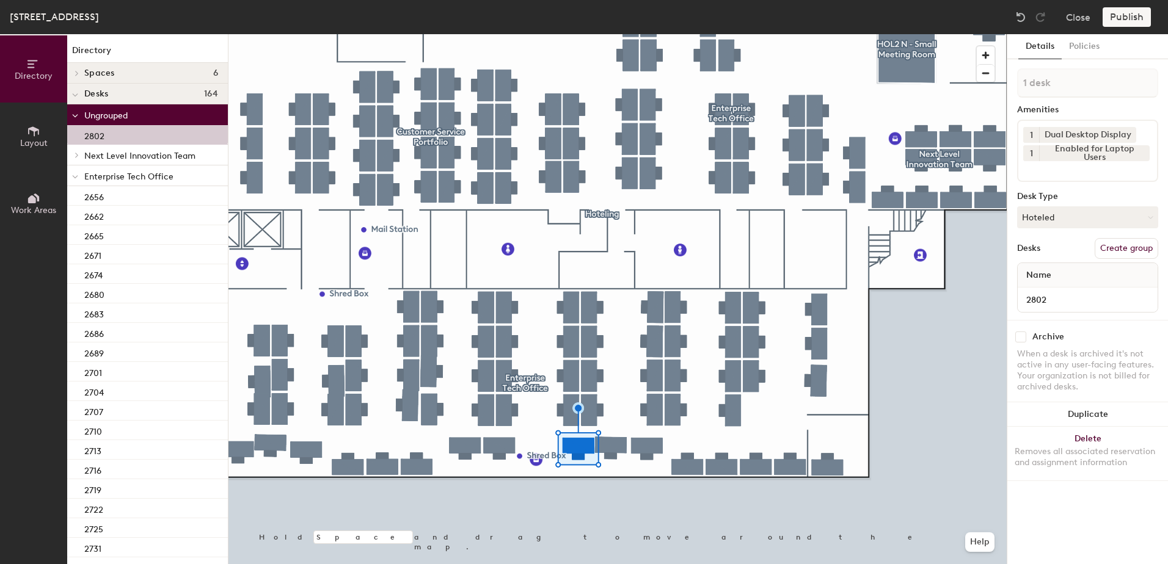
click at [74, 176] on icon at bounding box center [75, 177] width 6 height 5
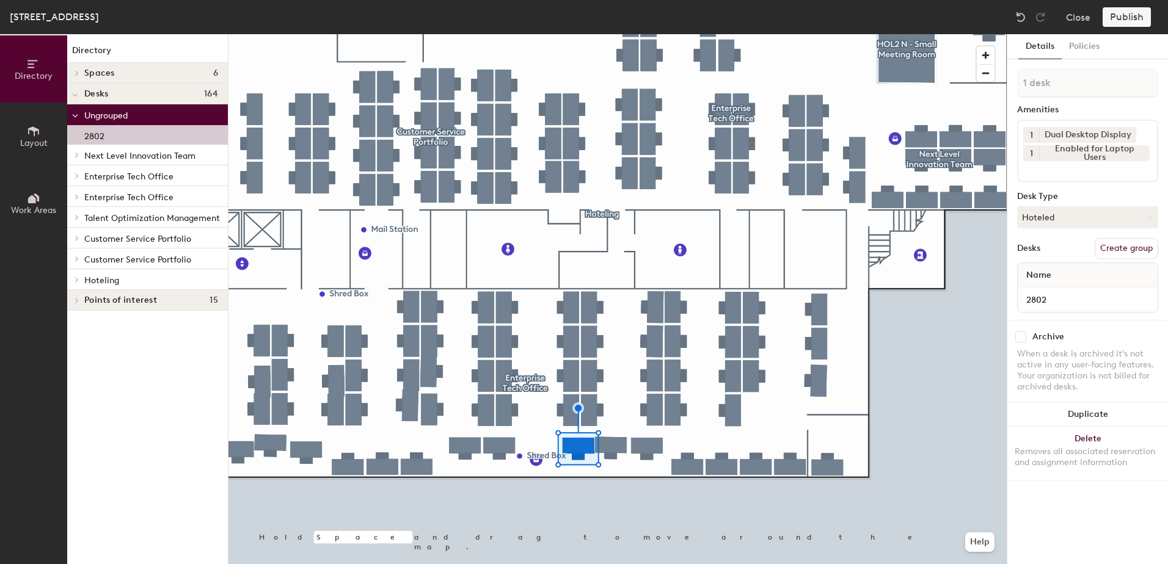
click at [78, 281] on icon at bounding box center [76, 280] width 5 height 6
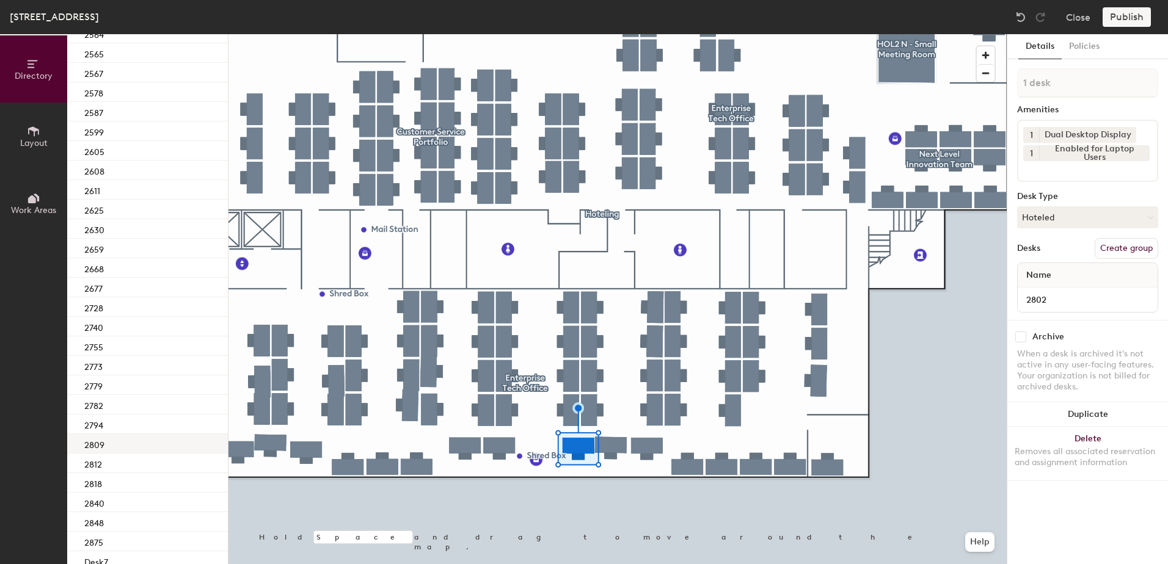
scroll to position [541, 0]
click at [194, 448] on div "2809" at bounding box center [147, 443] width 161 height 20
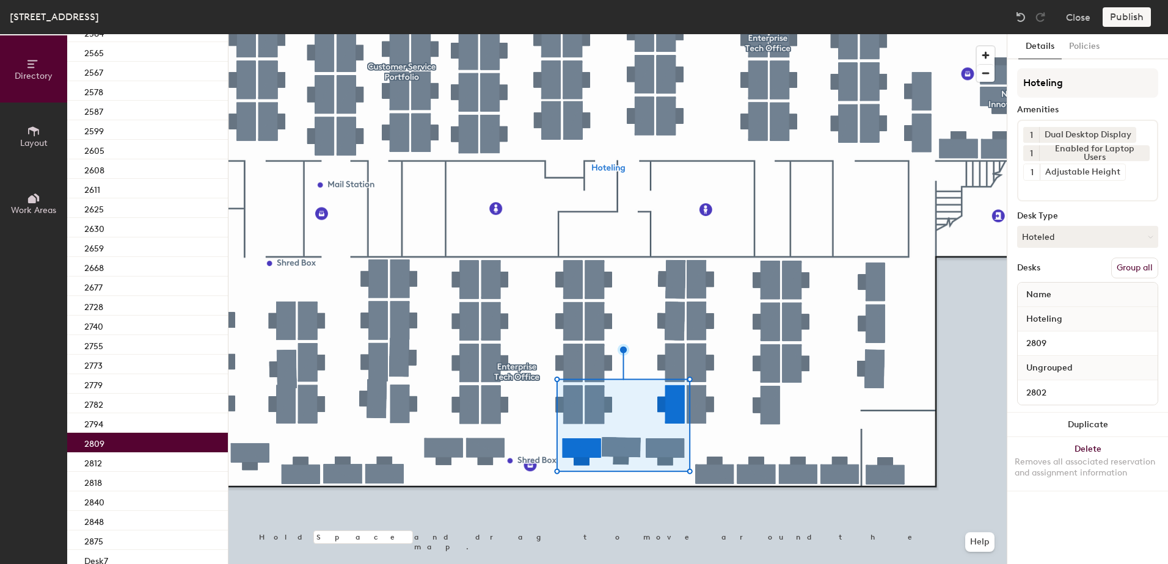
click at [1147, 269] on button "Group all" at bounding box center [1134, 268] width 47 height 21
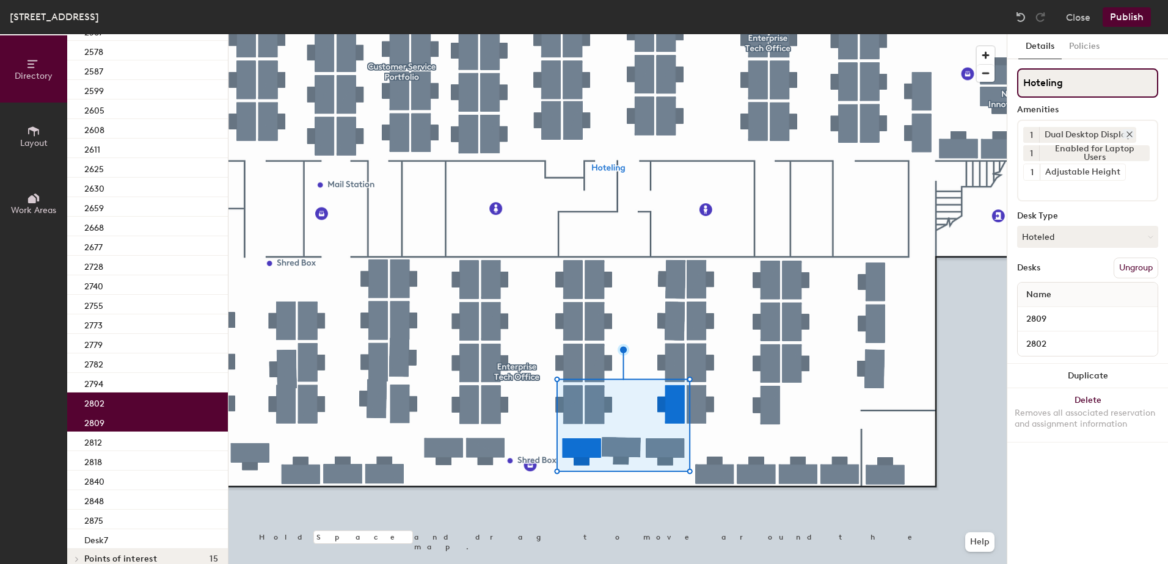
scroll to position [501, 0]
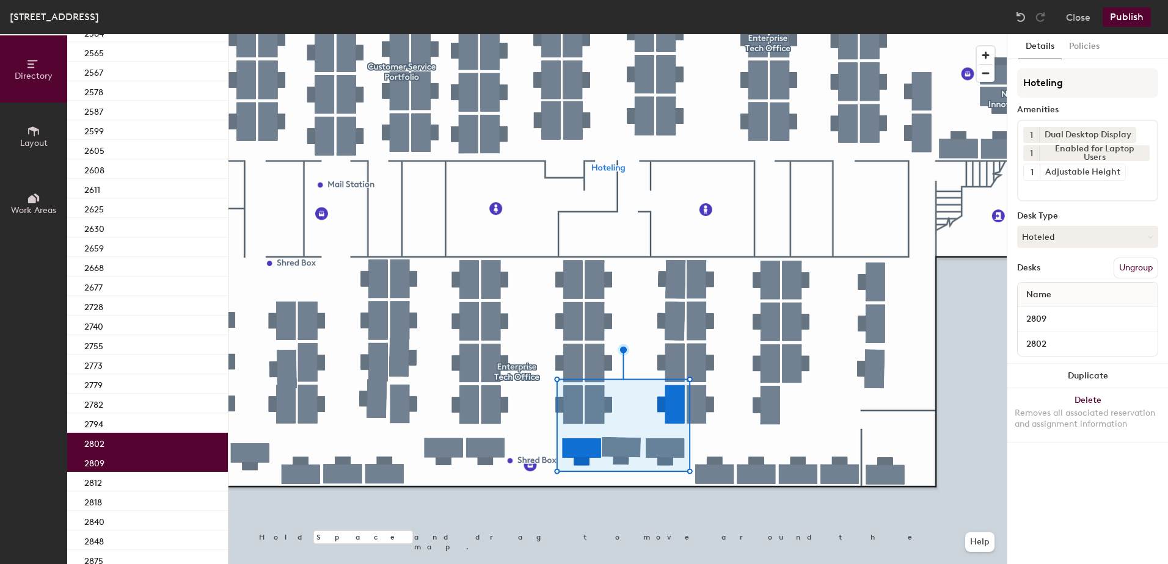
click at [1125, 10] on button "Publish" at bounding box center [1126, 17] width 48 height 20
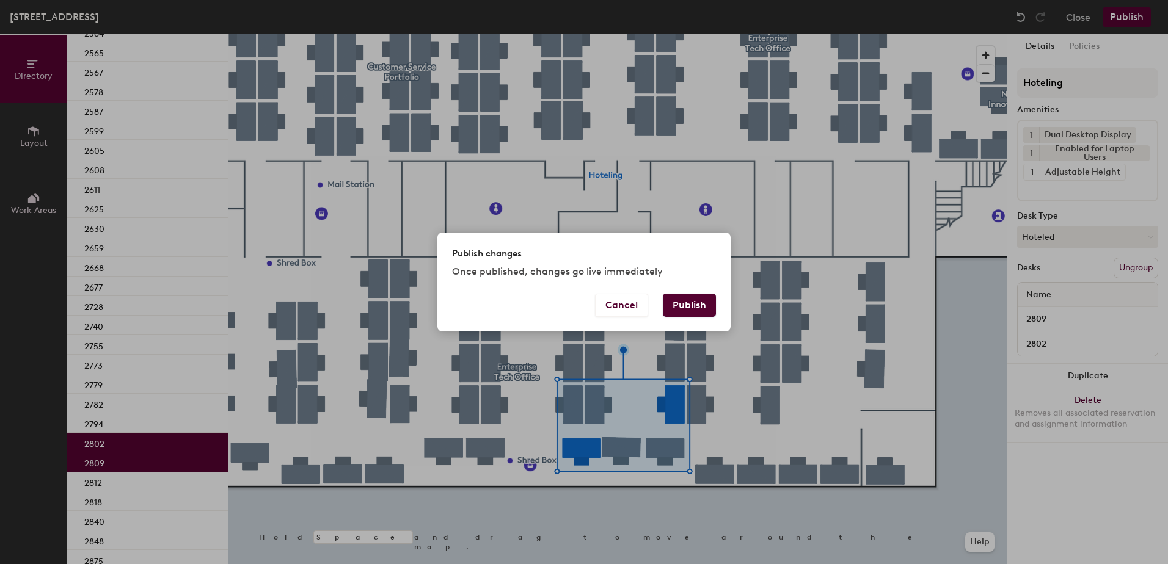
click at [699, 302] on button "Publish" at bounding box center [689, 305] width 53 height 23
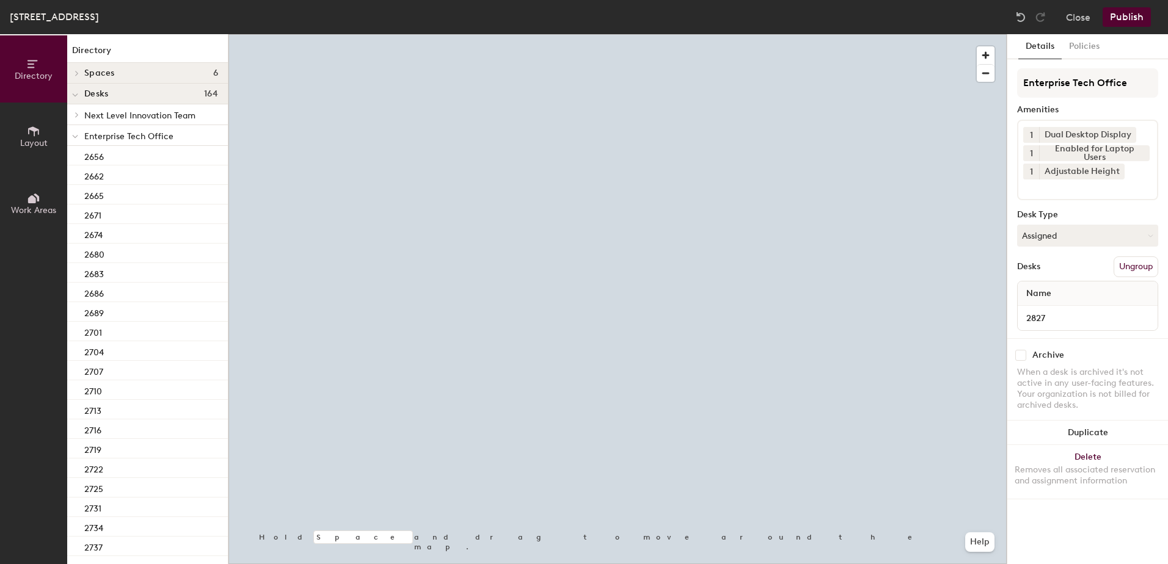
drag, startPoint x: 1051, startPoint y: 231, endPoint x: 1054, endPoint y: 255, distance: 23.3
click at [1052, 233] on button "Assigned" at bounding box center [1087, 236] width 141 height 22
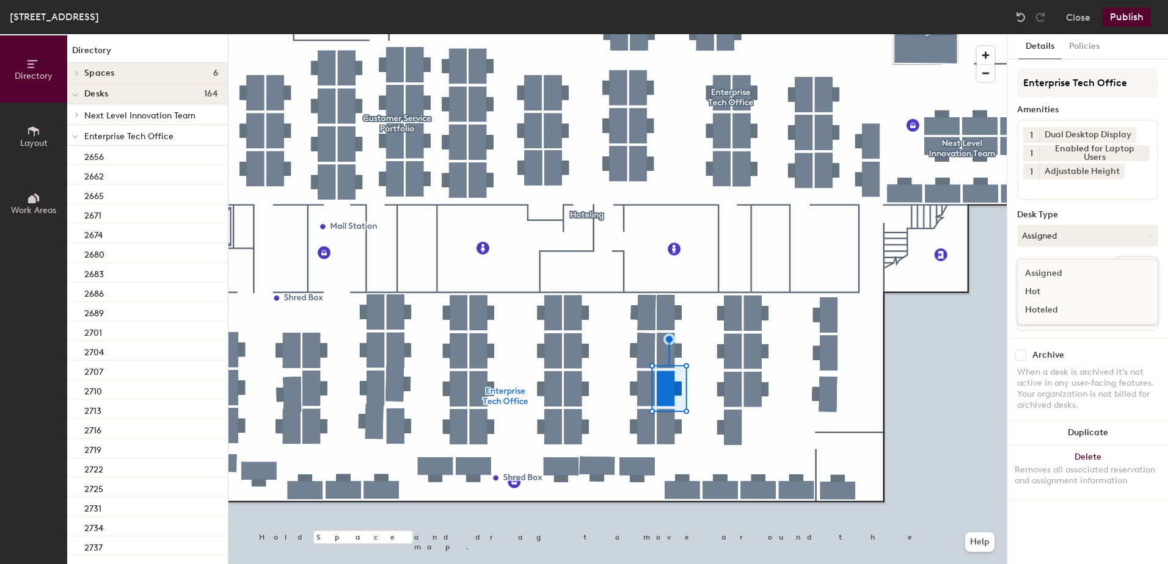
click at [1053, 321] on div "Assigned Hot Hoteled" at bounding box center [1087, 292] width 141 height 66
click at [1061, 242] on button "Assigned" at bounding box center [1087, 236] width 141 height 22
click at [1050, 314] on div "Hoteled" at bounding box center [1078, 310] width 122 height 18
click at [1133, 264] on button "Ungroup" at bounding box center [1135, 266] width 45 height 21
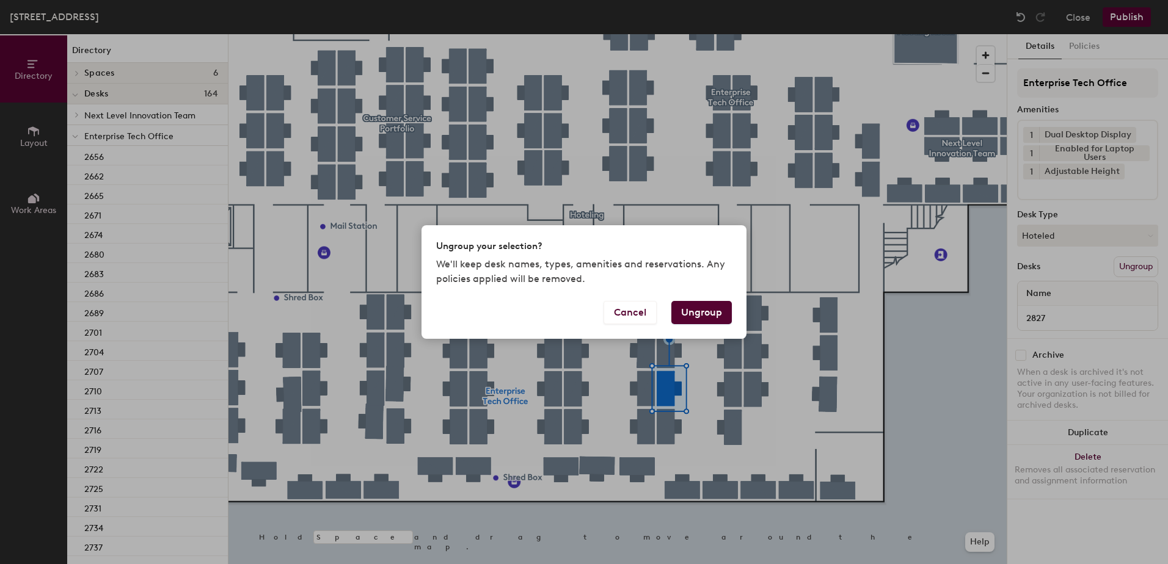
click at [699, 317] on button "Ungroup" at bounding box center [701, 312] width 60 height 23
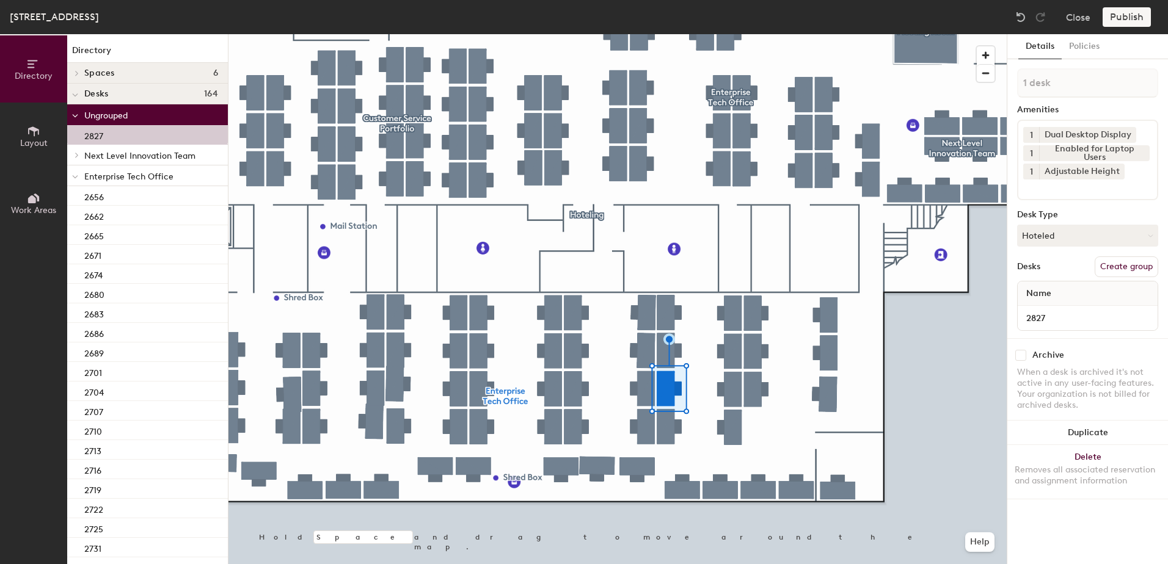
click at [73, 176] on icon at bounding box center [75, 177] width 5 height 2
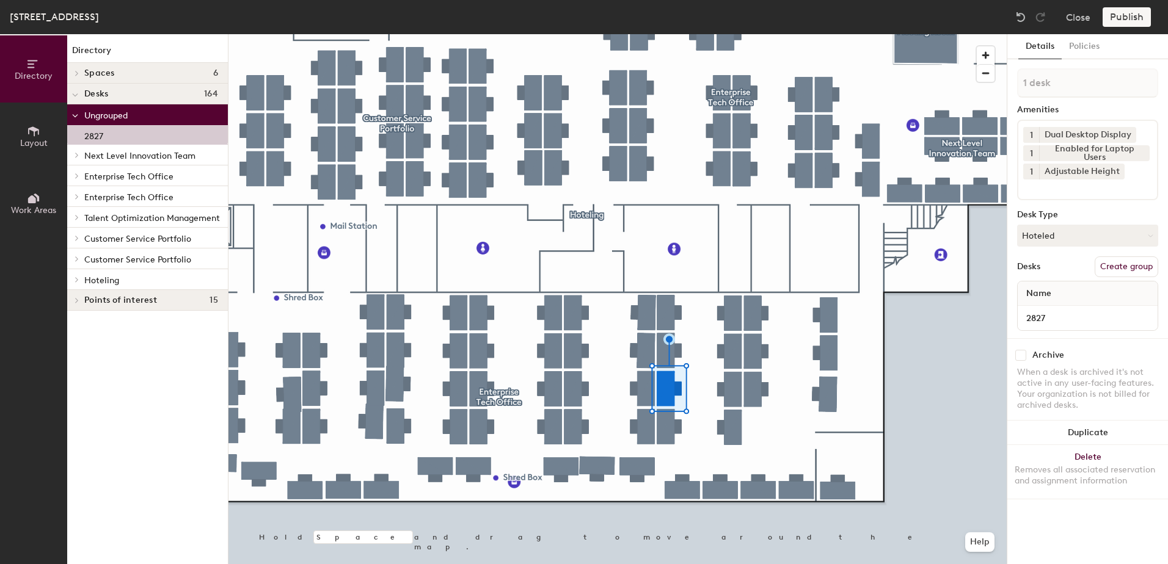
click at [77, 281] on icon at bounding box center [76, 280] width 5 height 6
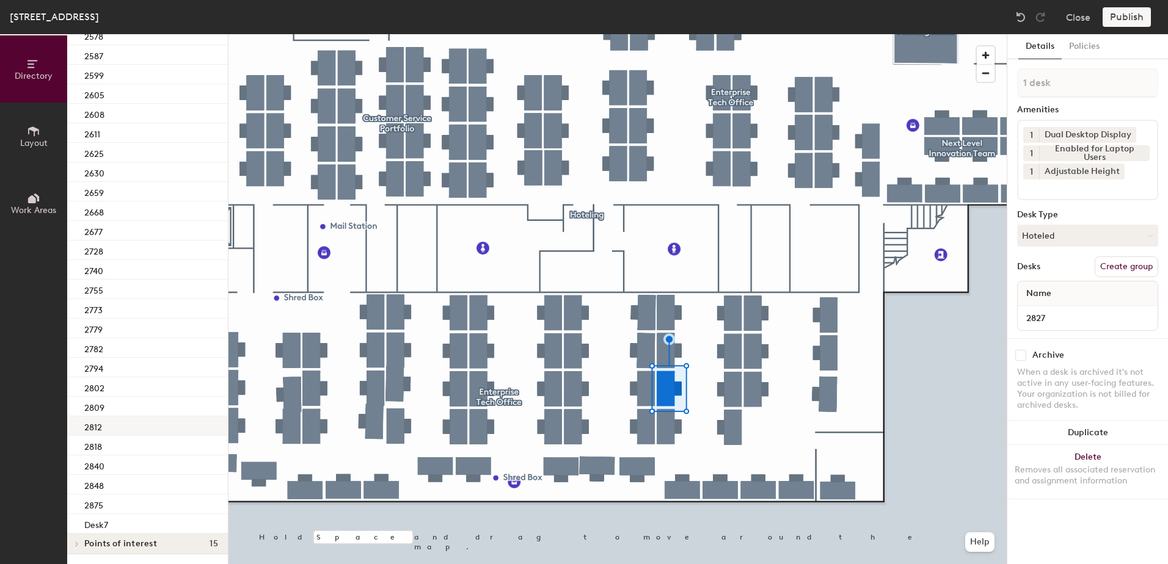
scroll to position [606, 0]
click at [175, 459] on div "2840" at bounding box center [147, 466] width 161 height 20
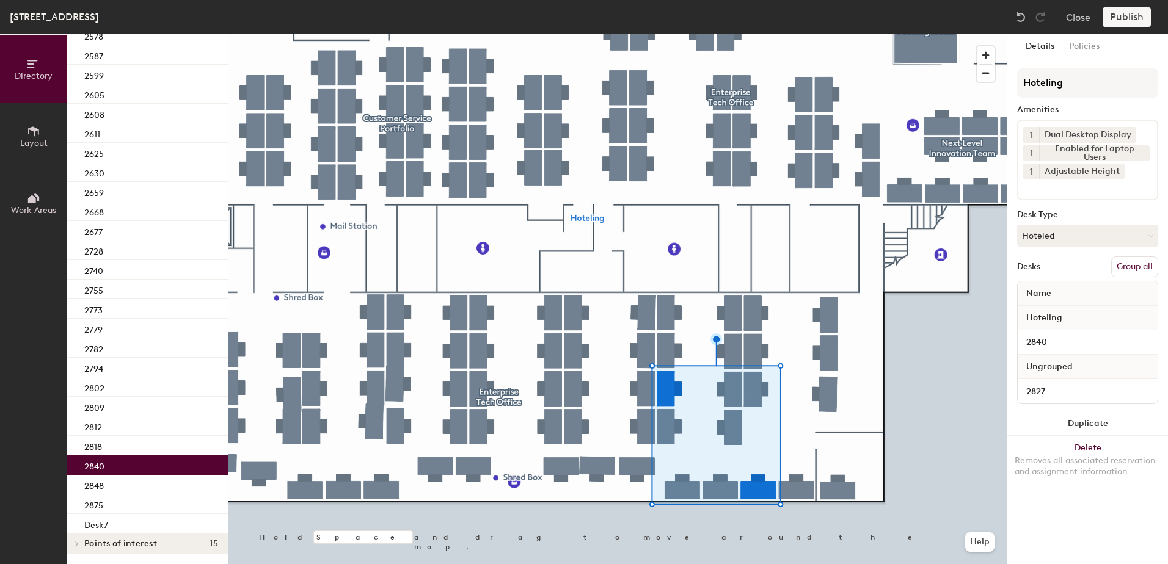
click at [1137, 268] on button "Group all" at bounding box center [1134, 266] width 47 height 21
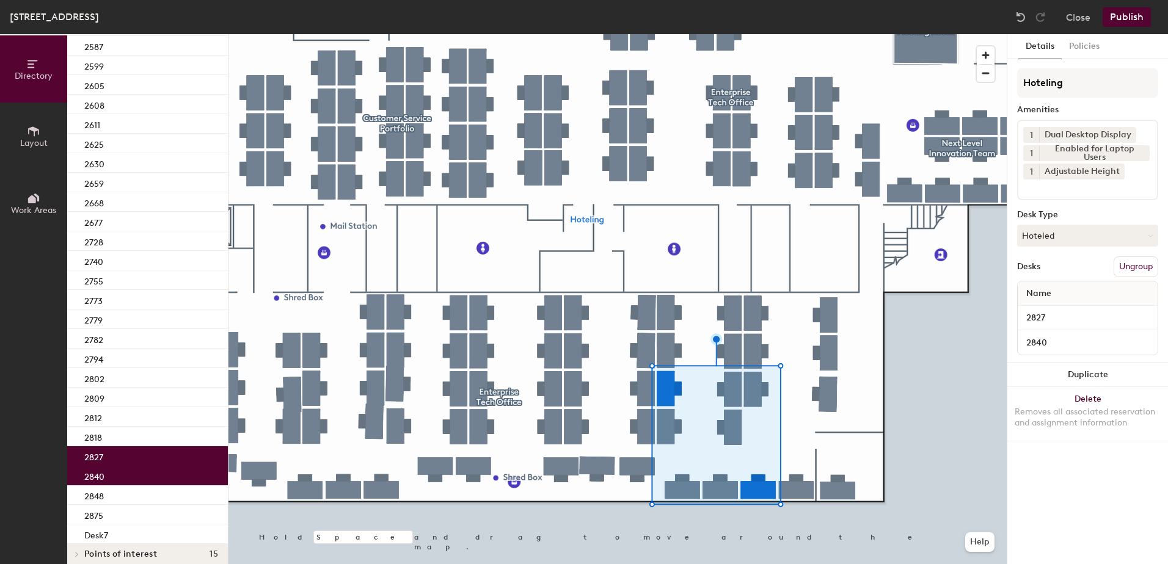
click at [1119, 17] on button "Publish" at bounding box center [1126, 17] width 48 height 20
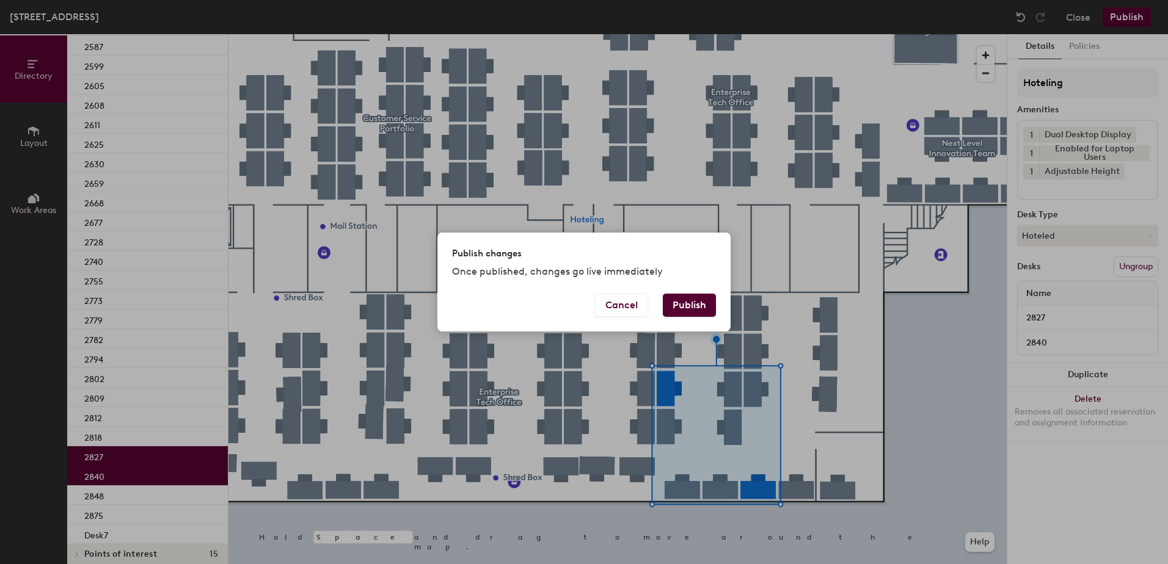
click at [690, 308] on button "Publish" at bounding box center [689, 305] width 53 height 23
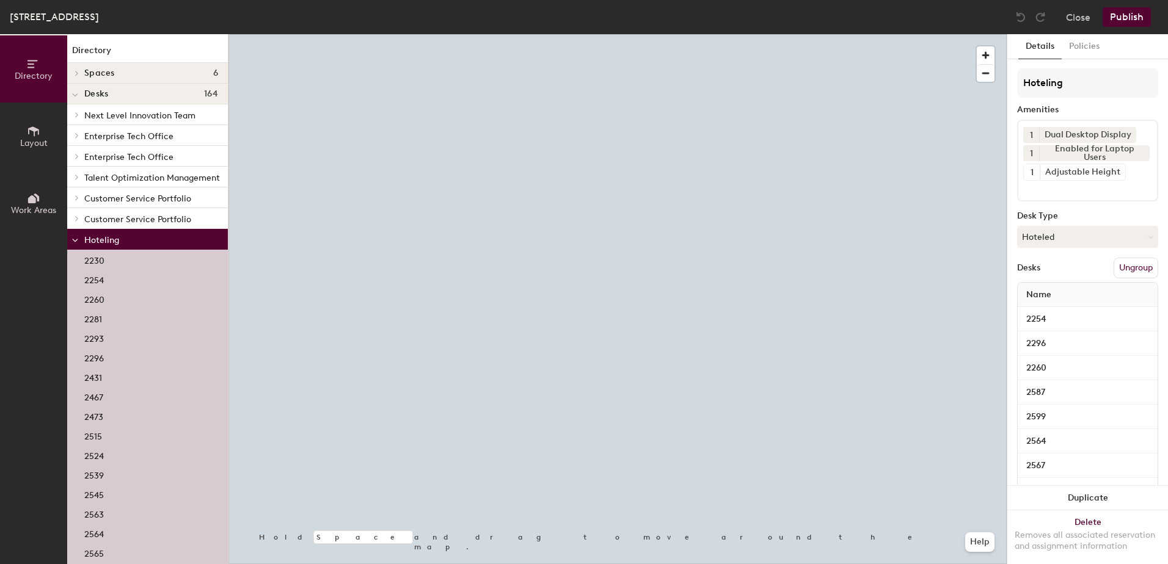
click at [518, 34] on div at bounding box center [617, 34] width 778 height 0
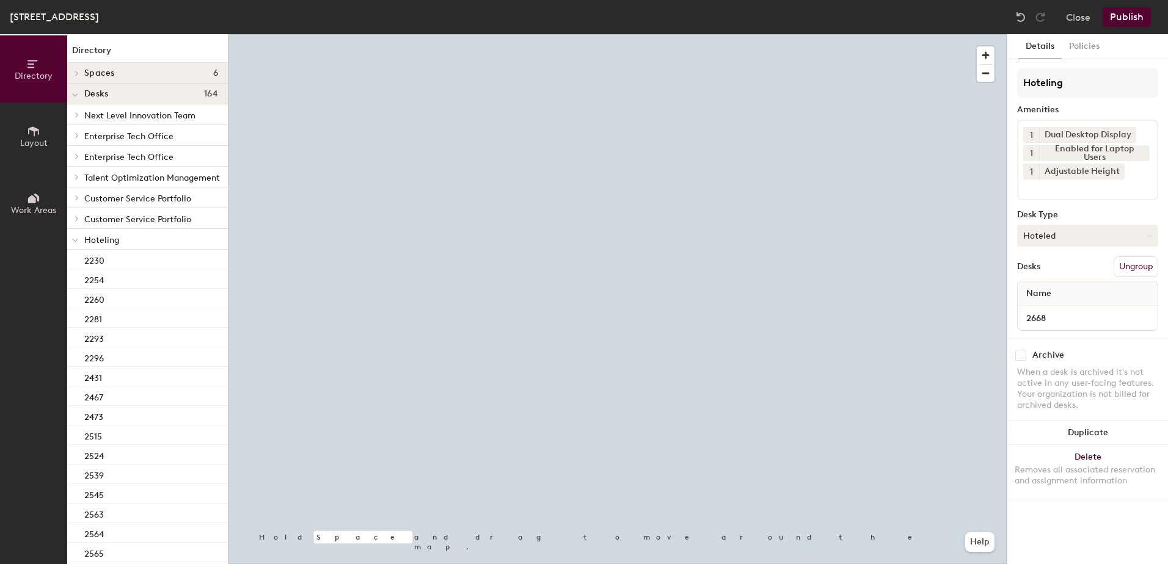
click at [1080, 239] on button "Hoteled" at bounding box center [1087, 236] width 141 height 22
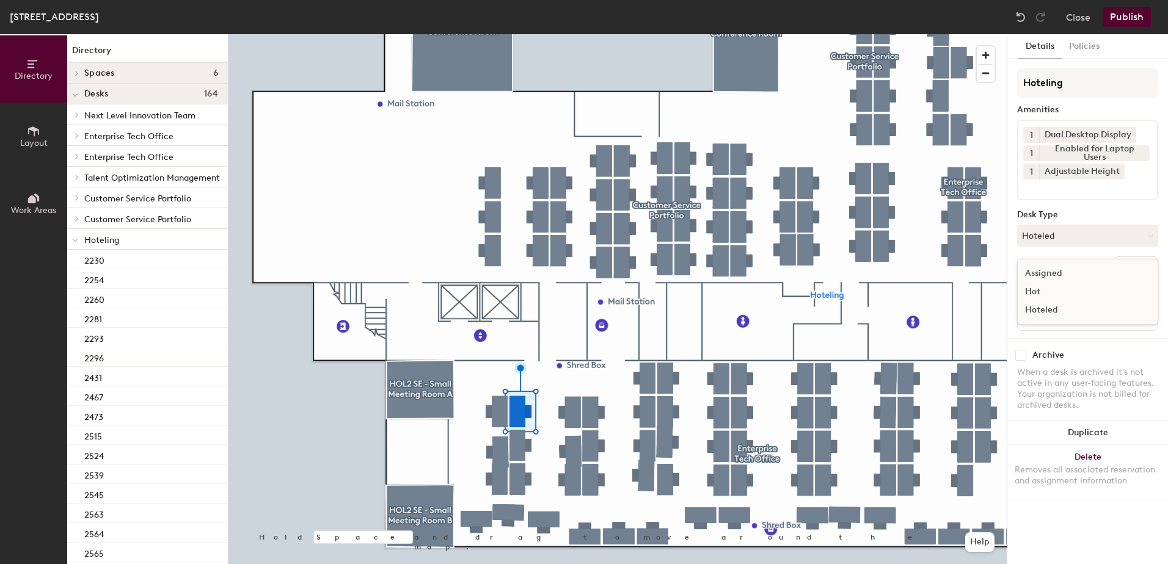
click at [1072, 274] on div "Assigned" at bounding box center [1078, 273] width 122 height 18
click at [1126, 273] on button "Ungroup" at bounding box center [1135, 266] width 45 height 21
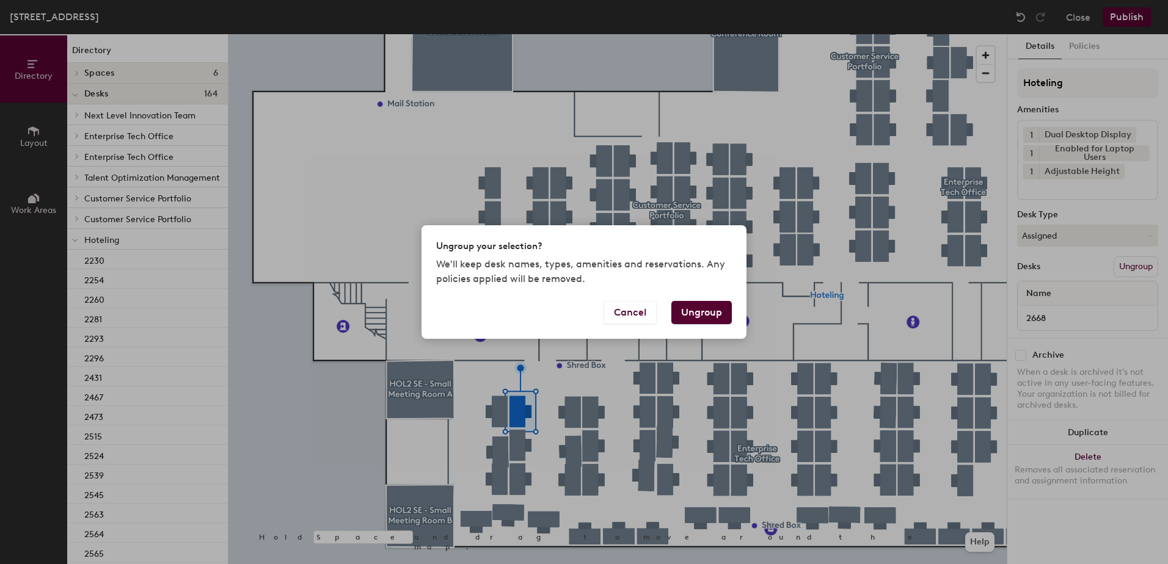
click at [693, 314] on button "Ungroup" at bounding box center [701, 312] width 60 height 23
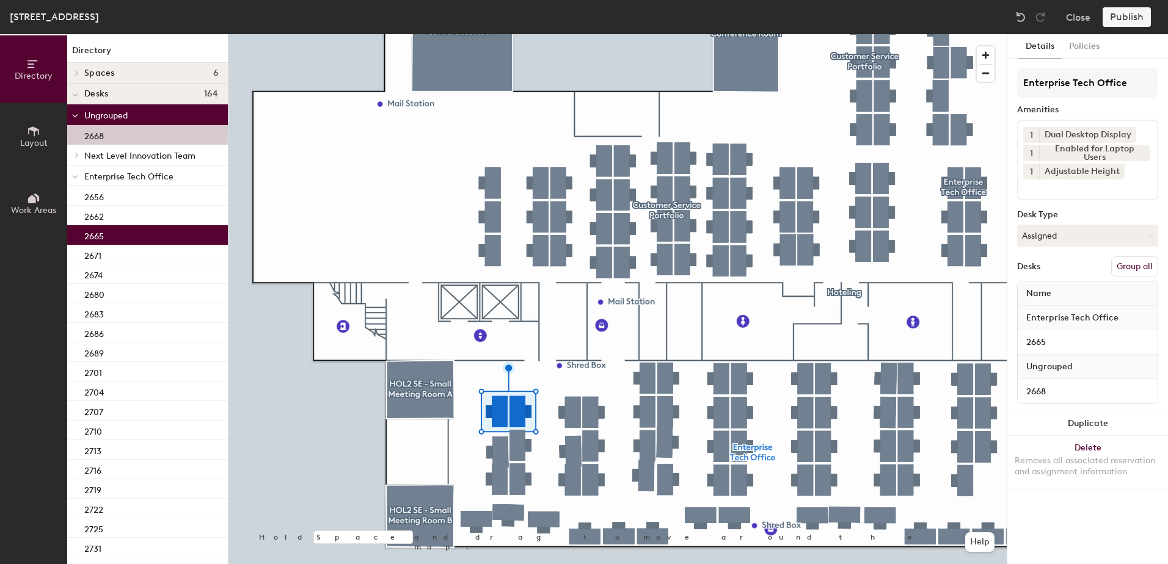
click at [1135, 261] on button "Group all" at bounding box center [1134, 266] width 47 height 21
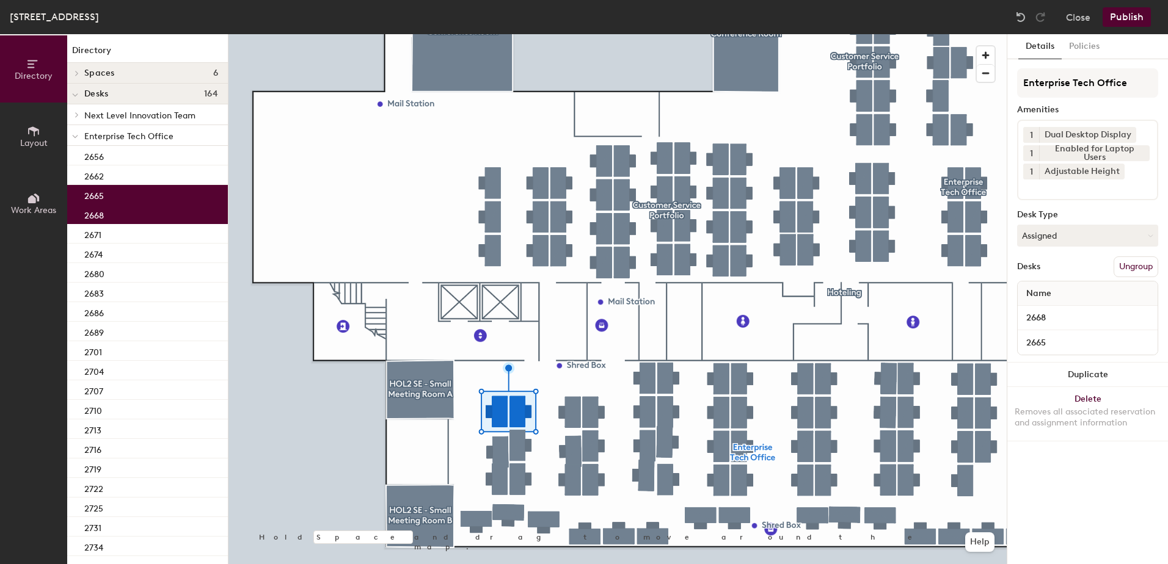
click at [1136, 19] on button "Publish" at bounding box center [1126, 17] width 48 height 20
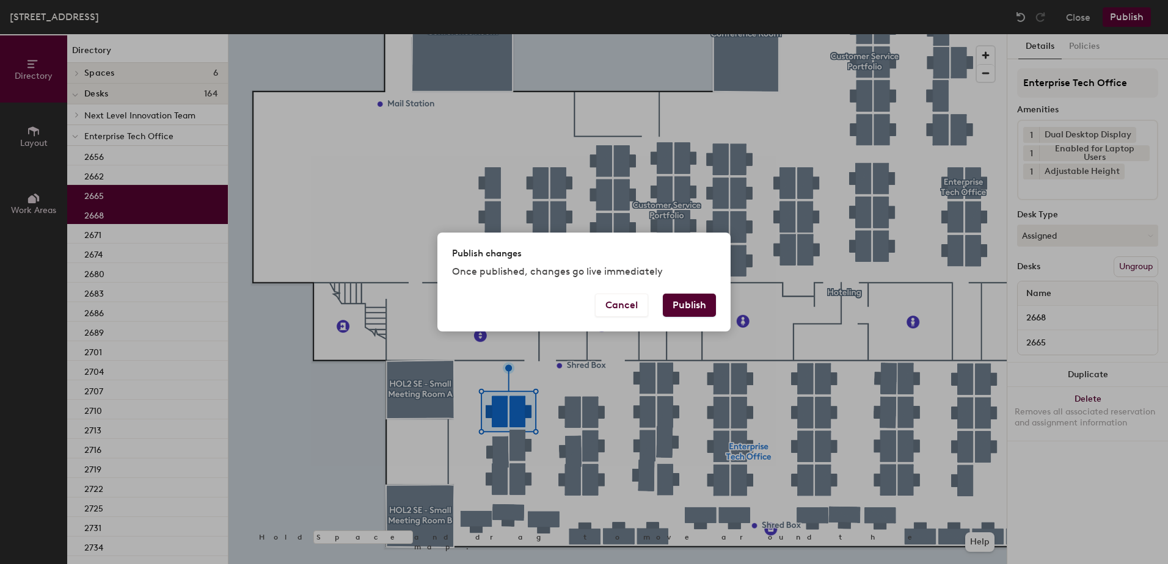
click at [689, 300] on button "Publish" at bounding box center [689, 305] width 53 height 23
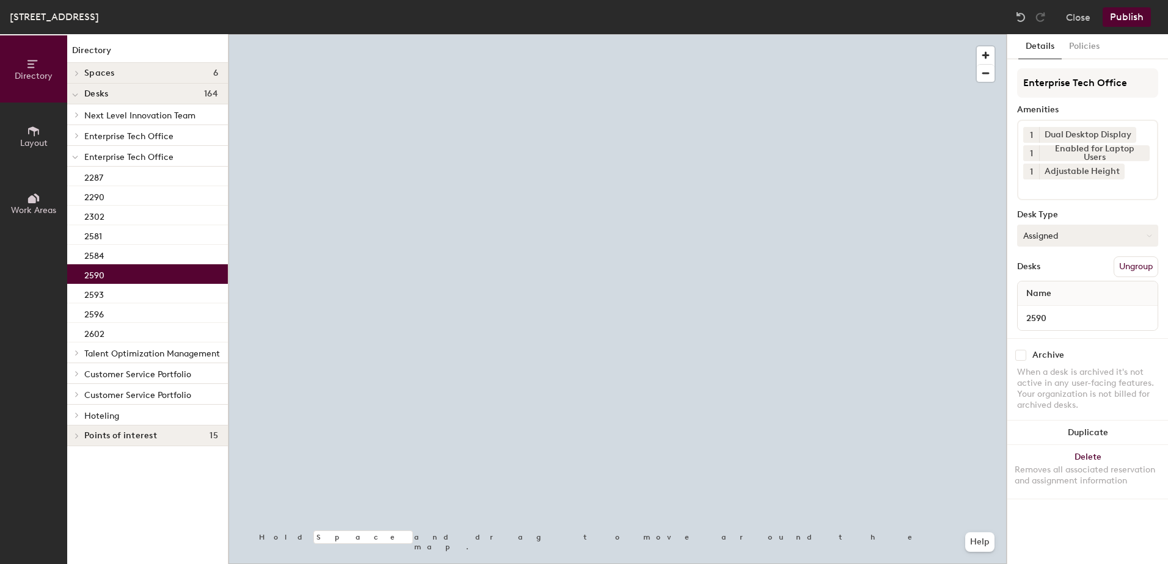
click at [1055, 236] on button "Assigned" at bounding box center [1087, 236] width 141 height 22
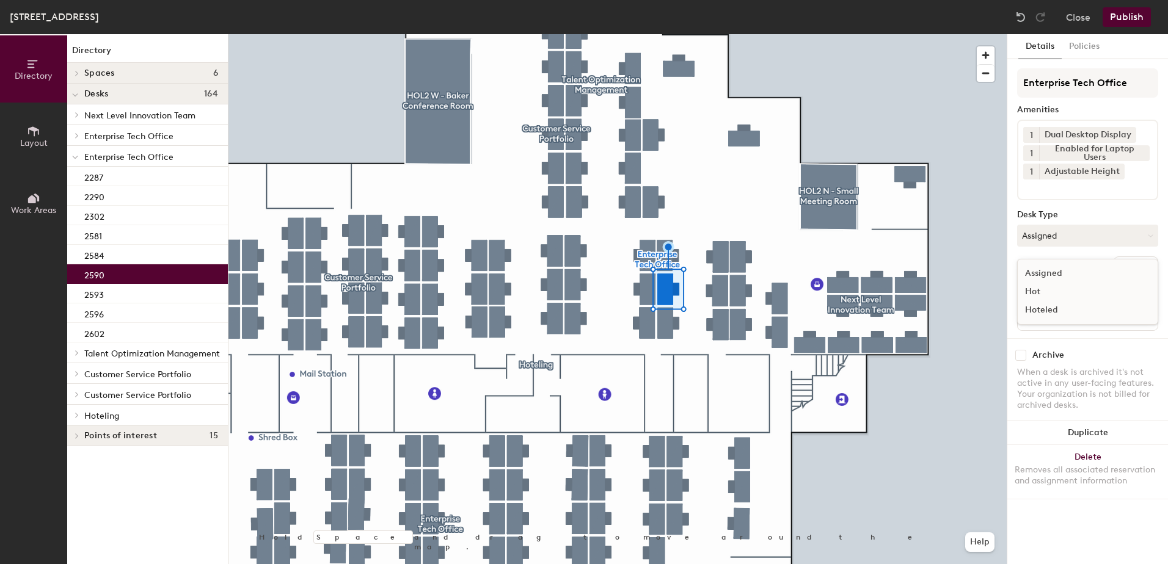
click at [1059, 307] on div "Hoteled" at bounding box center [1078, 310] width 122 height 18
click at [1149, 269] on button "Ungroup" at bounding box center [1135, 266] width 45 height 21
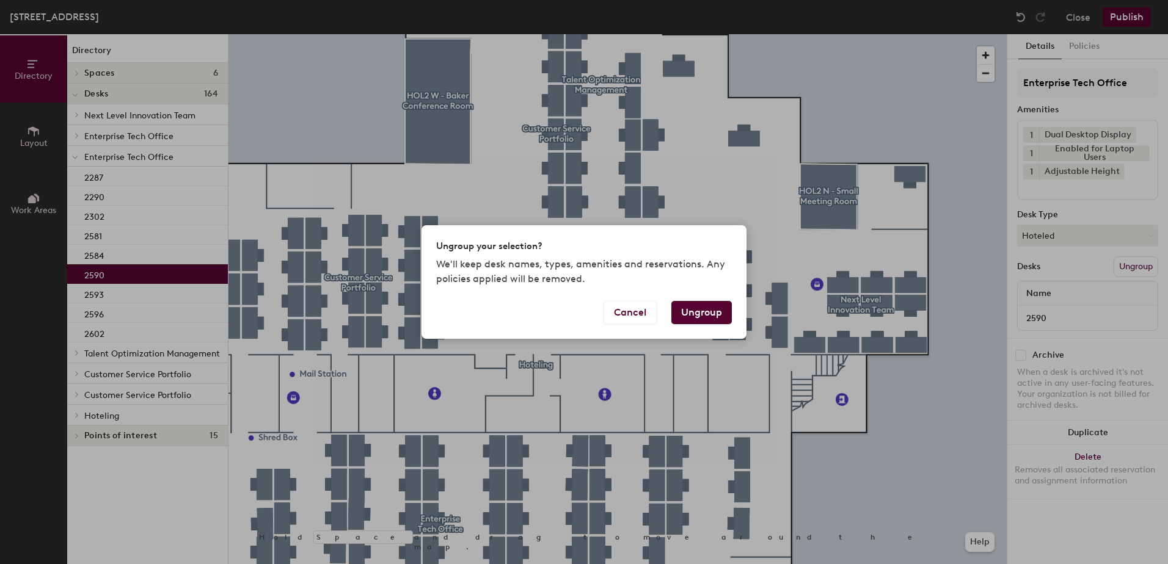
click at [710, 311] on button "Ungroup" at bounding box center [701, 312] width 60 height 23
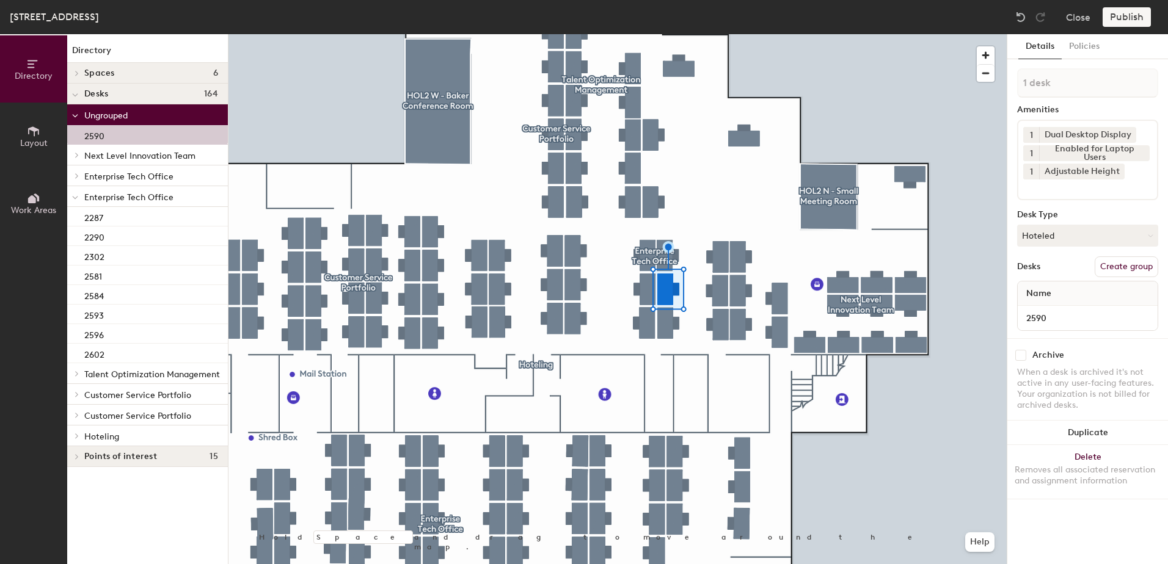
click at [75, 200] on icon at bounding box center [75, 197] width 6 height 5
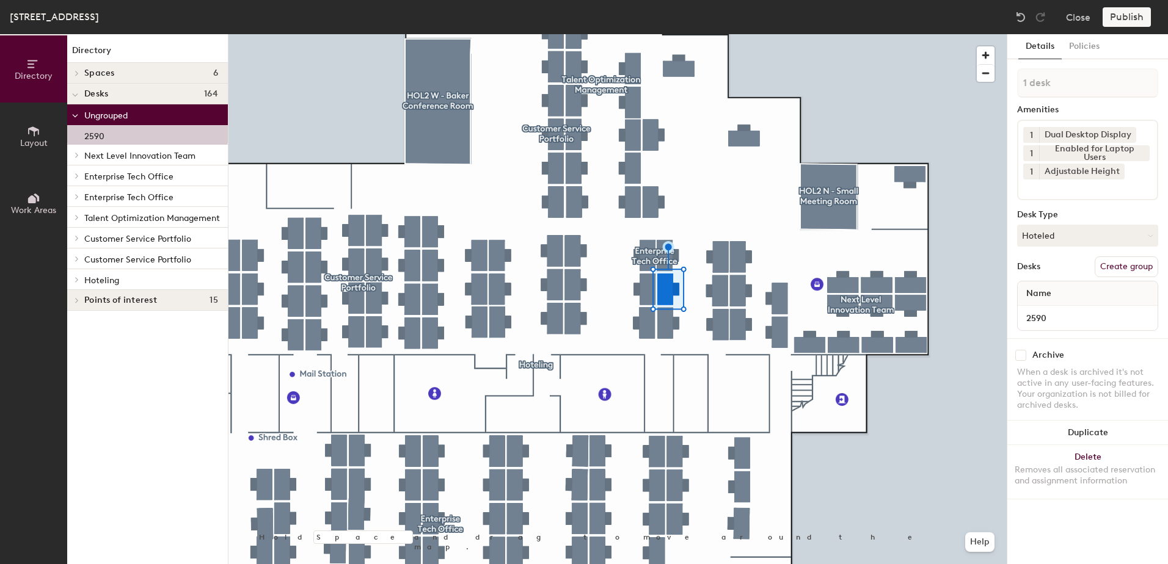
click at [78, 278] on icon at bounding box center [76, 280] width 5 height 6
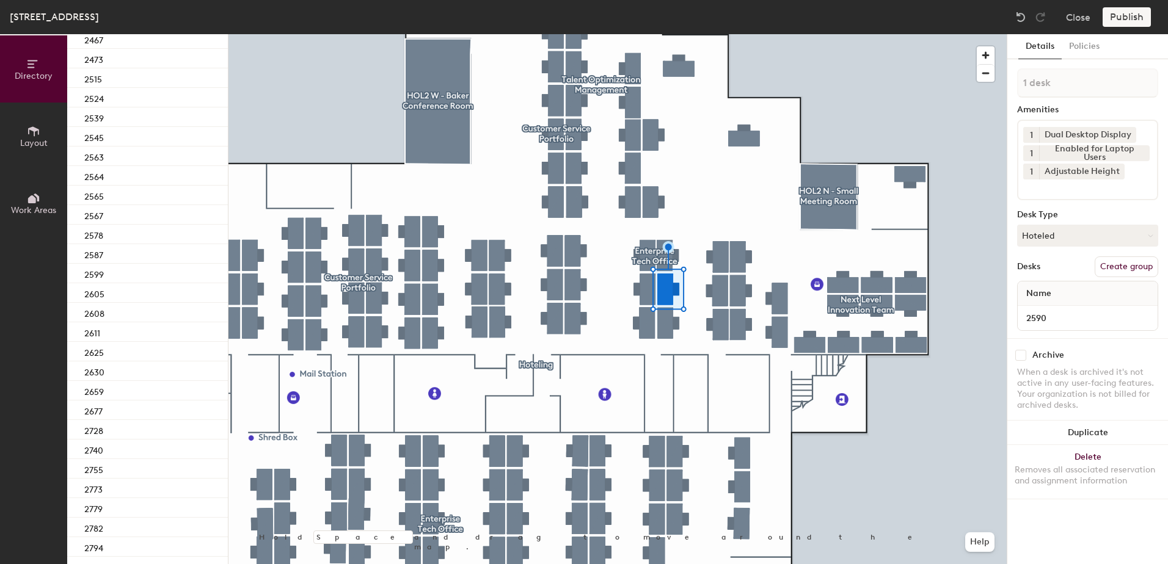
scroll to position [407, 0]
click at [150, 267] on div "2599" at bounding box center [147, 264] width 161 height 20
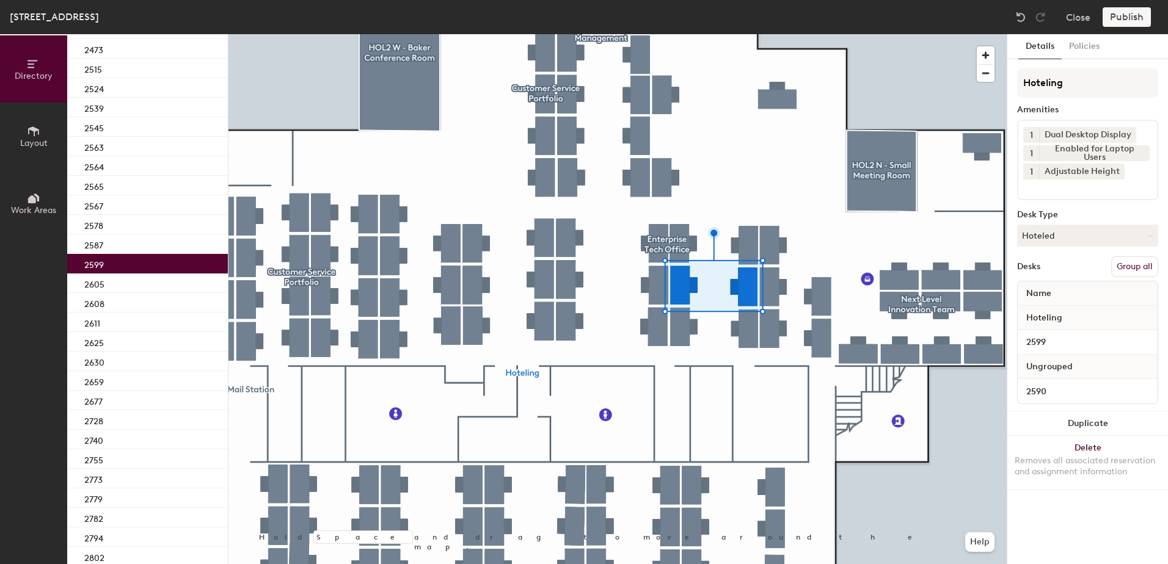
drag, startPoint x: 1132, startPoint y: 266, endPoint x: 1125, endPoint y: 223, distance: 43.3
click at [1133, 264] on button "Group all" at bounding box center [1134, 266] width 47 height 21
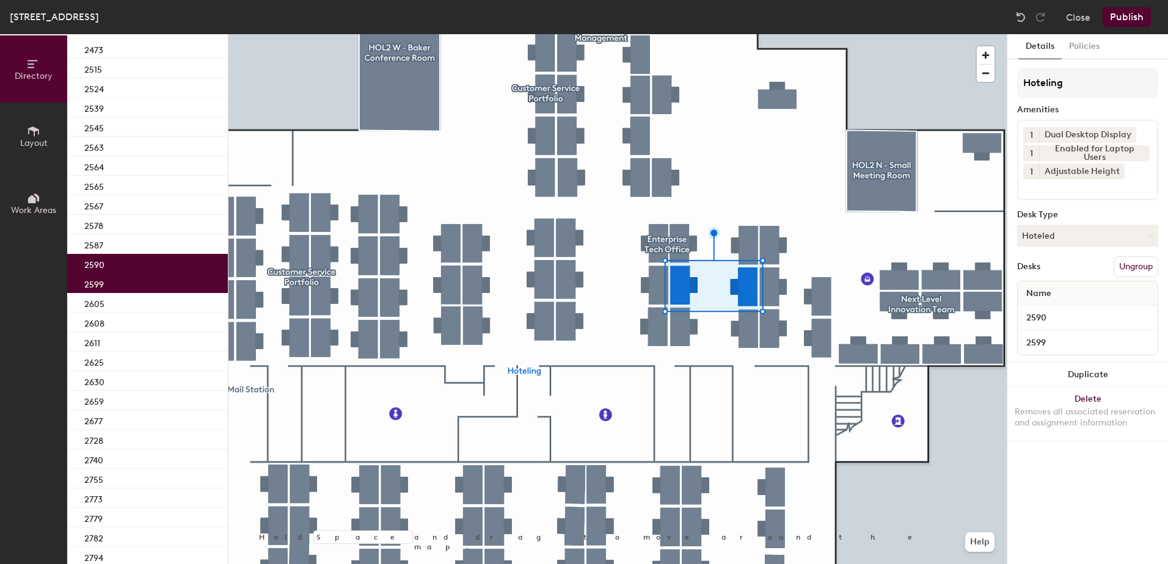
click at [1127, 16] on button "Publish" at bounding box center [1126, 17] width 48 height 20
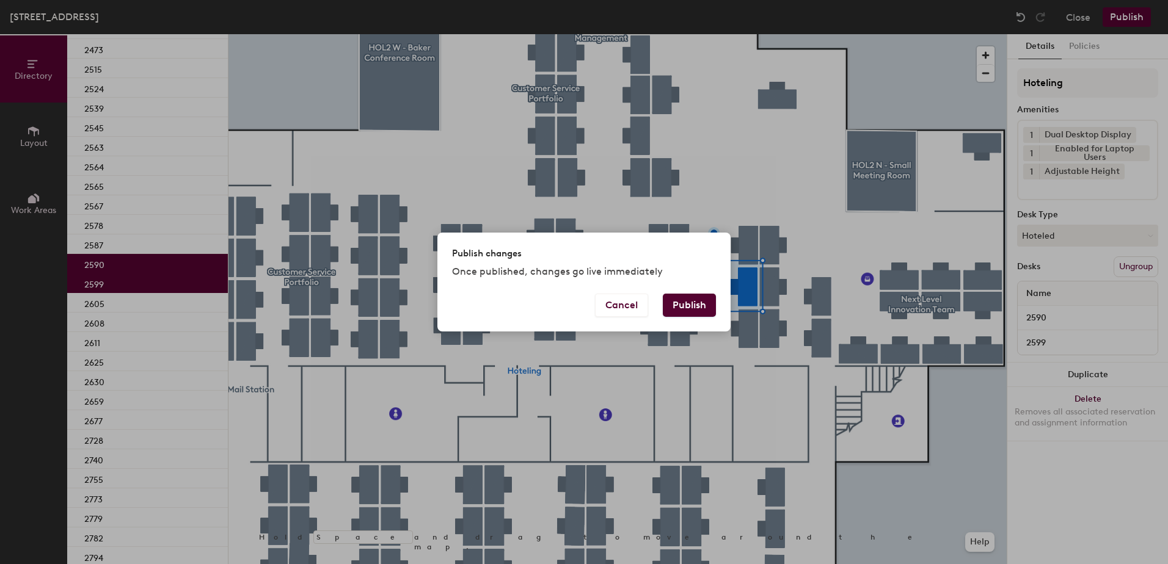
drag, startPoint x: 697, startPoint y: 299, endPoint x: 686, endPoint y: 300, distance: 10.5
click at [691, 298] on button "Publish" at bounding box center [689, 305] width 53 height 23
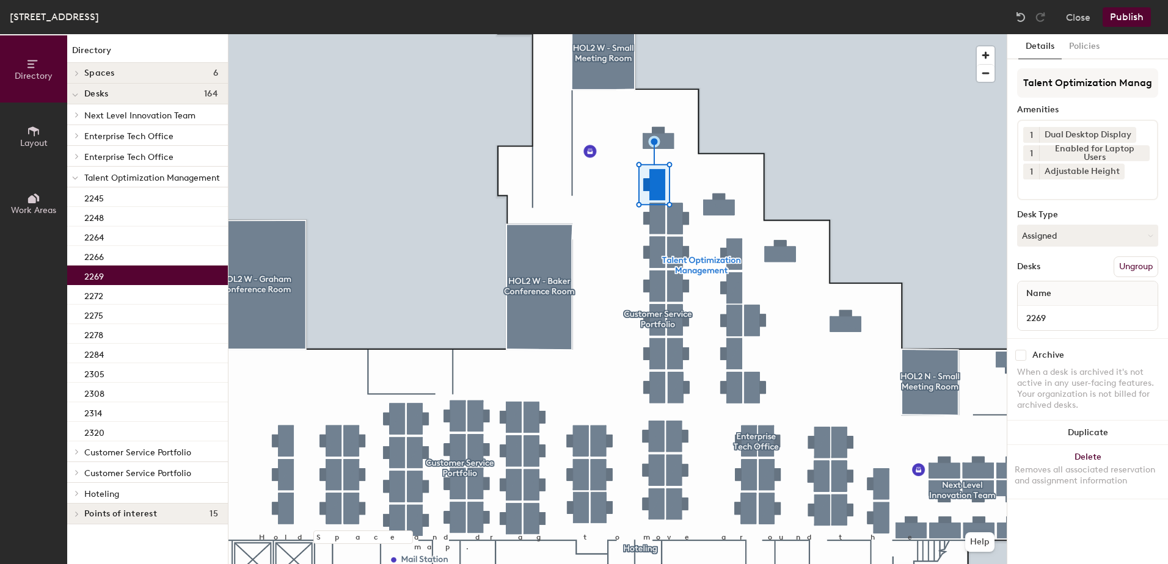
click at [1059, 250] on div "Talent Optimization Management Amenities 1 Dual Desktop Display 1 Enabled for L…" at bounding box center [1087, 203] width 141 height 270
click at [1061, 253] on div "Talent Optimization Management Amenities 1 Dual Desktop Display 1 Enabled for L…" at bounding box center [1087, 203] width 141 height 270
click at [1060, 238] on button "Assigned" at bounding box center [1087, 236] width 141 height 22
click at [1042, 314] on div "Hoteled" at bounding box center [1078, 310] width 122 height 18
click at [1131, 269] on button "Ungroup" at bounding box center [1135, 266] width 45 height 21
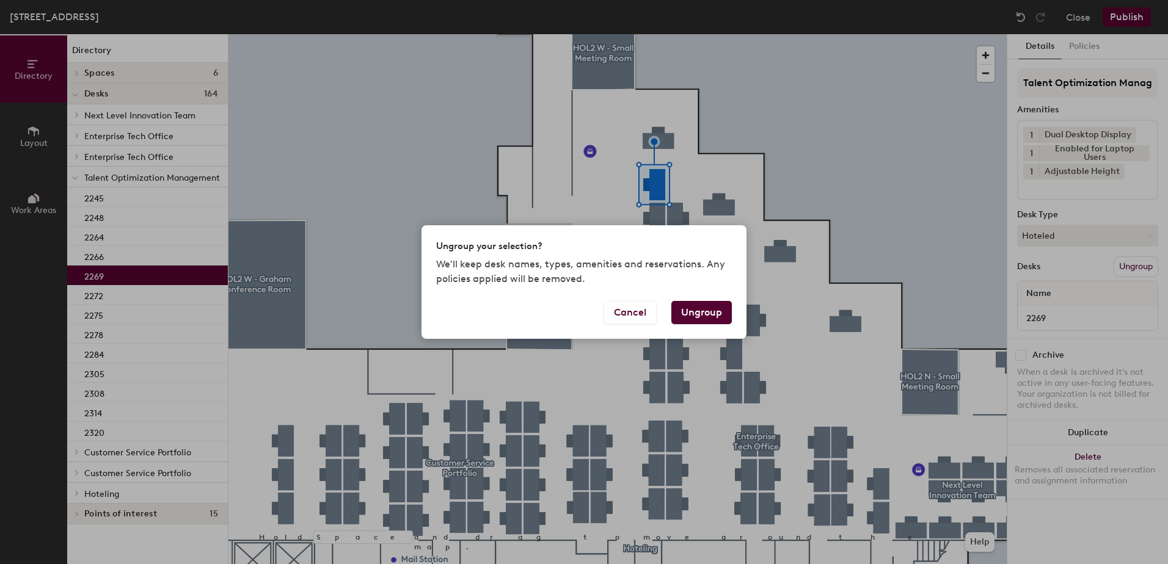
click at [713, 310] on button "Ungroup" at bounding box center [701, 312] width 60 height 23
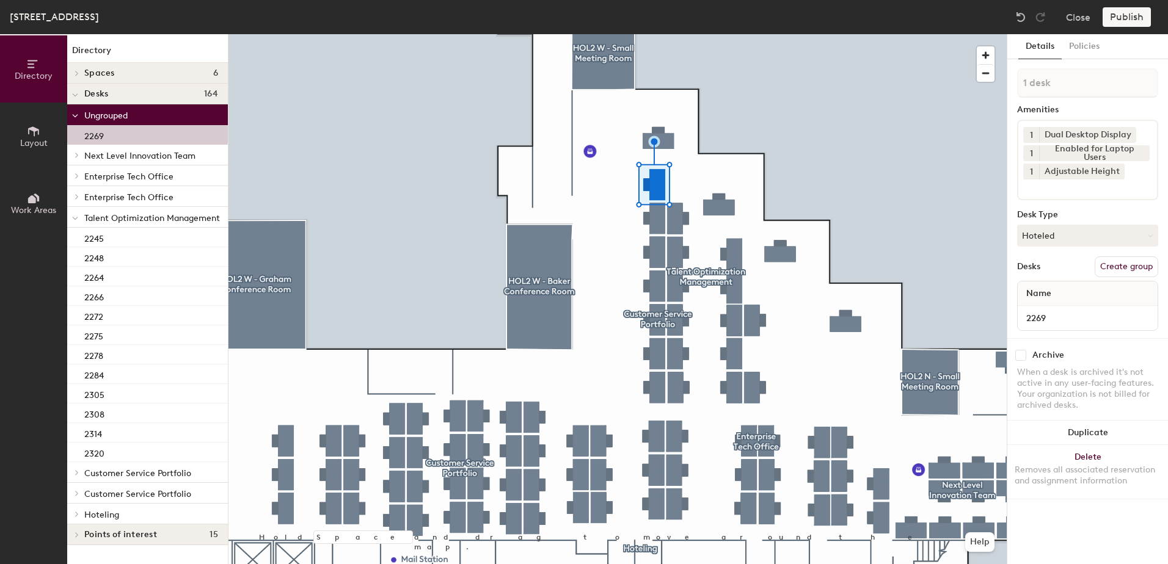
click at [72, 219] on div at bounding box center [75, 217] width 16 height 20
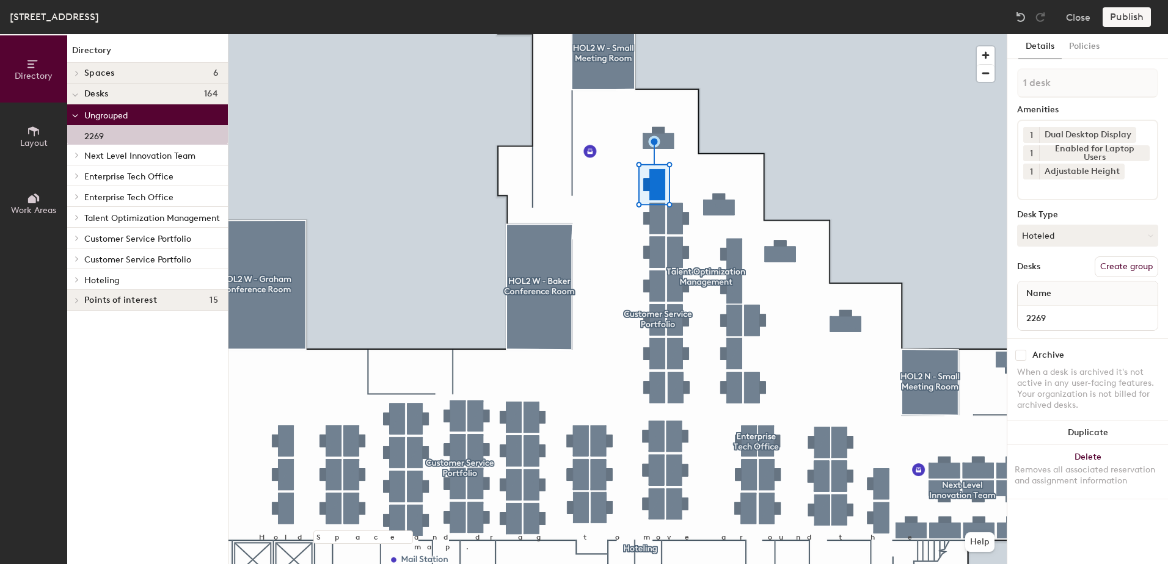
click at [73, 280] on span at bounding box center [76, 280] width 10 height 6
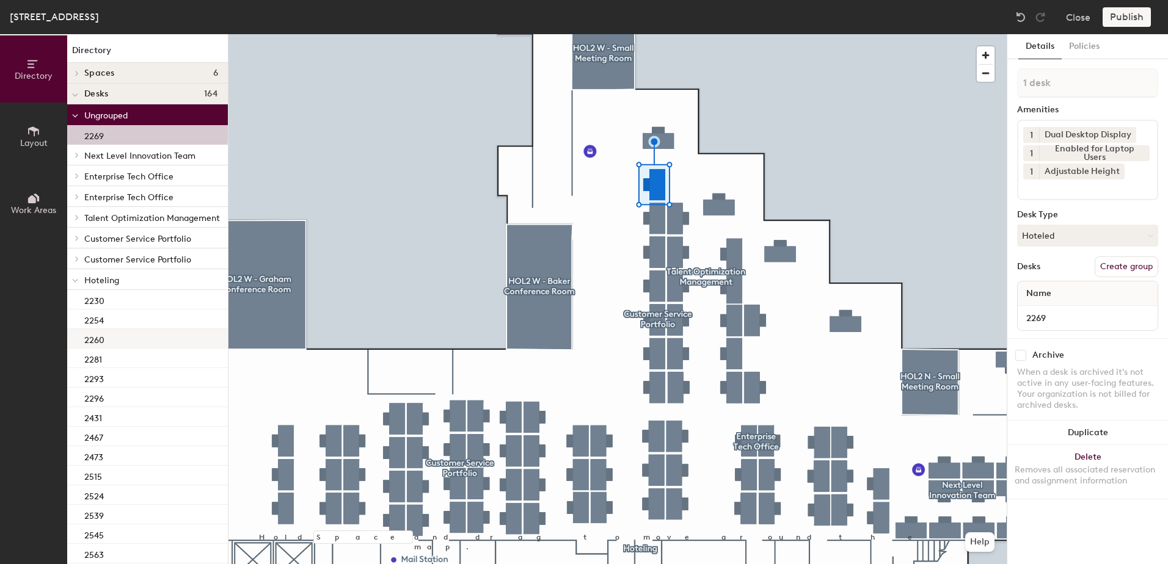
click at [169, 343] on div "2260" at bounding box center [147, 339] width 161 height 20
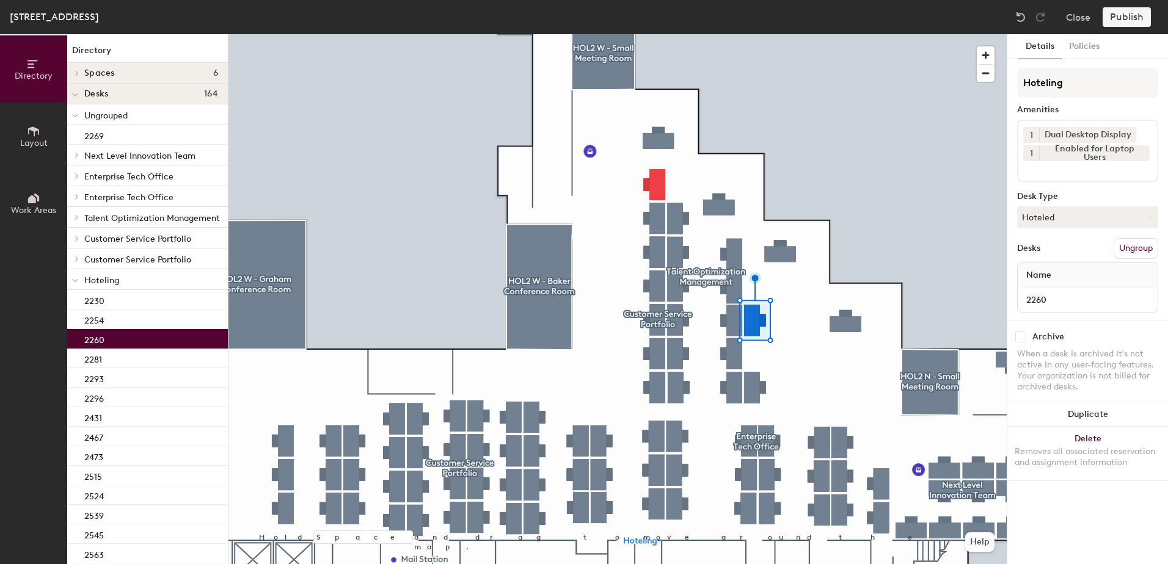
click at [658, 34] on div at bounding box center [617, 34] width 778 height 0
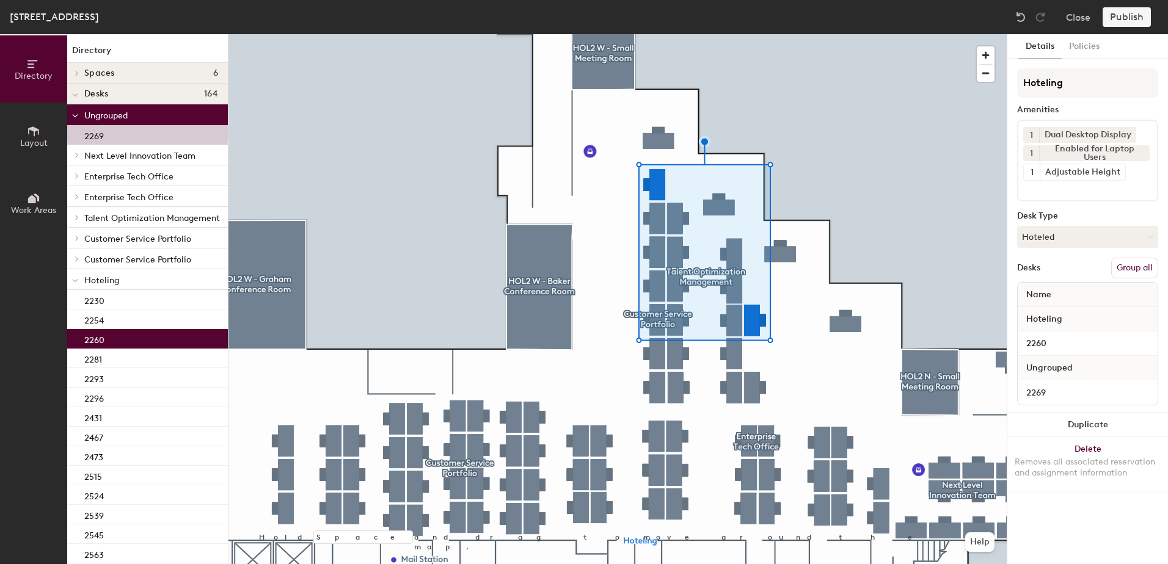
drag, startPoint x: 1125, startPoint y: 270, endPoint x: 1127, endPoint y: 253, distance: 17.3
click at [1125, 269] on button "Group all" at bounding box center [1134, 268] width 47 height 21
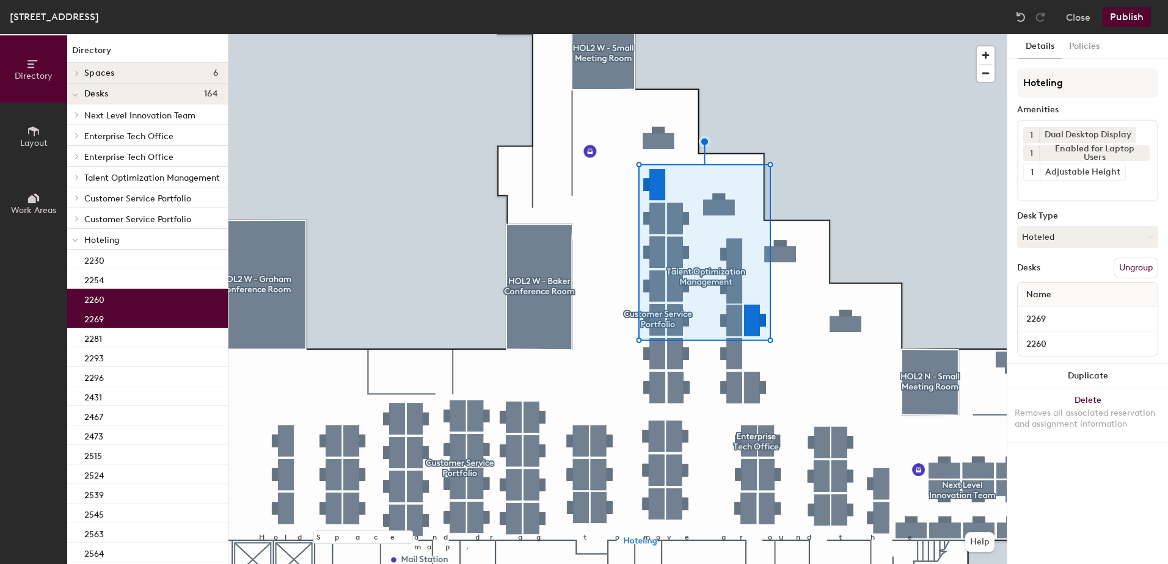
click at [1118, 24] on button "Publish" at bounding box center [1126, 17] width 48 height 20
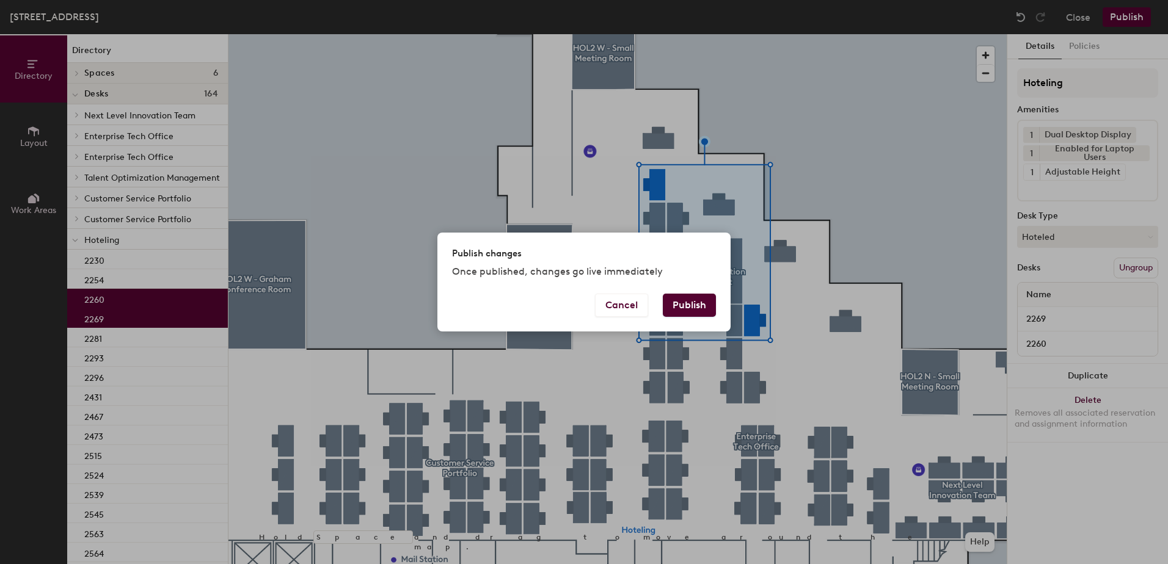
click at [676, 305] on button "Publish" at bounding box center [689, 305] width 53 height 23
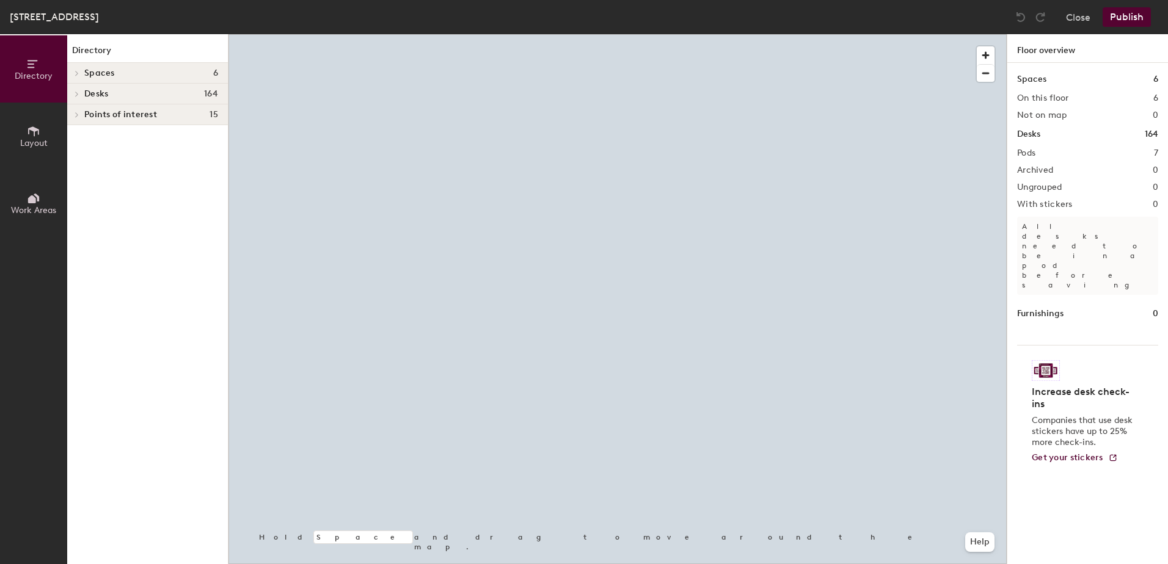
click at [644, 34] on div at bounding box center [617, 34] width 778 height 0
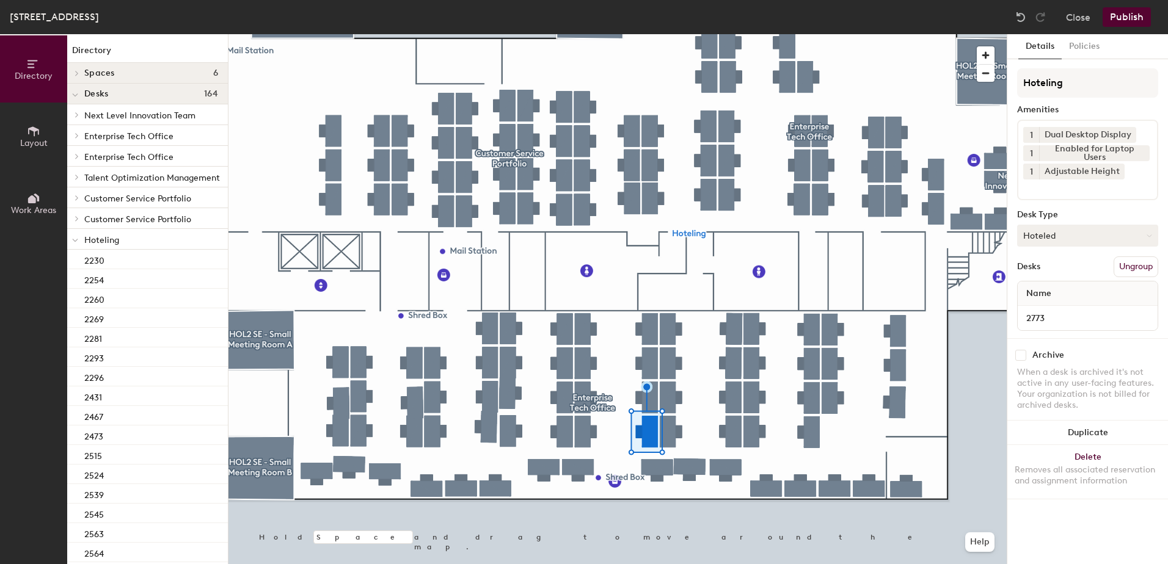
drag, startPoint x: 1036, startPoint y: 231, endPoint x: 1039, endPoint y: 241, distance: 10.8
click at [1037, 231] on button "Hoteled" at bounding box center [1087, 236] width 141 height 22
click at [1037, 238] on button "Hoteled" at bounding box center [1087, 236] width 141 height 22
click at [1080, 14] on button "Close" at bounding box center [1078, 17] width 24 height 20
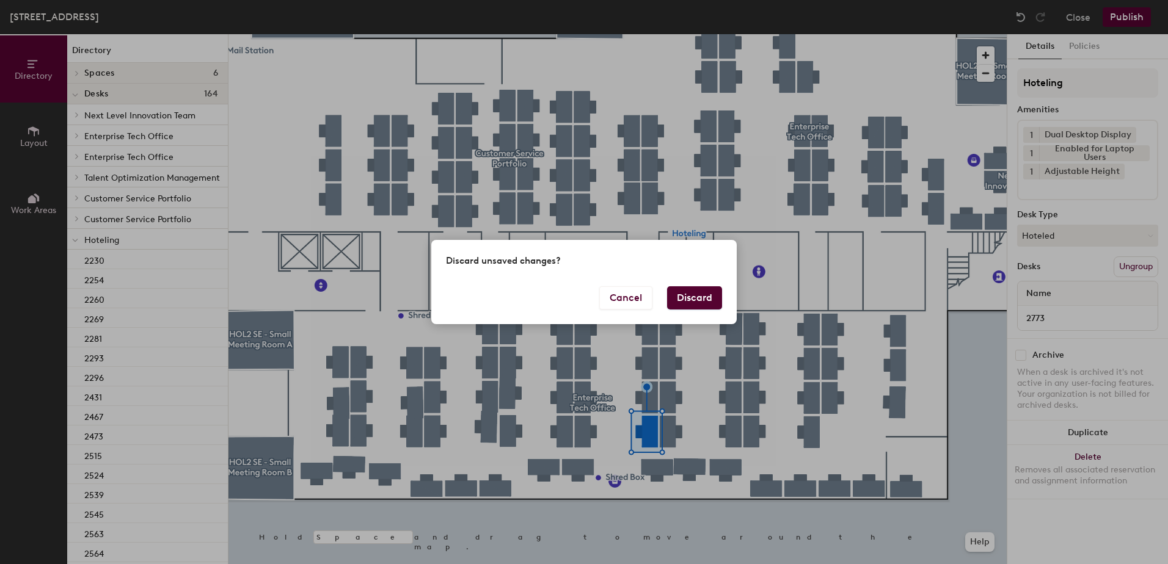
click at [710, 303] on button "Discard" at bounding box center [694, 297] width 55 height 23
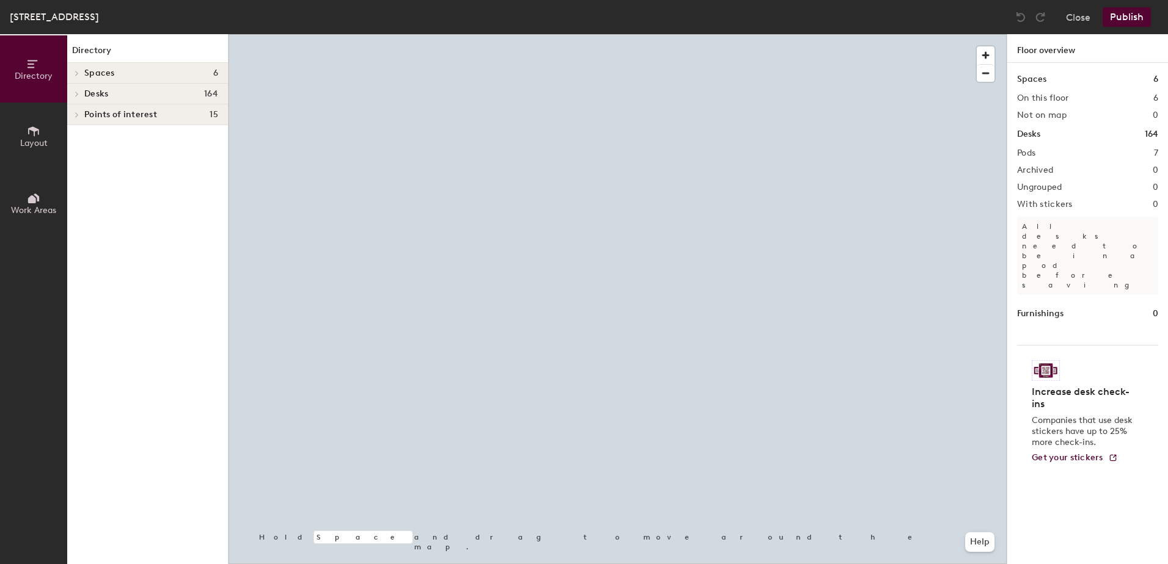
click at [737, 34] on div at bounding box center [617, 34] width 778 height 0
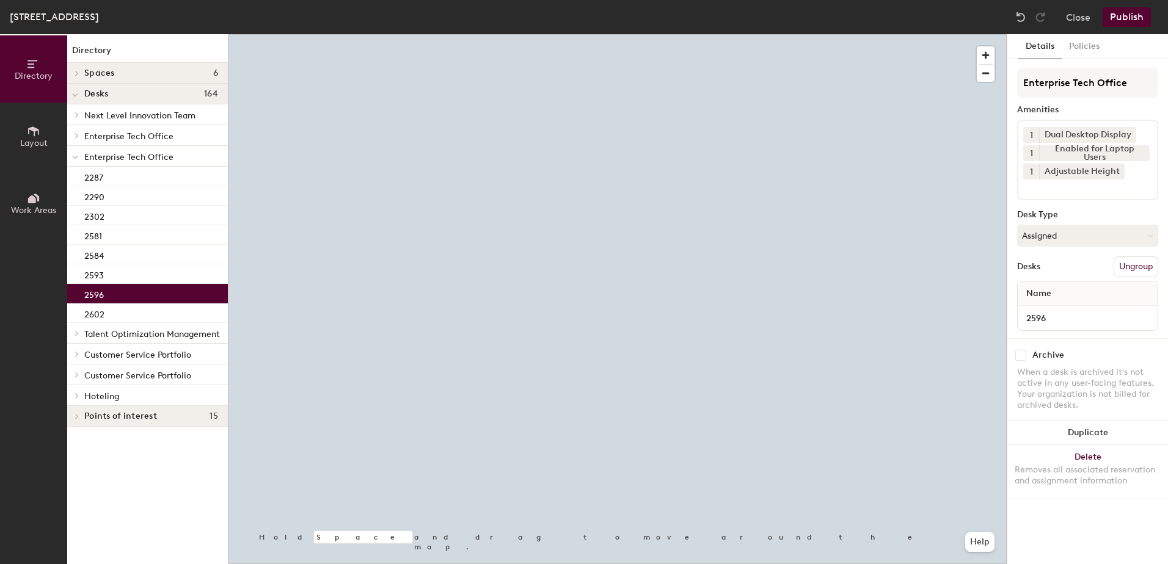
drag, startPoint x: 1078, startPoint y: 238, endPoint x: 1079, endPoint y: 255, distance: 17.1
click at [1078, 238] on button "Assigned" at bounding box center [1087, 236] width 141 height 22
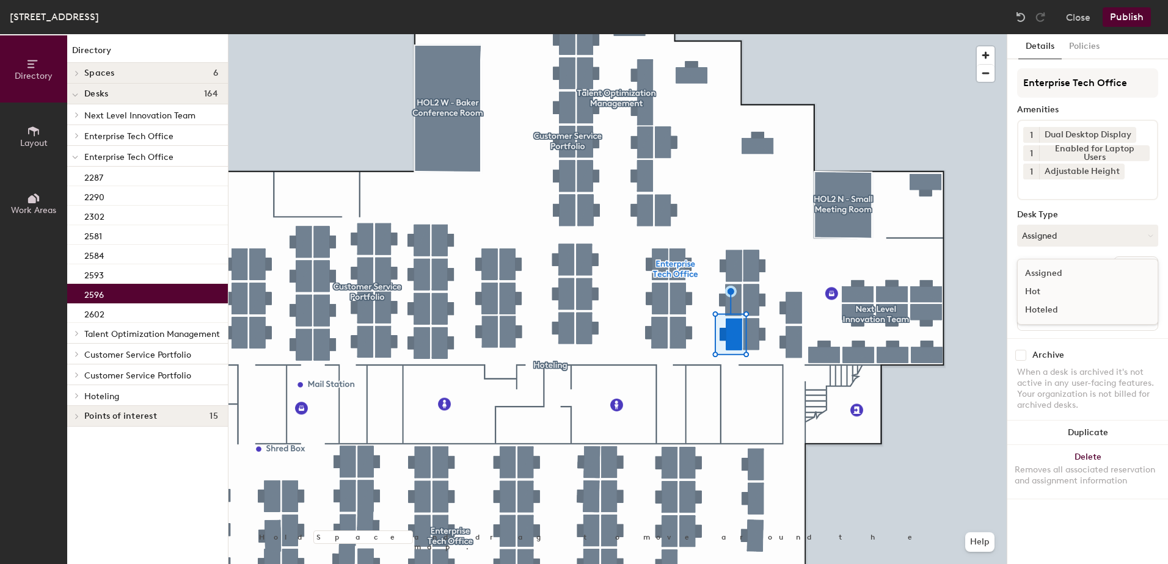
click at [1075, 310] on div "Hoteled" at bounding box center [1078, 310] width 122 height 18
click at [1128, 266] on button "Ungroup" at bounding box center [1135, 266] width 45 height 21
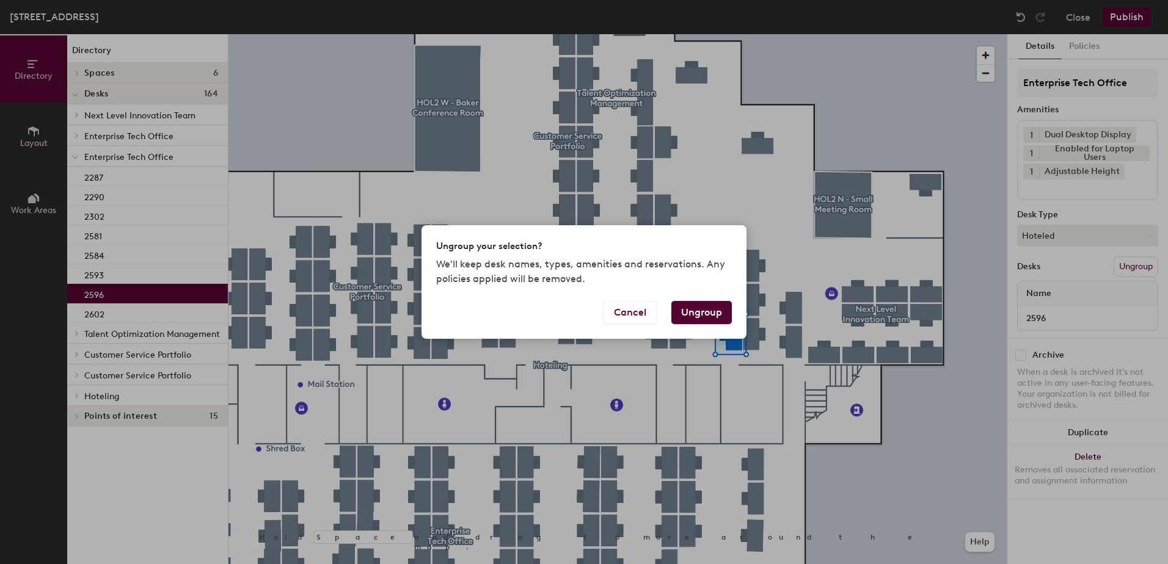
click at [693, 317] on button "Ungroup" at bounding box center [701, 312] width 60 height 23
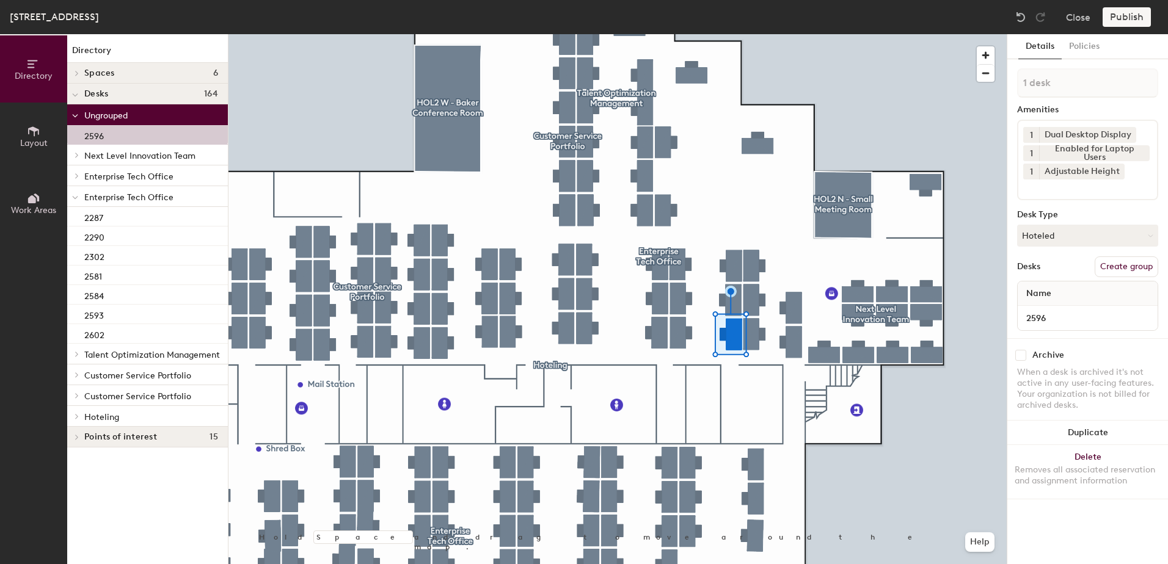
click at [73, 198] on icon at bounding box center [75, 197] width 6 height 5
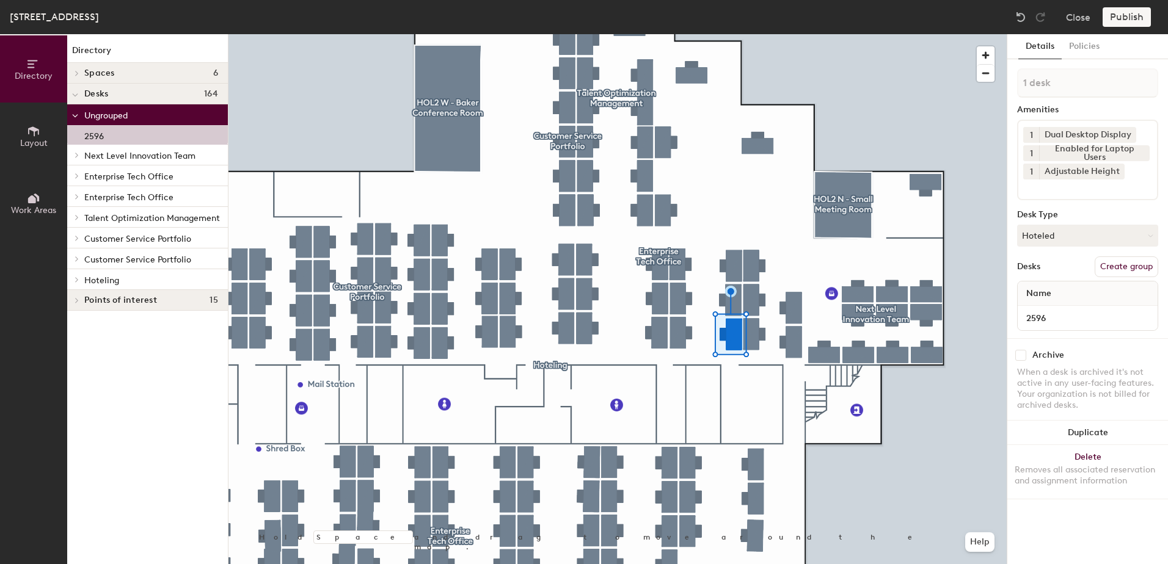
click at [76, 280] on icon at bounding box center [76, 280] width 5 height 6
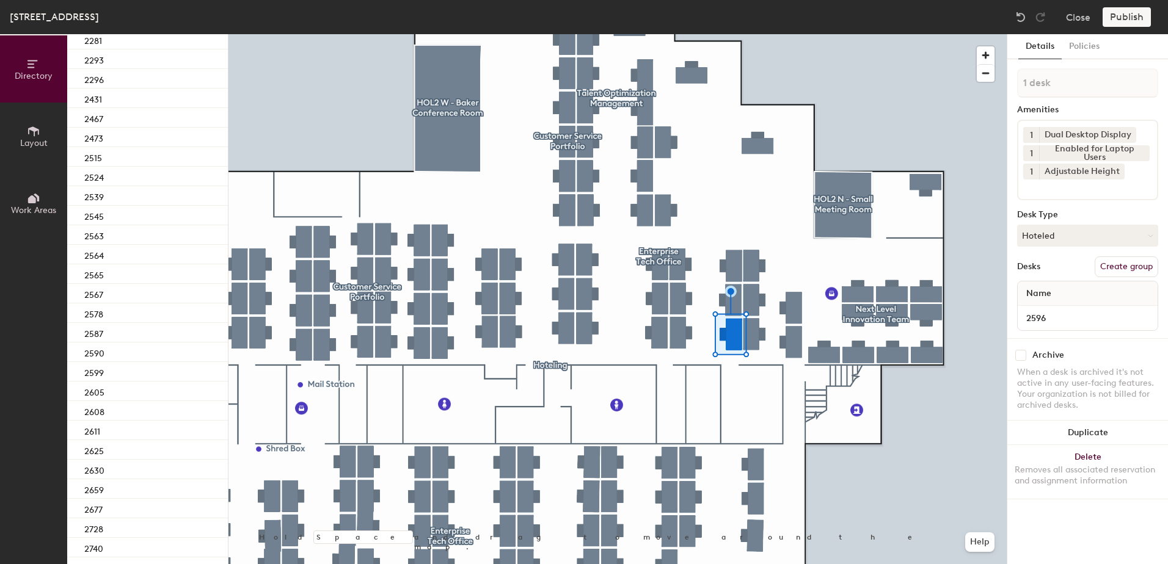
scroll to position [343, 0]
click at [179, 347] on div "2590" at bounding box center [147, 348] width 161 height 20
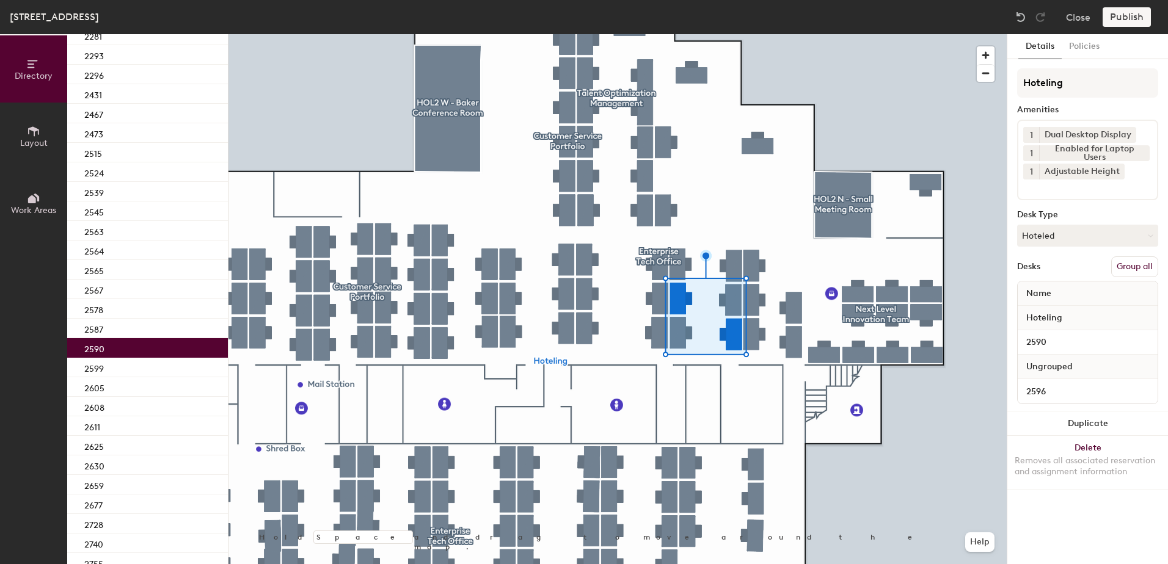
click at [1142, 273] on button "Group all" at bounding box center [1134, 266] width 47 height 21
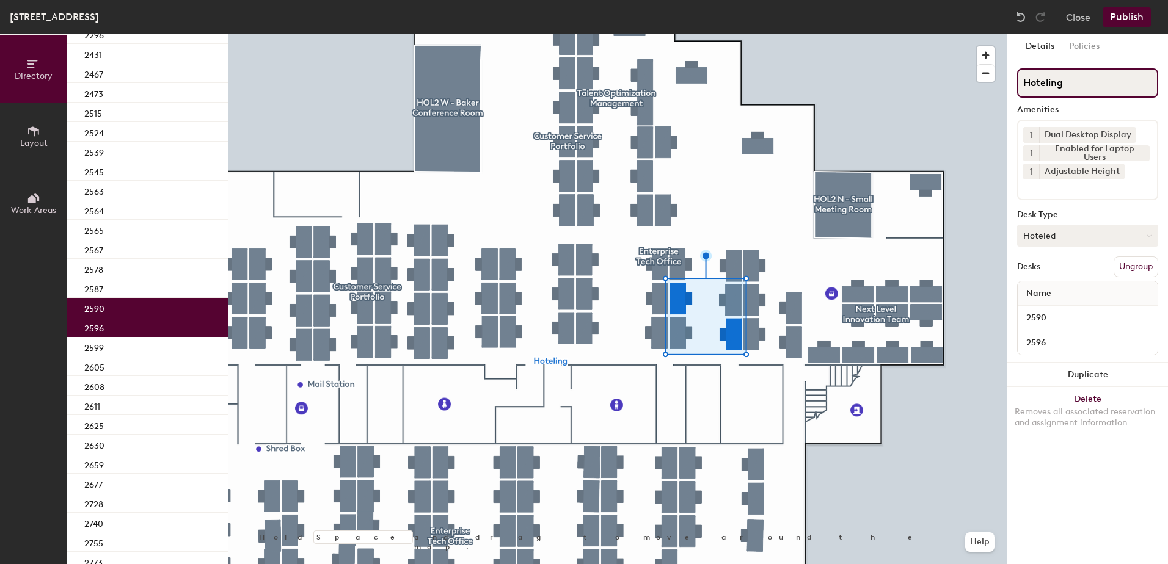
scroll to position [302, 0]
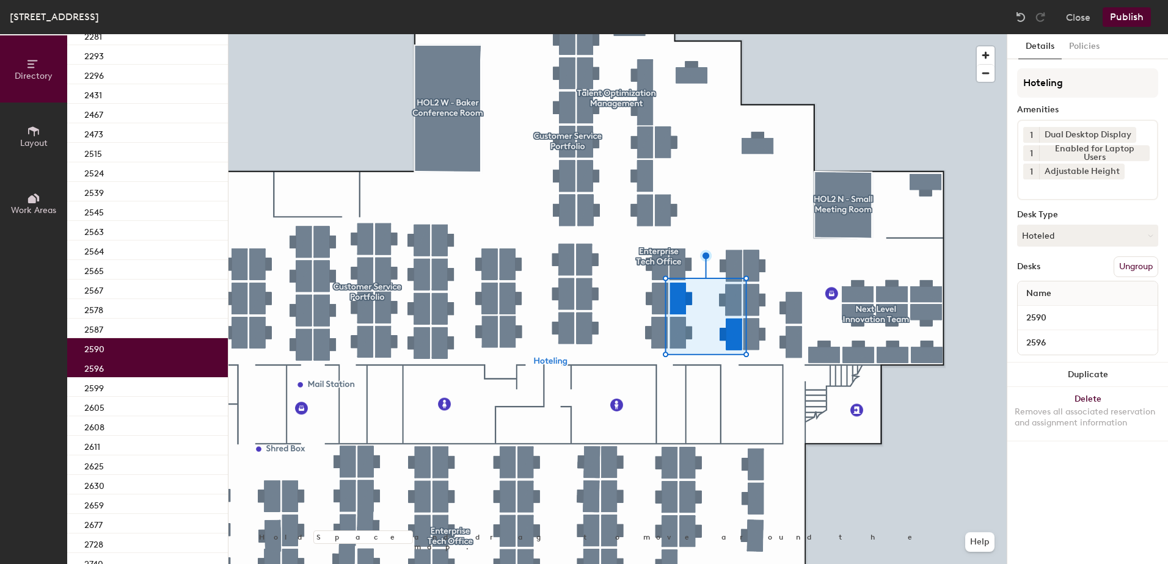
click at [1121, 16] on button "Publish" at bounding box center [1126, 17] width 48 height 20
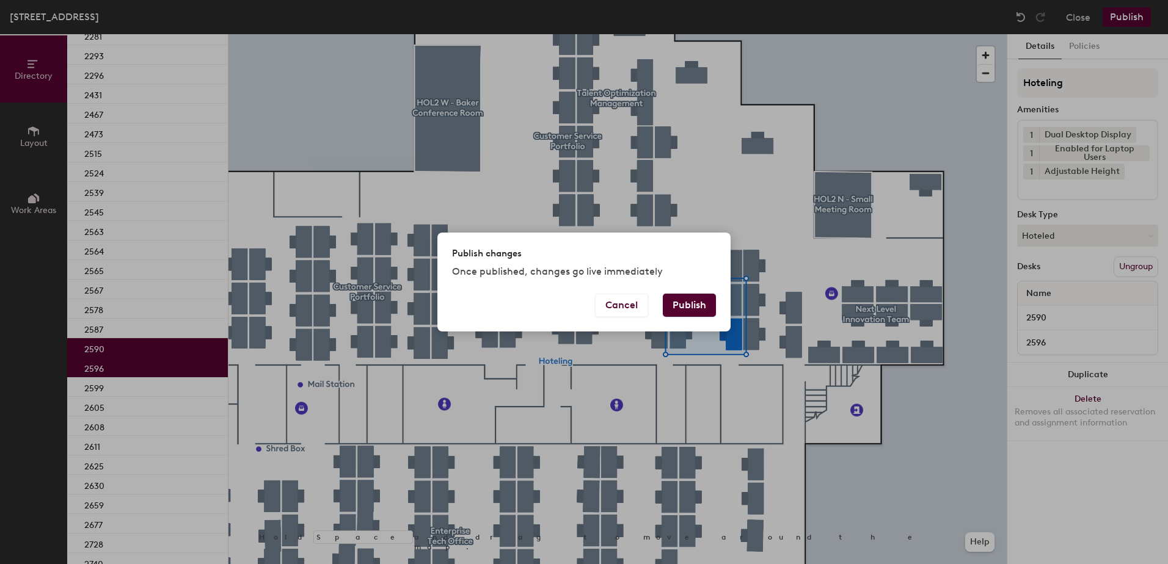
click at [703, 313] on button "Publish" at bounding box center [689, 305] width 53 height 23
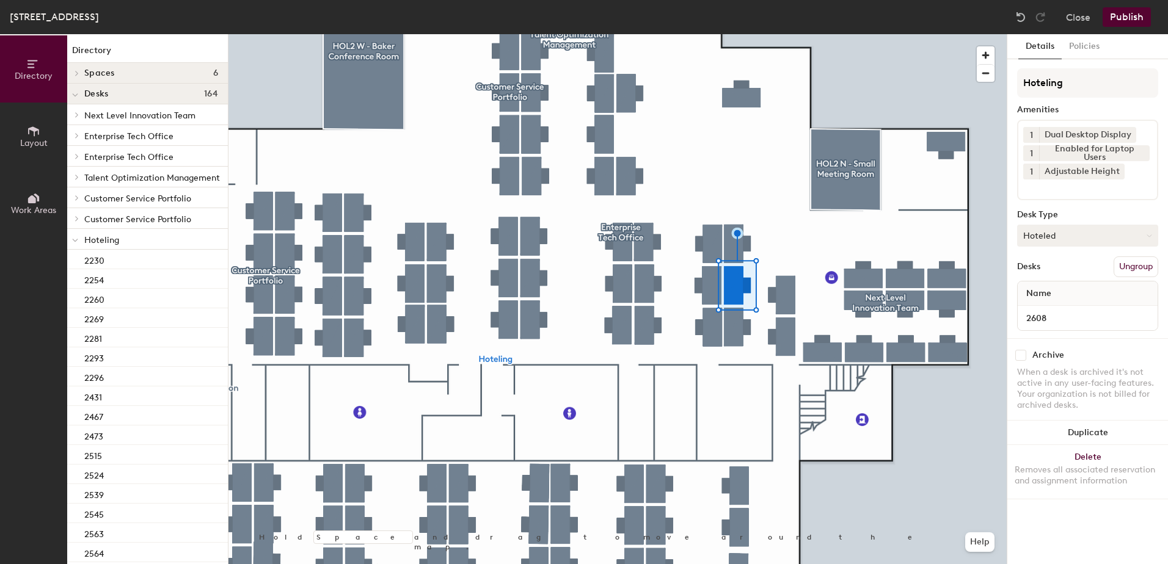
click at [1095, 245] on button "Hoteled" at bounding box center [1087, 236] width 141 height 22
click at [1087, 271] on div "Assigned" at bounding box center [1078, 273] width 122 height 18
click at [1142, 263] on button "Ungroup" at bounding box center [1135, 266] width 45 height 21
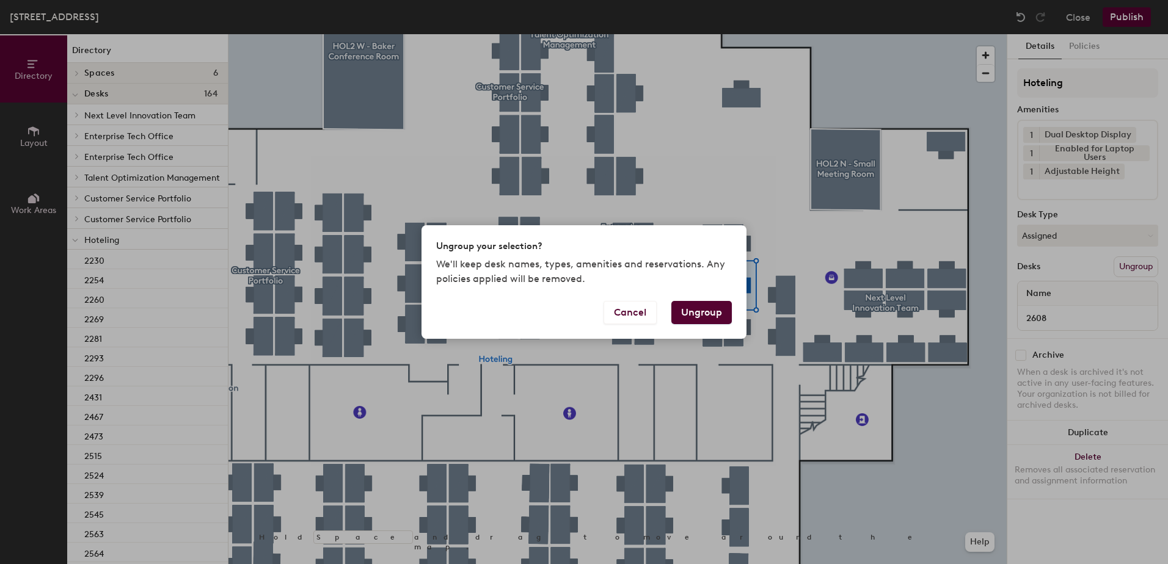
click at [705, 314] on button "Ungroup" at bounding box center [701, 312] width 60 height 23
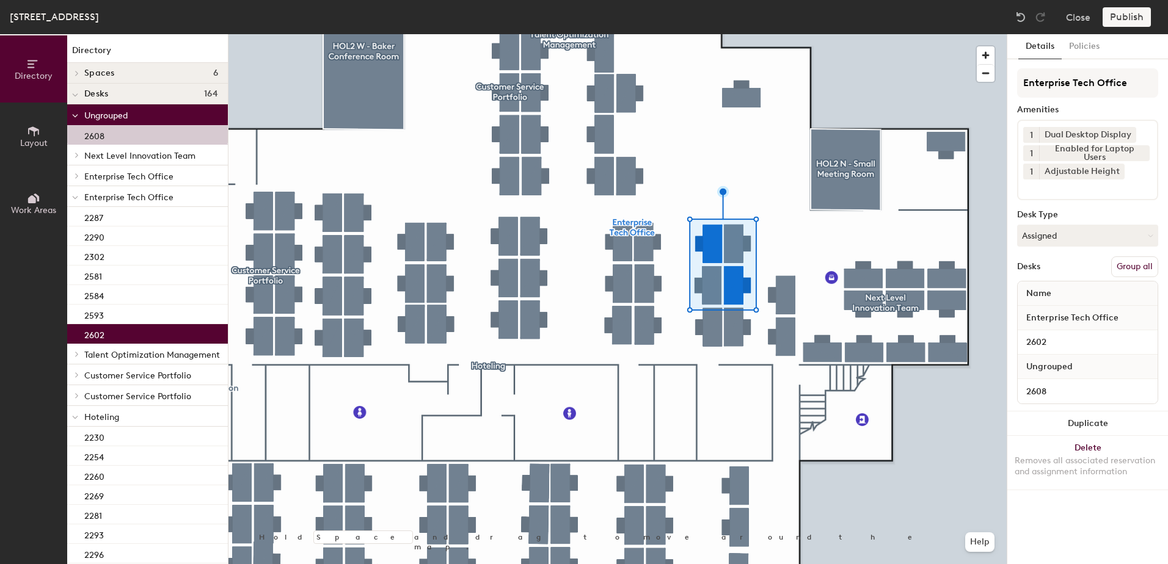
click at [1132, 257] on button "Group all" at bounding box center [1134, 266] width 47 height 21
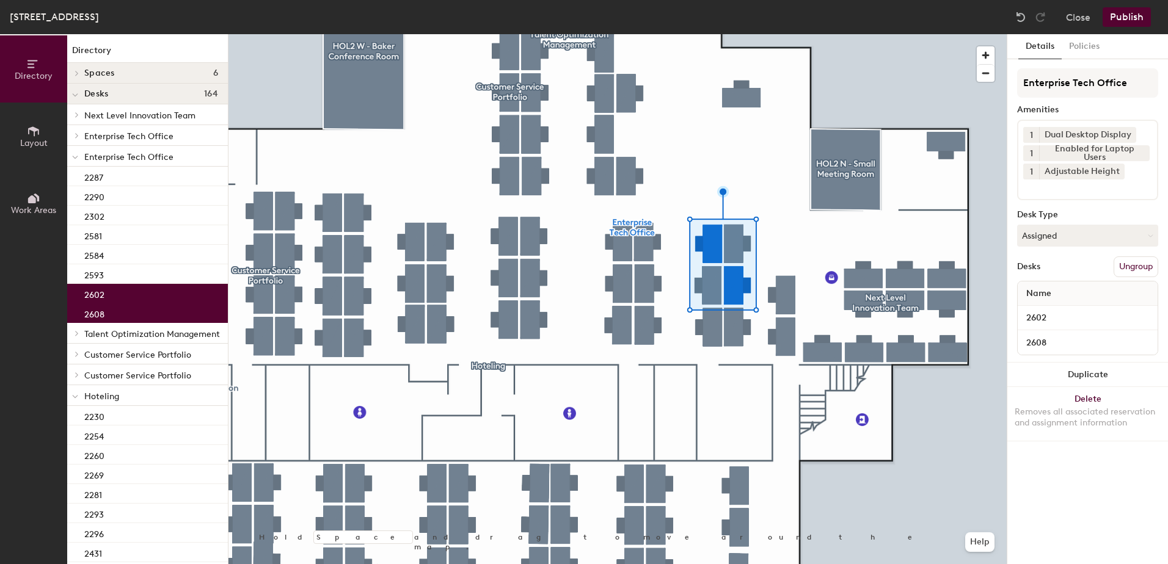
click at [1124, 8] on button "Publish" at bounding box center [1126, 17] width 48 height 20
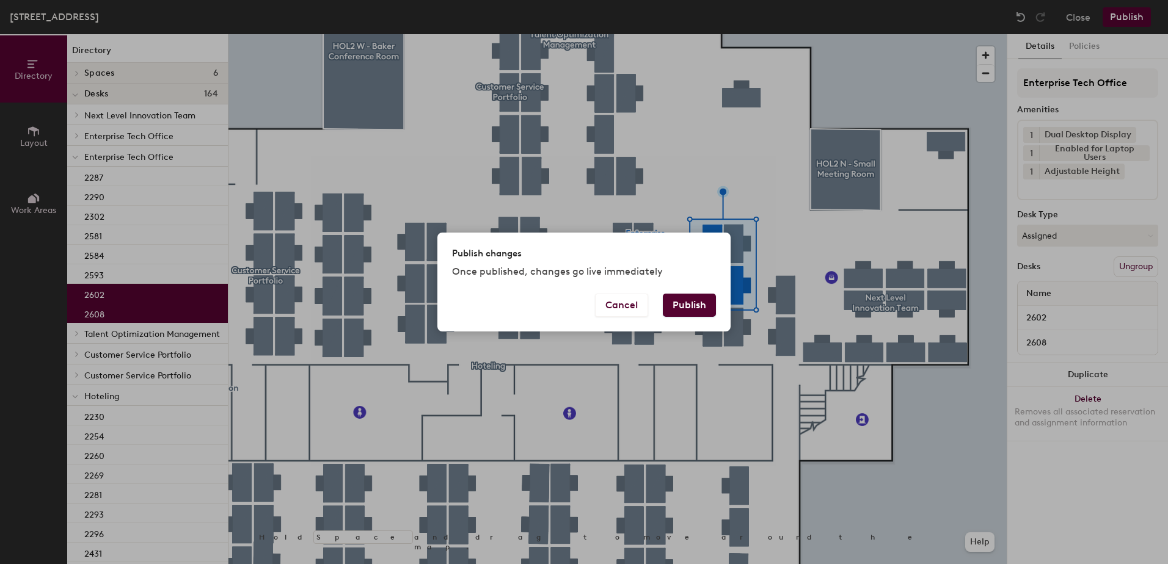
click at [695, 303] on button "Publish" at bounding box center [689, 305] width 53 height 23
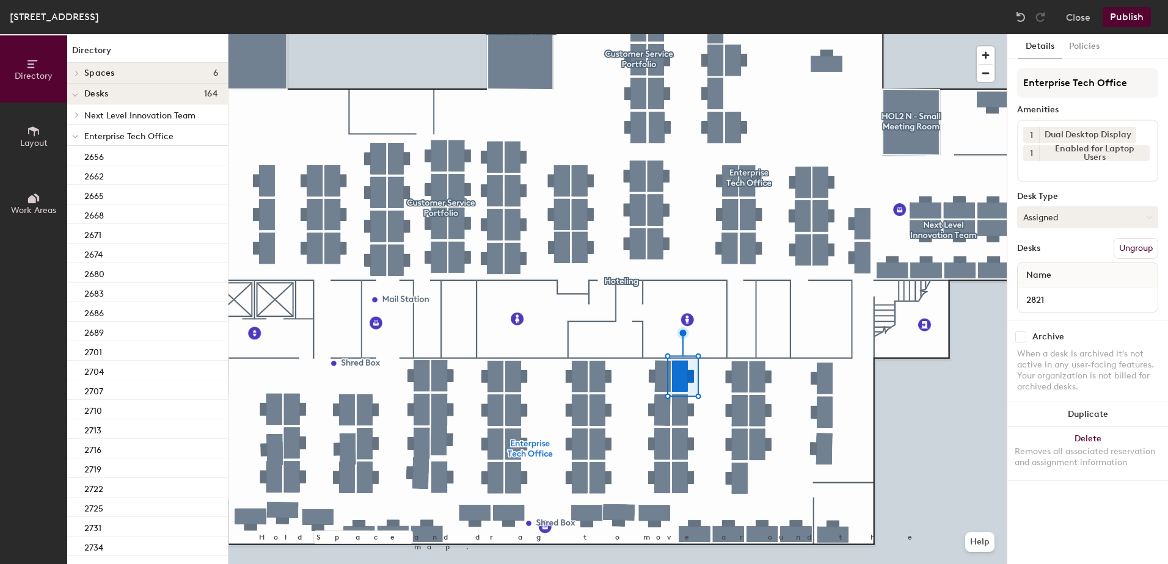
click at [1102, 220] on button "Assigned" at bounding box center [1087, 217] width 141 height 22
click at [1079, 291] on div "Hoteled" at bounding box center [1078, 292] width 122 height 18
click at [1138, 251] on button "Ungroup" at bounding box center [1135, 248] width 45 height 21
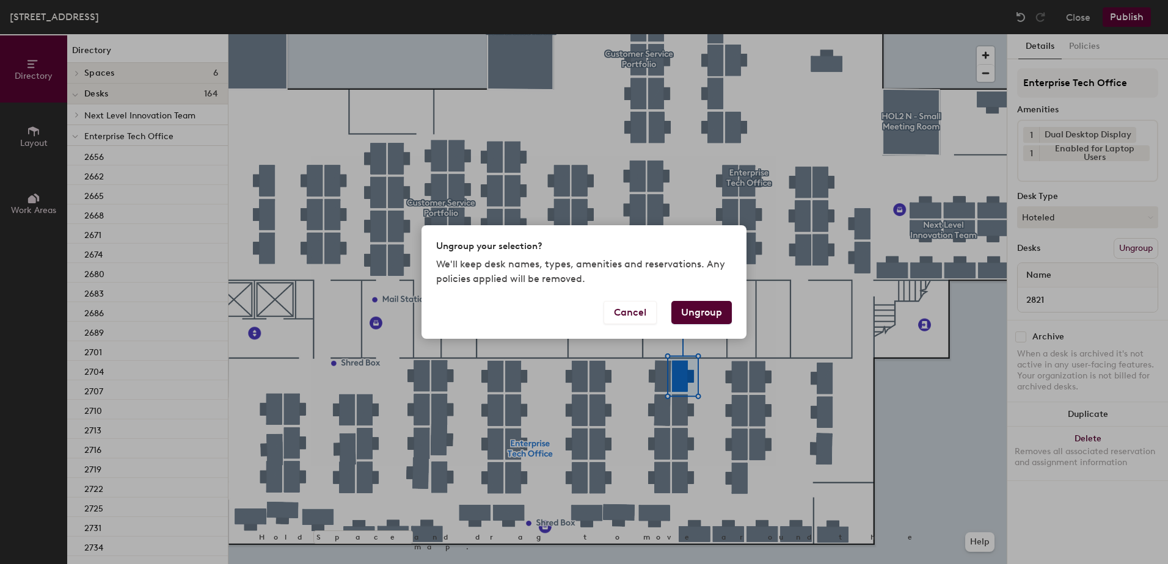
click at [688, 314] on button "Ungroup" at bounding box center [701, 312] width 60 height 23
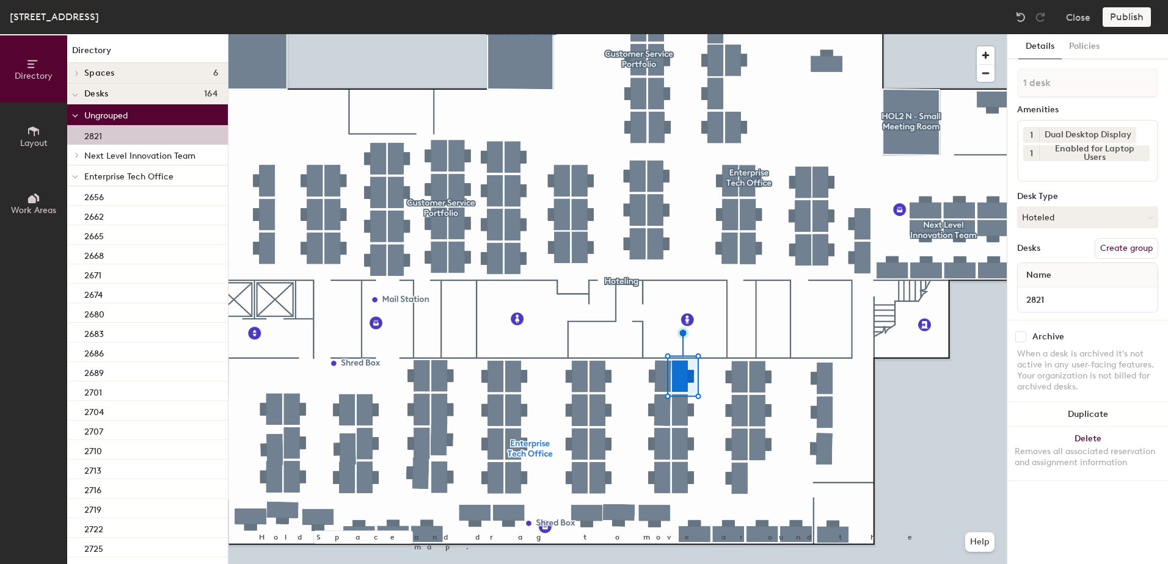
click at [73, 176] on icon at bounding box center [75, 177] width 5 height 2
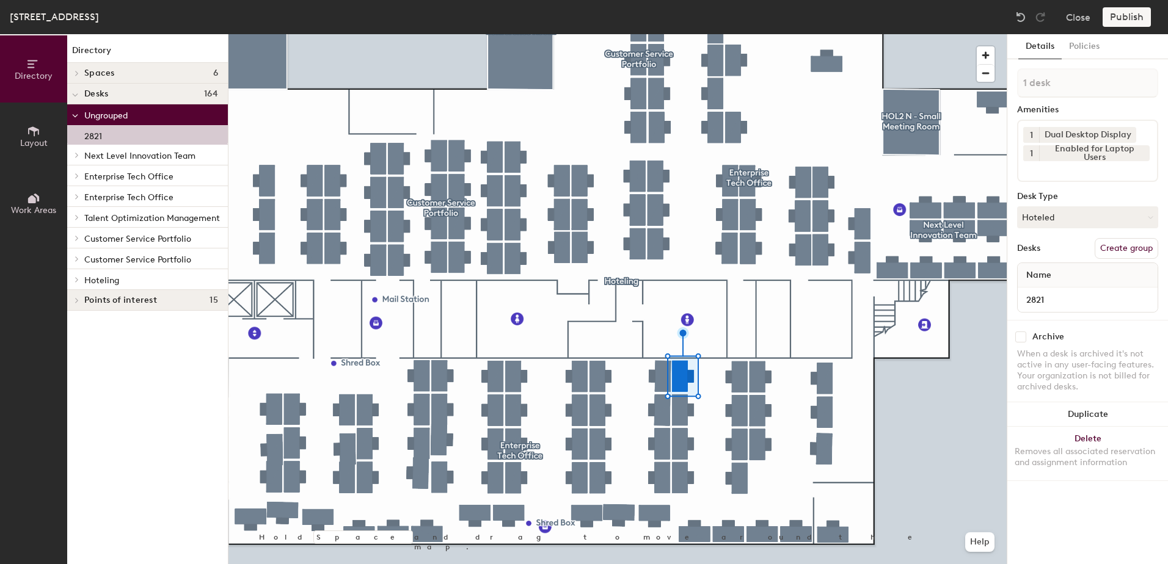
click at [76, 283] on div at bounding box center [75, 279] width 16 height 20
drag, startPoint x: 228, startPoint y: 261, endPoint x: 224, endPoint y: 270, distance: 9.3
click at [224, 270] on div "Directory Layout Work Areas Directory Spaces 6 HOL2 N - Small Meeting Room HOL2…" at bounding box center [114, 299] width 228 height 530
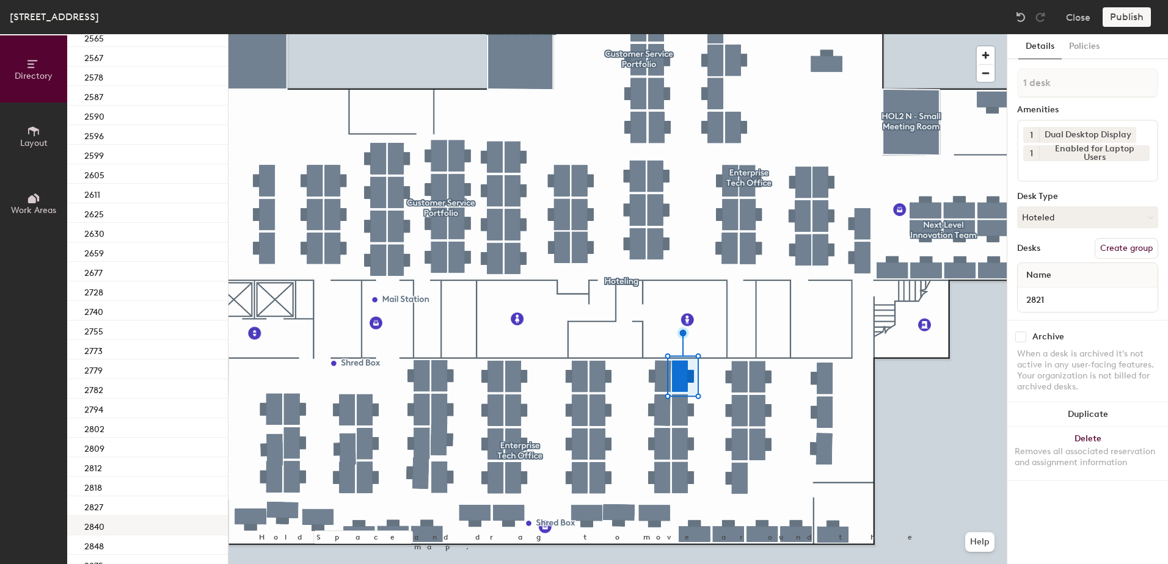
scroll to position [583, 0]
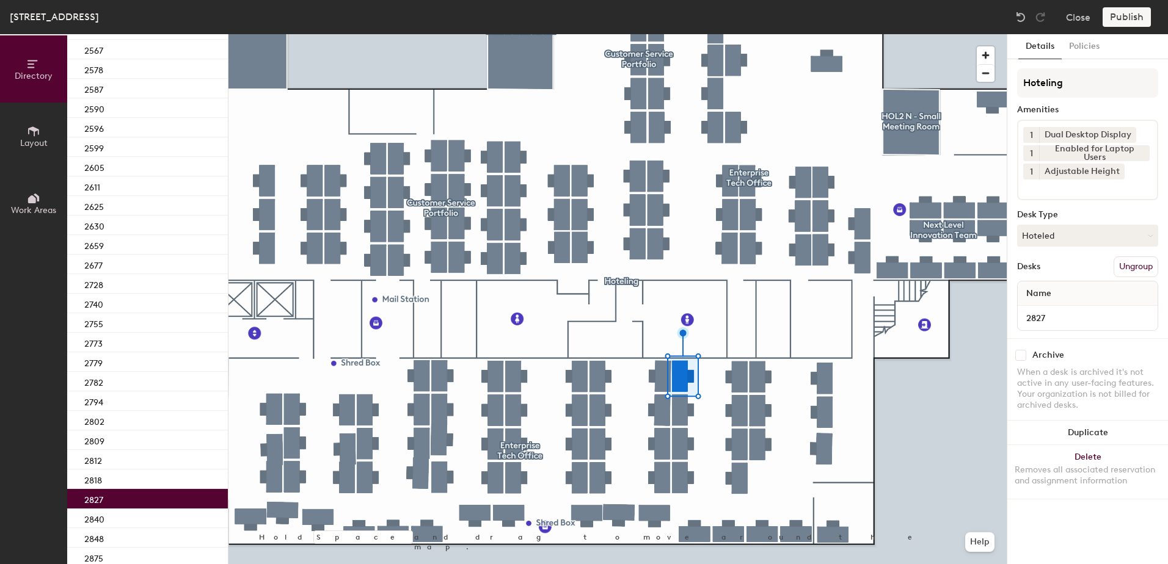
click at [175, 504] on div "2827" at bounding box center [147, 499] width 161 height 20
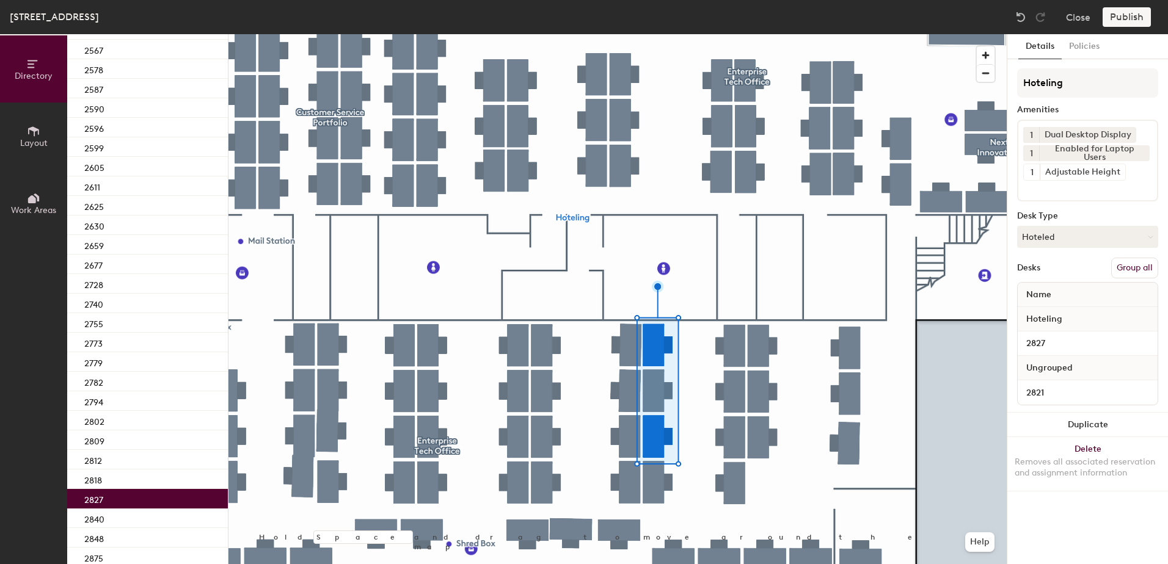
click at [1122, 267] on button "Group all" at bounding box center [1134, 268] width 47 height 21
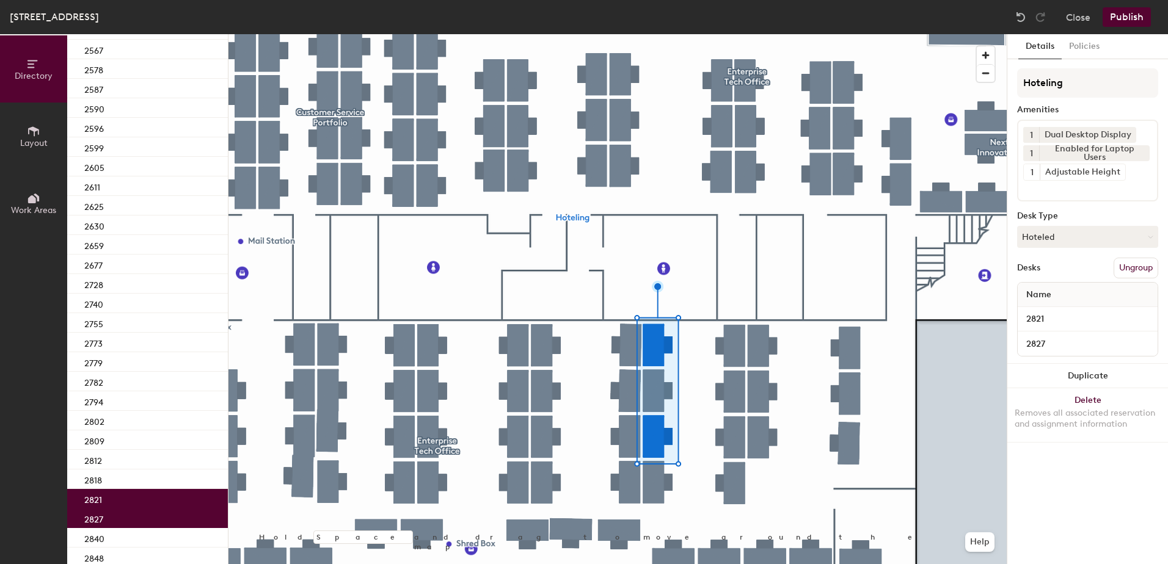
click at [1141, 24] on button "Publish" at bounding box center [1126, 17] width 48 height 20
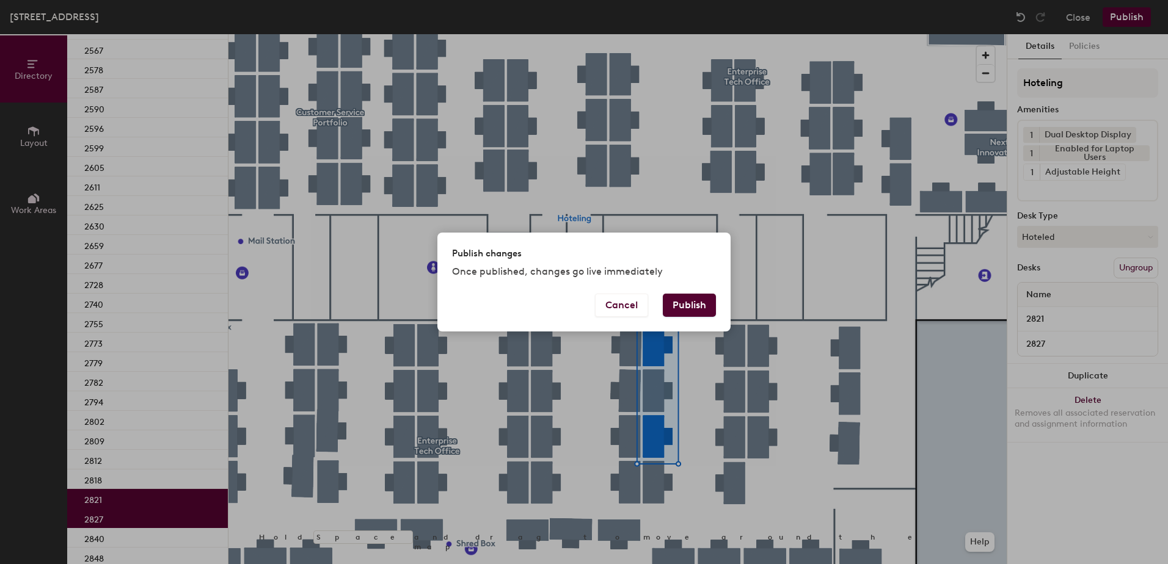
click at [702, 310] on button "Publish" at bounding box center [689, 305] width 53 height 23
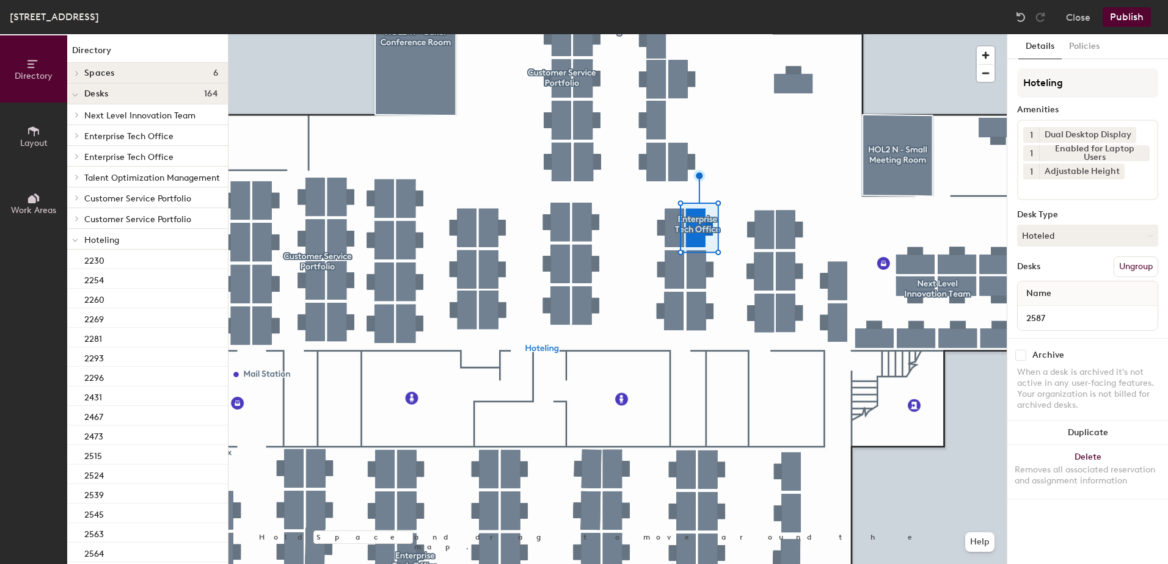
click at [1089, 244] on button "Hoteled" at bounding box center [1087, 236] width 141 height 22
click at [1088, 283] on div "Hot" at bounding box center [1078, 292] width 122 height 18
drag, startPoint x: 1109, startPoint y: 235, endPoint x: 1106, endPoint y: 247, distance: 12.5
click at [1109, 236] on button "Hot" at bounding box center [1087, 236] width 141 height 22
click at [1099, 274] on div "Assigned" at bounding box center [1078, 273] width 122 height 18
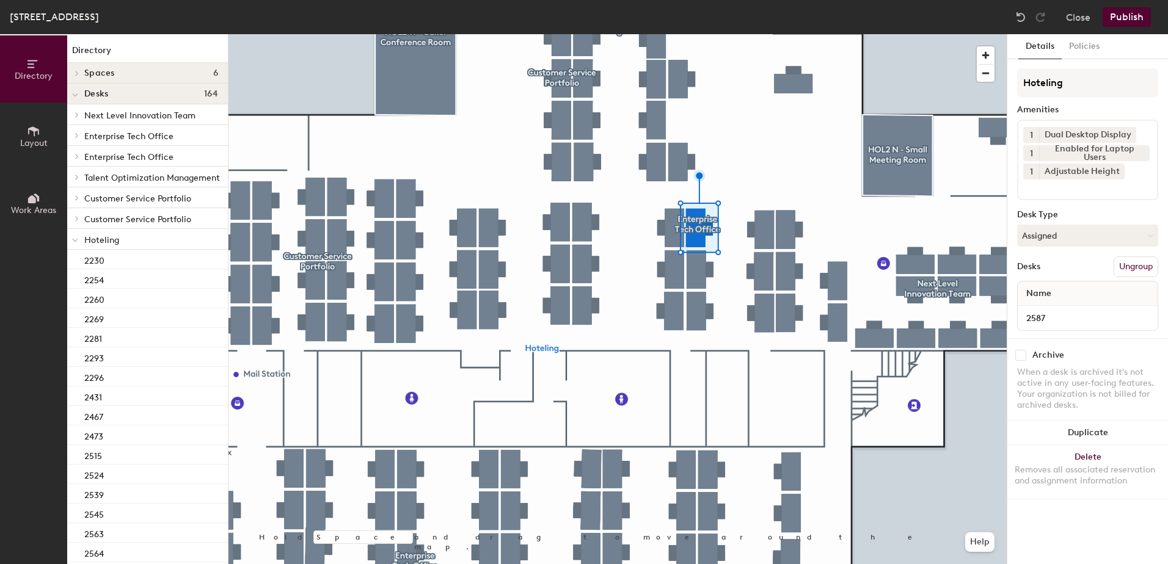
click at [1131, 267] on button "Ungroup" at bounding box center [1135, 266] width 45 height 21
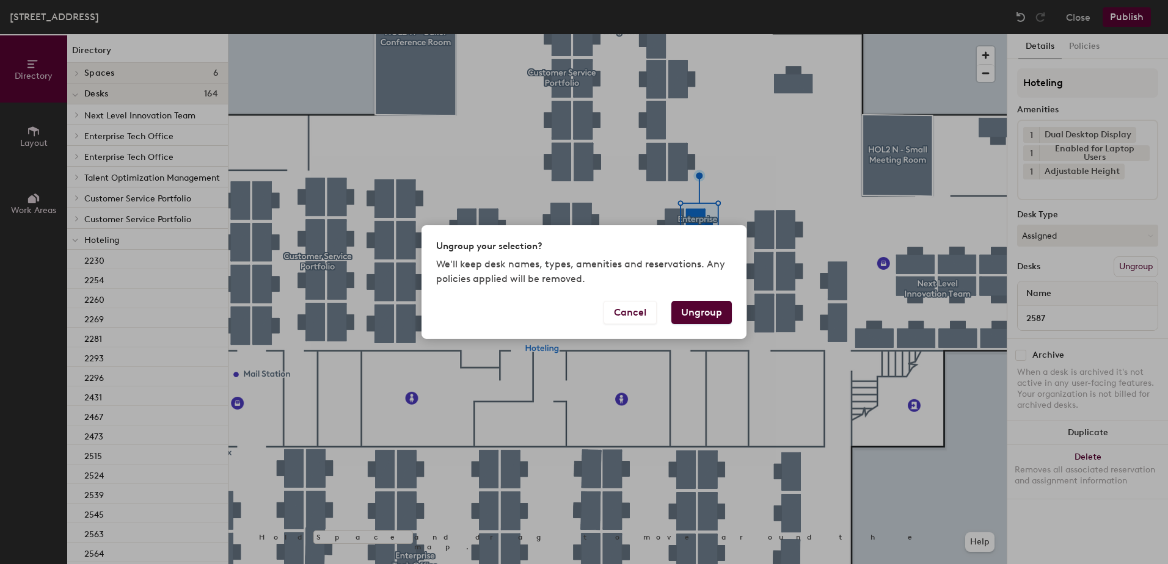
click at [716, 314] on button "Ungroup" at bounding box center [701, 312] width 60 height 23
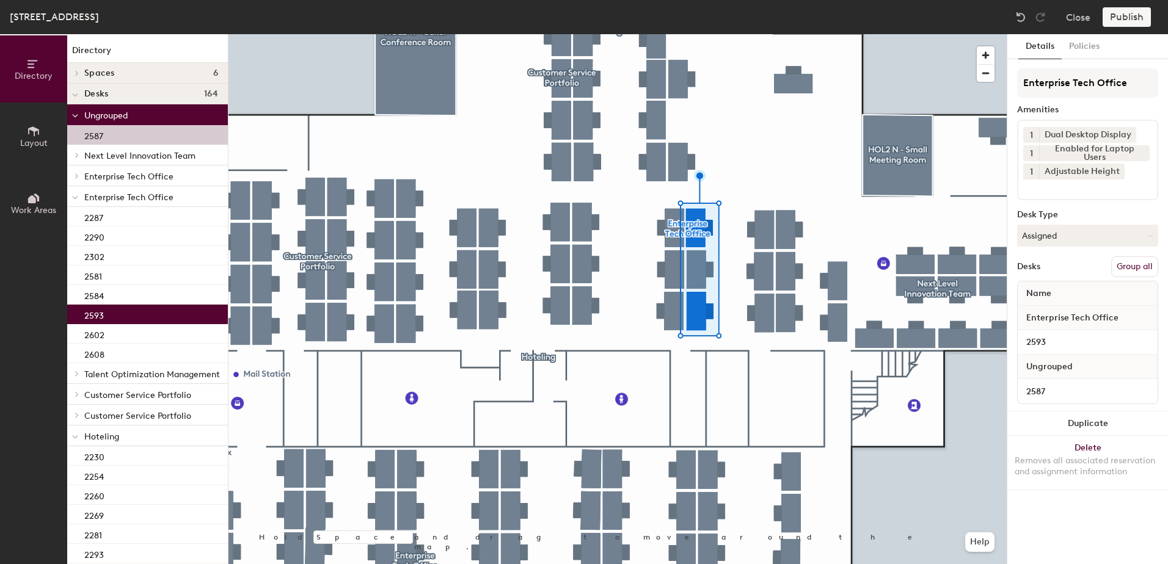
click at [1125, 268] on button "Group all" at bounding box center [1134, 266] width 47 height 21
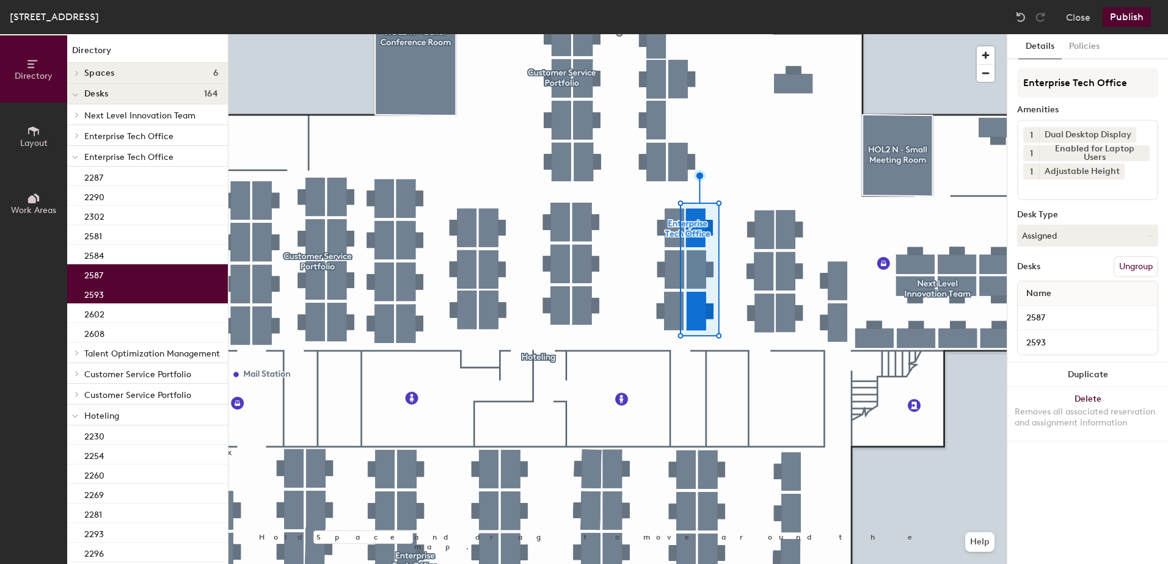
click at [1119, 18] on button "Publish" at bounding box center [1126, 17] width 48 height 20
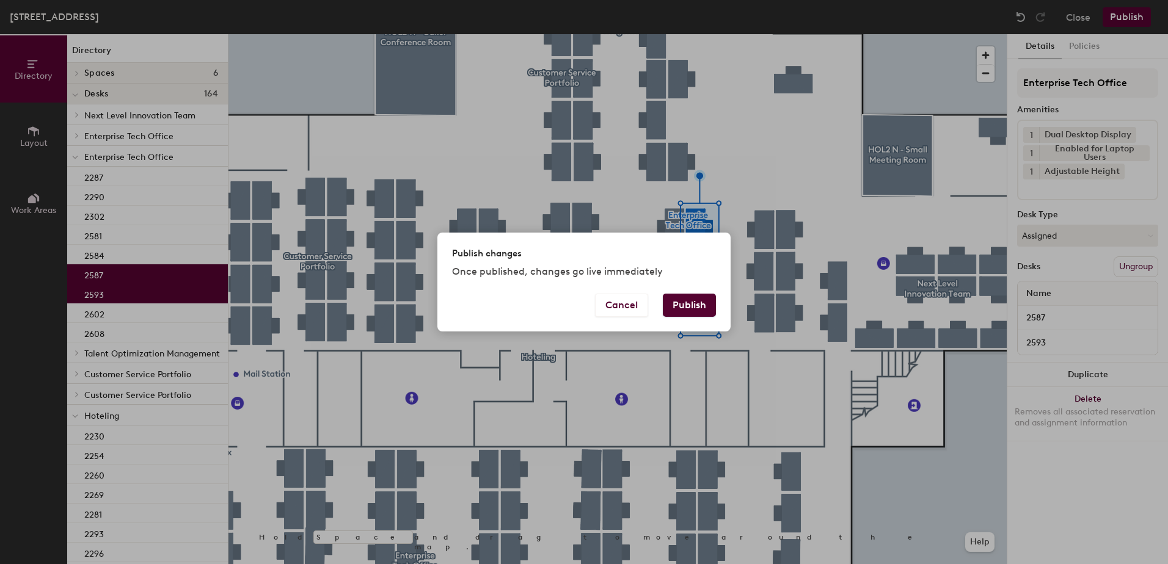
click at [681, 307] on button "Publish" at bounding box center [689, 305] width 53 height 23
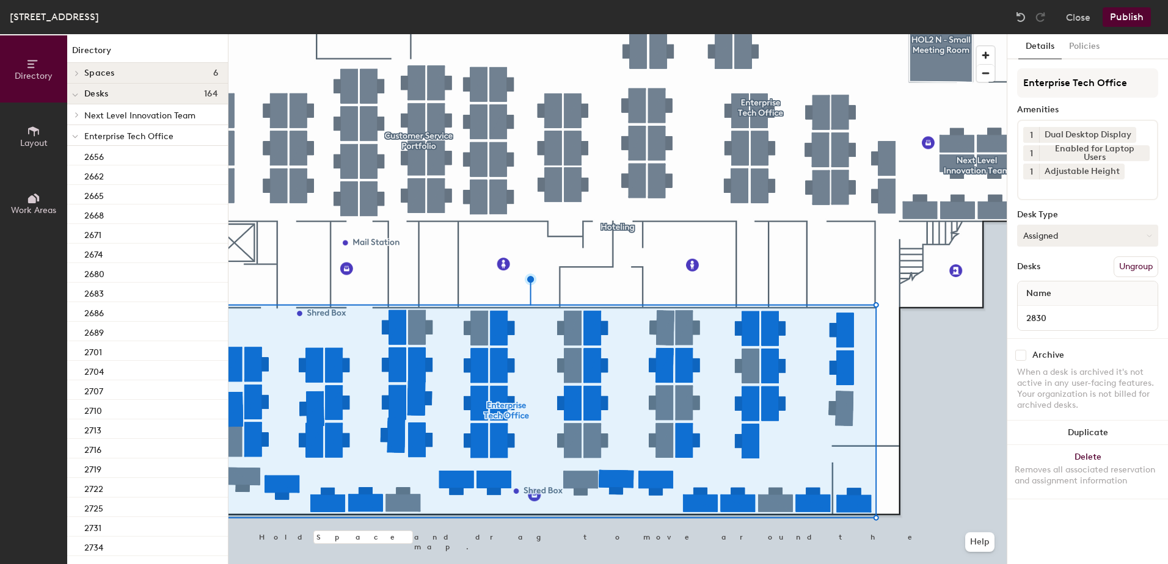
click at [1034, 238] on button "Assigned" at bounding box center [1087, 236] width 141 height 22
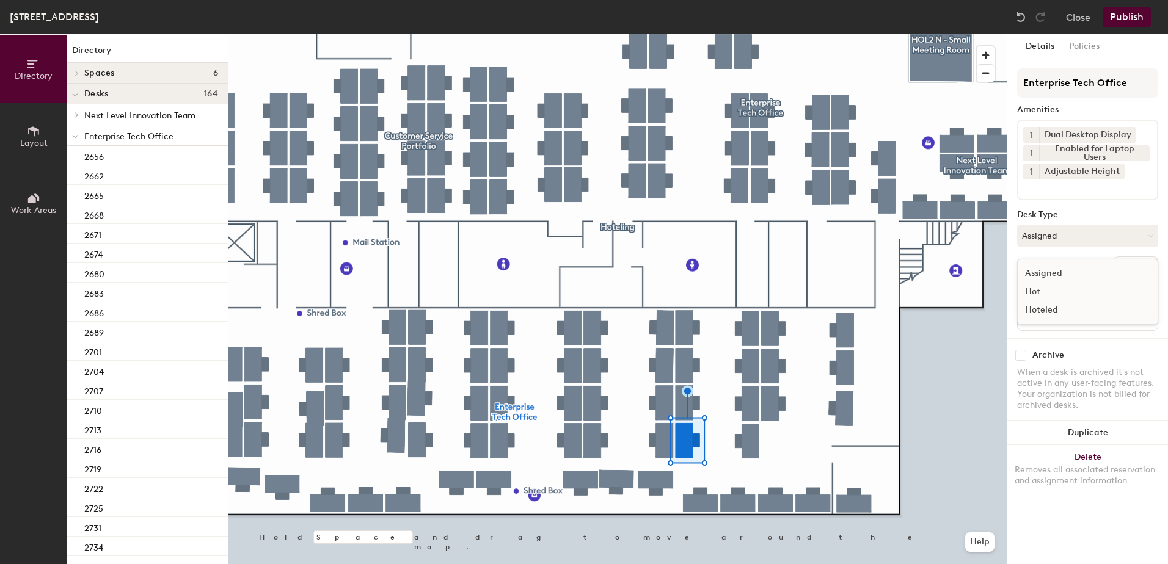
click at [1064, 309] on div "Hoteled" at bounding box center [1078, 310] width 122 height 18
drag, startPoint x: 1130, startPoint y: 266, endPoint x: 1121, endPoint y: 270, distance: 9.6
click at [1128, 266] on button "Ungroup" at bounding box center [1135, 266] width 45 height 21
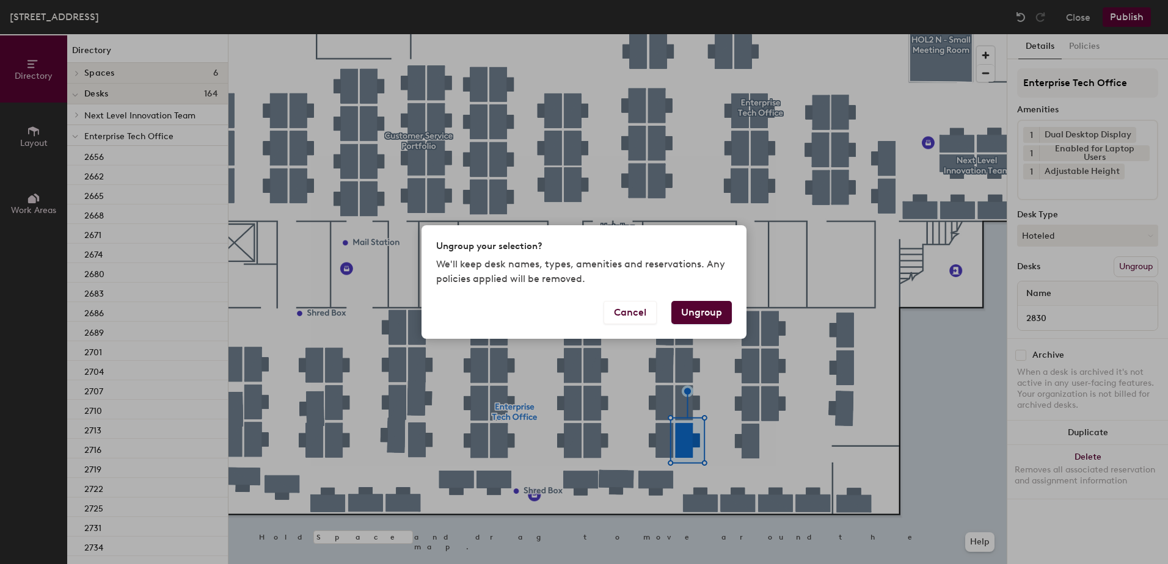
click at [714, 308] on button "Ungroup" at bounding box center [701, 312] width 60 height 23
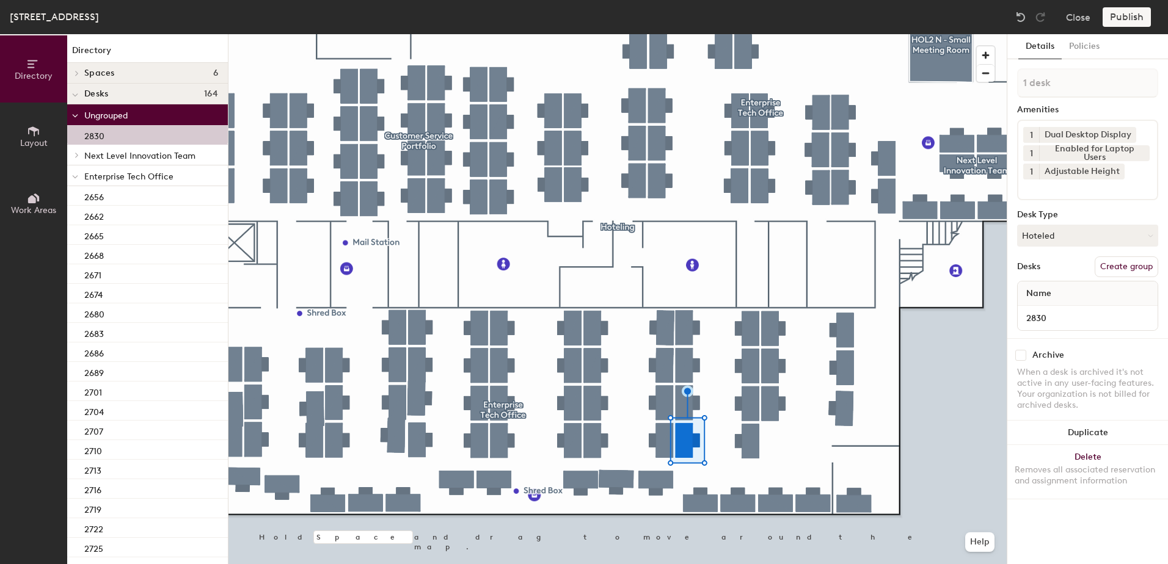
click at [74, 178] on icon at bounding box center [75, 177] width 6 height 5
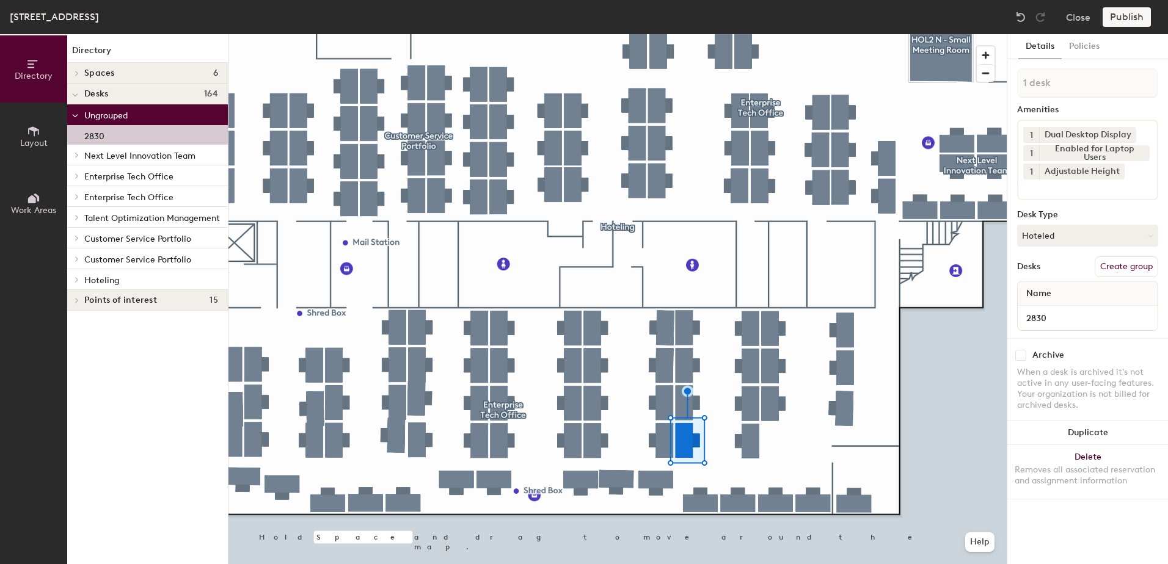
click at [75, 282] on icon at bounding box center [76, 280] width 5 height 6
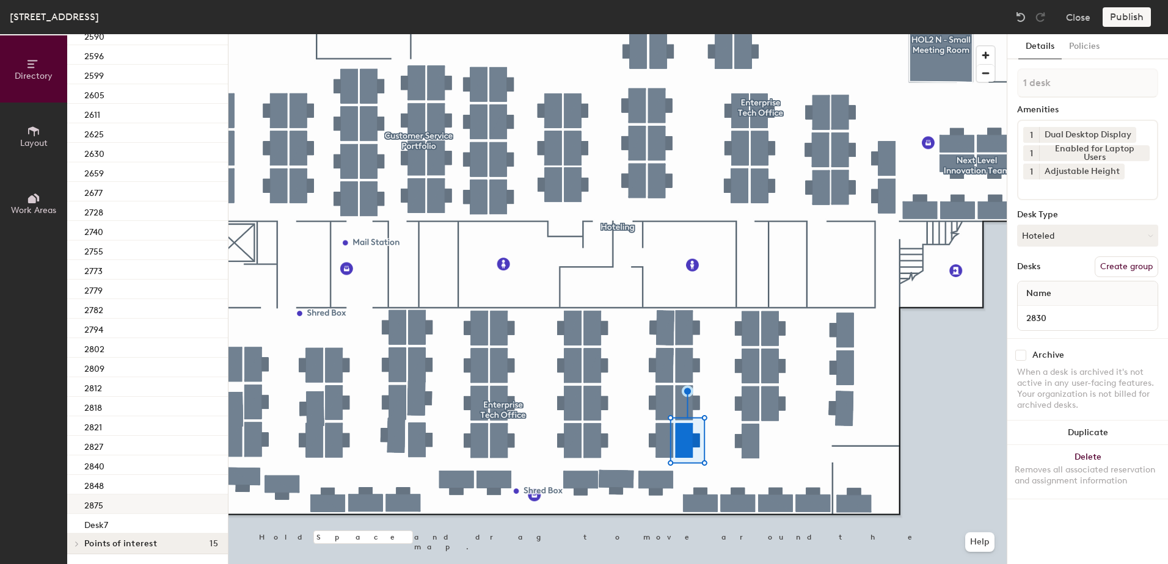
scroll to position [645, 0]
click at [153, 442] on div "2827" at bounding box center [147, 446] width 161 height 20
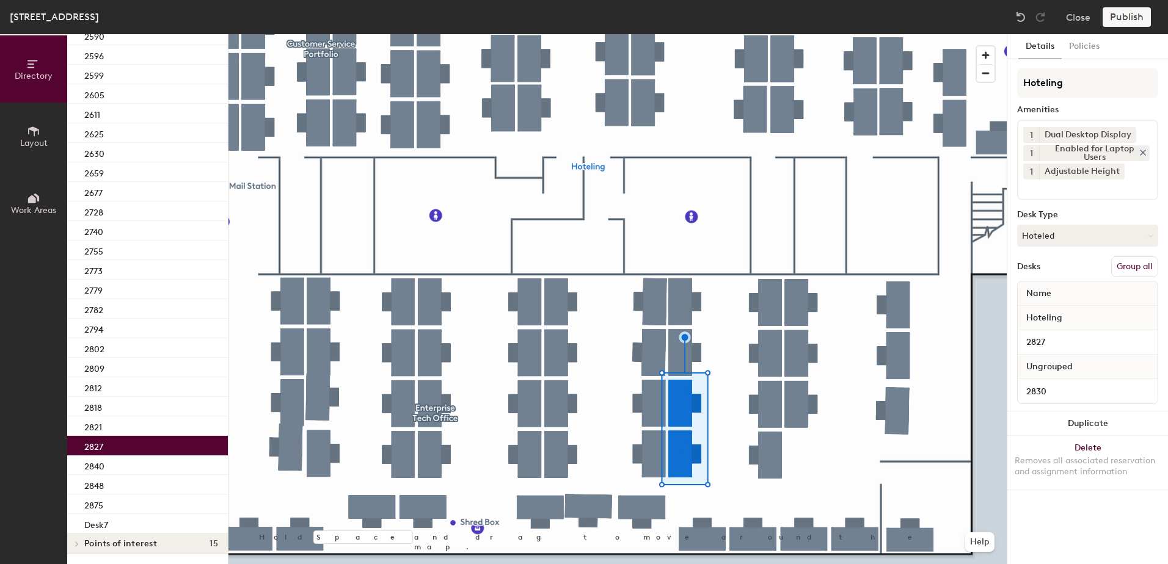
drag, startPoint x: 1134, startPoint y: 266, endPoint x: 1130, endPoint y: 151, distance: 115.5
click at [1134, 264] on button "Group all" at bounding box center [1134, 266] width 47 height 21
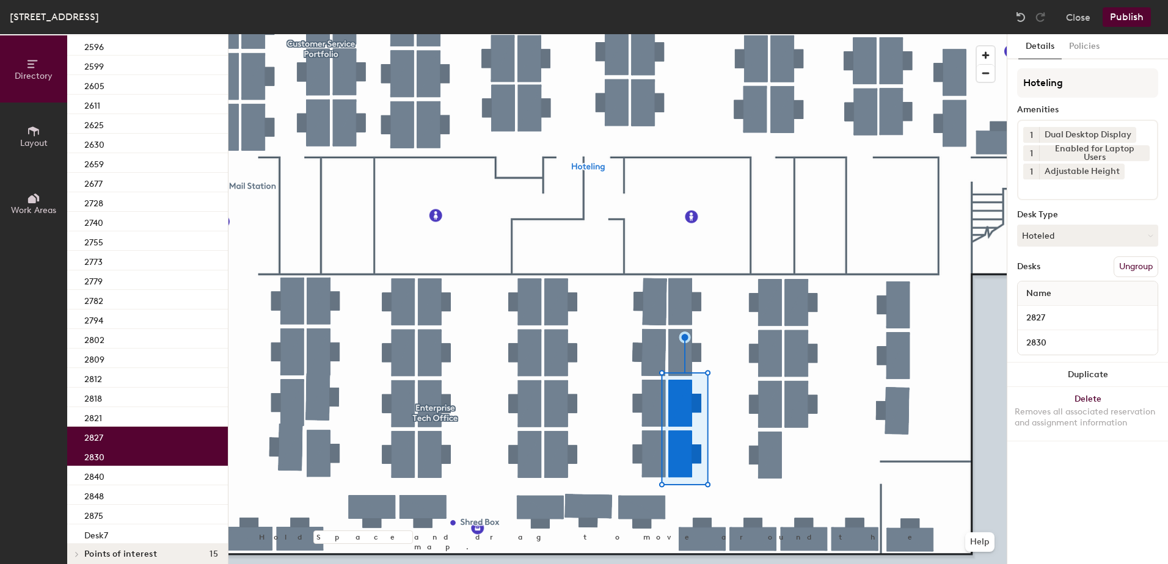
click at [1128, 9] on button "Publish" at bounding box center [1126, 17] width 48 height 20
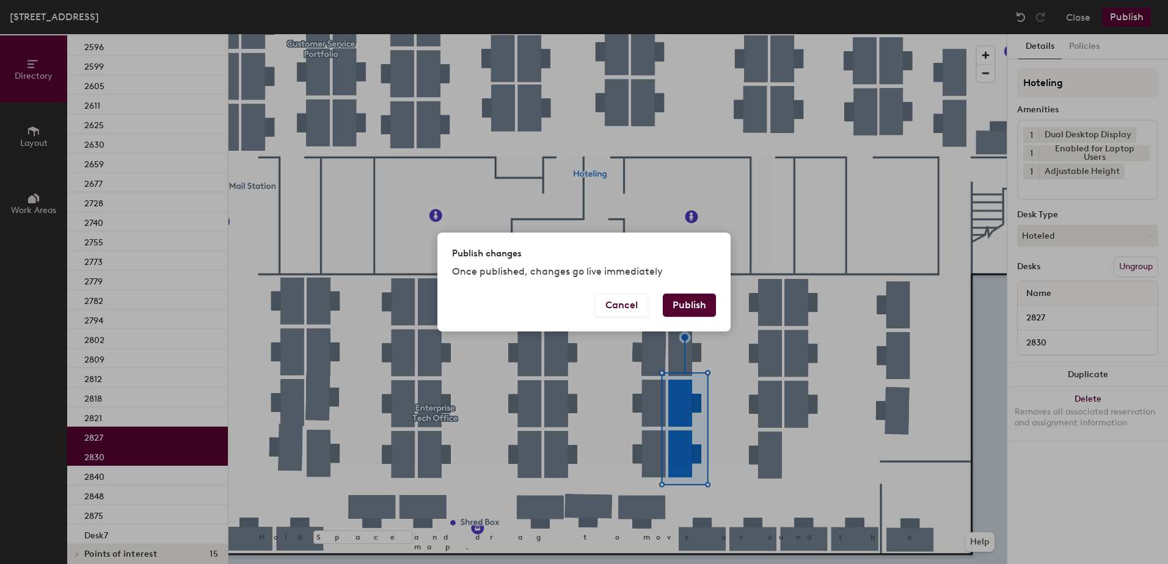
click at [691, 308] on button "Publish" at bounding box center [689, 305] width 53 height 23
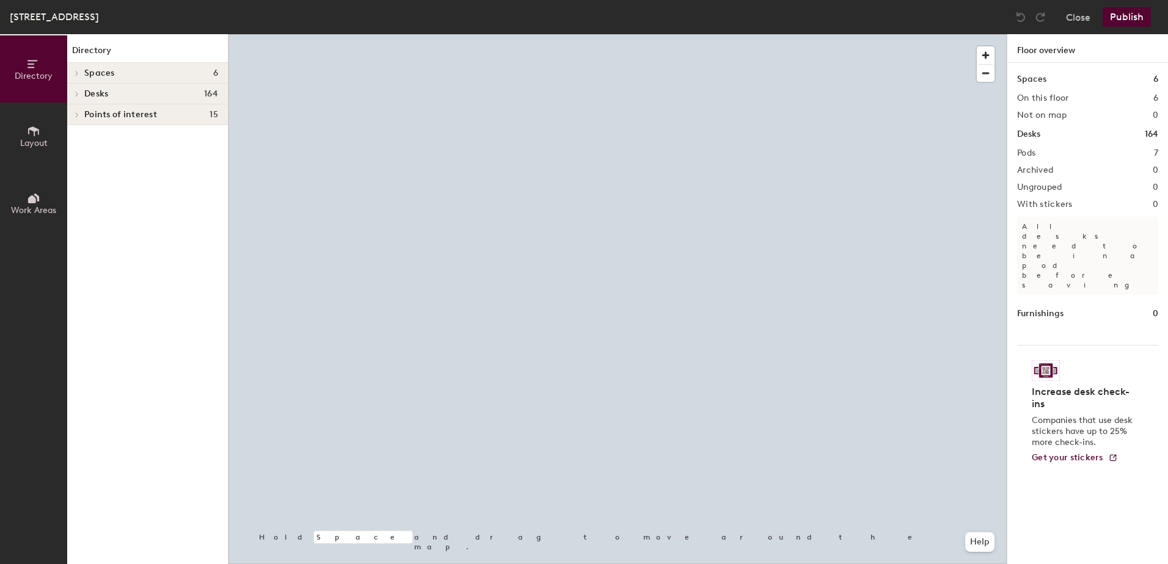
click at [623, 34] on div at bounding box center [617, 34] width 778 height 0
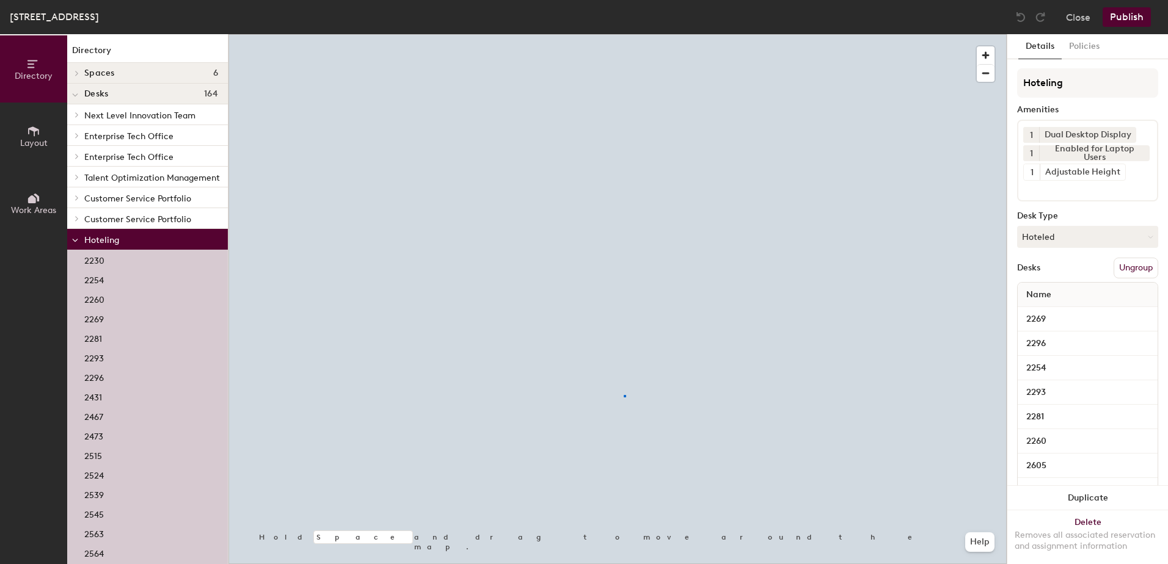
click at [623, 395] on div at bounding box center [624, 396] width 2 height 2
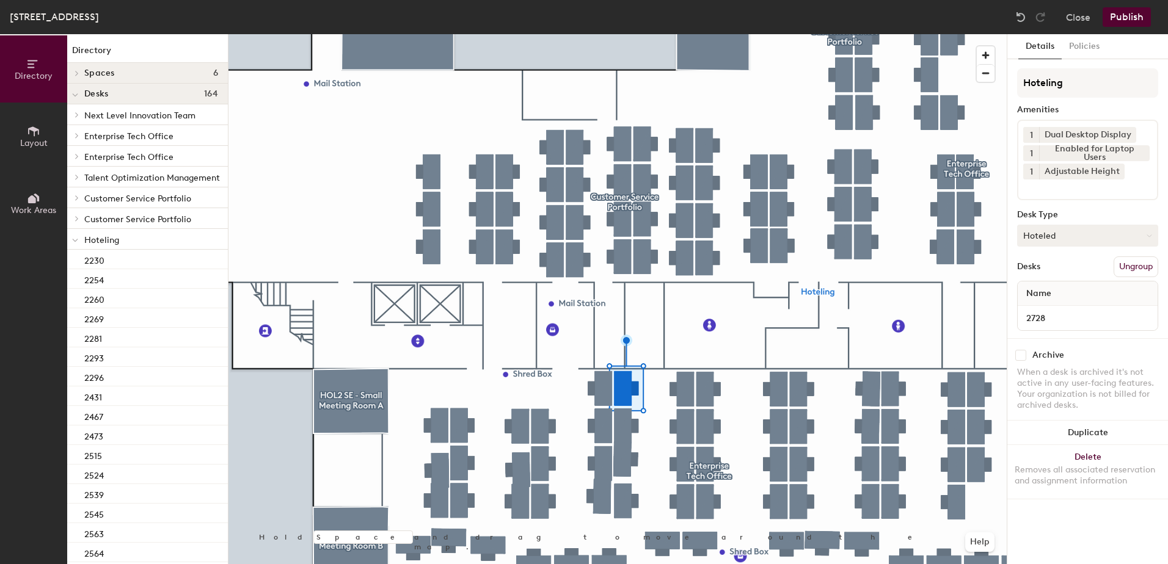
click at [1098, 238] on button "Hoteled" at bounding box center [1087, 236] width 141 height 22
click at [1095, 272] on div "Assigned" at bounding box center [1078, 273] width 122 height 18
click at [1138, 268] on button "Ungroup" at bounding box center [1135, 266] width 45 height 21
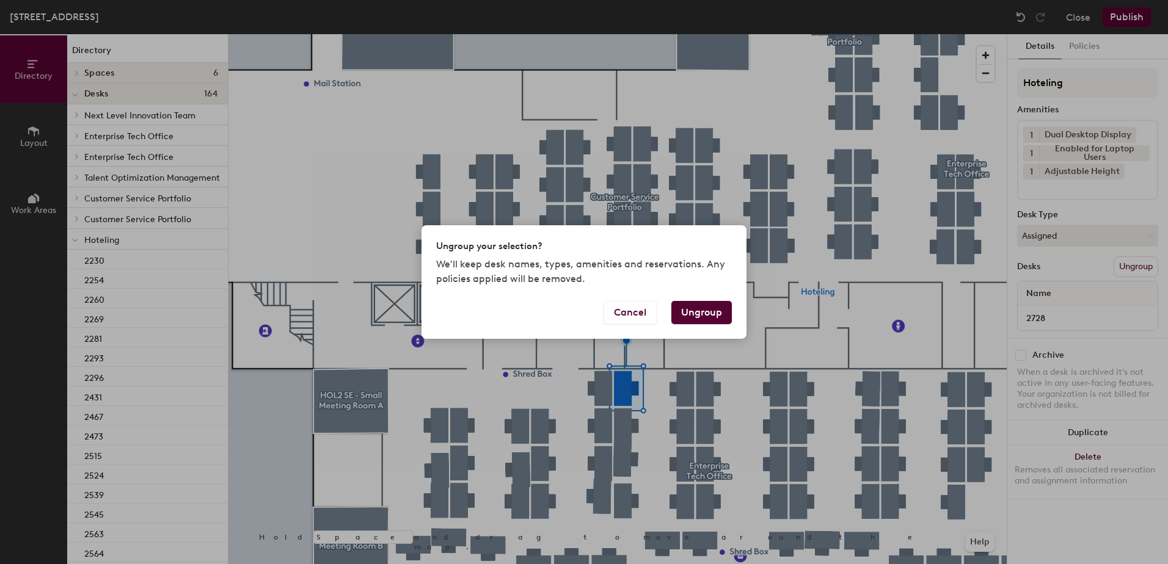
click at [711, 312] on button "Ungroup" at bounding box center [701, 312] width 60 height 23
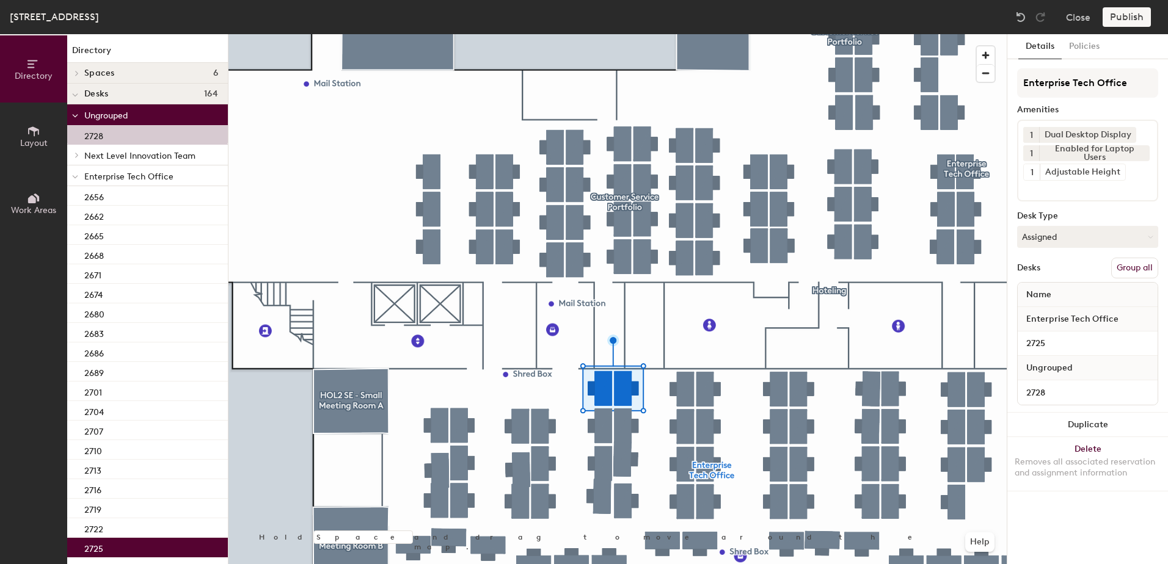
drag, startPoint x: 1140, startPoint y: 268, endPoint x: 1122, endPoint y: 206, distance: 64.3
click at [1141, 263] on button "Group all" at bounding box center [1134, 268] width 47 height 21
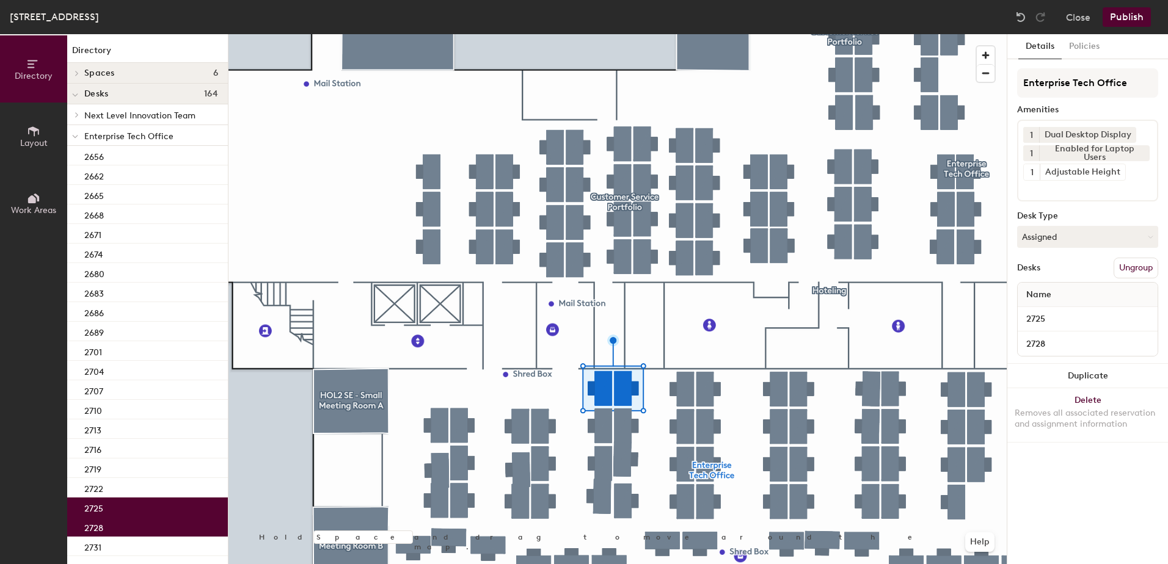
click at [1138, 17] on button "Publish" at bounding box center [1126, 17] width 48 height 20
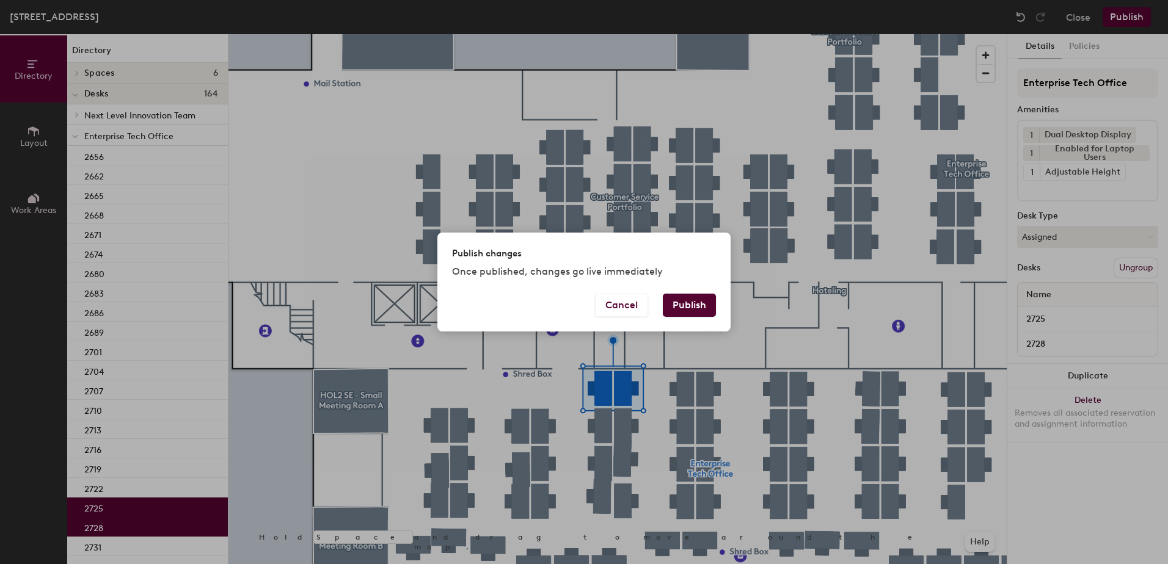
click at [679, 305] on button "Publish" at bounding box center [689, 305] width 53 height 23
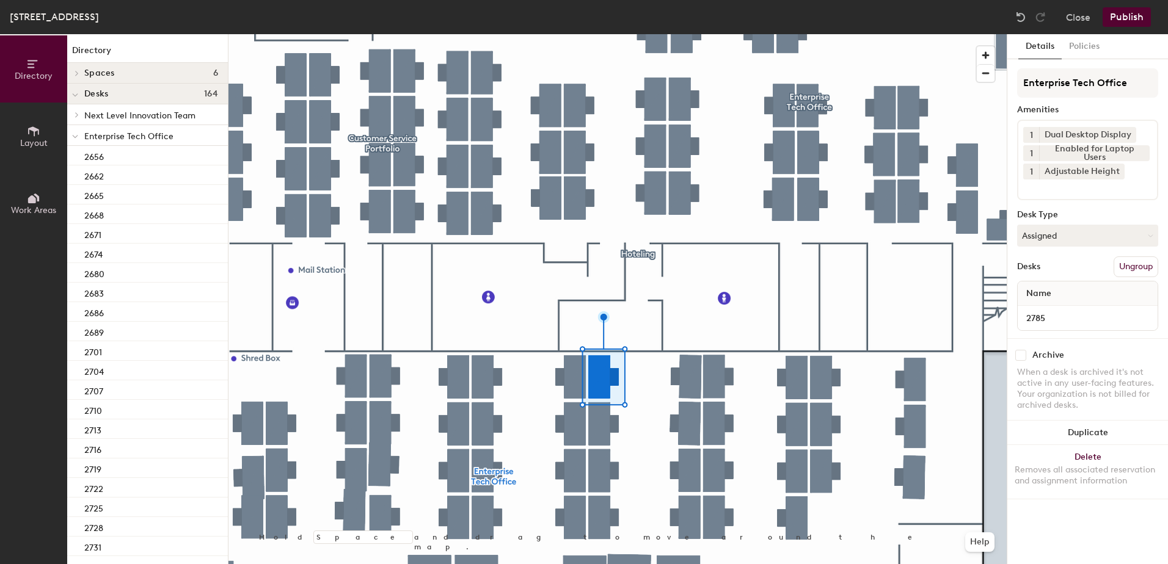
click at [1086, 239] on button "Assigned" at bounding box center [1087, 236] width 141 height 22
click at [1064, 315] on div "Hoteled" at bounding box center [1078, 310] width 122 height 18
click at [1122, 267] on button "Ungroup" at bounding box center [1135, 266] width 45 height 21
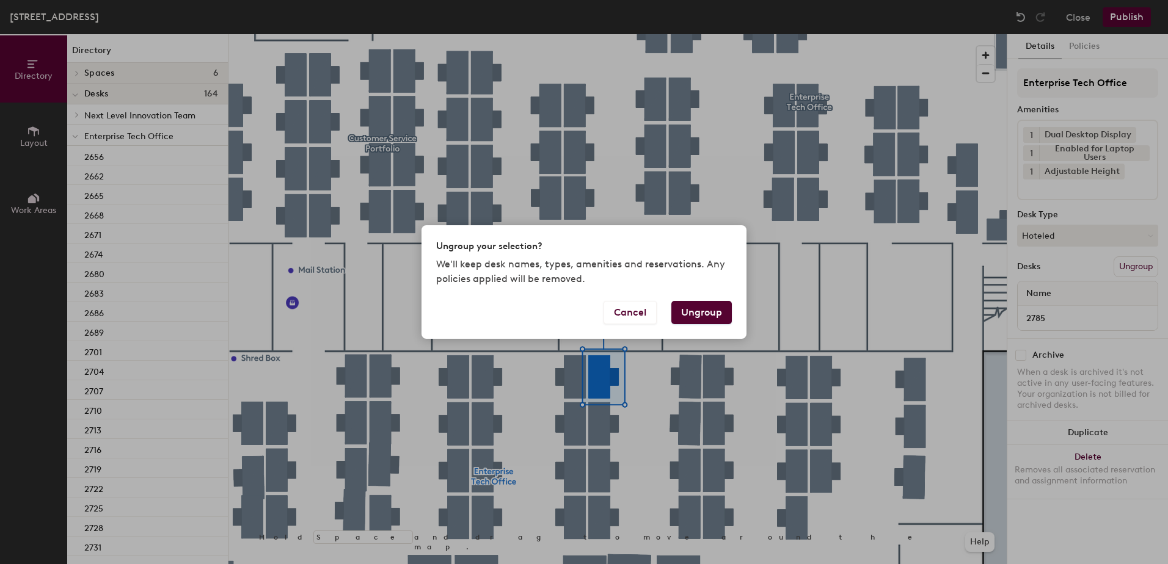
click at [702, 316] on button "Ungroup" at bounding box center [701, 312] width 60 height 23
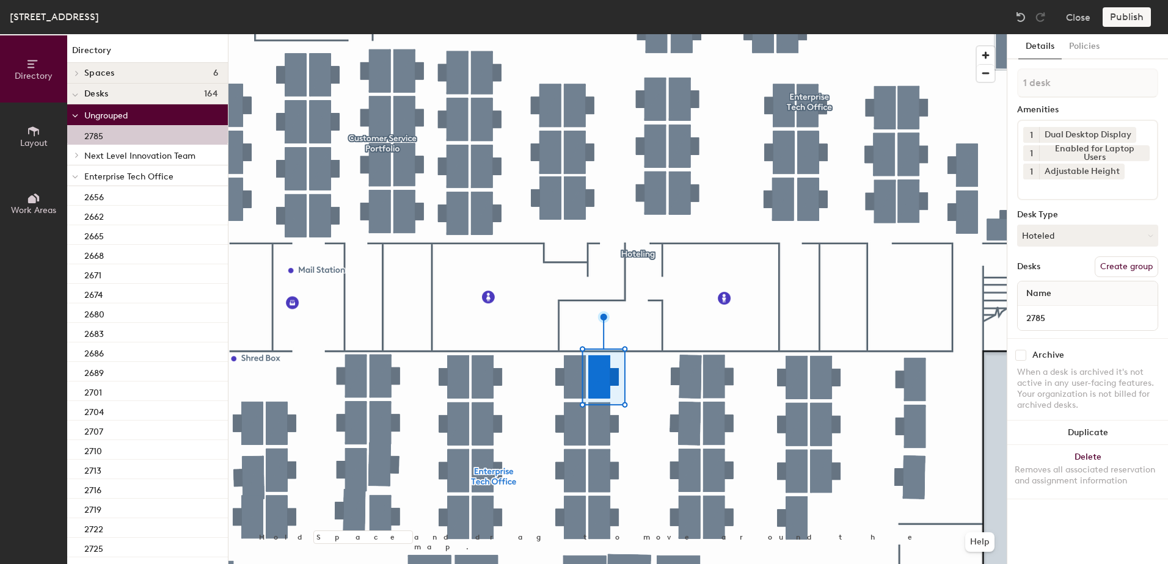
click at [73, 176] on icon at bounding box center [75, 177] width 6 height 5
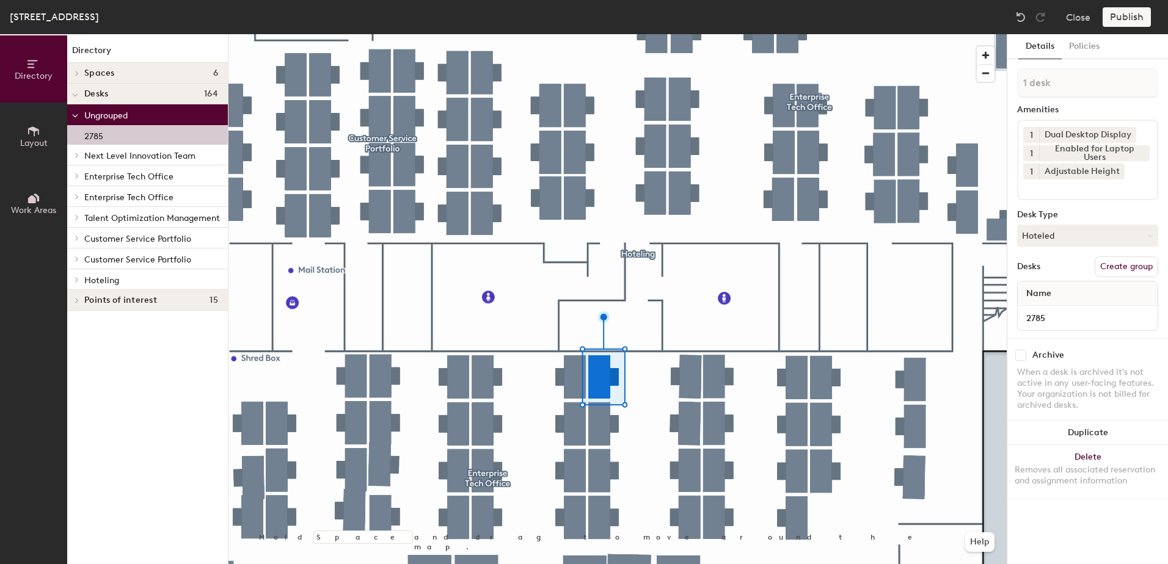
click at [78, 281] on icon at bounding box center [76, 280] width 5 height 6
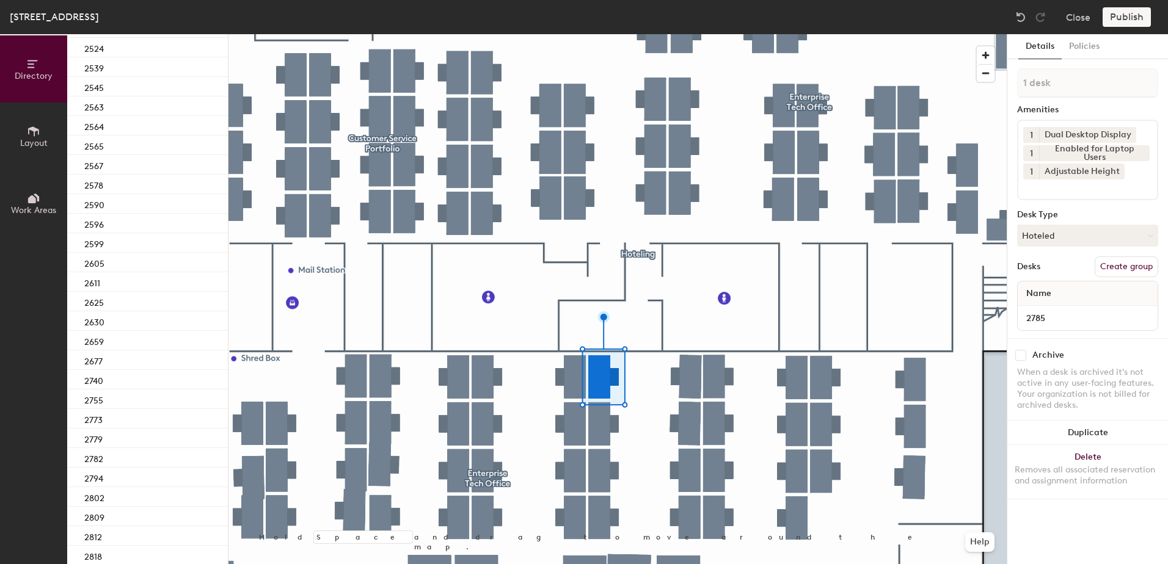
scroll to position [512, 0]
click at [158, 415] on div "2782" at bounding box center [147, 414] width 161 height 20
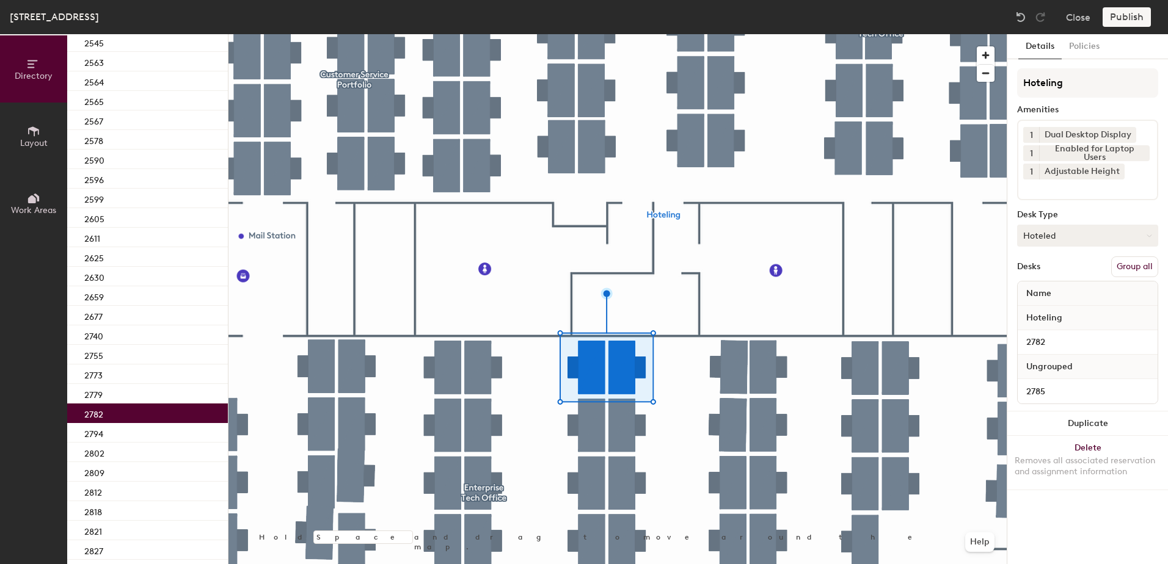
drag, startPoint x: 1125, startPoint y: 262, endPoint x: 1126, endPoint y: 234, distance: 27.5
click at [1126, 262] on button "Group all" at bounding box center [1134, 266] width 47 height 21
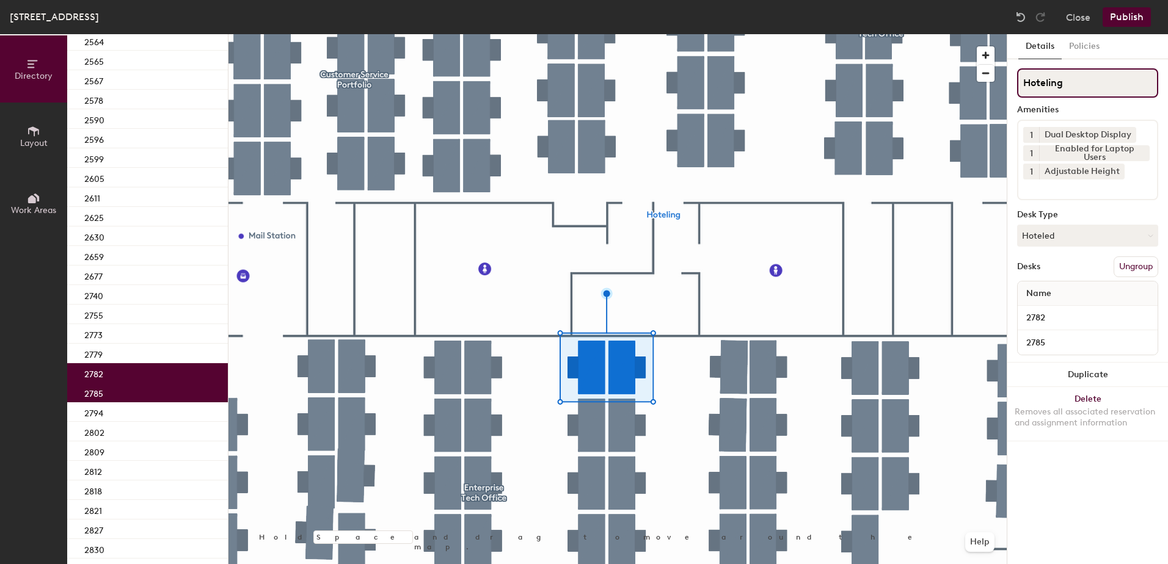
scroll to position [471, 0]
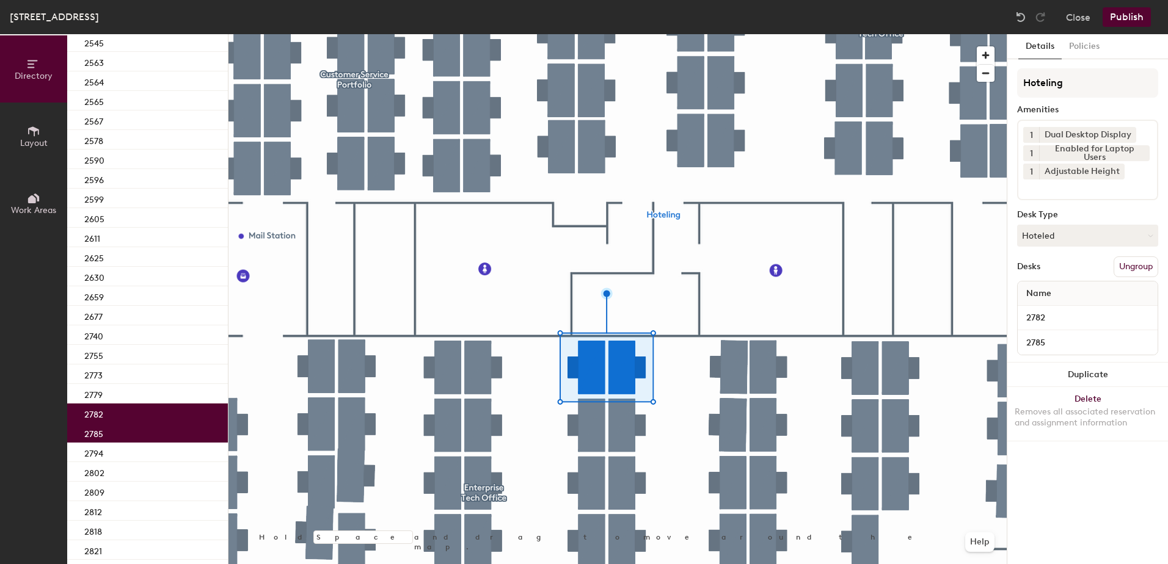
click at [1133, 13] on button "Publish" at bounding box center [1126, 17] width 48 height 20
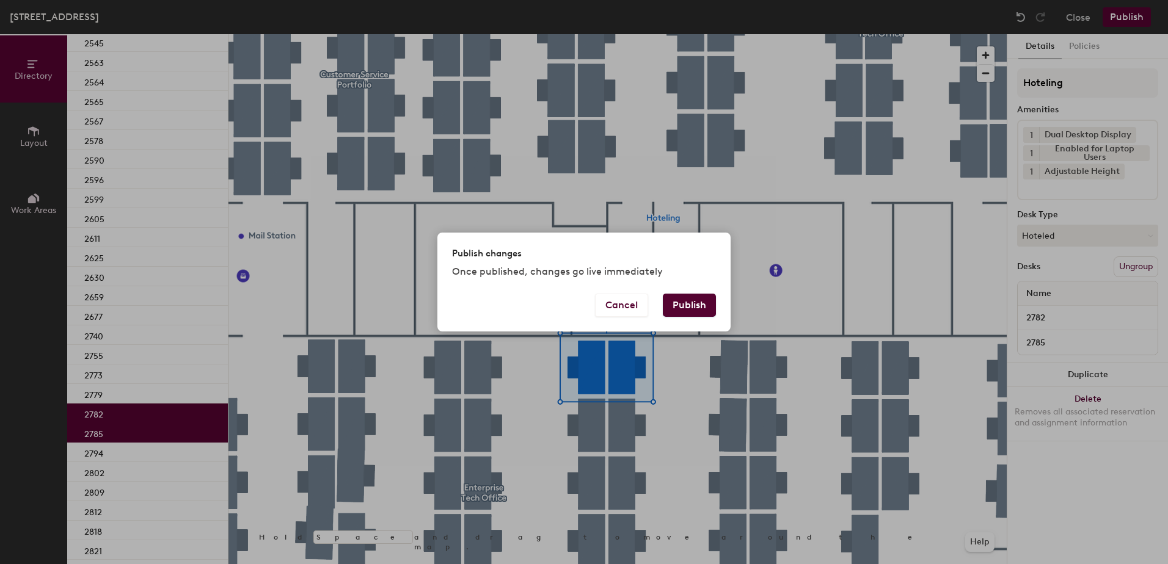
click at [669, 318] on div "Cancel Publish" at bounding box center [583, 313] width 293 height 38
click at [675, 308] on button "Publish" at bounding box center [689, 305] width 53 height 23
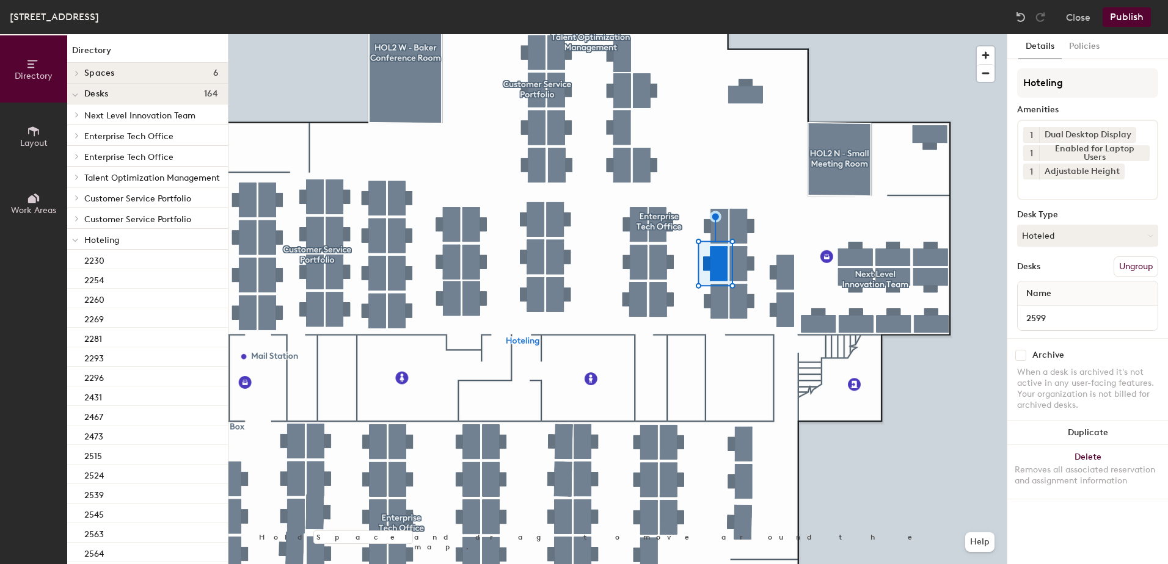
drag, startPoint x: 1040, startPoint y: 238, endPoint x: 1045, endPoint y: 252, distance: 15.1
click at [1040, 238] on button "Hoteled" at bounding box center [1087, 236] width 141 height 22
click at [1055, 278] on div "Assigned" at bounding box center [1078, 273] width 122 height 18
click at [1135, 261] on button "Ungroup" at bounding box center [1135, 266] width 45 height 21
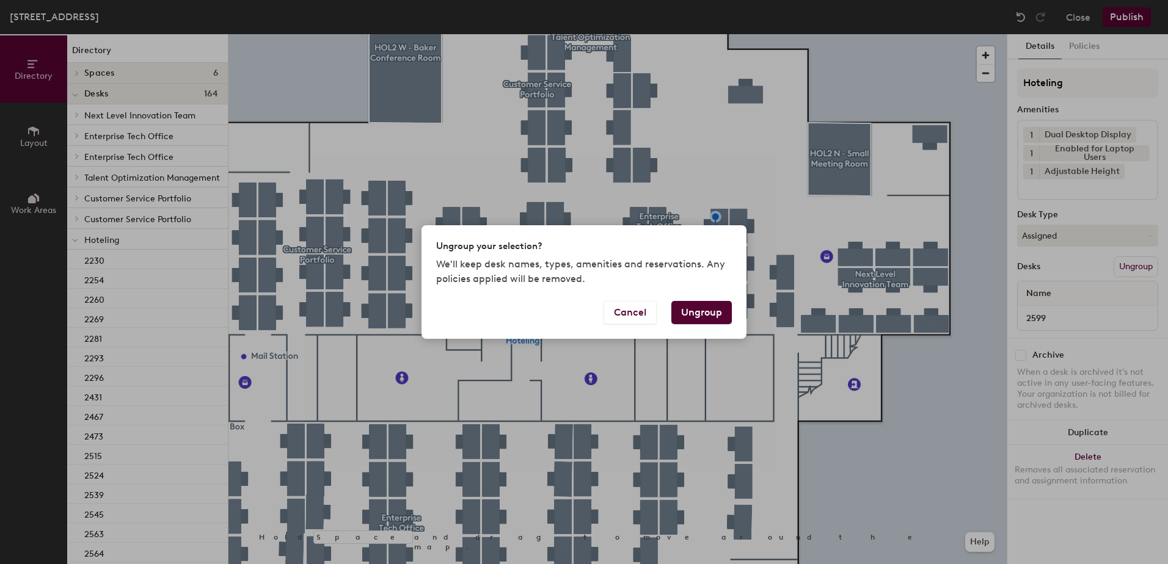
click at [711, 314] on button "Ungroup" at bounding box center [701, 312] width 60 height 23
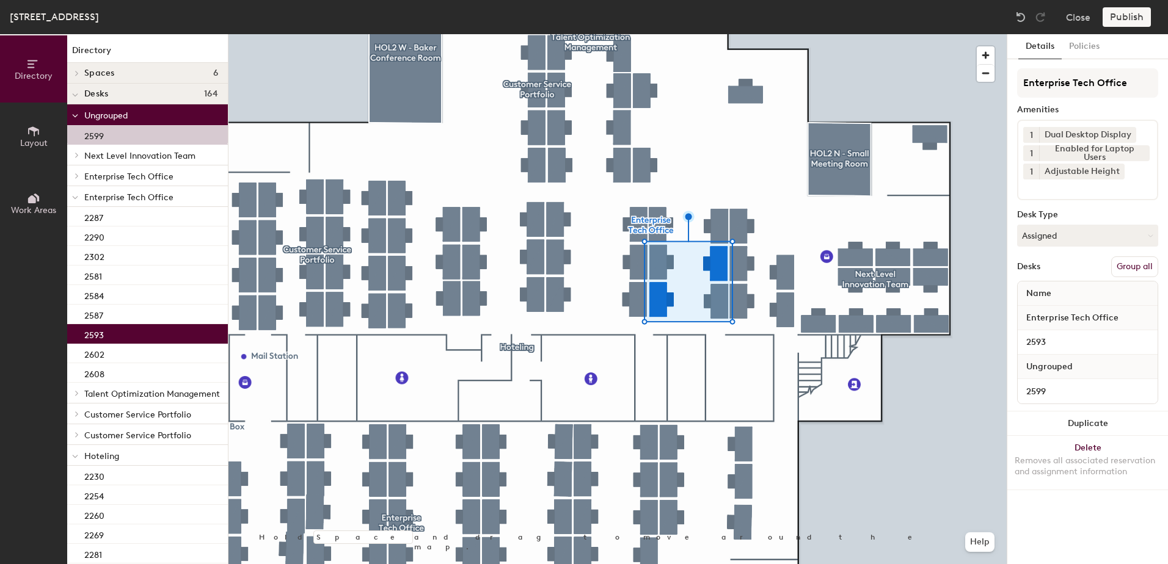
click at [1128, 268] on button "Group all" at bounding box center [1134, 266] width 47 height 21
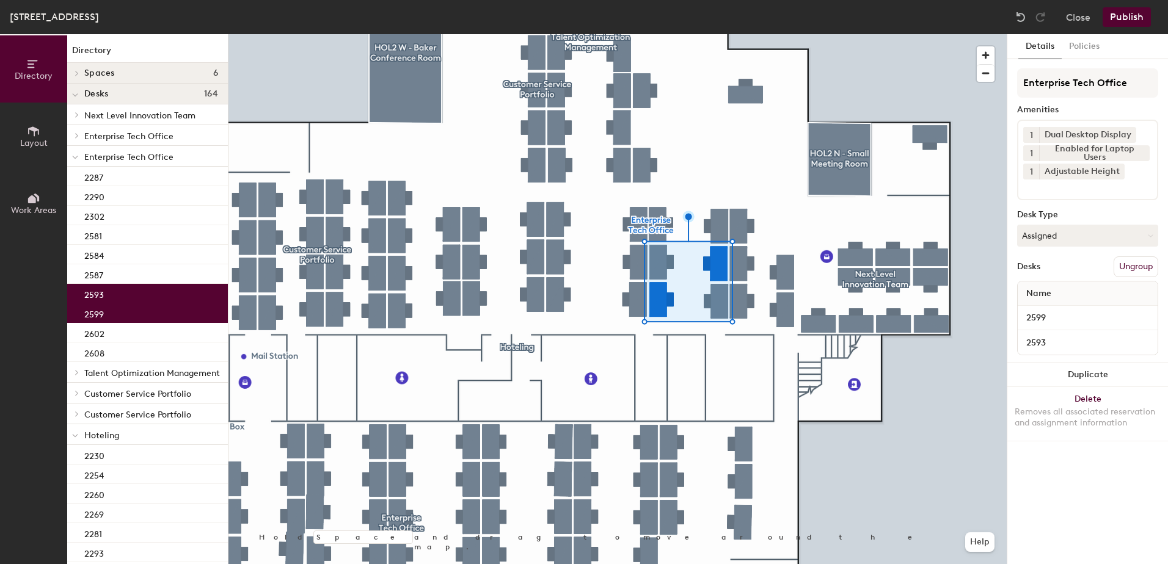
click at [1127, 15] on button "Publish" at bounding box center [1126, 17] width 48 height 20
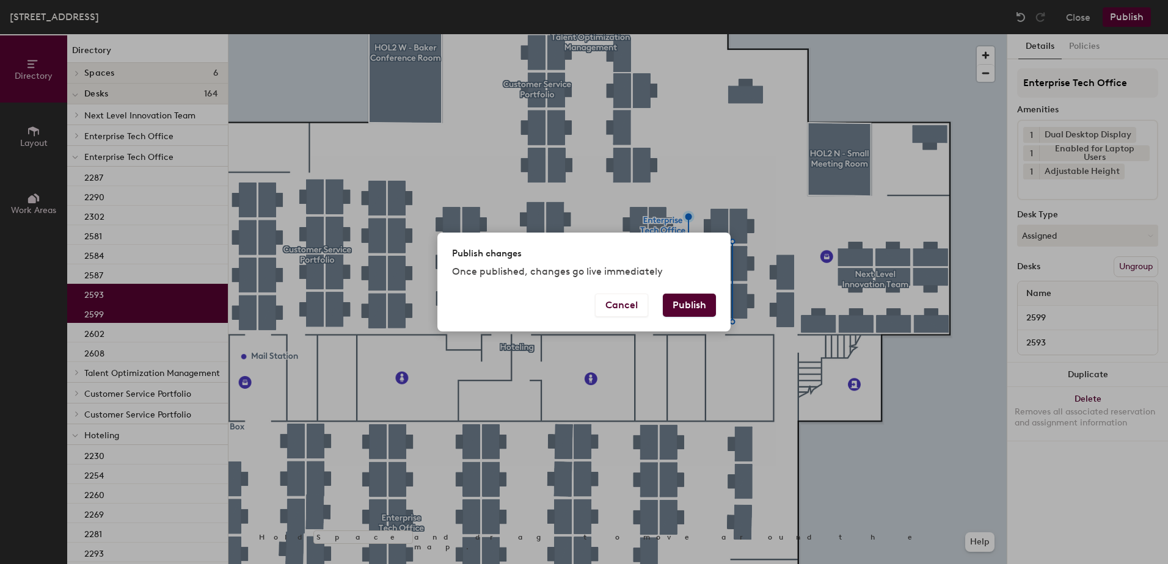
click at [702, 307] on button "Publish" at bounding box center [689, 305] width 53 height 23
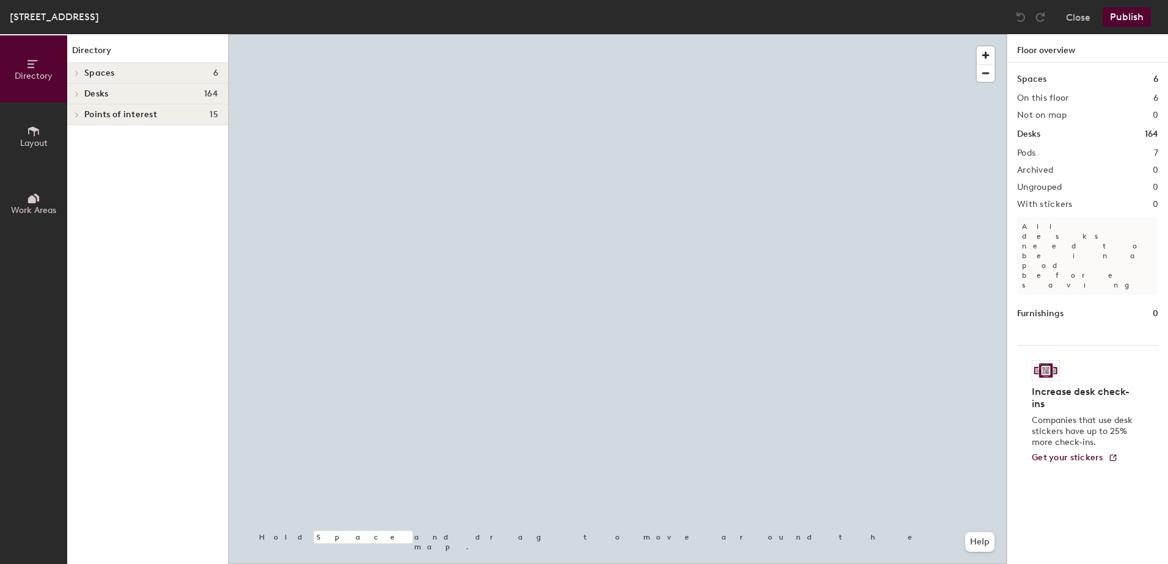
click at [668, 34] on div at bounding box center [617, 34] width 778 height 0
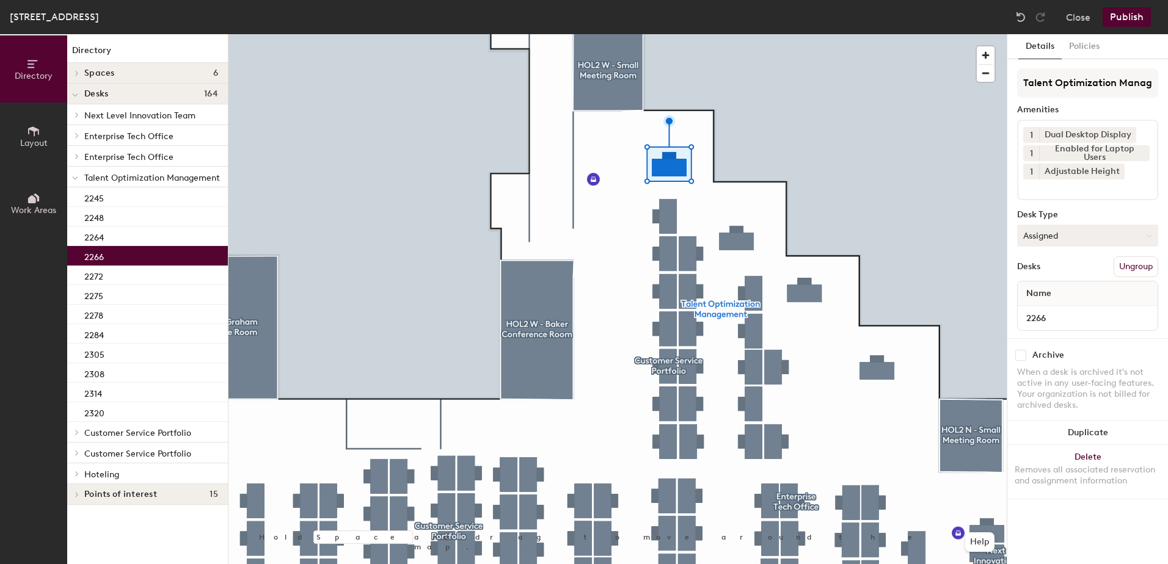
click at [1062, 246] on button "Assigned" at bounding box center [1087, 236] width 141 height 22
click at [1081, 316] on div "Hoteled" at bounding box center [1078, 310] width 122 height 18
click at [1136, 268] on button "Ungroup" at bounding box center [1135, 266] width 45 height 21
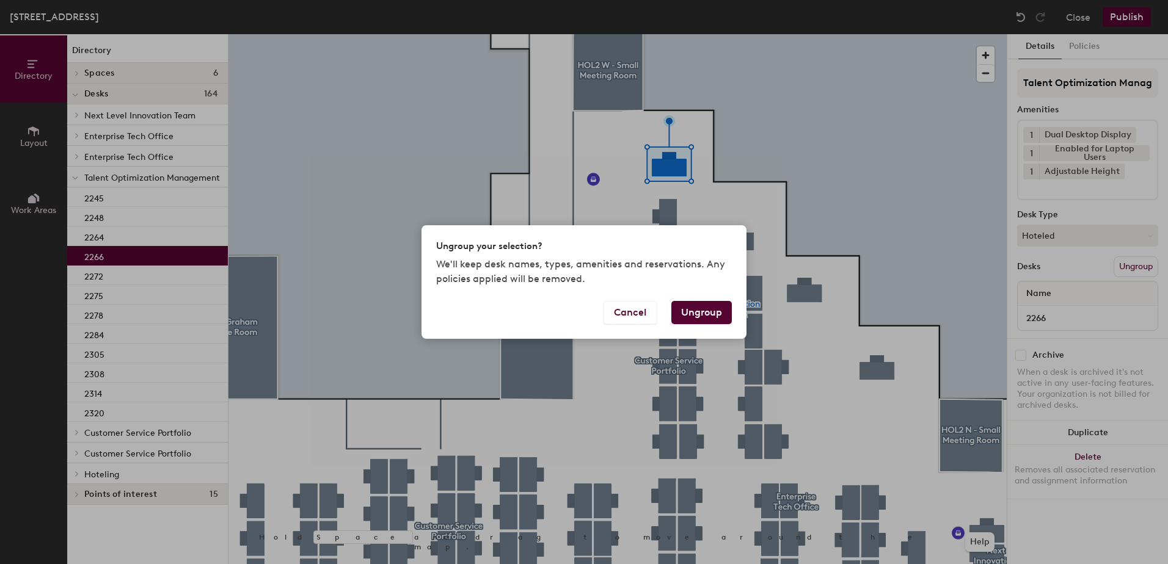
click at [703, 314] on button "Ungroup" at bounding box center [701, 312] width 60 height 23
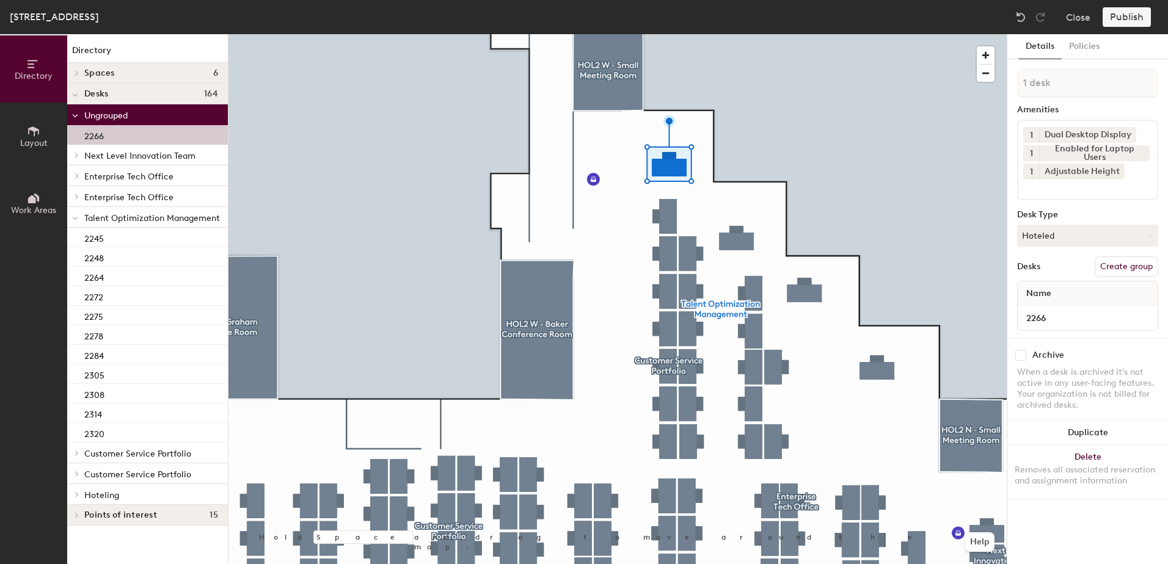
drag, startPoint x: 74, startPoint y: 220, endPoint x: 73, endPoint y: 231, distance: 11.1
click at [73, 222] on span at bounding box center [75, 218] width 6 height 10
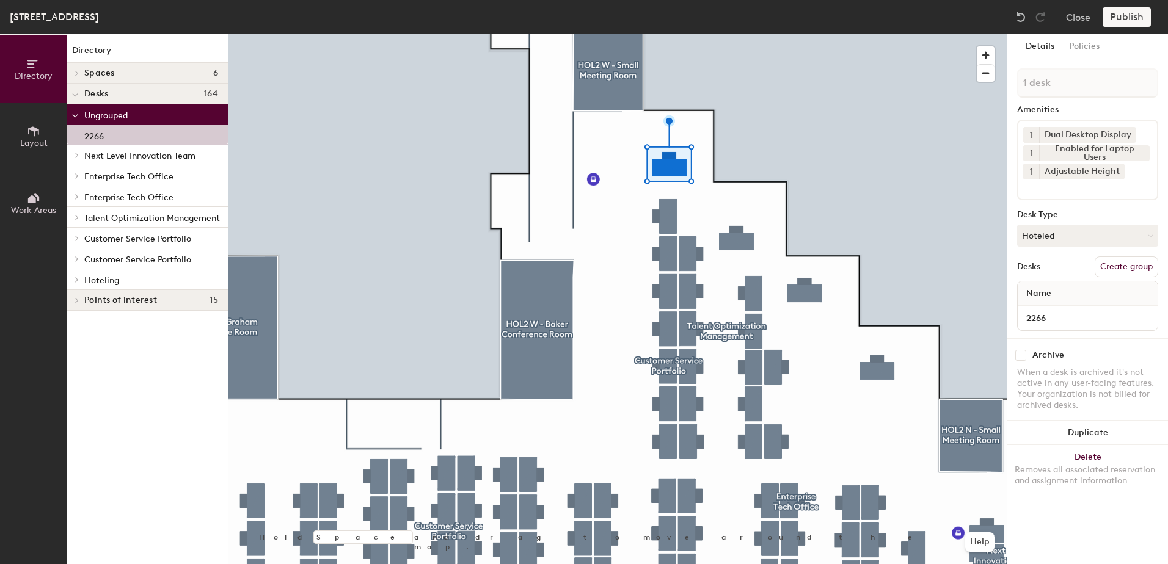
click at [78, 283] on div at bounding box center [75, 279] width 16 height 20
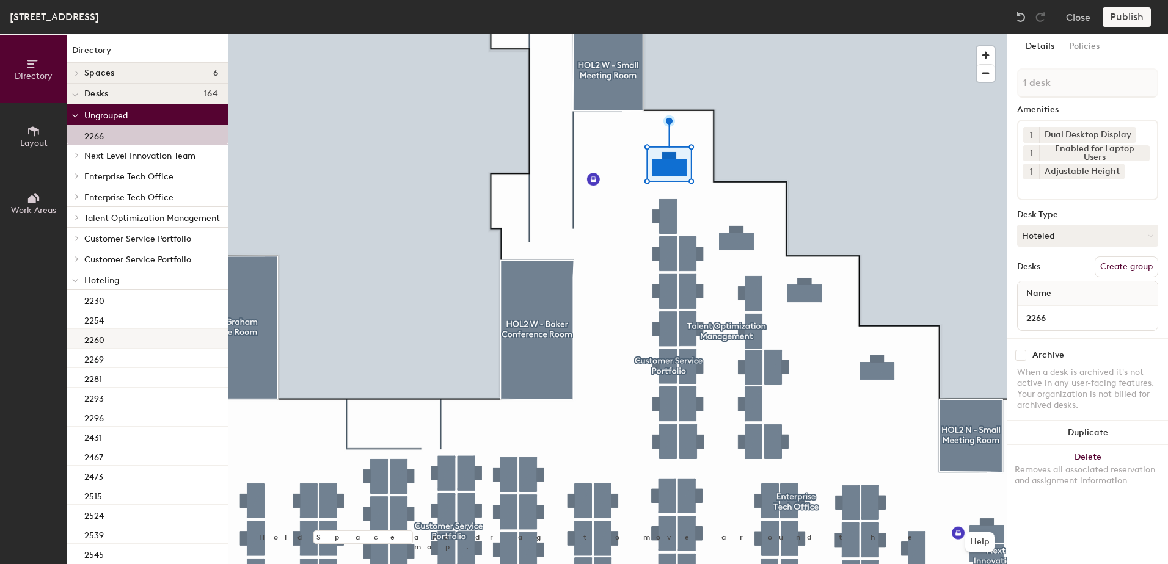
click at [139, 341] on div "2260" at bounding box center [147, 339] width 161 height 20
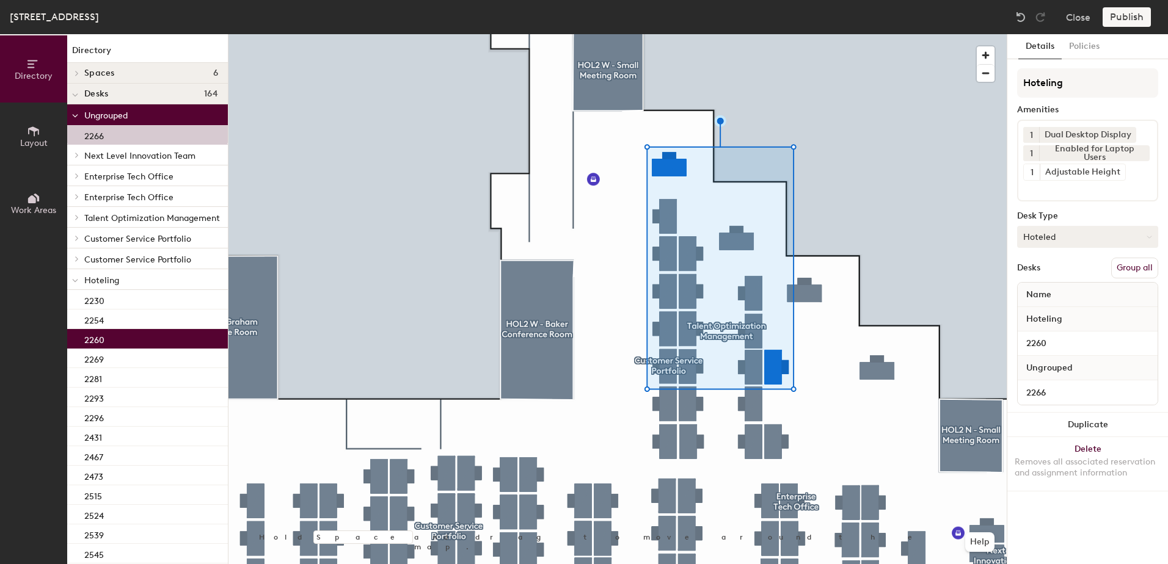
drag, startPoint x: 1125, startPoint y: 268, endPoint x: 1129, endPoint y: 228, distance: 39.9
click at [1127, 268] on button "Group all" at bounding box center [1134, 268] width 47 height 21
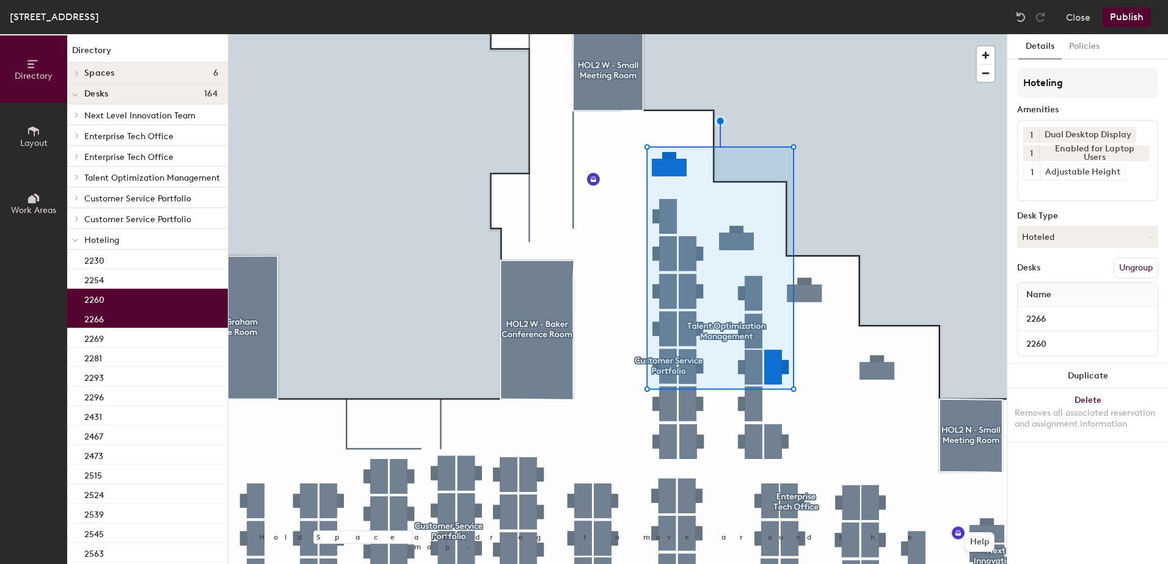
click at [1128, 16] on button "Publish" at bounding box center [1126, 17] width 48 height 20
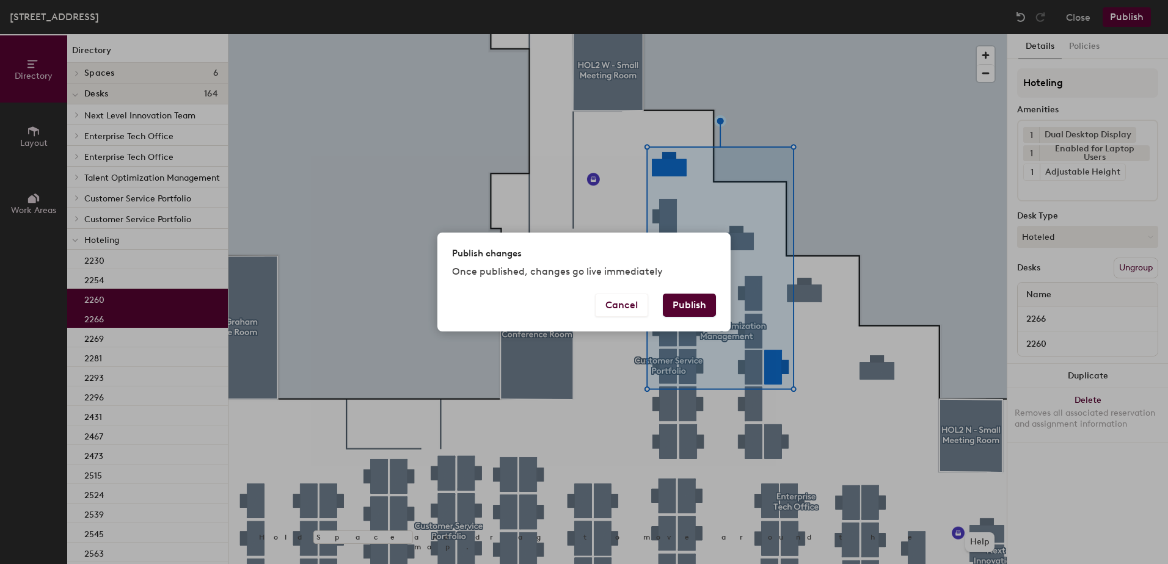
click at [693, 309] on button "Publish" at bounding box center [689, 305] width 53 height 23
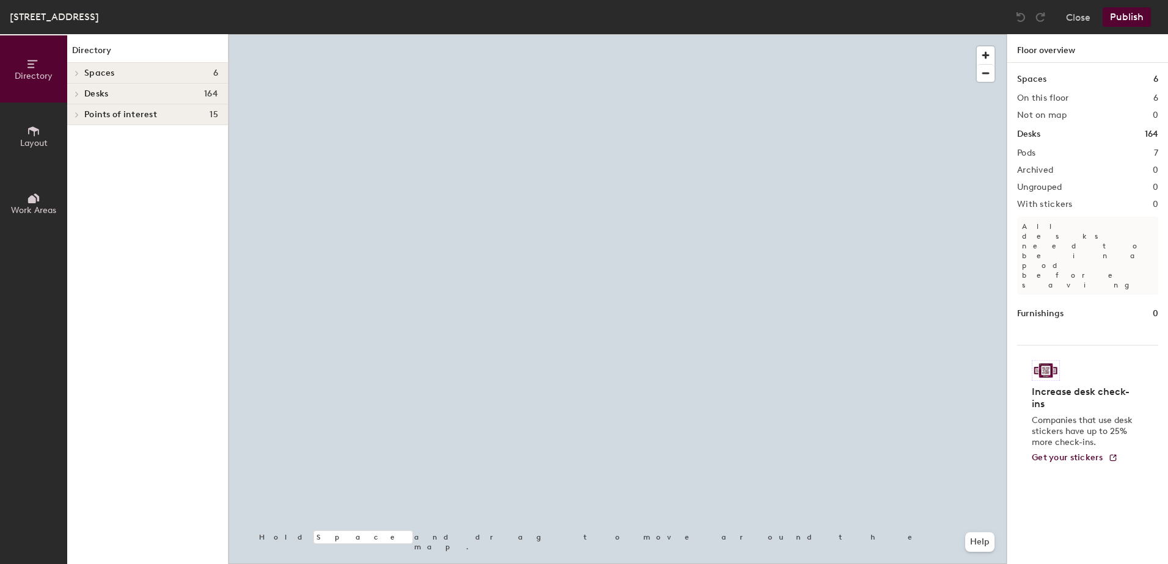
click at [594, 34] on div at bounding box center [617, 34] width 778 height 0
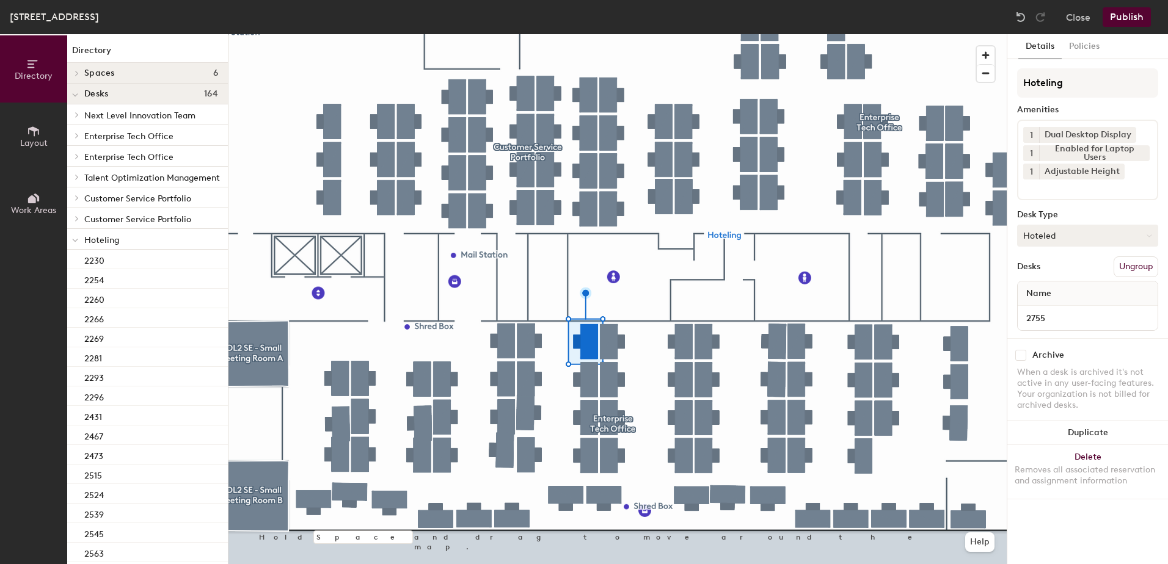
click at [1045, 238] on button "Hoteled" at bounding box center [1087, 236] width 141 height 22
click at [1044, 272] on div "Assigned" at bounding box center [1078, 273] width 122 height 18
click at [1138, 267] on button "Ungroup" at bounding box center [1135, 266] width 45 height 21
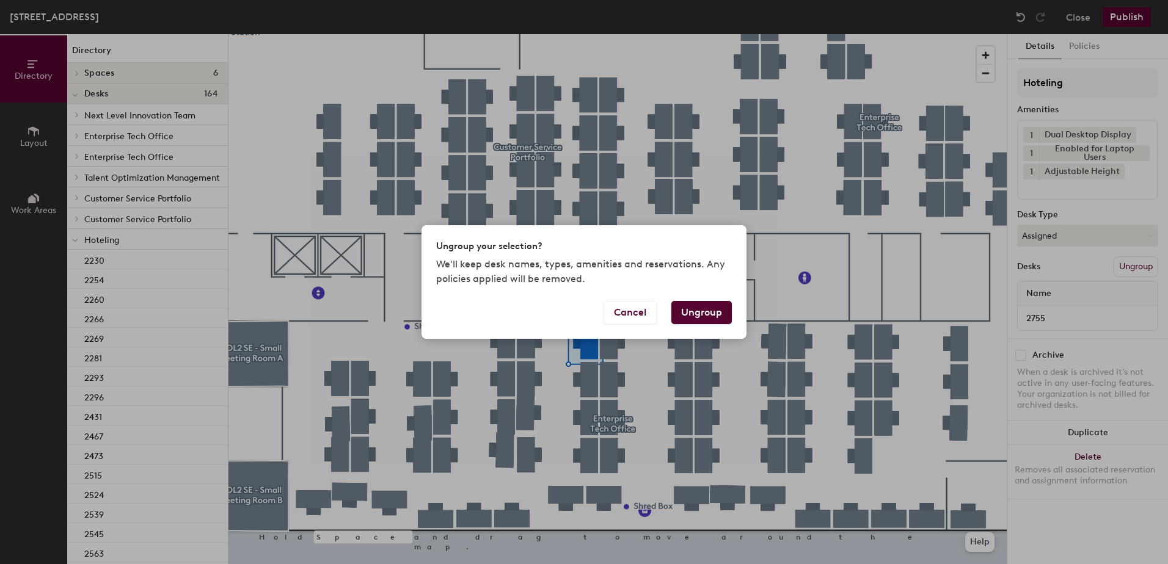
click at [701, 313] on button "Ungroup" at bounding box center [701, 312] width 60 height 23
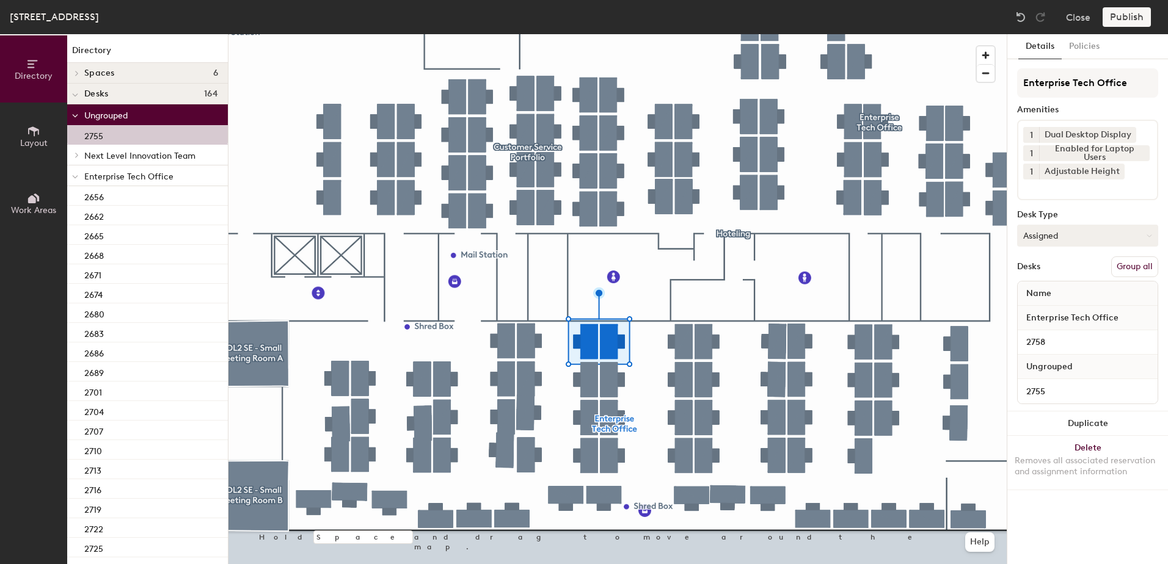
drag, startPoint x: 1126, startPoint y: 267, endPoint x: 1128, endPoint y: 233, distance: 33.7
click at [1128, 264] on button "Group all" at bounding box center [1134, 266] width 47 height 21
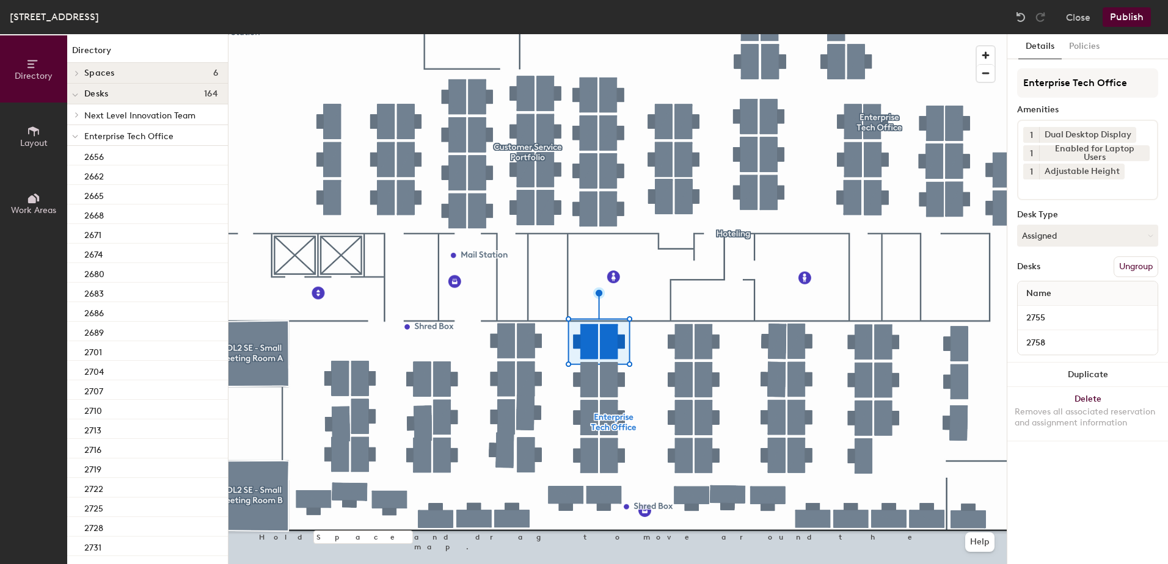
drag, startPoint x: 1117, startPoint y: 1, endPoint x: 1135, endPoint y: 65, distance: 65.9
click at [1135, 67] on div "Details Policies Enterprise Tech Office Amenities 1 Dual Desktop Display 1 Enab…" at bounding box center [1087, 299] width 161 height 530
click at [1131, 22] on button "Publish" at bounding box center [1126, 17] width 48 height 20
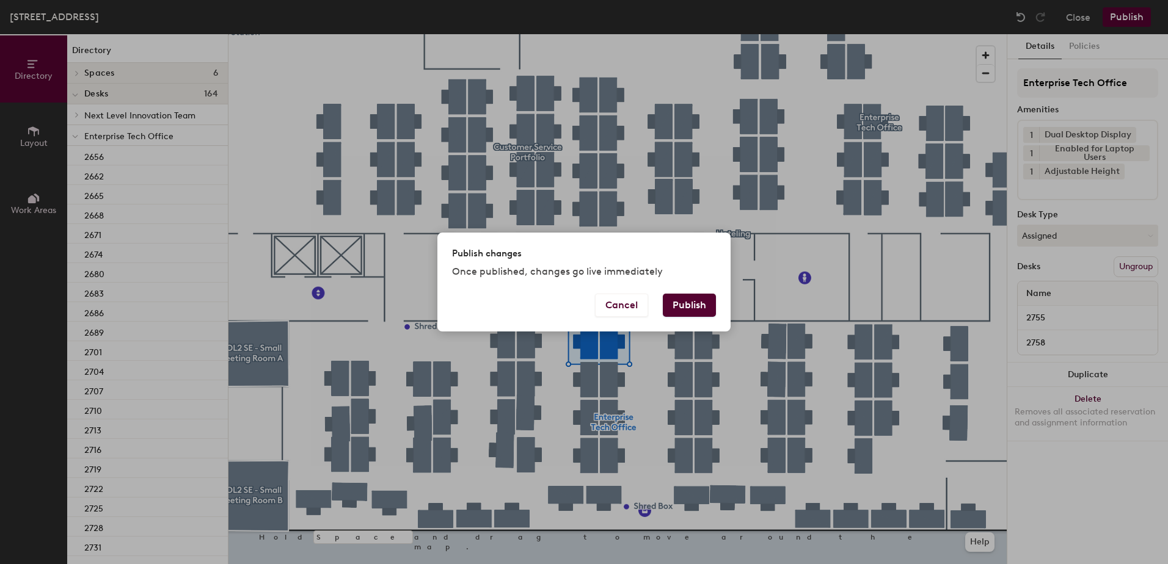
click at [698, 305] on button "Publish" at bounding box center [689, 305] width 53 height 23
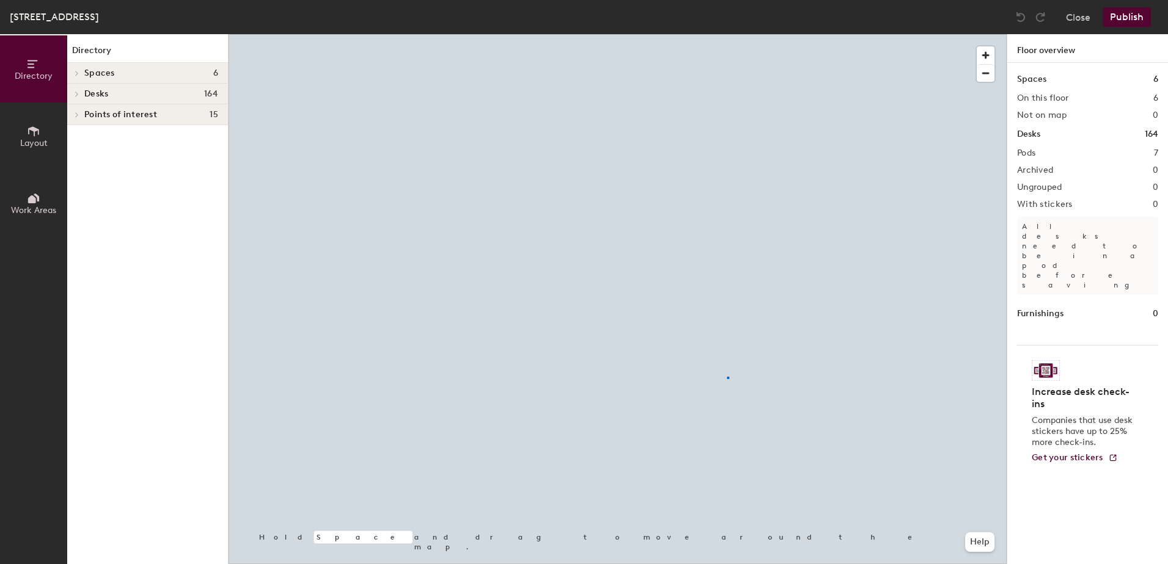
click at [727, 34] on div at bounding box center [617, 34] width 778 height 0
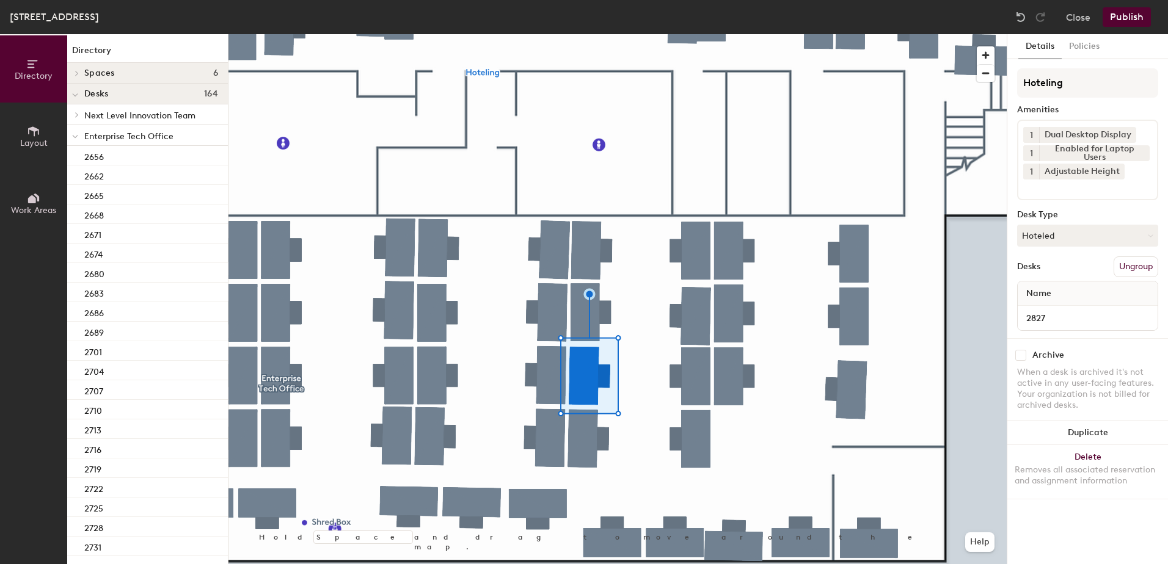
drag, startPoint x: 1066, startPoint y: 240, endPoint x: 1055, endPoint y: 256, distance: 19.8
click at [1065, 240] on button "Hoteled" at bounding box center [1087, 236] width 141 height 22
click at [1048, 271] on div "Assigned" at bounding box center [1078, 273] width 122 height 18
drag, startPoint x: 1140, startPoint y: 269, endPoint x: 1127, endPoint y: 276, distance: 14.5
click at [1135, 270] on button "Ungroup" at bounding box center [1135, 266] width 45 height 21
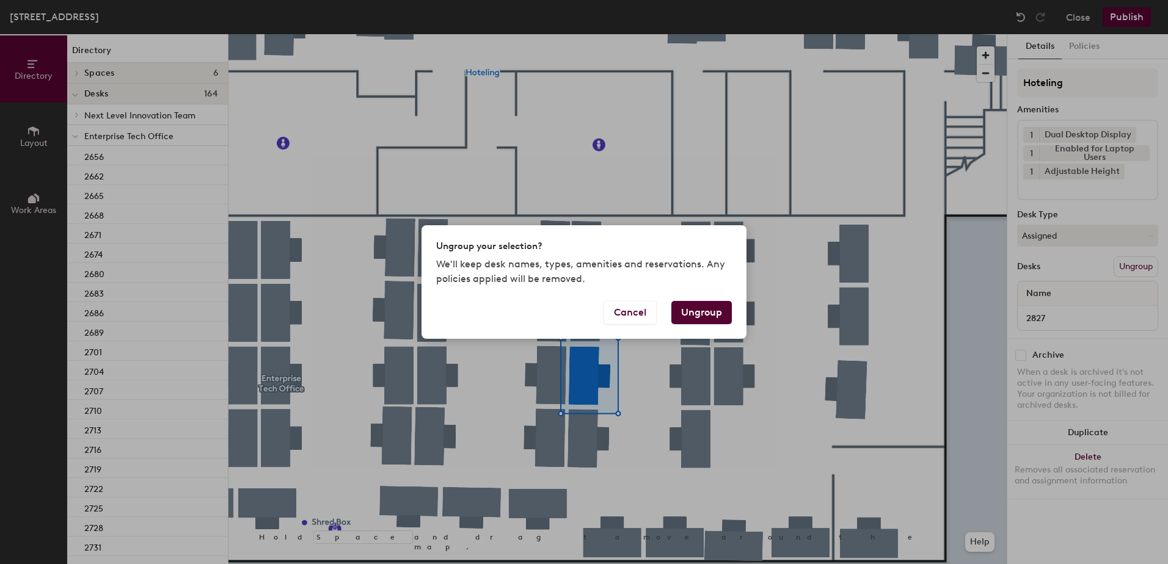
click at [703, 314] on button "Ungroup" at bounding box center [701, 312] width 60 height 23
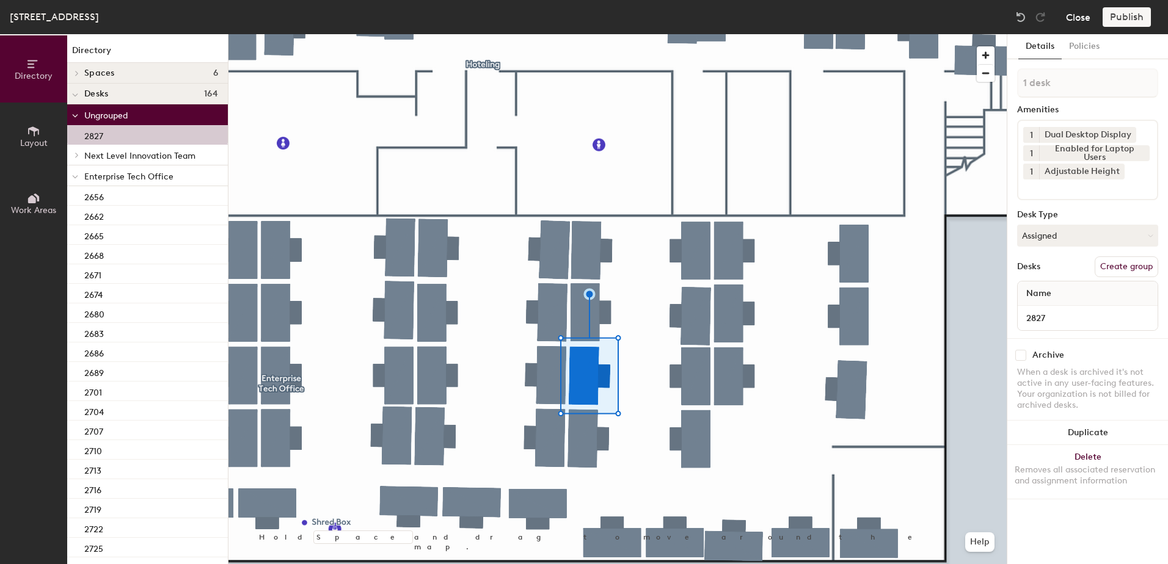
click at [1077, 18] on button "Close" at bounding box center [1078, 17] width 24 height 20
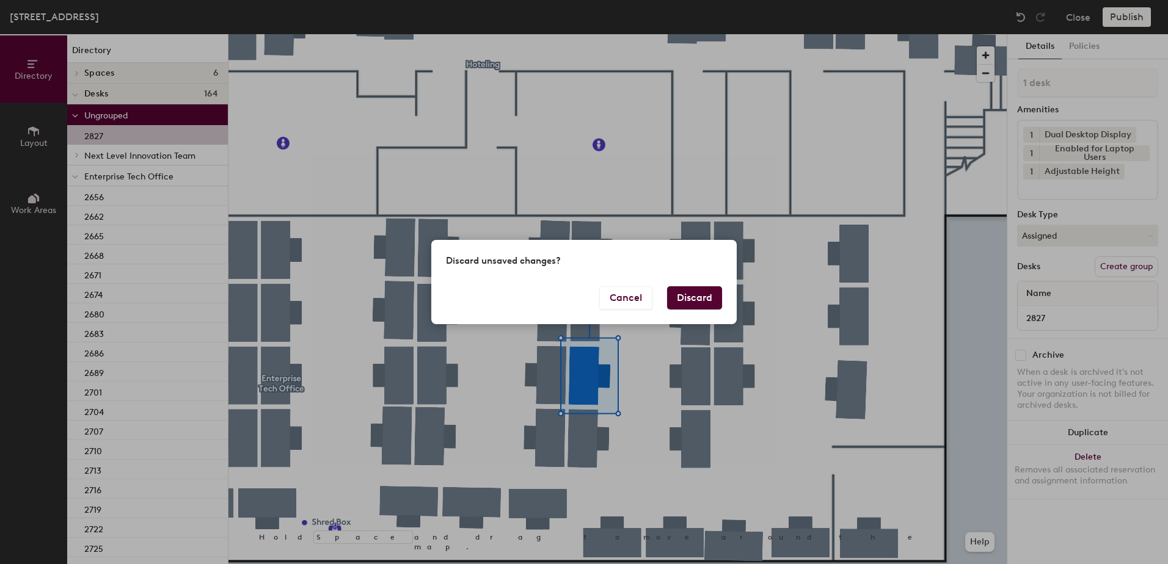
click at [694, 302] on button "Discard" at bounding box center [694, 297] width 55 height 23
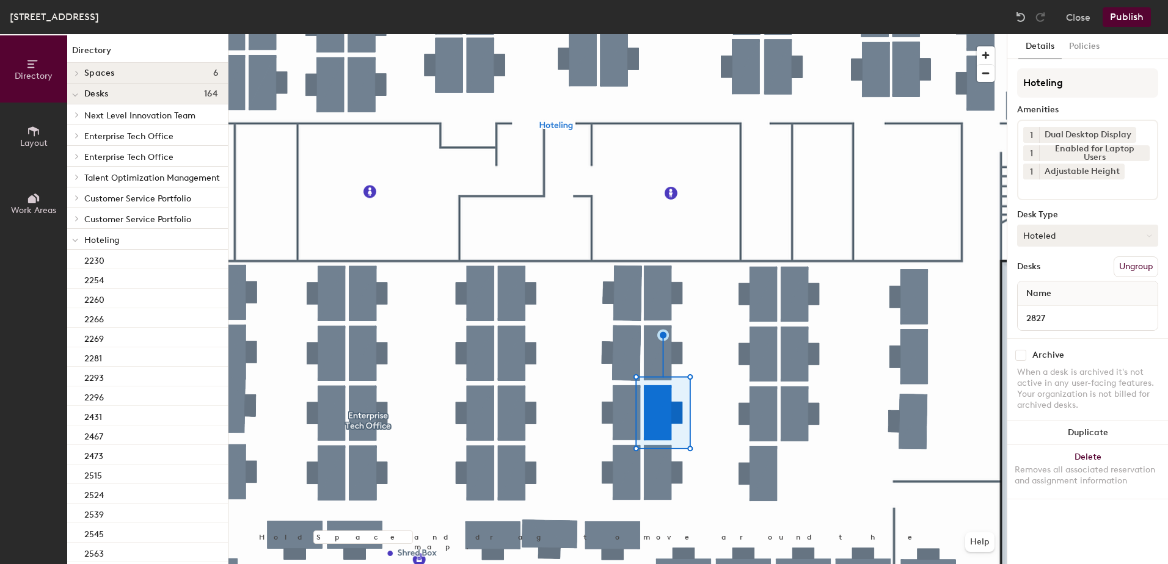
click at [1073, 233] on button "Hoteled" at bounding box center [1087, 236] width 141 height 22
click at [1055, 281] on div "Assigned" at bounding box center [1078, 273] width 122 height 18
click at [1119, 263] on button "Ungroup" at bounding box center [1135, 266] width 45 height 21
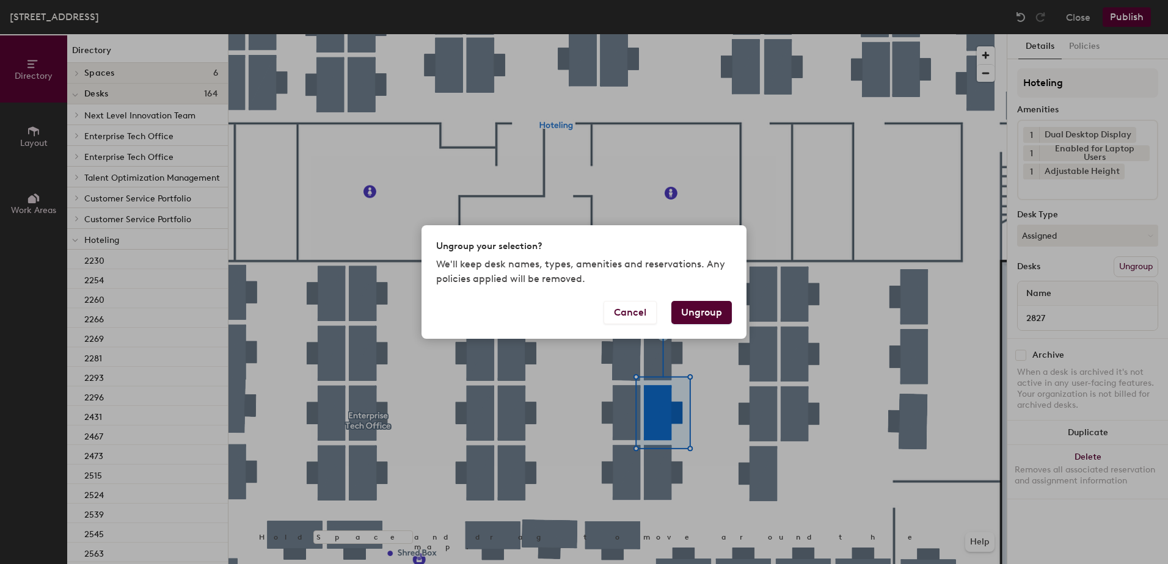
click at [703, 313] on button "Ungroup" at bounding box center [701, 312] width 60 height 23
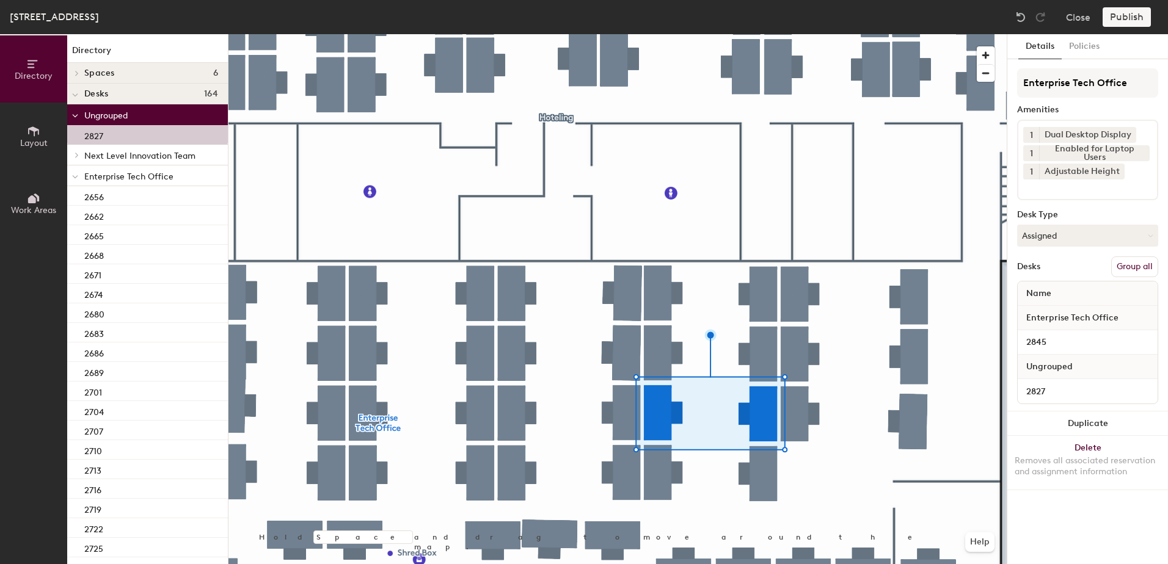
click at [1138, 262] on button "Group all" at bounding box center [1134, 266] width 47 height 21
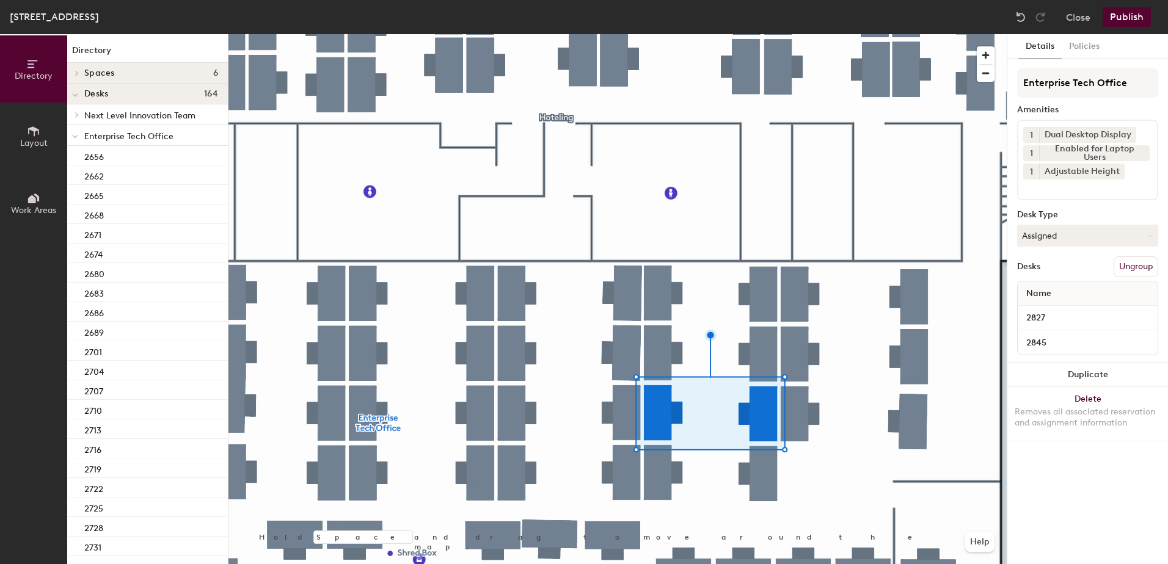
click at [1125, 20] on button "Publish" at bounding box center [1126, 17] width 48 height 20
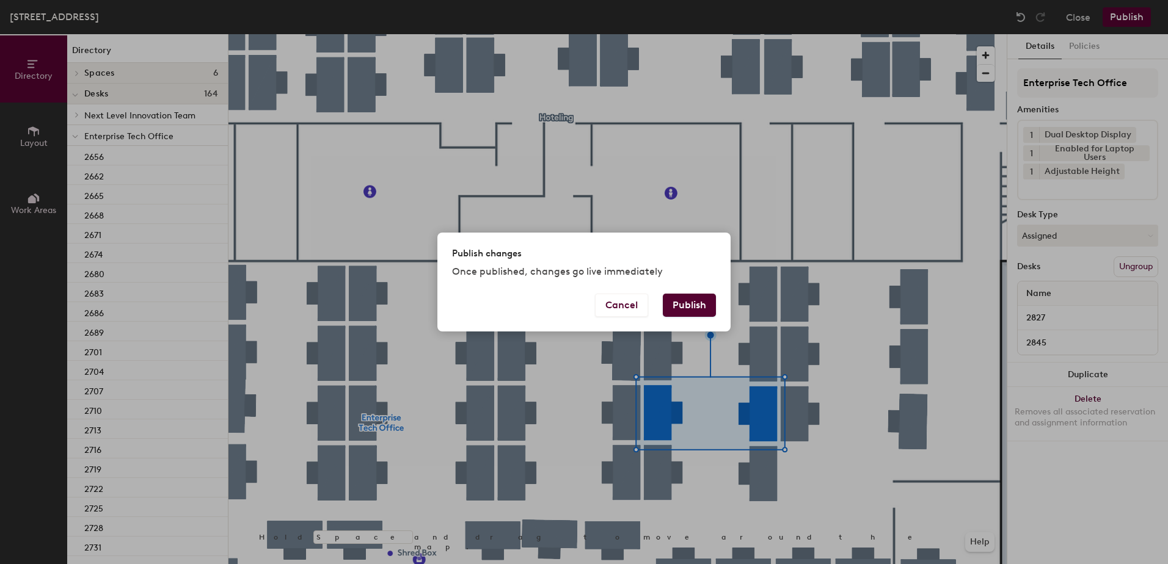
click at [689, 305] on button "Publish" at bounding box center [689, 305] width 53 height 23
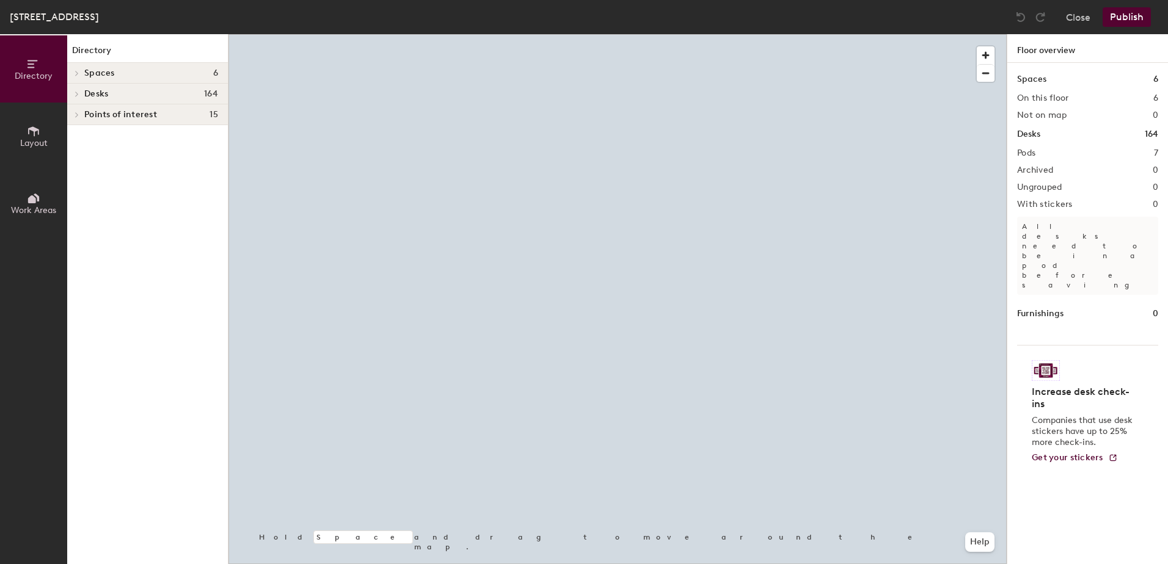
click at [570, 34] on div at bounding box center [617, 34] width 778 height 0
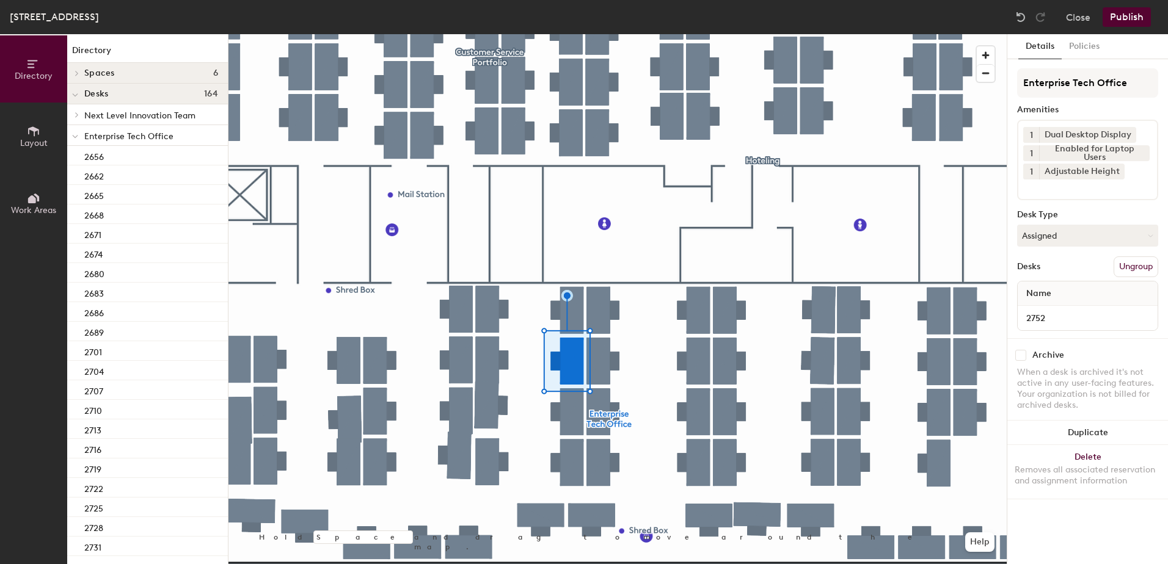
drag, startPoint x: 1122, startPoint y: 242, endPoint x: 1109, endPoint y: 258, distance: 19.9
click at [1122, 242] on button "Assigned" at bounding box center [1087, 236] width 141 height 22
click at [1086, 302] on div "Hoteled" at bounding box center [1078, 310] width 122 height 18
click at [1124, 271] on button "Ungroup" at bounding box center [1135, 266] width 45 height 21
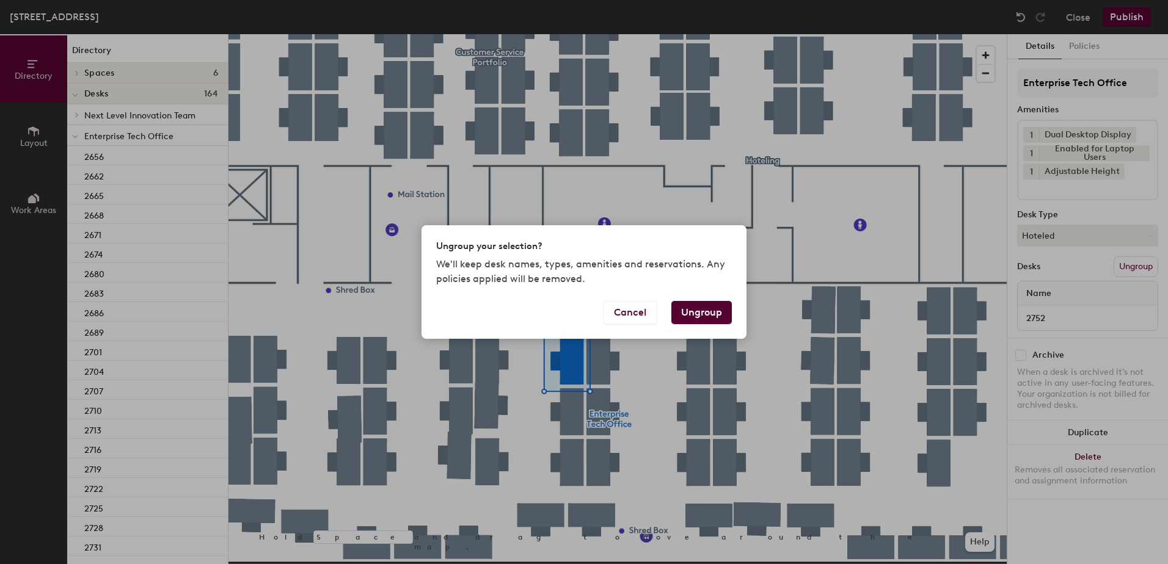
click at [691, 312] on button "Ungroup" at bounding box center [701, 312] width 60 height 23
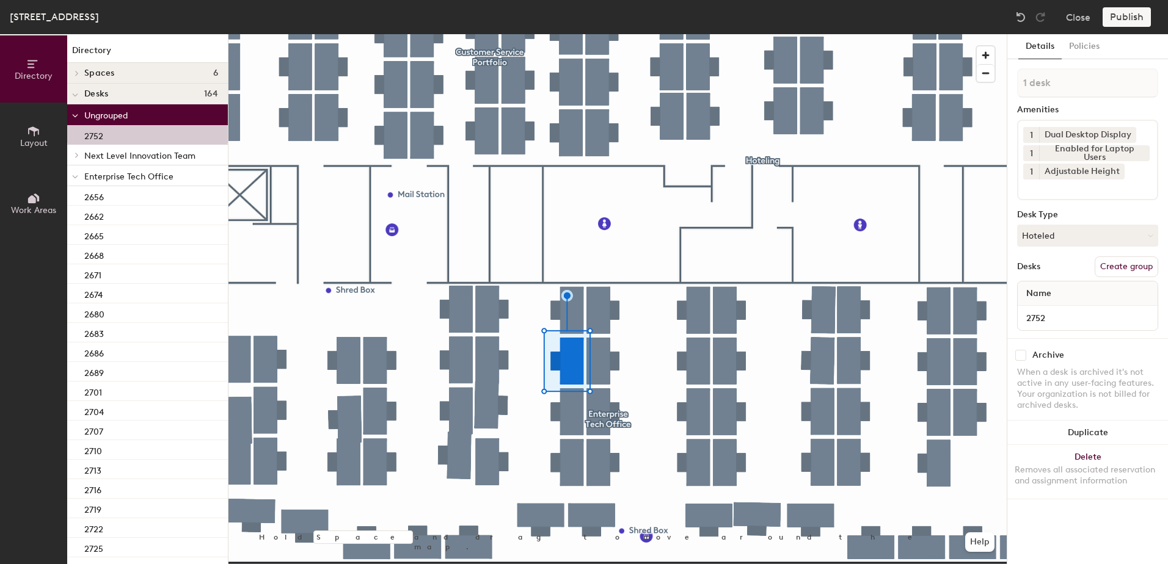
click at [73, 180] on span at bounding box center [75, 177] width 6 height 10
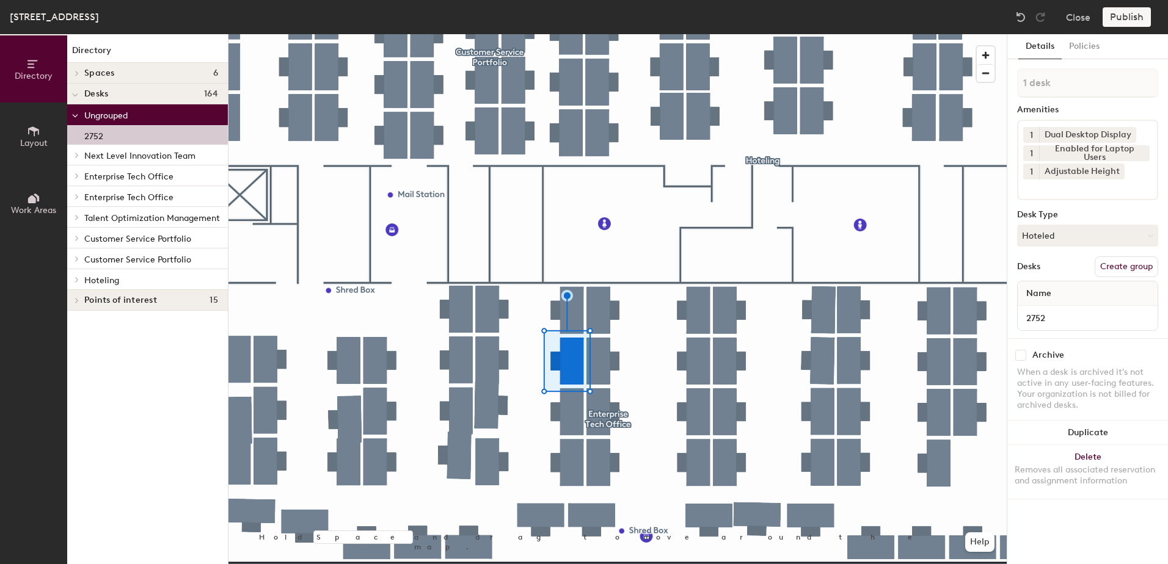
click at [76, 283] on div at bounding box center [75, 279] width 16 height 20
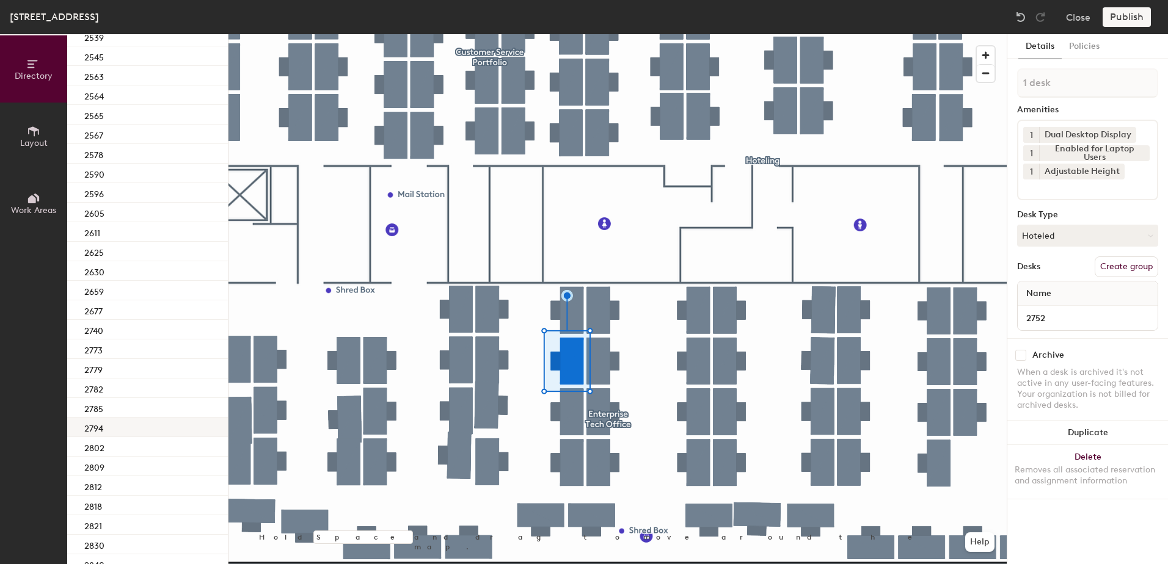
scroll to position [518, 0]
click at [162, 338] on div "2740" at bounding box center [147, 329] width 161 height 20
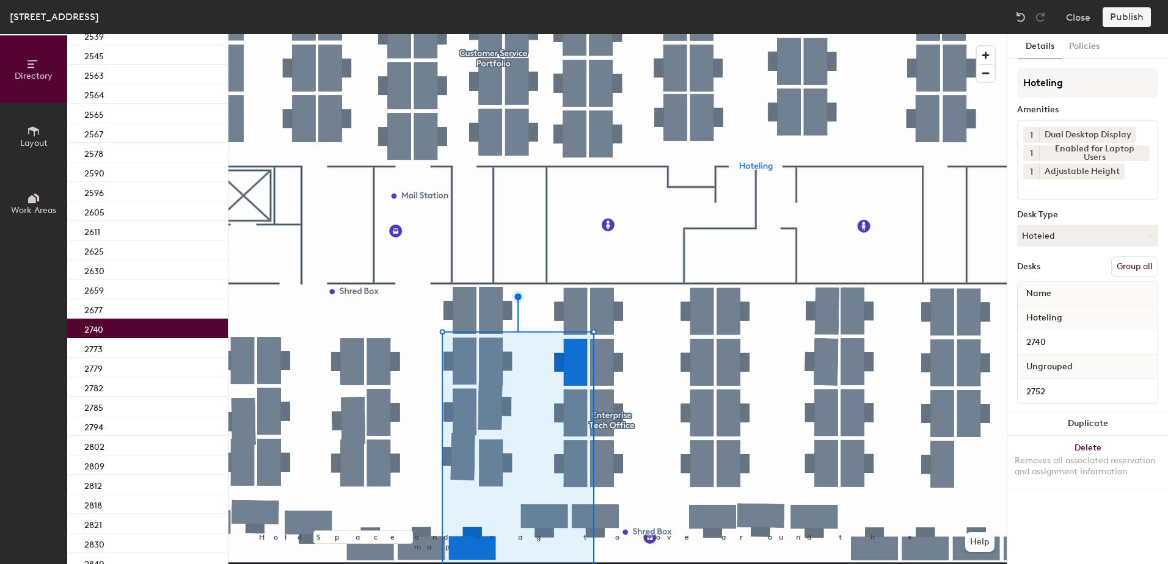
click at [1128, 266] on button "Group all" at bounding box center [1134, 266] width 47 height 21
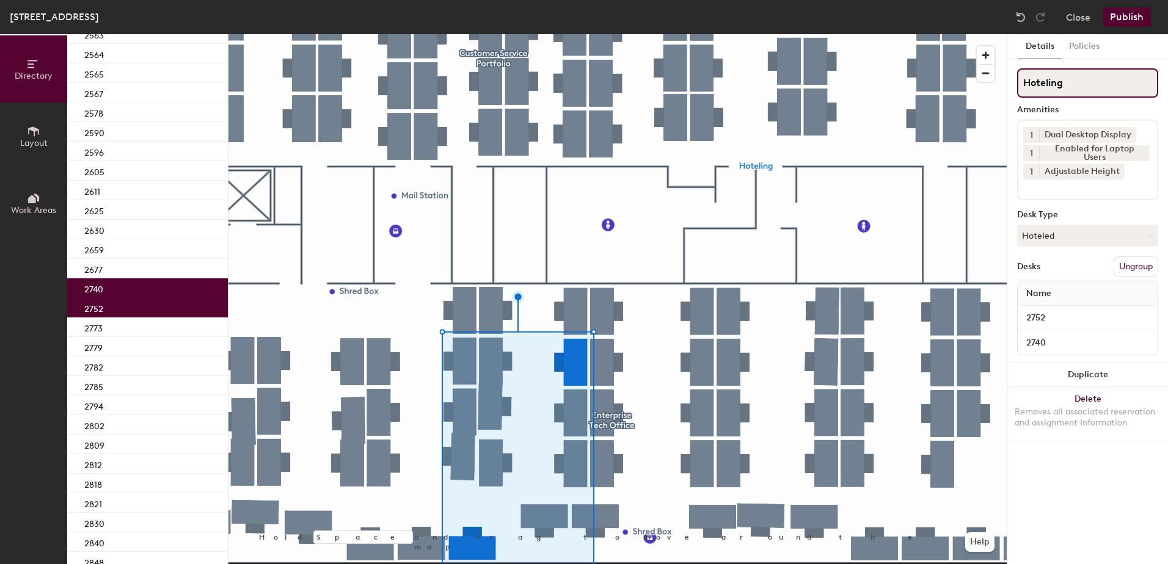
scroll to position [478, 0]
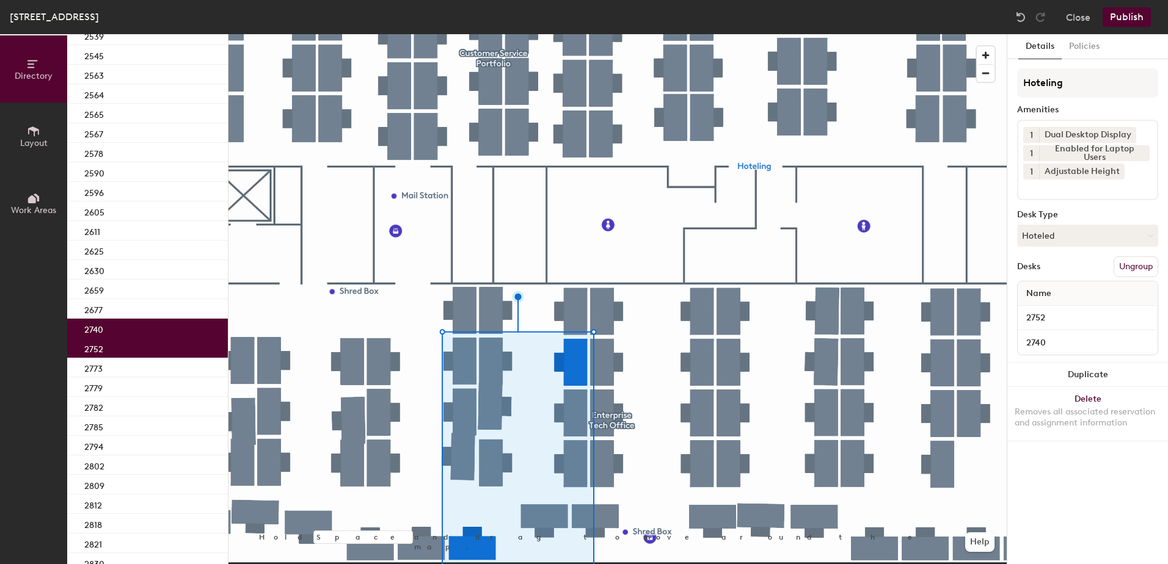
click at [1128, 19] on button "Publish" at bounding box center [1126, 17] width 48 height 20
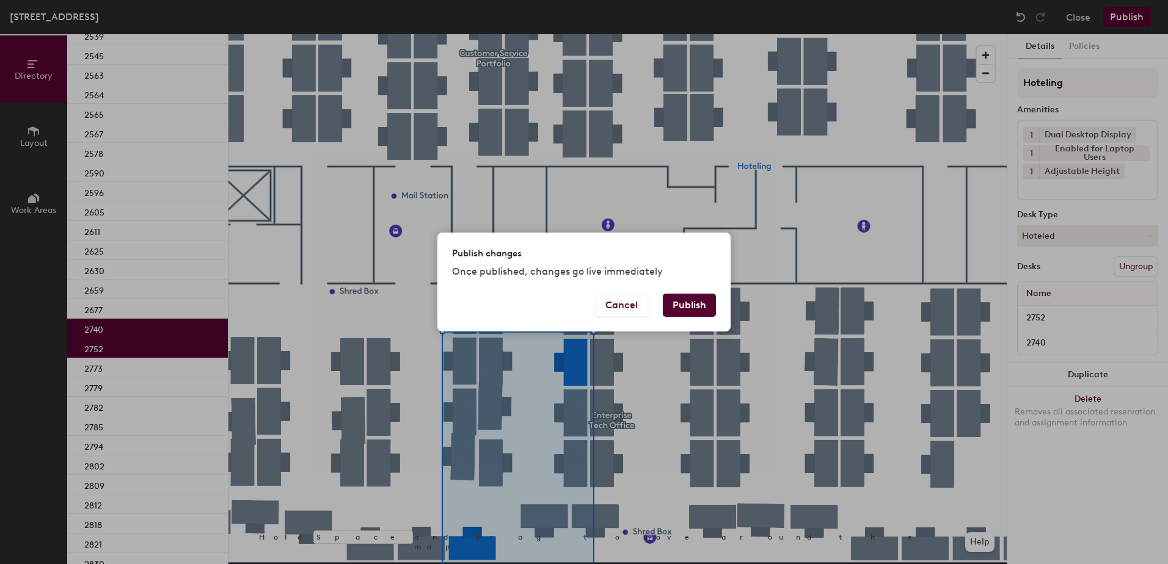
click at [676, 309] on button "Publish" at bounding box center [689, 305] width 53 height 23
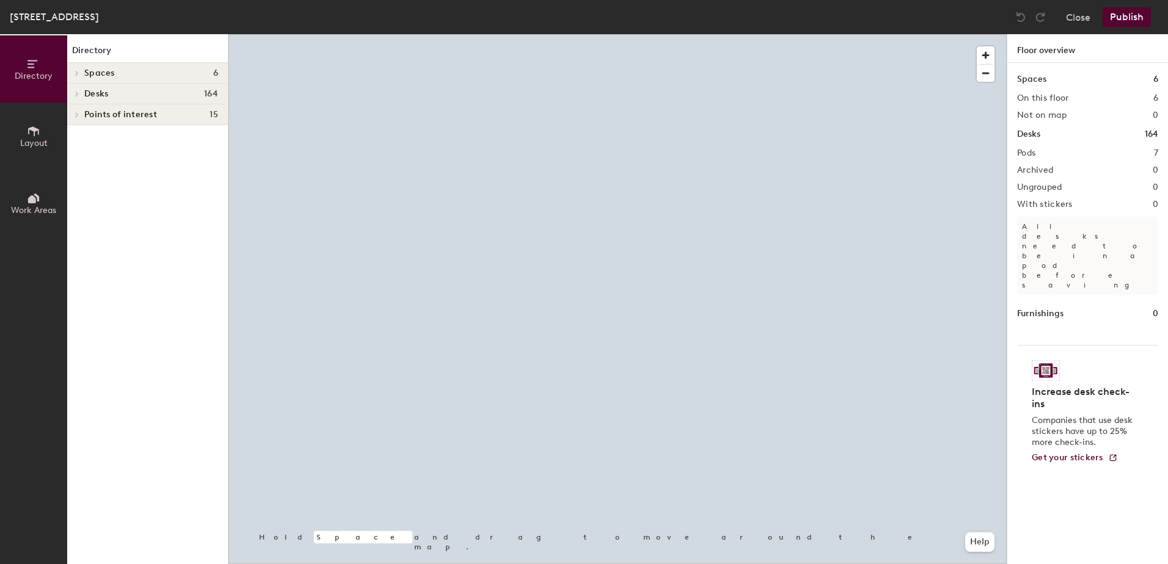
click at [670, 34] on div at bounding box center [617, 34] width 778 height 0
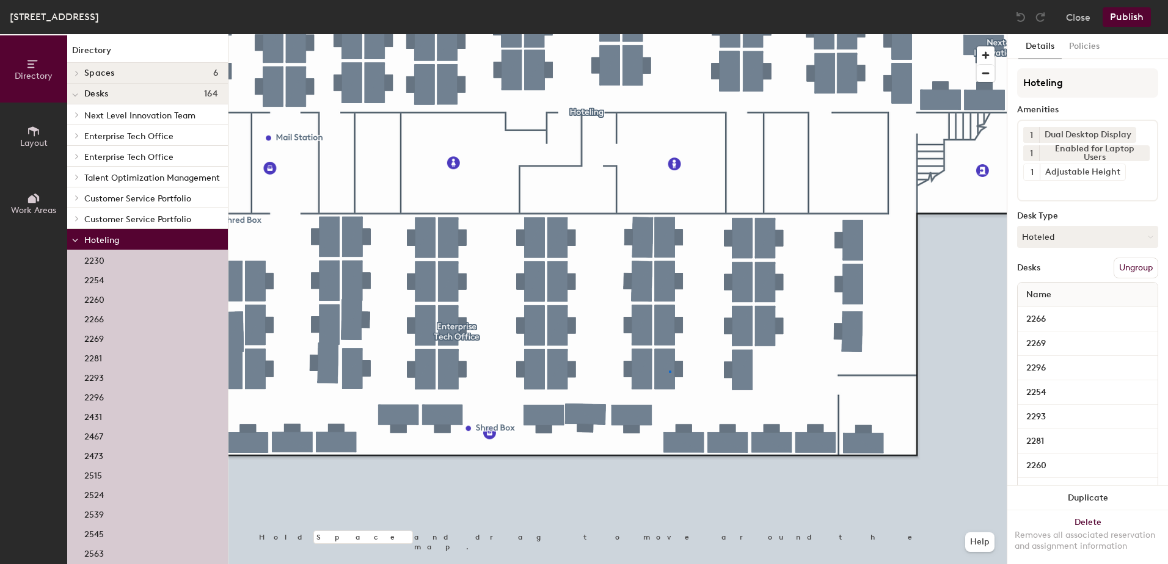
click at [668, 34] on div at bounding box center [617, 34] width 778 height 0
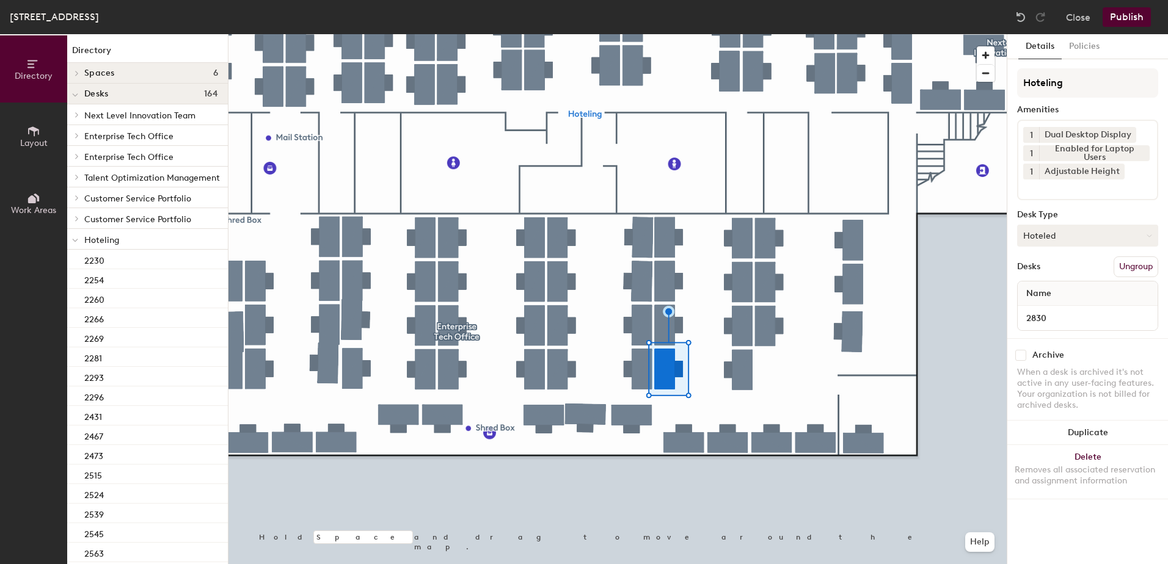
click at [1044, 231] on button "Hoteled" at bounding box center [1087, 236] width 141 height 22
click at [1048, 267] on div "Assigned" at bounding box center [1078, 273] width 122 height 18
click at [1141, 271] on button "Ungroup" at bounding box center [1135, 266] width 45 height 21
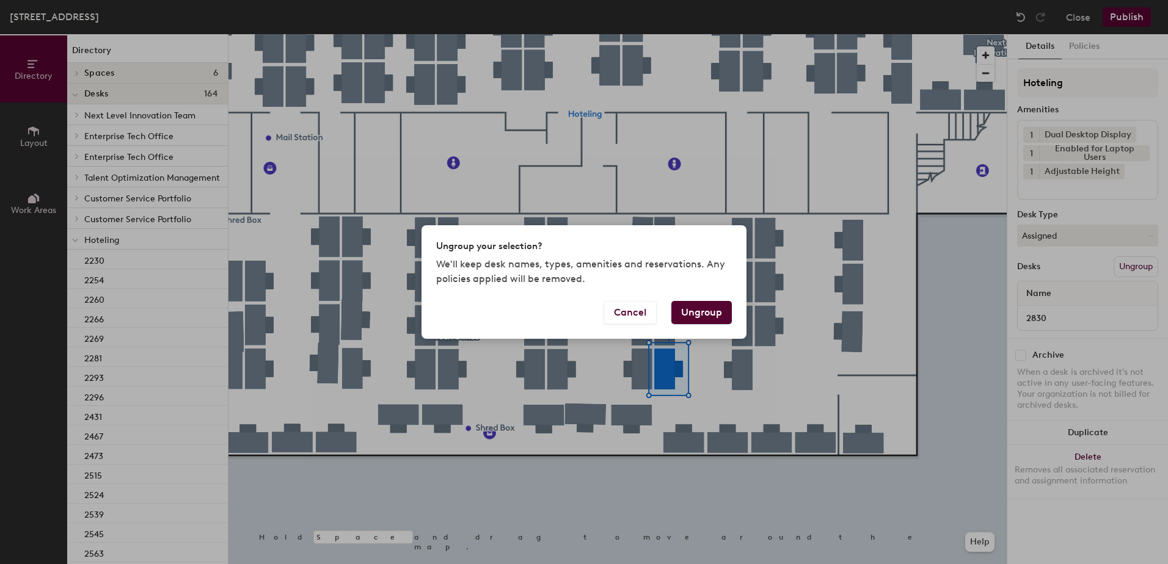
click at [697, 304] on button "Ungroup" at bounding box center [701, 312] width 60 height 23
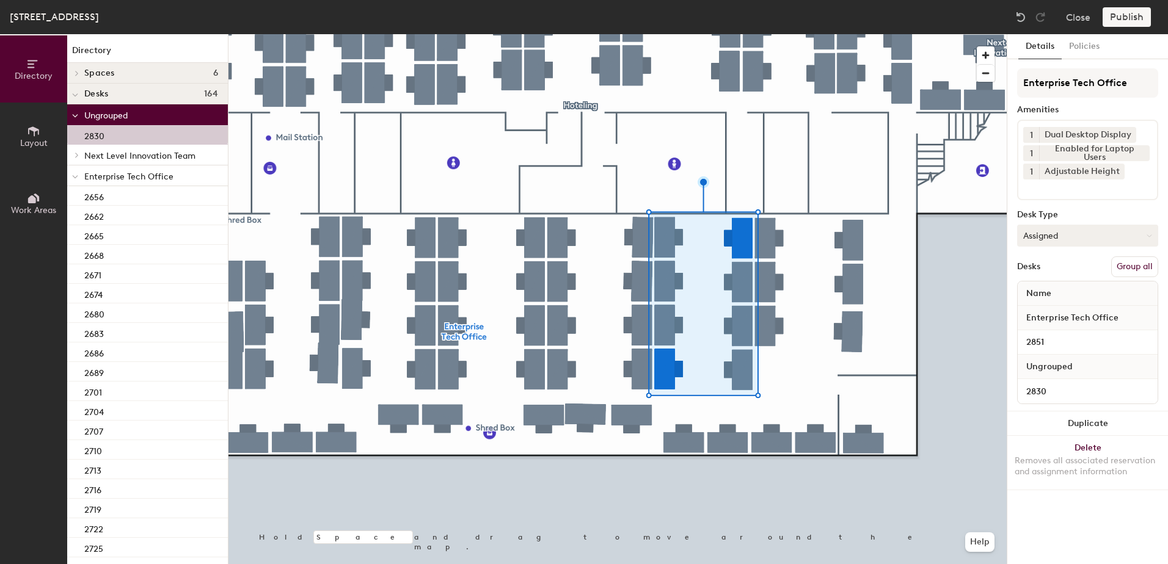
click at [1137, 255] on div "Enterprise Tech Office Amenities 1 Dual Desktop Display 1 Enabled for Laptop Us…" at bounding box center [1087, 239] width 141 height 343
drag, startPoint x: 1135, startPoint y: 261, endPoint x: 1106, endPoint y: 134, distance: 130.8
click at [1135, 260] on button "Group all" at bounding box center [1134, 266] width 47 height 21
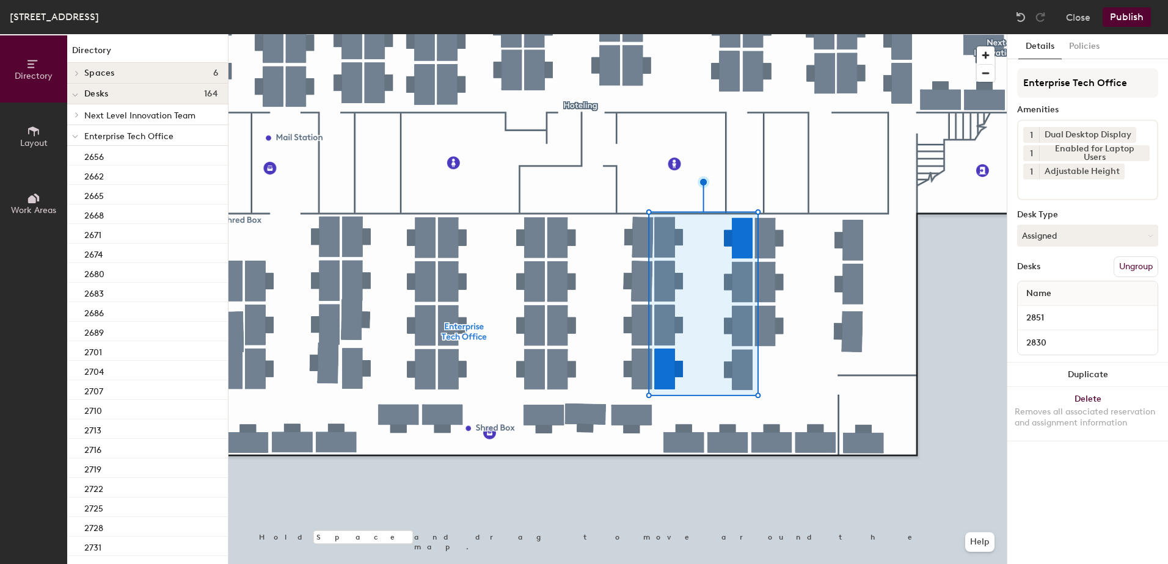
click at [1114, 8] on button "Publish" at bounding box center [1126, 17] width 48 height 20
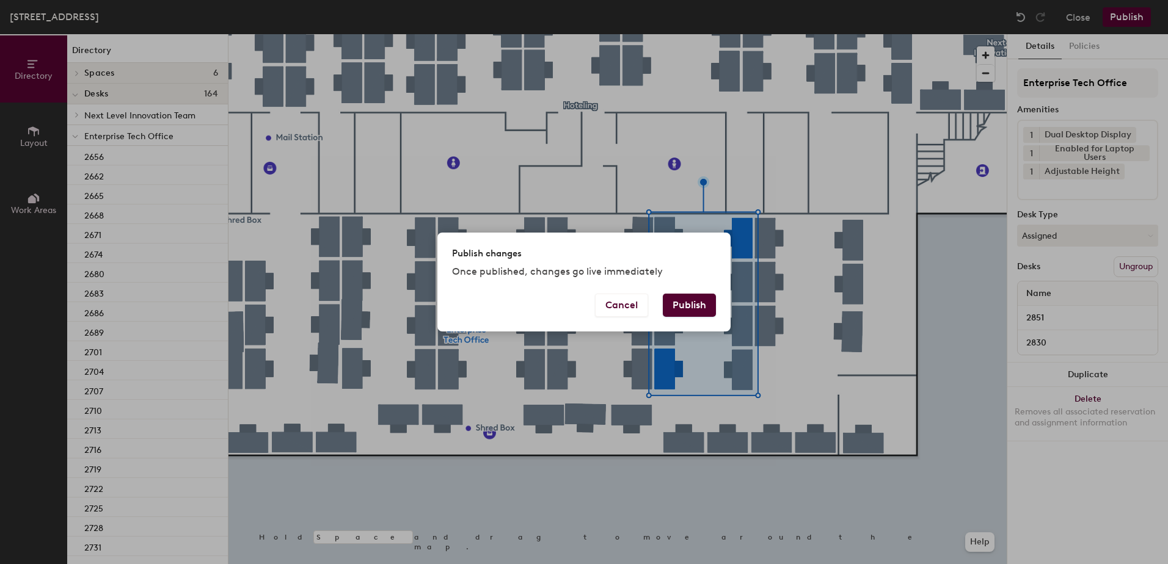
click at [681, 307] on button "Publish" at bounding box center [689, 305] width 53 height 23
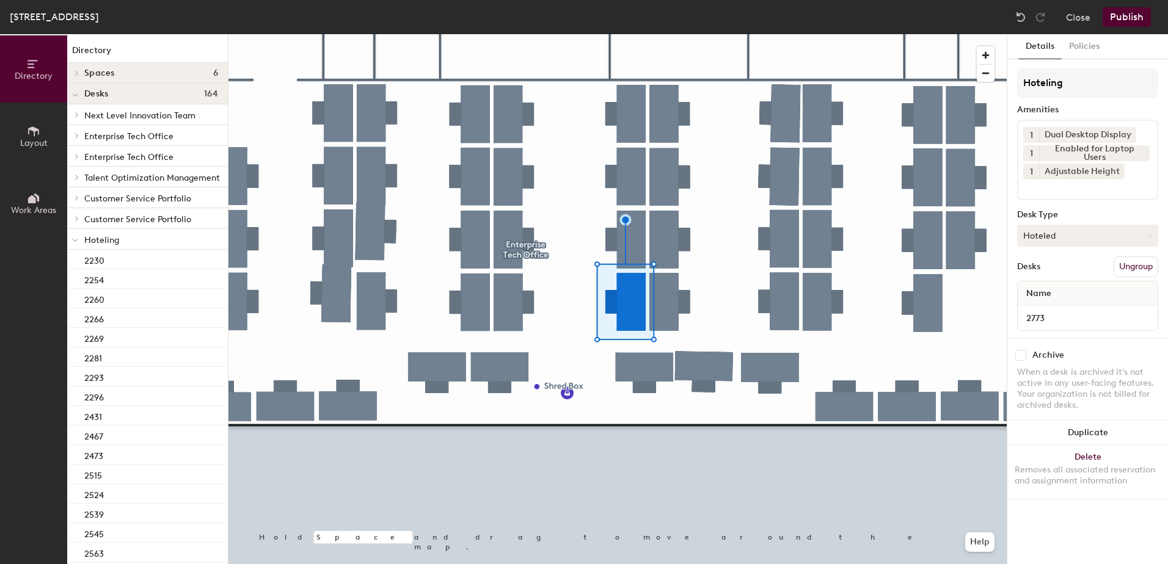
click at [1068, 237] on button "Hoteled" at bounding box center [1087, 236] width 141 height 22
click at [1064, 276] on div "Assigned" at bounding box center [1078, 273] width 122 height 18
click at [1136, 266] on button "Ungroup" at bounding box center [1135, 266] width 45 height 21
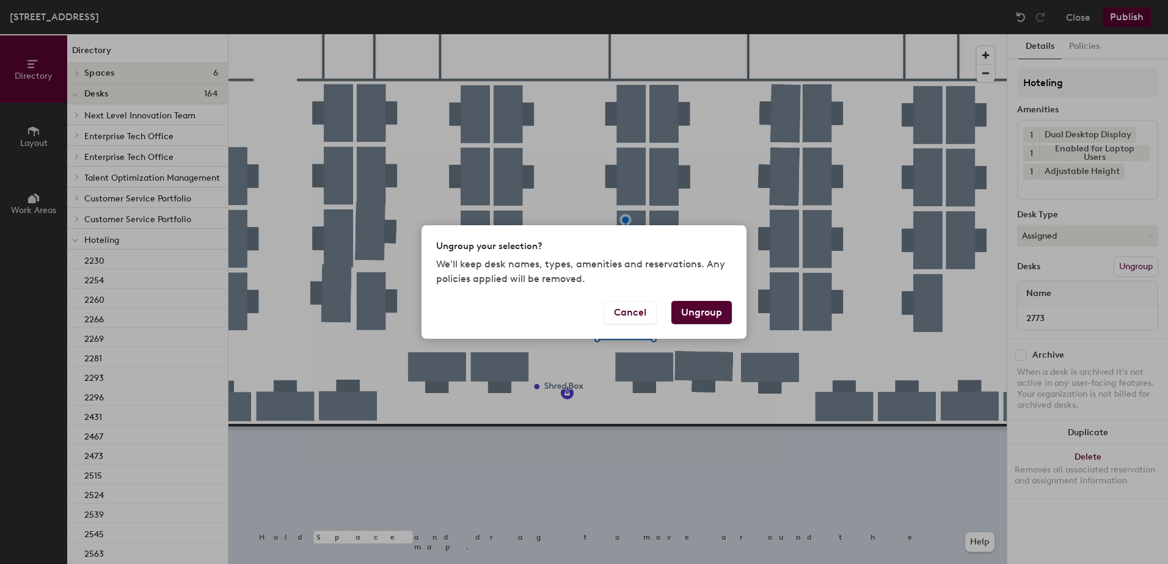
click at [717, 305] on button "Ungroup" at bounding box center [701, 312] width 60 height 23
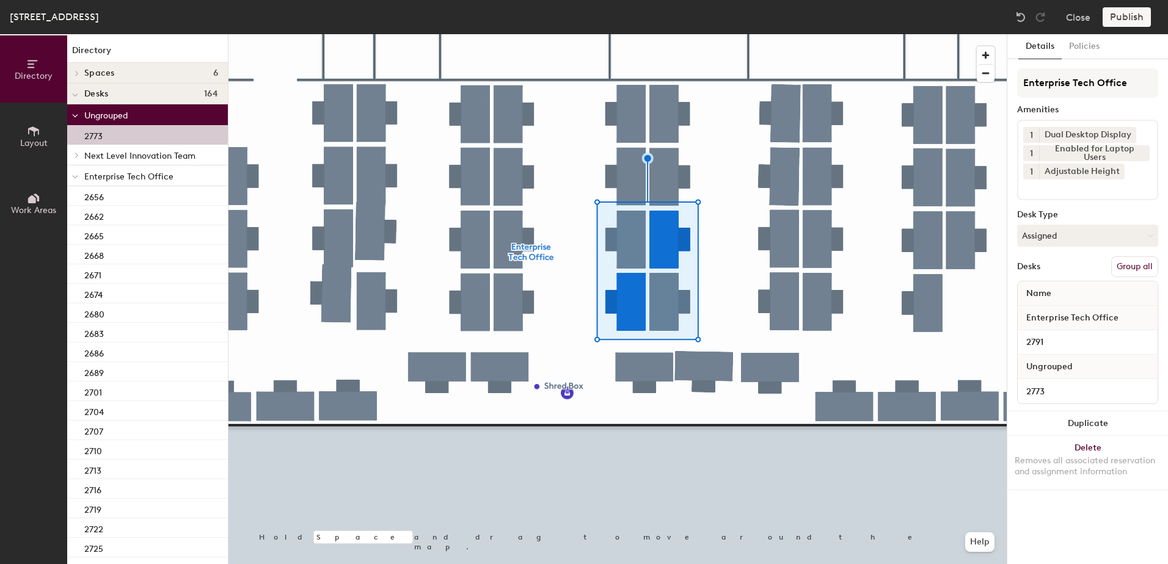
click at [1127, 271] on button "Group all" at bounding box center [1134, 266] width 47 height 21
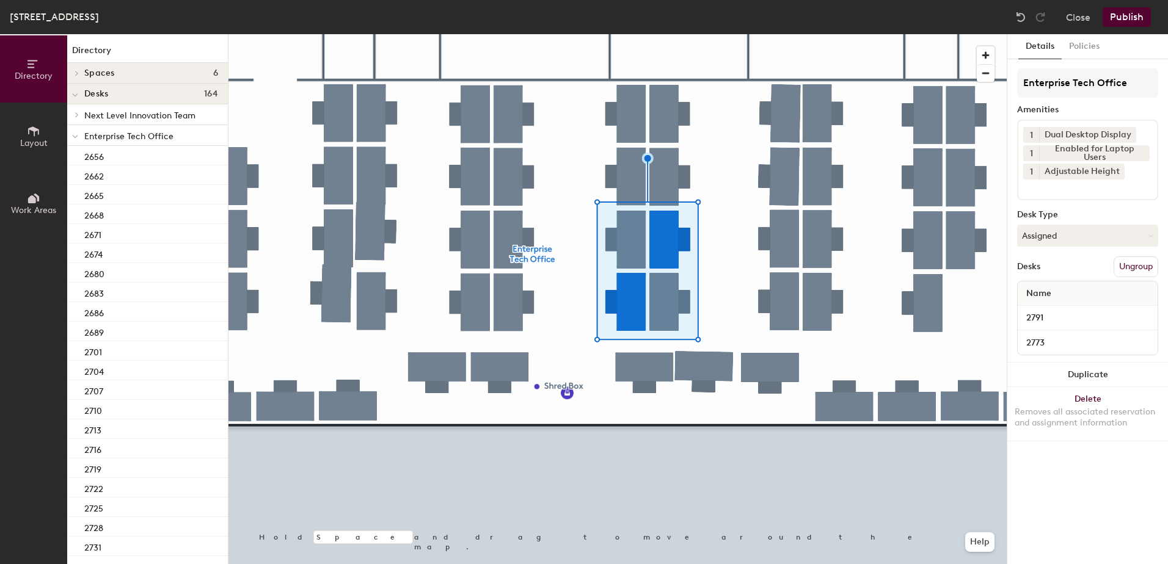
click at [1113, 18] on button "Publish" at bounding box center [1126, 17] width 48 height 20
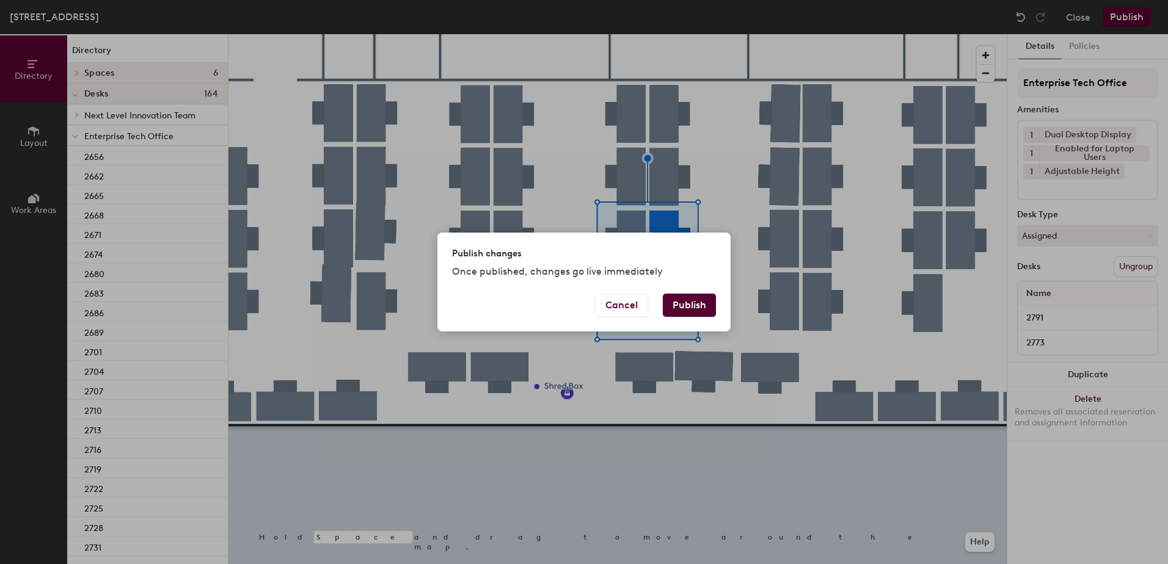
click at [702, 304] on button "Publish" at bounding box center [689, 305] width 53 height 23
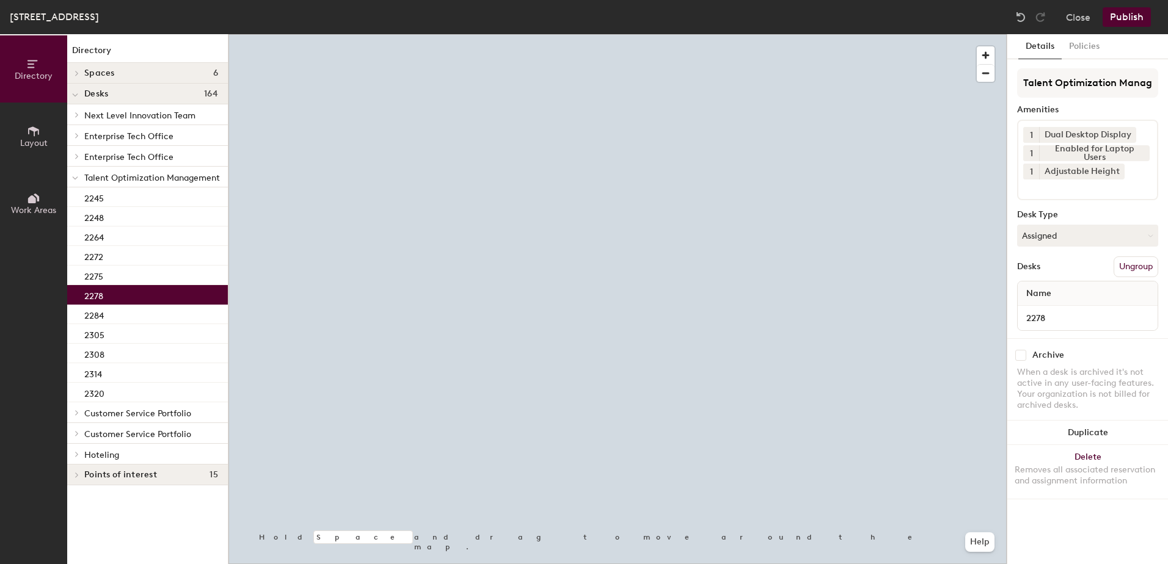
click at [1060, 242] on button "Assigned" at bounding box center [1087, 236] width 141 height 22
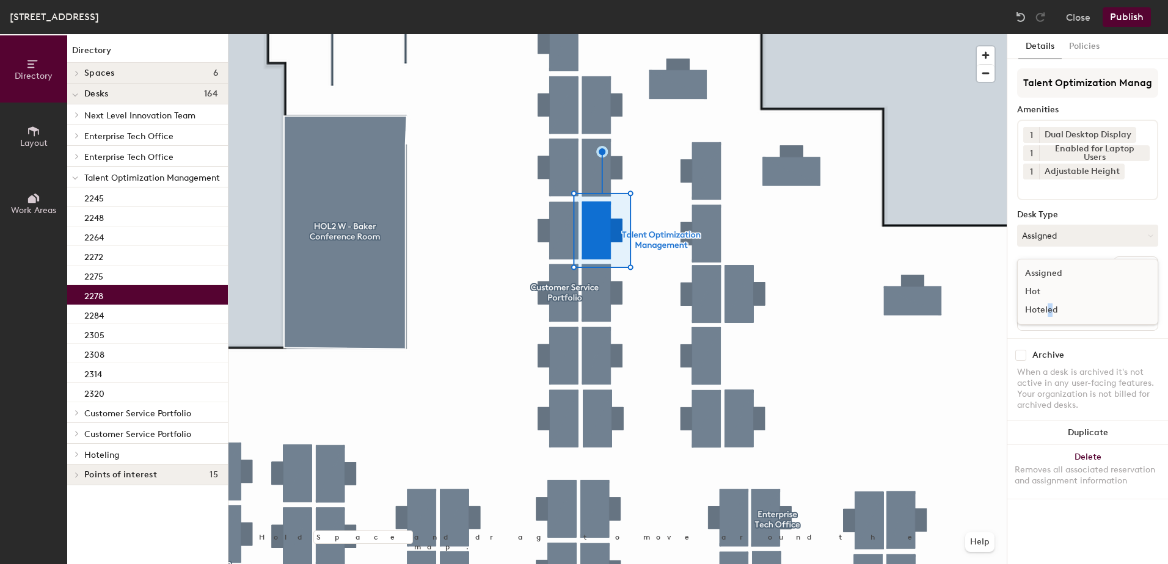
click at [1050, 310] on div "Hoteled" at bounding box center [1078, 310] width 122 height 18
click at [1133, 274] on button "Ungroup" at bounding box center [1135, 266] width 45 height 21
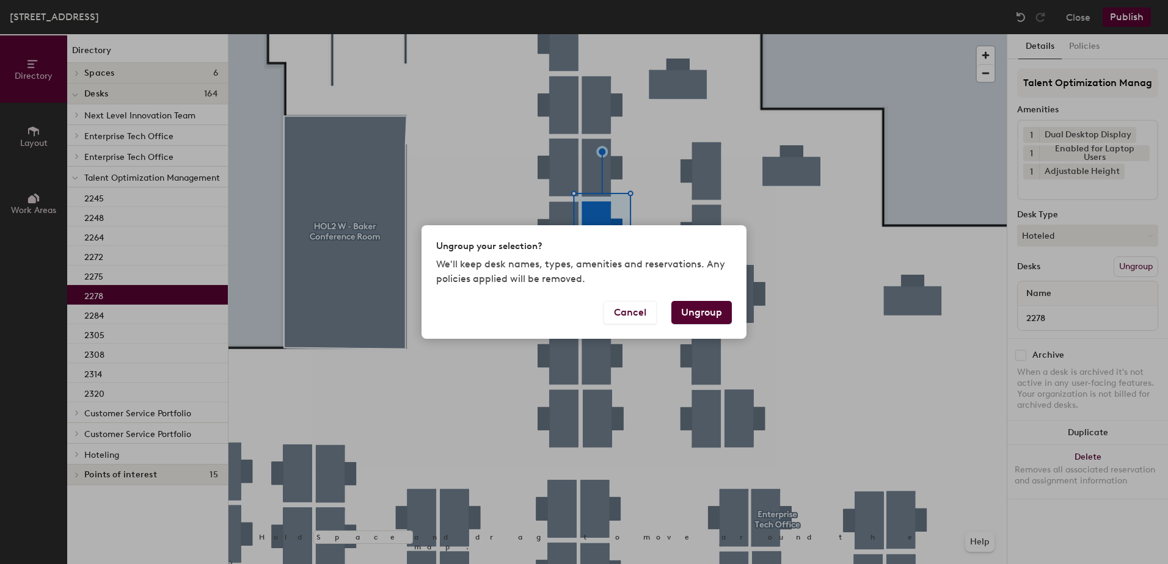
click at [711, 310] on button "Ungroup" at bounding box center [701, 312] width 60 height 23
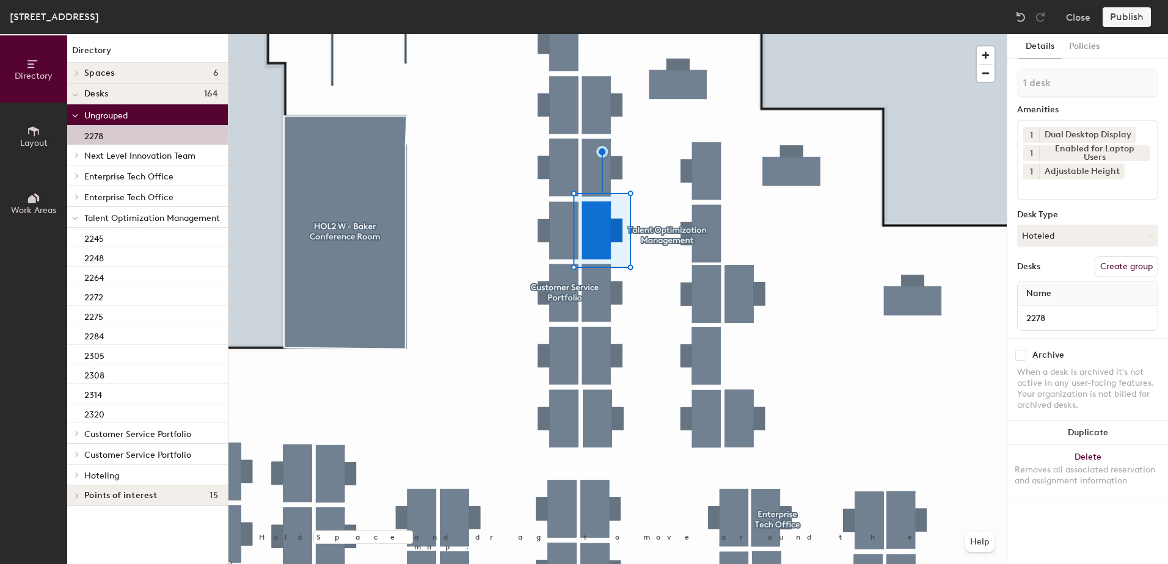
drag, startPoint x: 73, startPoint y: 220, endPoint x: 74, endPoint y: 229, distance: 9.2
click at [74, 220] on icon at bounding box center [75, 218] width 6 height 5
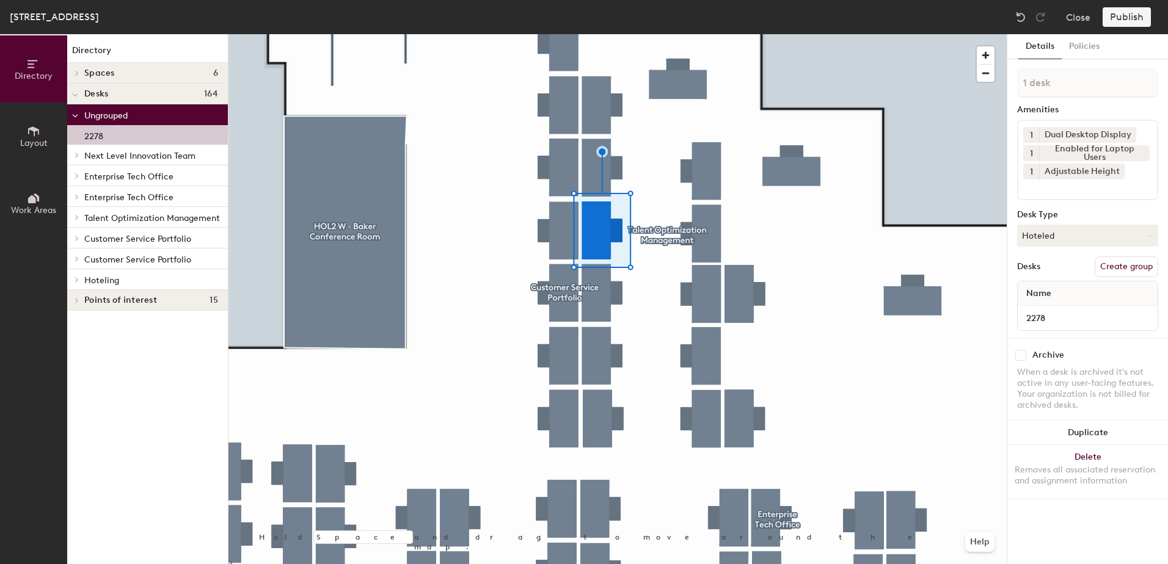
click at [79, 278] on span at bounding box center [76, 280] width 10 height 6
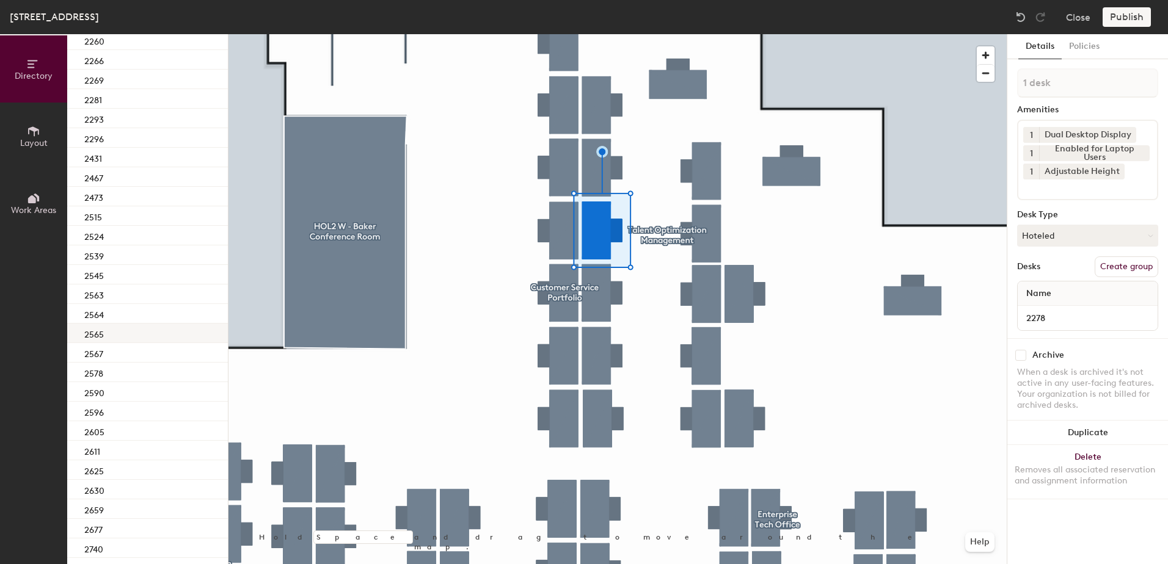
scroll to position [293, 0]
click at [151, 104] on div "2281" at bounding box center [147, 105] width 161 height 20
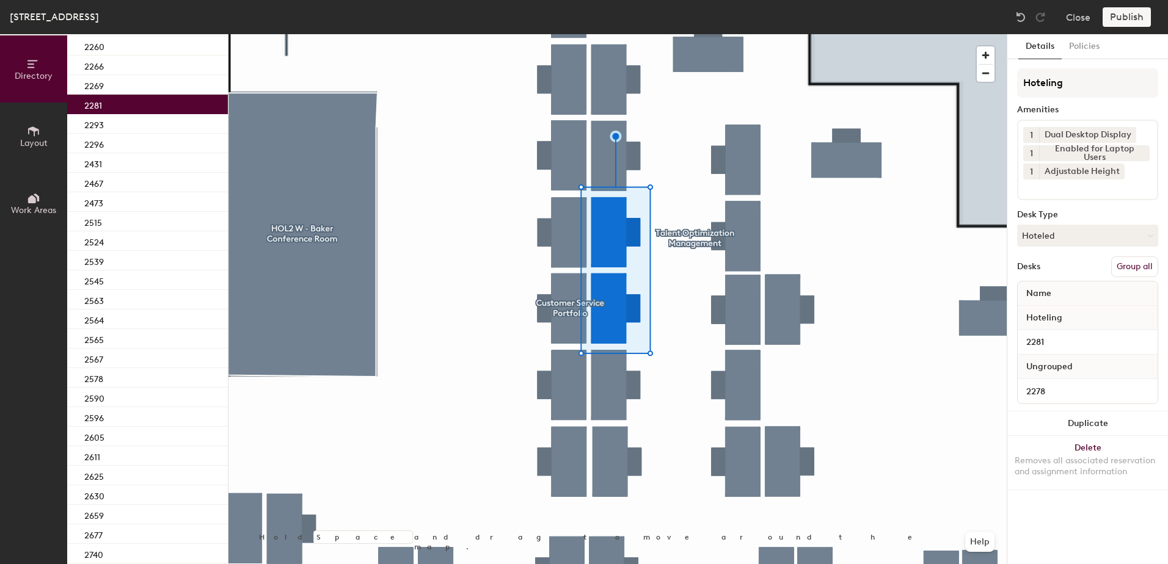
drag, startPoint x: 1138, startPoint y: 270, endPoint x: 1130, endPoint y: 217, distance: 53.8
click at [1138, 269] on button "Group all" at bounding box center [1134, 266] width 47 height 21
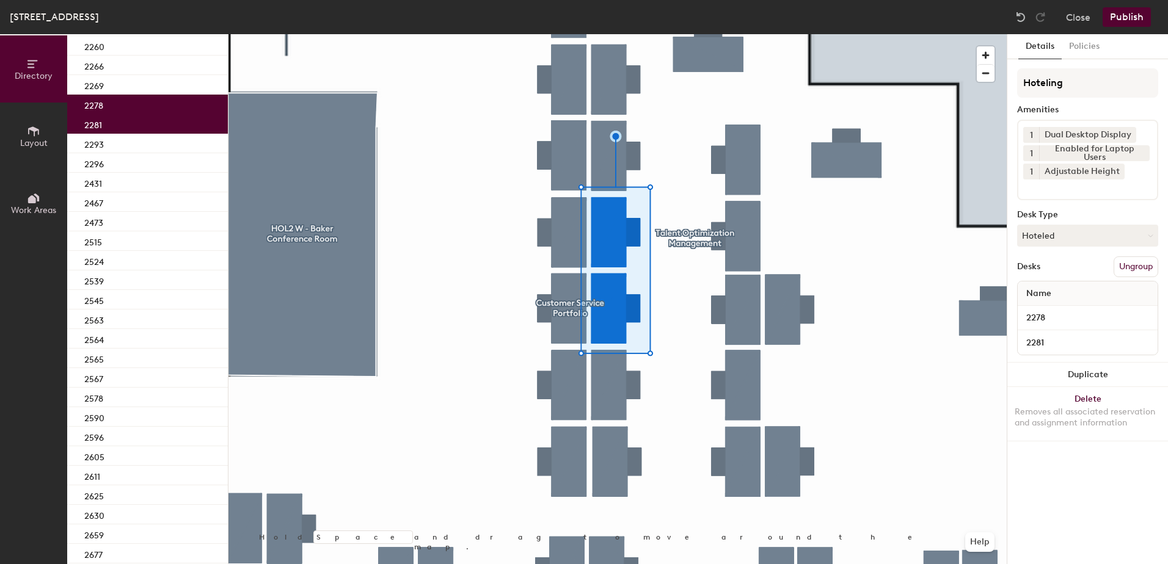
click at [1120, 13] on button "Publish" at bounding box center [1126, 17] width 48 height 20
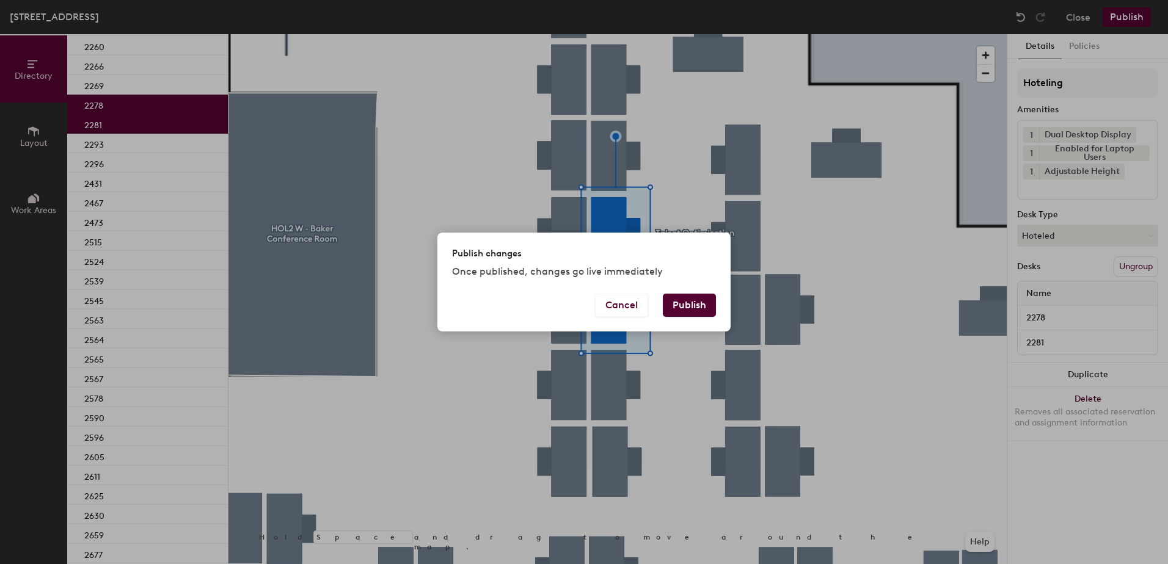
drag, startPoint x: 700, startPoint y: 302, endPoint x: 596, endPoint y: 347, distance: 113.2
click at [699, 303] on button "Publish" at bounding box center [689, 305] width 53 height 23
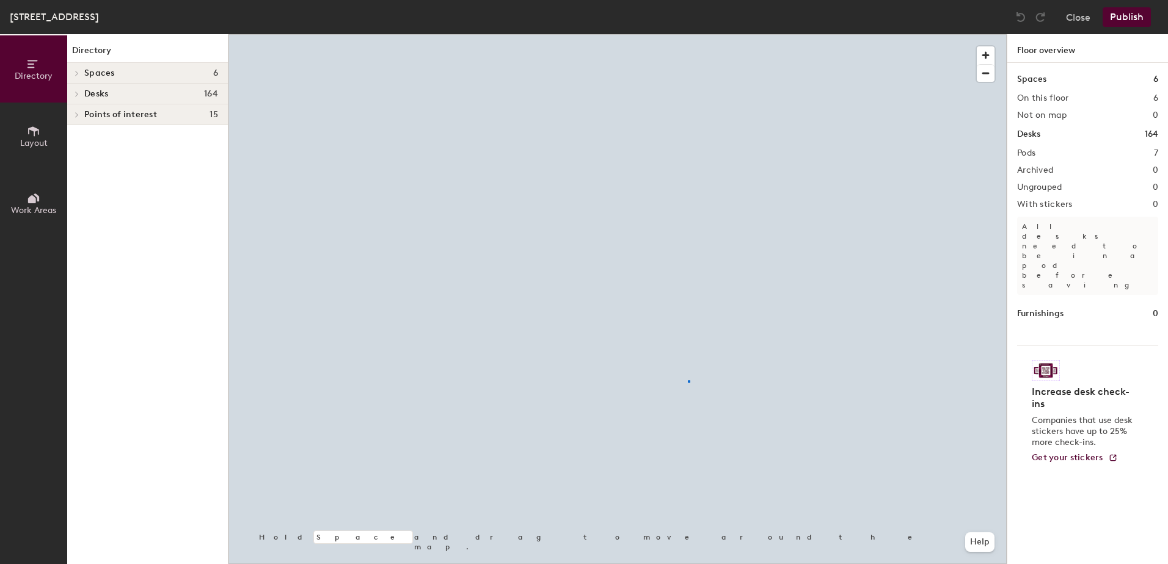
click at [688, 34] on div at bounding box center [617, 34] width 778 height 0
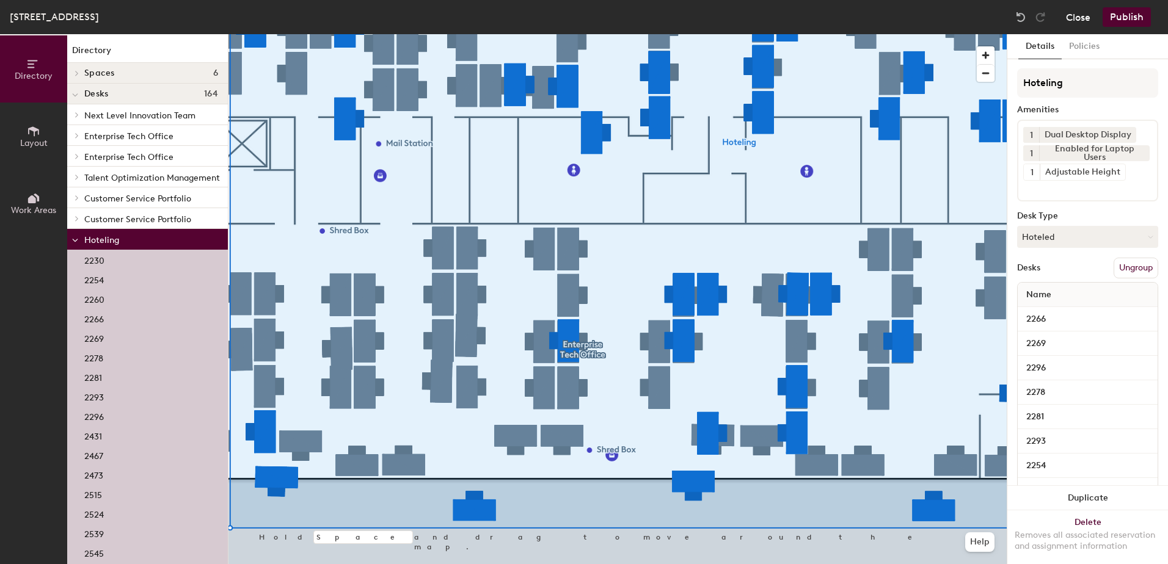
click at [1071, 24] on button "Close" at bounding box center [1078, 17] width 24 height 20
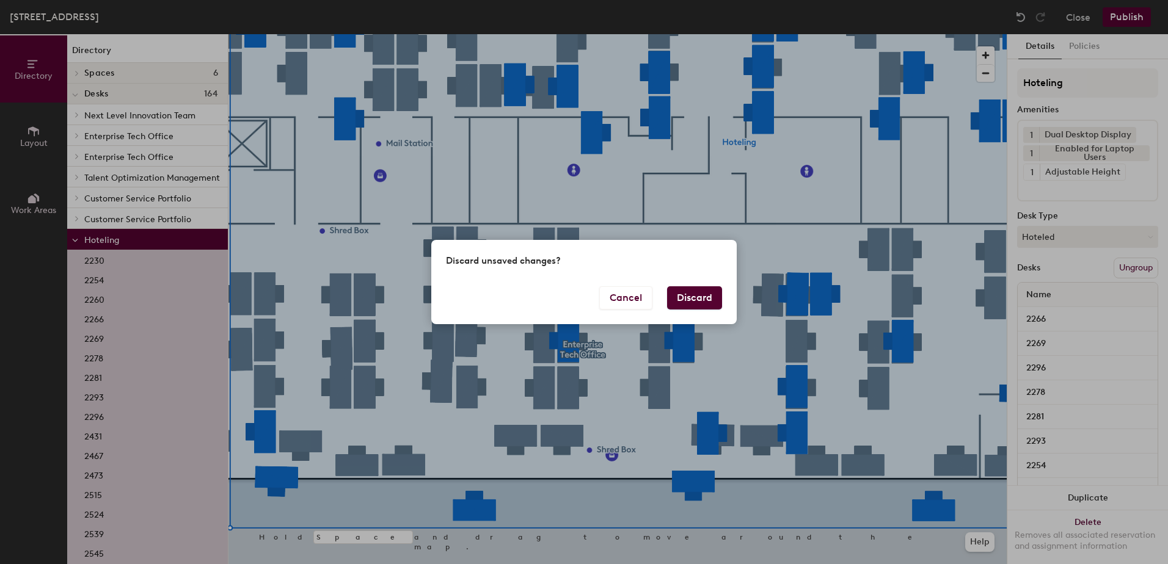
click at [705, 303] on button "Discard" at bounding box center [694, 297] width 55 height 23
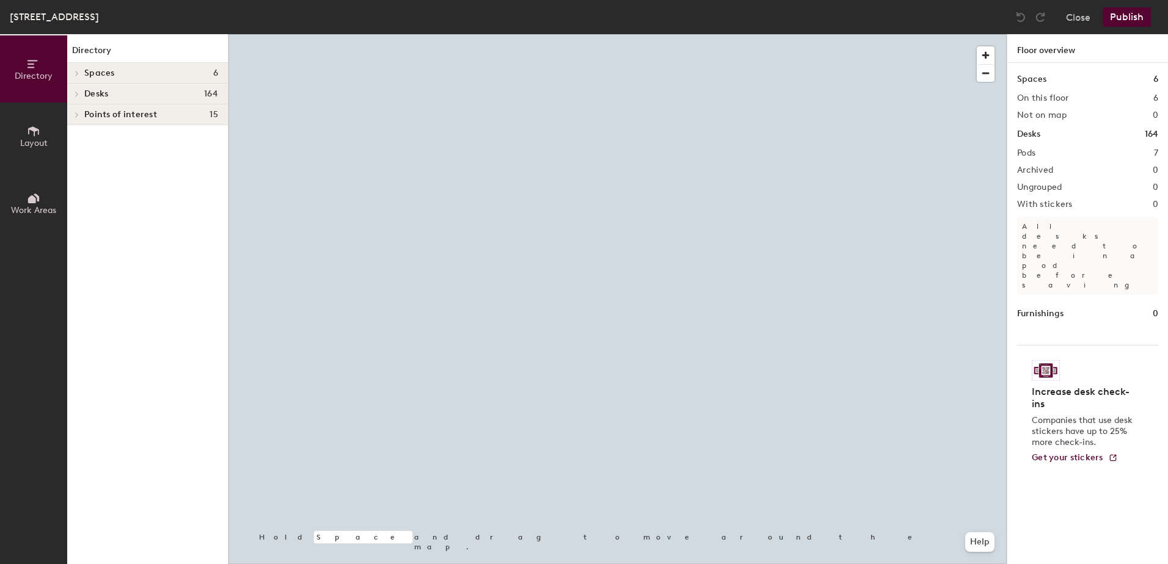
click at [638, 34] on div at bounding box center [617, 34] width 778 height 0
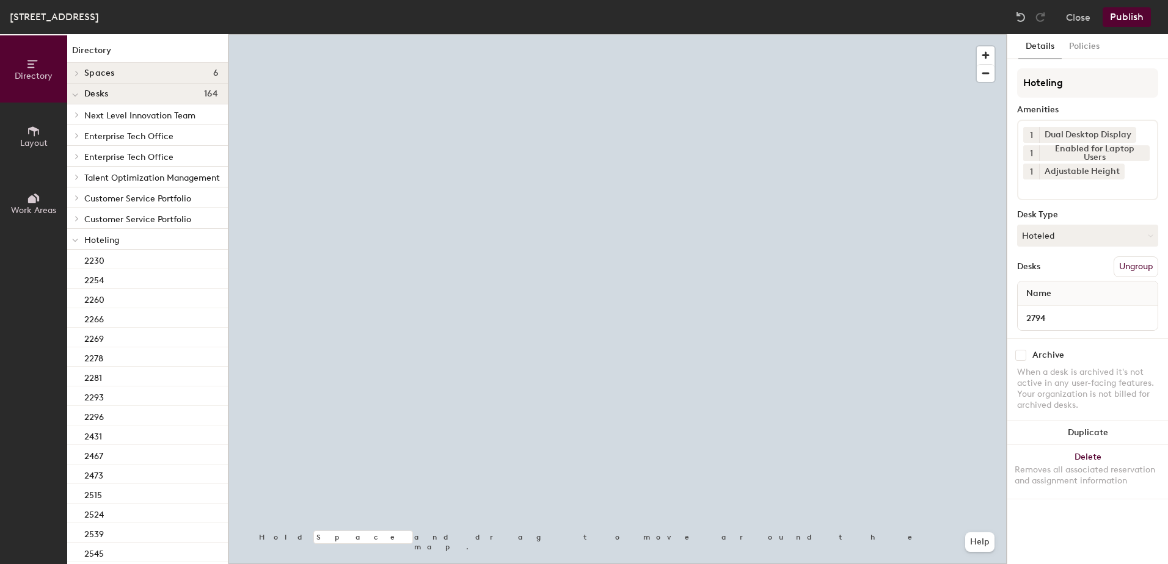
drag, startPoint x: 1080, startPoint y: 237, endPoint x: 1070, endPoint y: 253, distance: 19.2
click at [1080, 238] on button "Hoteled" at bounding box center [1087, 236] width 141 height 22
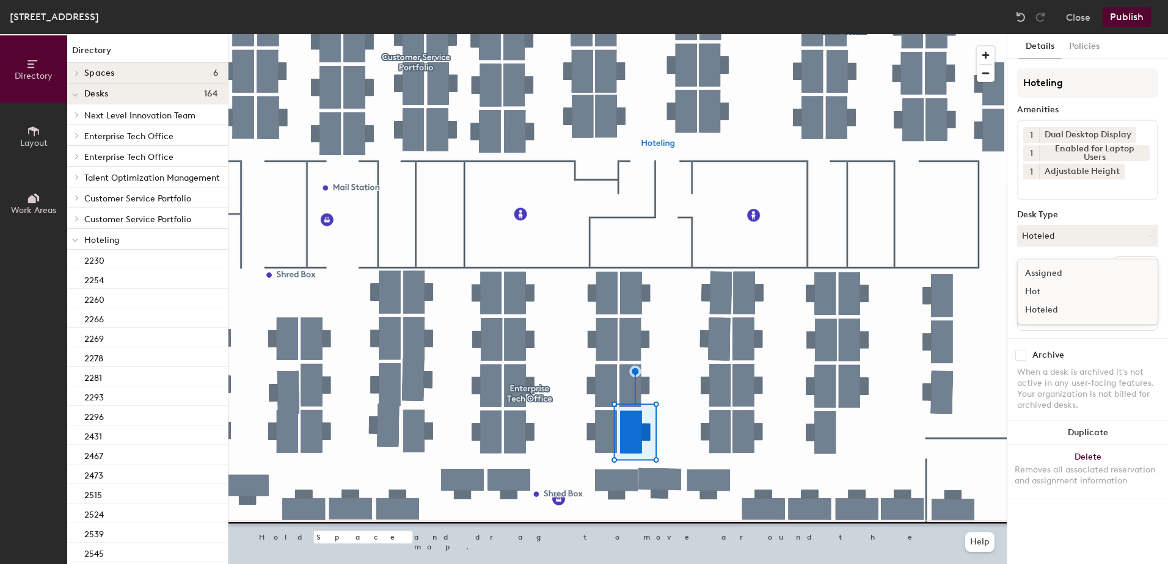
click at [1068, 275] on div "Assigned" at bounding box center [1078, 273] width 122 height 18
click at [1125, 260] on button "Ungroup" at bounding box center [1135, 266] width 45 height 21
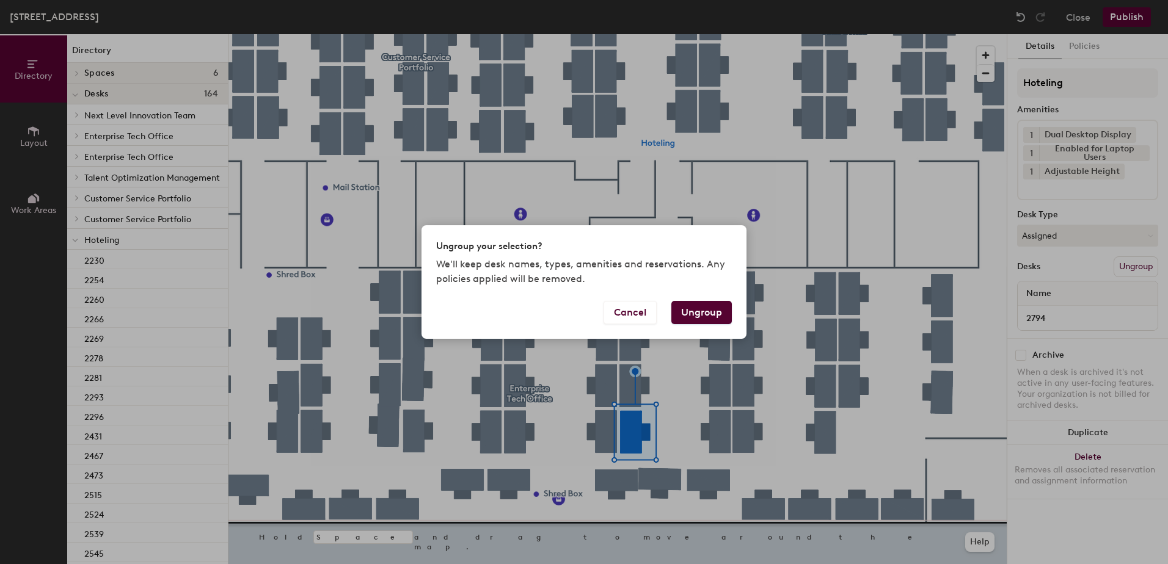
click at [713, 316] on button "Ungroup" at bounding box center [701, 312] width 60 height 23
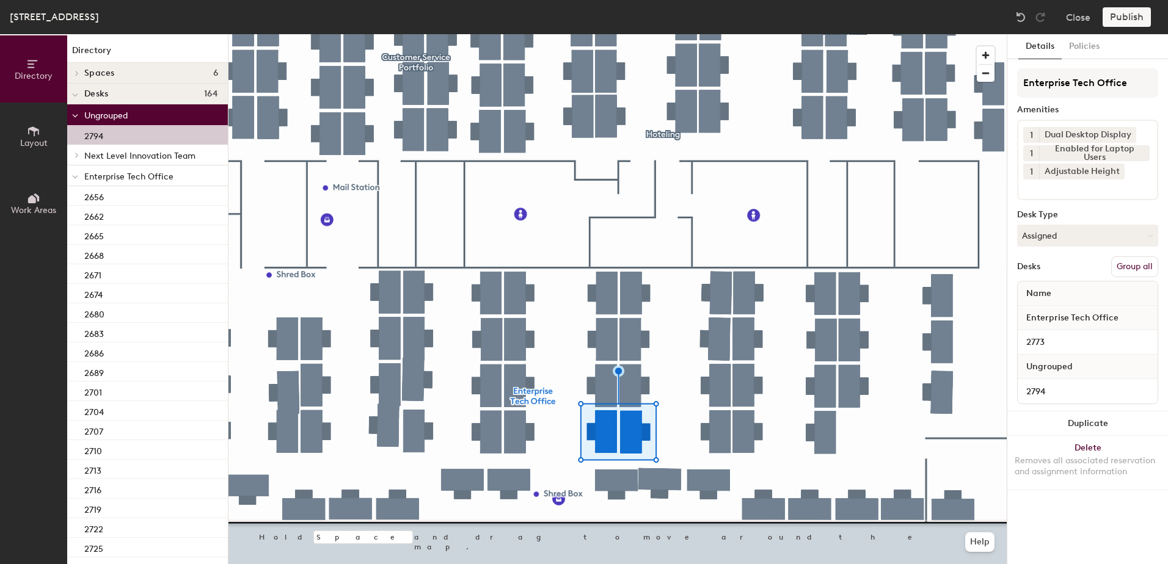
drag, startPoint x: 1124, startPoint y: 266, endPoint x: 1135, endPoint y: 192, distance: 74.1
click at [1124, 266] on button "Group all" at bounding box center [1134, 266] width 47 height 21
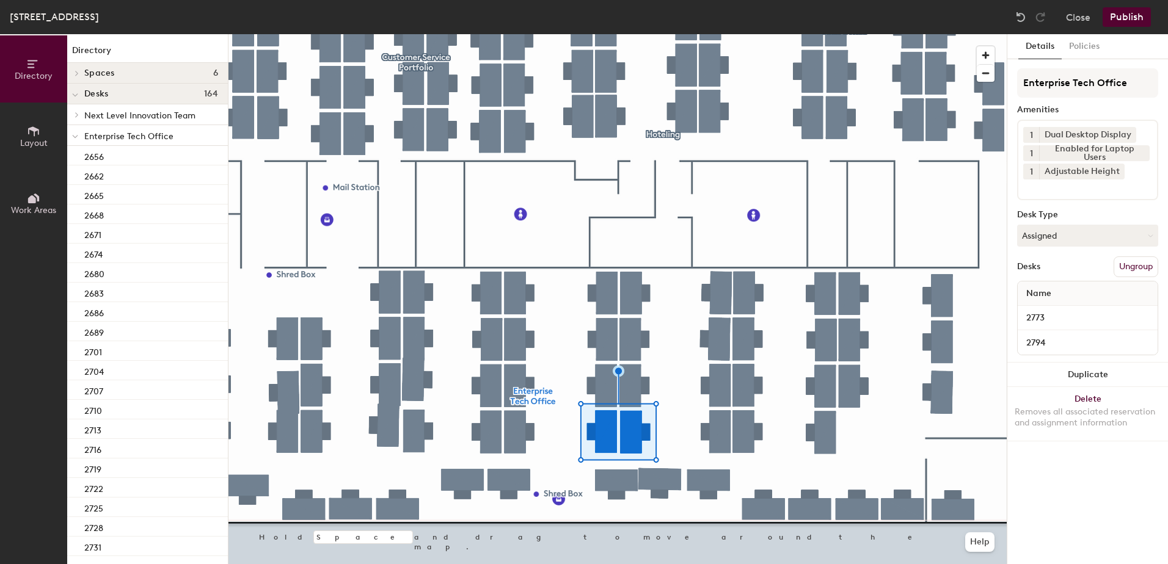
drag, startPoint x: 1131, startPoint y: 11, endPoint x: 1126, endPoint y: 14, distance: 6.3
click at [1130, 11] on button "Publish" at bounding box center [1126, 17] width 48 height 20
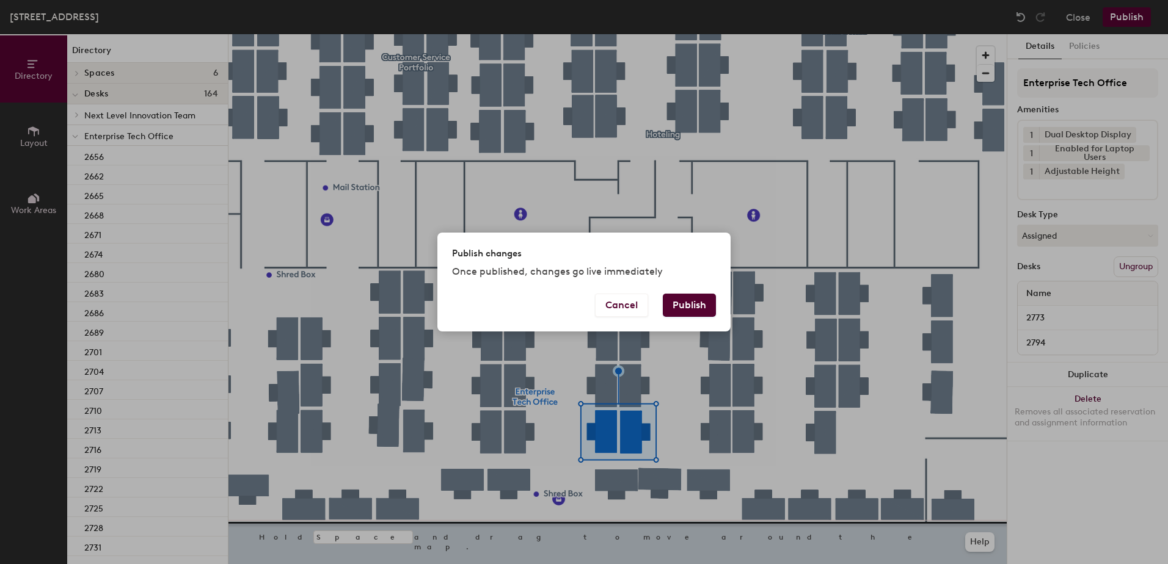
click at [669, 318] on div "Cancel Publish" at bounding box center [583, 313] width 293 height 38
drag, startPoint x: 689, startPoint y: 301, endPoint x: 677, endPoint y: 313, distance: 17.7
click at [688, 303] on button "Publish" at bounding box center [689, 305] width 53 height 23
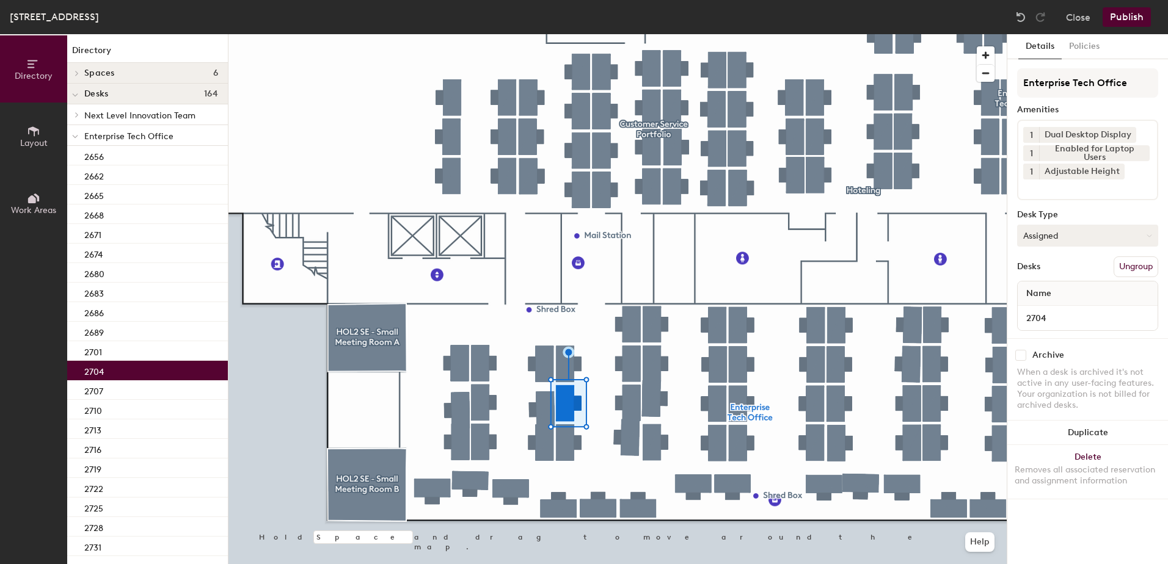
drag, startPoint x: 1077, startPoint y: 238, endPoint x: 1072, endPoint y: 245, distance: 8.3
click at [1077, 238] on button "Assigned" at bounding box center [1087, 236] width 141 height 22
click at [1051, 308] on div "Hoteled" at bounding box center [1078, 310] width 122 height 18
drag, startPoint x: 1137, startPoint y: 274, endPoint x: 1131, endPoint y: 275, distance: 6.4
click at [1137, 273] on button "Ungroup" at bounding box center [1135, 266] width 45 height 21
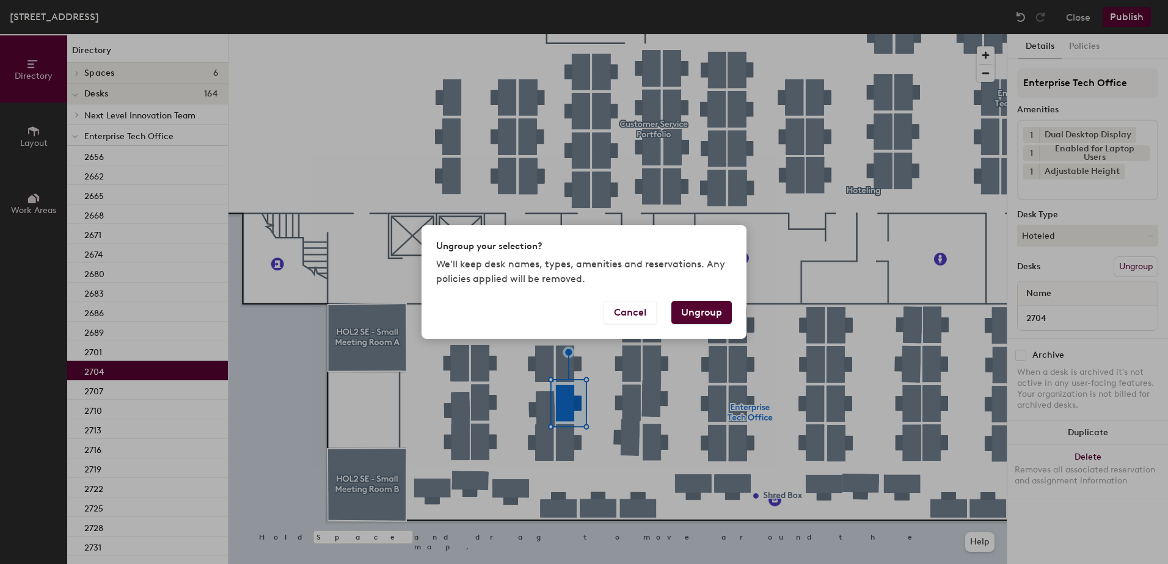
click at [690, 310] on button "Ungroup" at bounding box center [701, 312] width 60 height 23
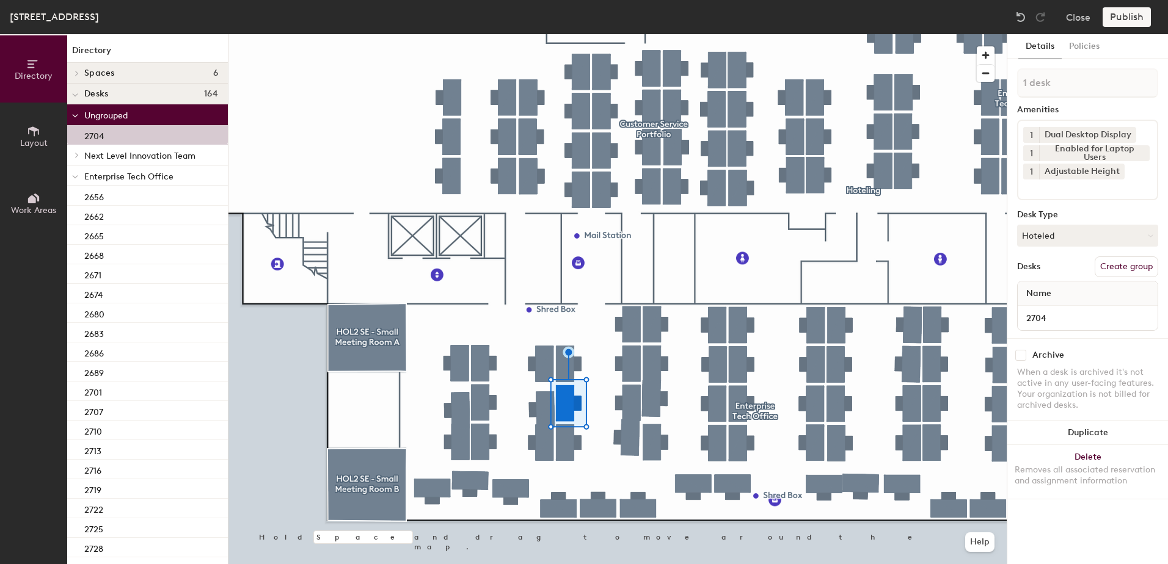
click at [71, 177] on div at bounding box center [75, 175] width 16 height 20
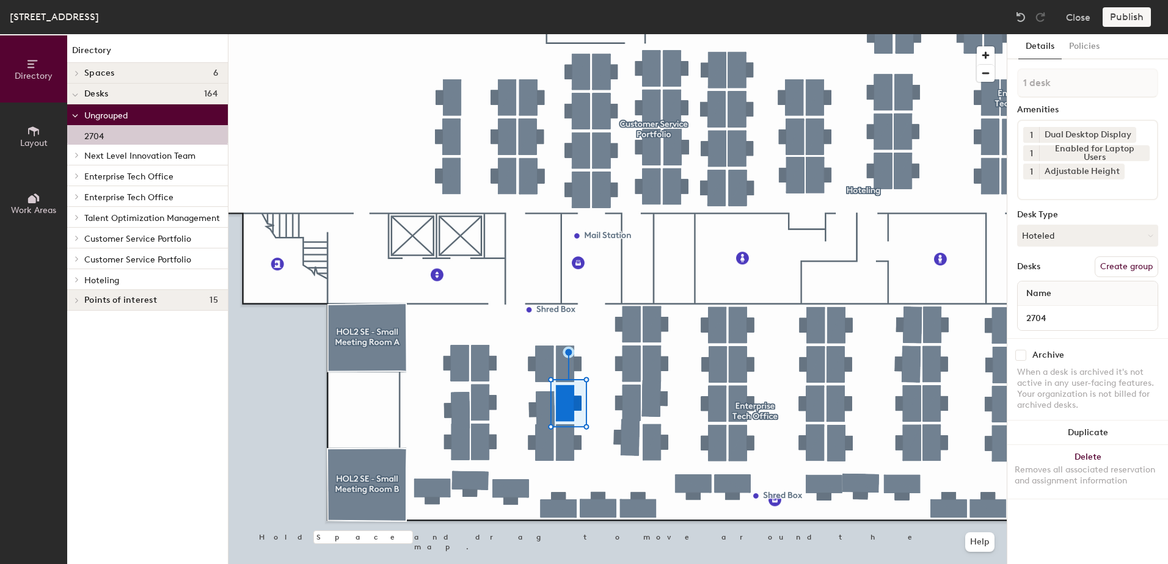
click at [75, 282] on icon at bounding box center [76, 280] width 5 height 6
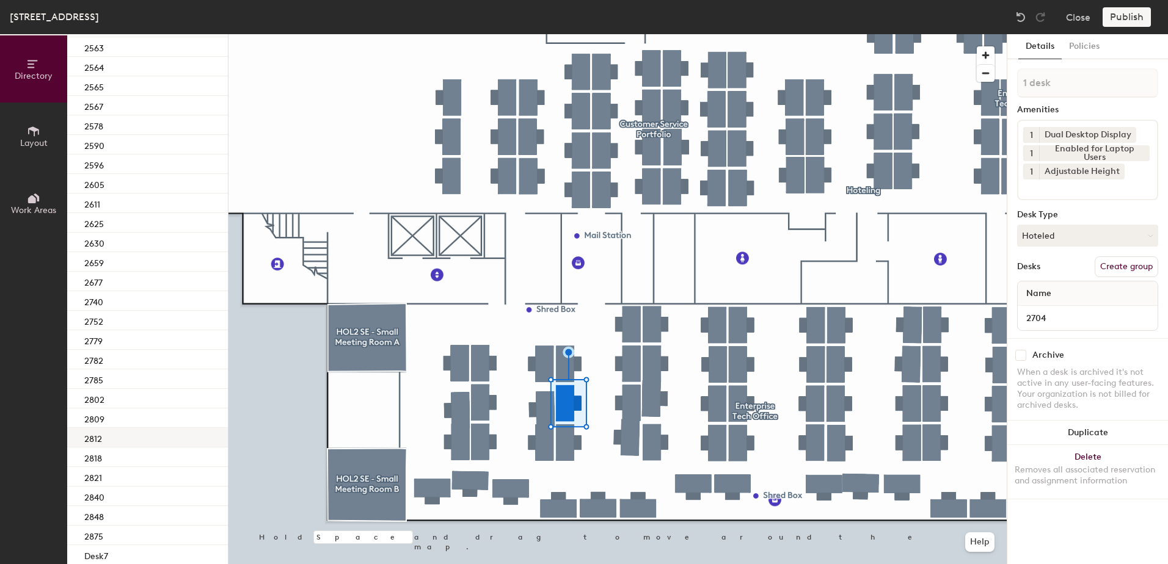
scroll to position [565, 0]
click at [177, 307] on div "2740" at bounding box center [147, 301] width 161 height 20
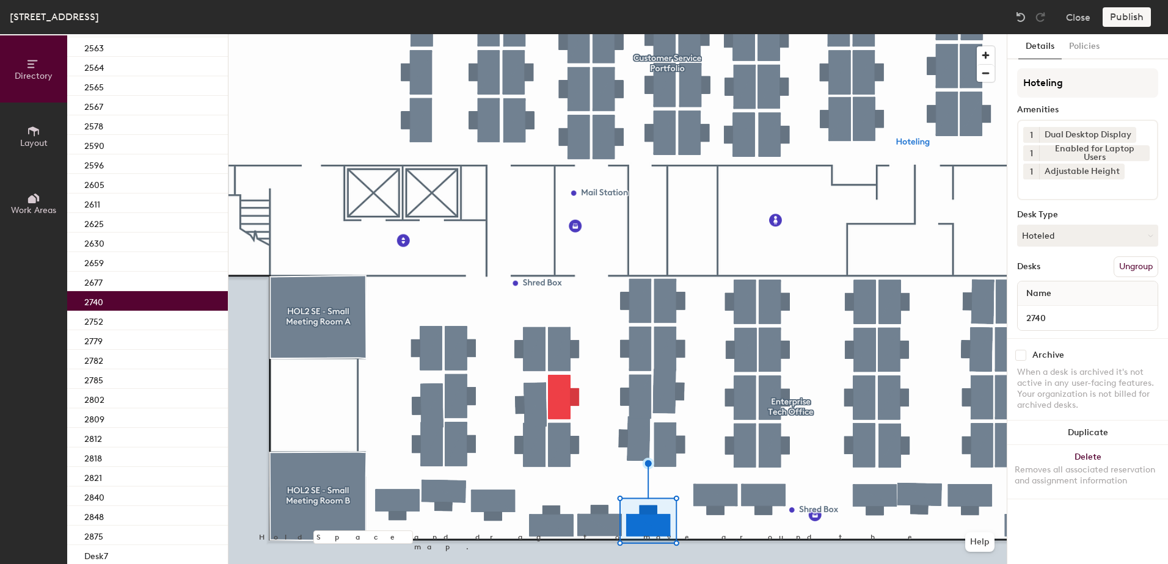
click at [561, 34] on div at bounding box center [617, 34] width 778 height 0
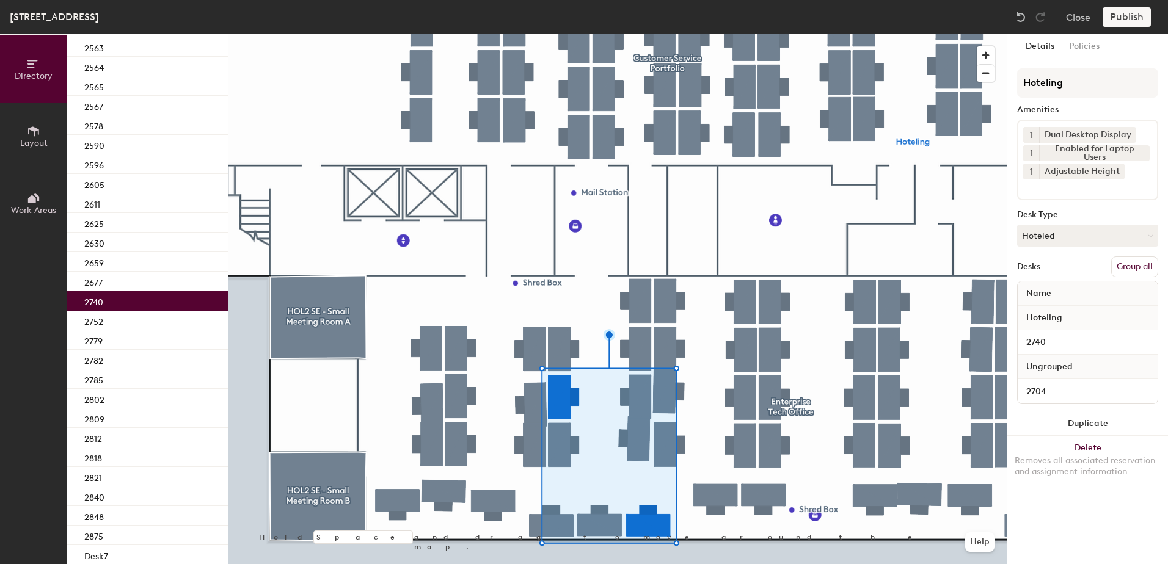
click at [1127, 267] on button "Group all" at bounding box center [1134, 266] width 47 height 21
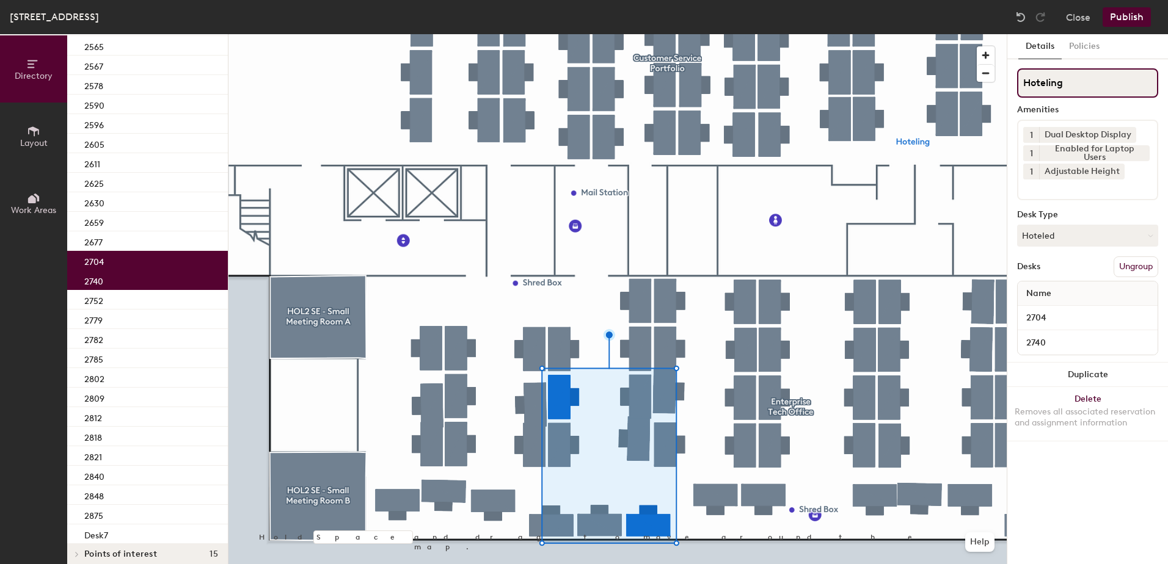
scroll to position [525, 0]
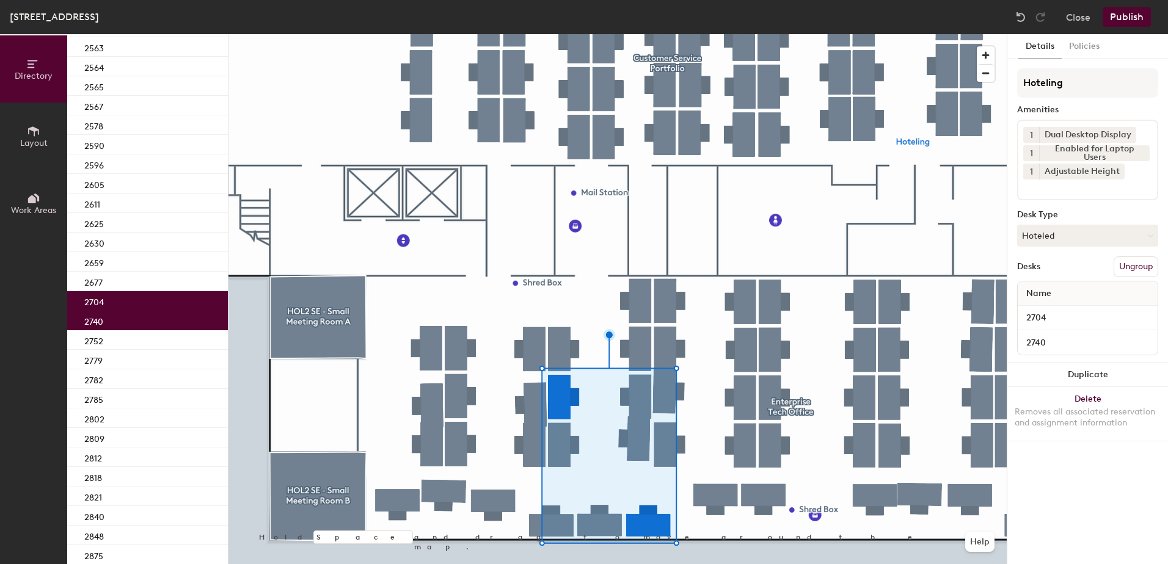
click at [1127, 13] on button "Publish" at bounding box center [1126, 17] width 48 height 20
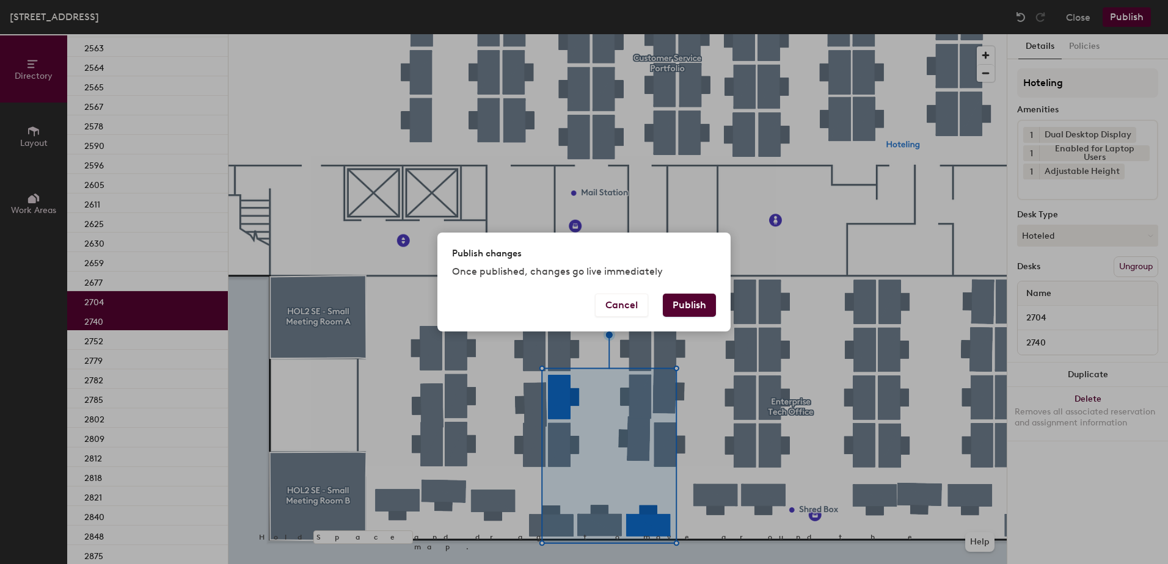
drag, startPoint x: 690, startPoint y: 313, endPoint x: 680, endPoint y: 320, distance: 12.2
click at [690, 313] on button "Publish" at bounding box center [689, 305] width 53 height 23
